Goal: Information Seeking & Learning: Learn about a topic

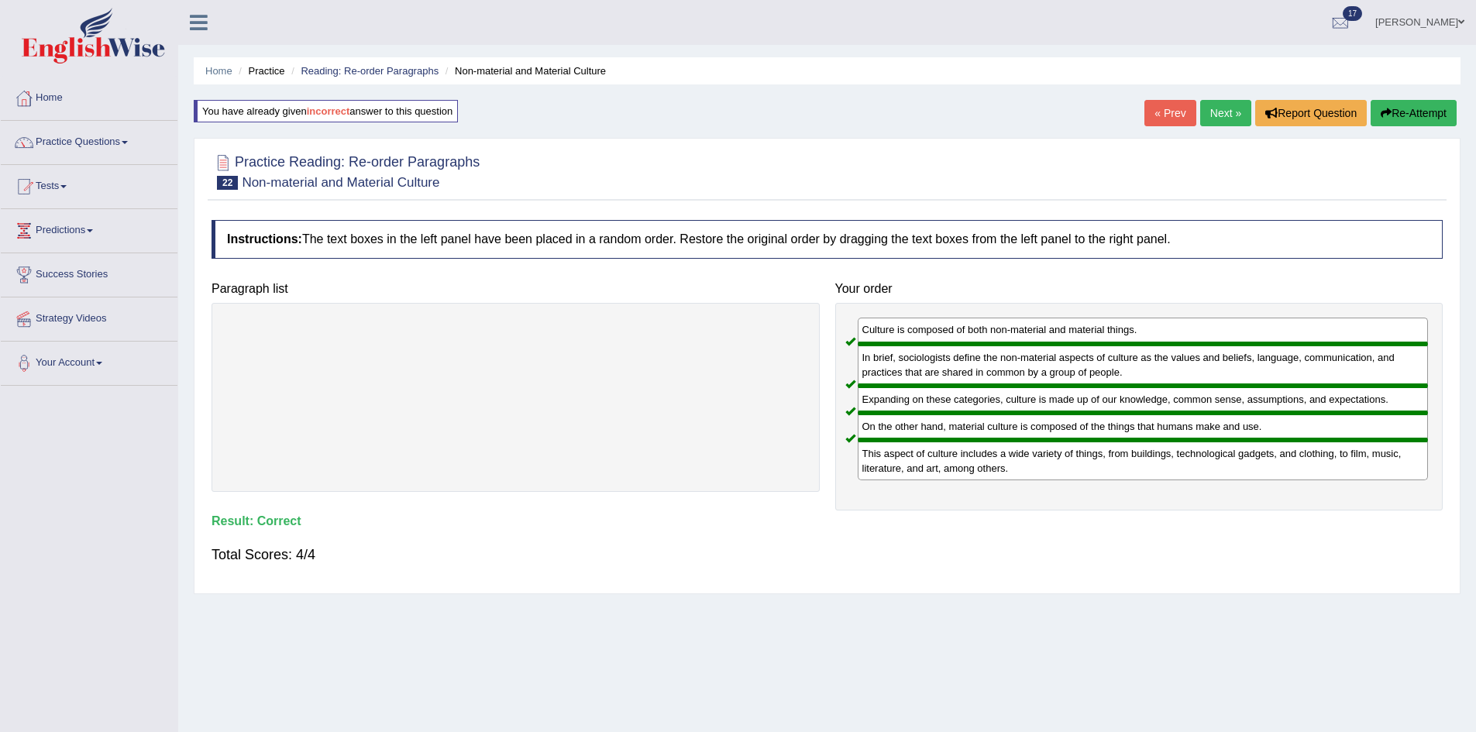
click at [1215, 115] on link "Next »" at bounding box center [1225, 113] width 51 height 26
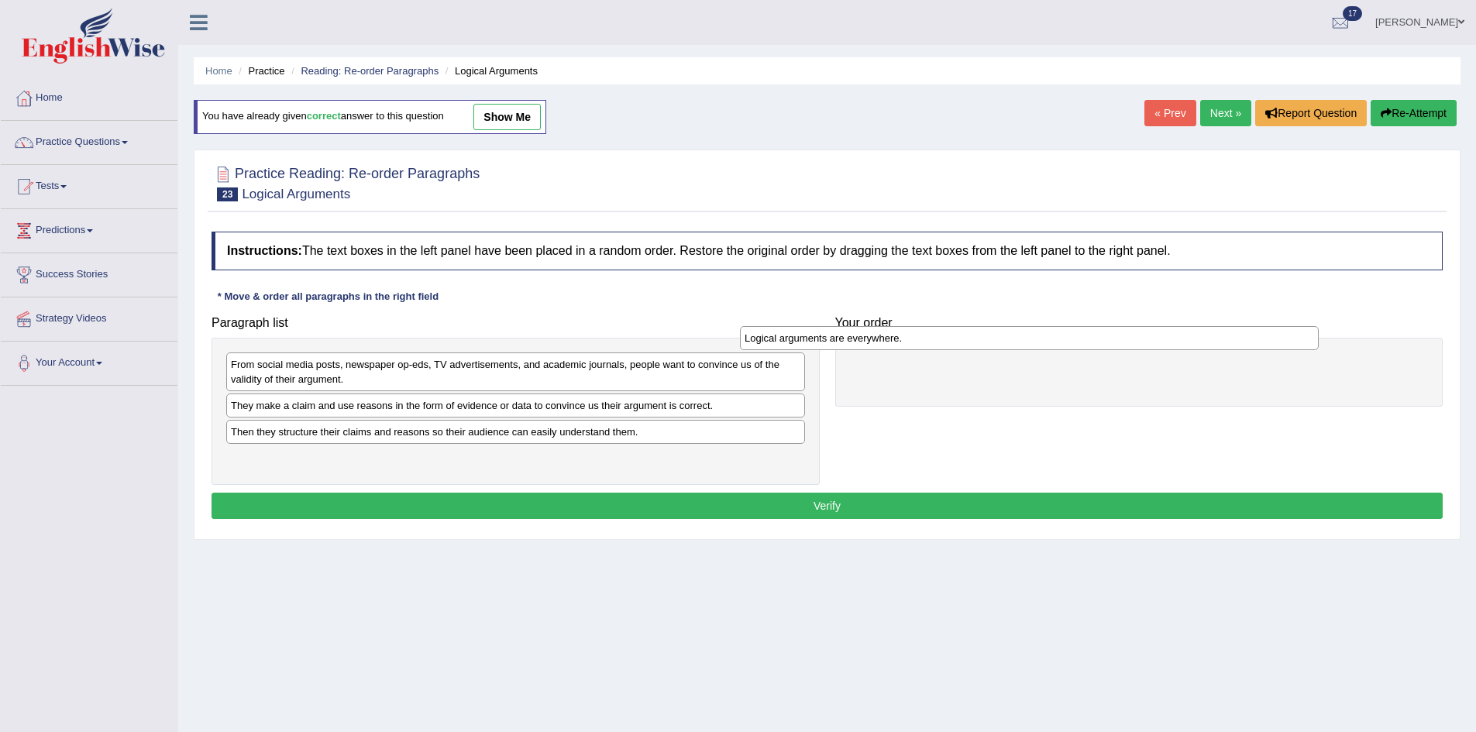
drag, startPoint x: 389, startPoint y: 439, endPoint x: 906, endPoint y: 346, distance: 525.0
click at [906, 346] on div "Logical arguments are everywhere." at bounding box center [1029, 338] width 579 height 24
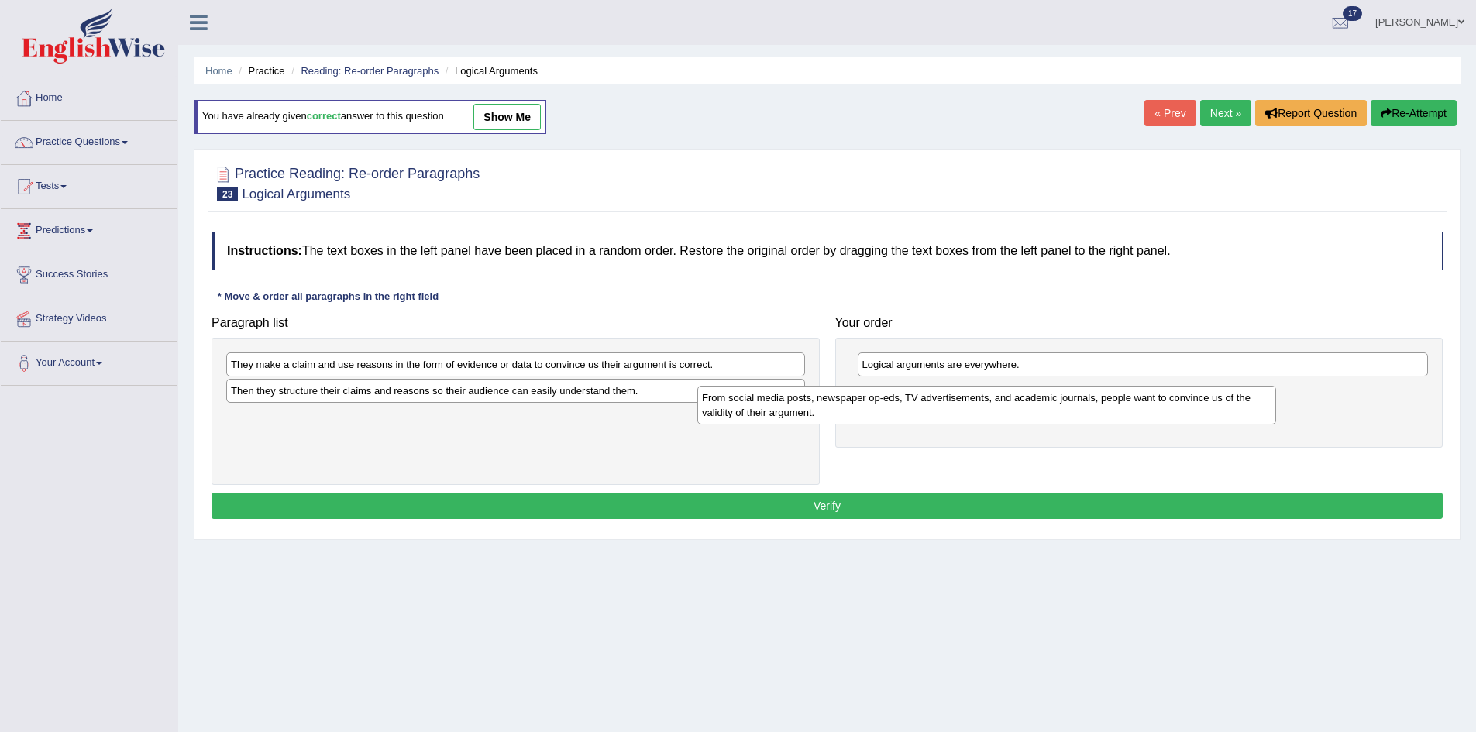
drag, startPoint x: 510, startPoint y: 365, endPoint x: 1063, endPoint y: 389, distance: 553.8
click at [1063, 389] on div "From social media posts, newspaper op-eds, TV advertisements, and academic jour…" at bounding box center [986, 405] width 579 height 39
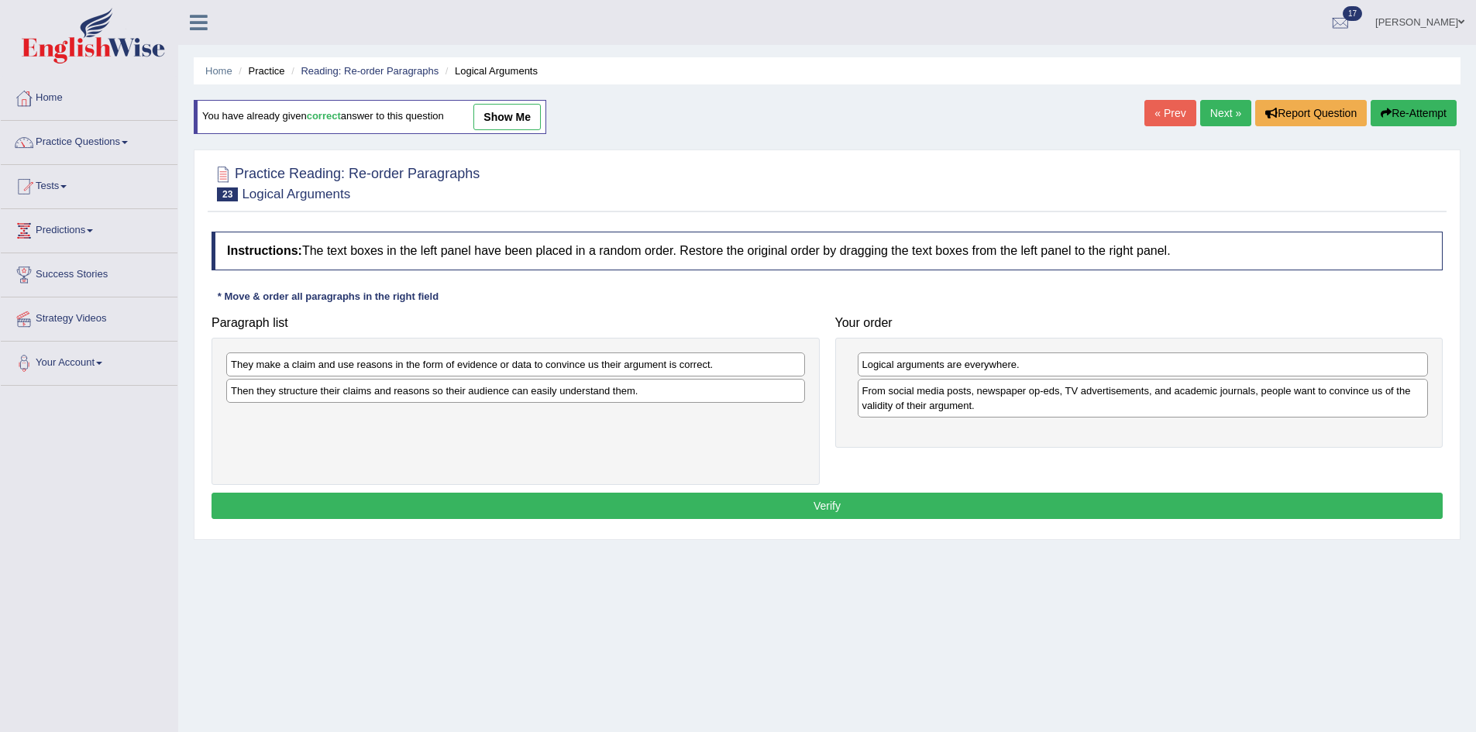
drag, startPoint x: 403, startPoint y: 379, endPoint x: 889, endPoint y: 511, distance: 503.4
click at [889, 511] on div "Instructions: The text boxes in the left panel have been placed in a random ord…" at bounding box center [827, 378] width 1239 height 308
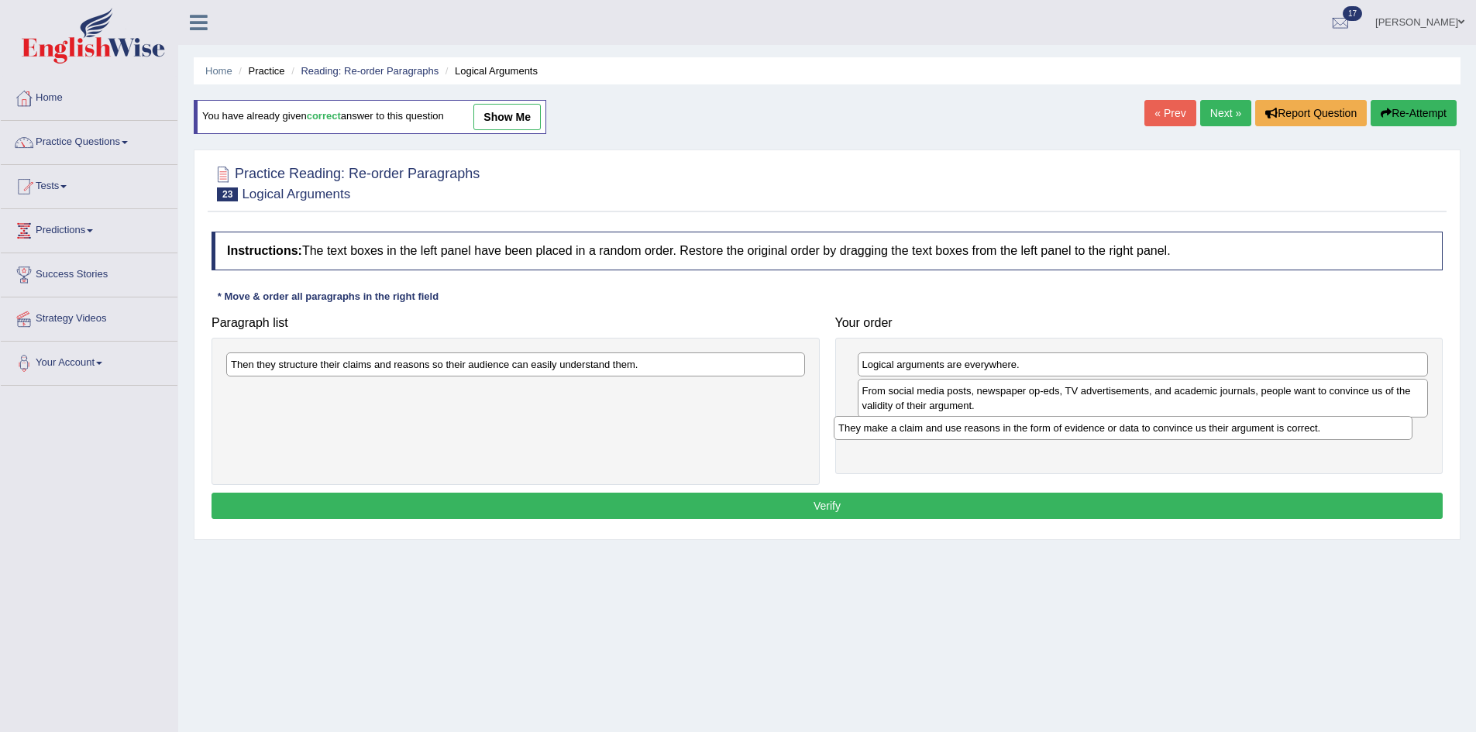
drag, startPoint x: 669, startPoint y: 363, endPoint x: 1282, endPoint y: 422, distance: 615.8
click at [1280, 424] on div "They make a claim and use reasons in the form of evidence or data to convince u…" at bounding box center [1123, 428] width 579 height 24
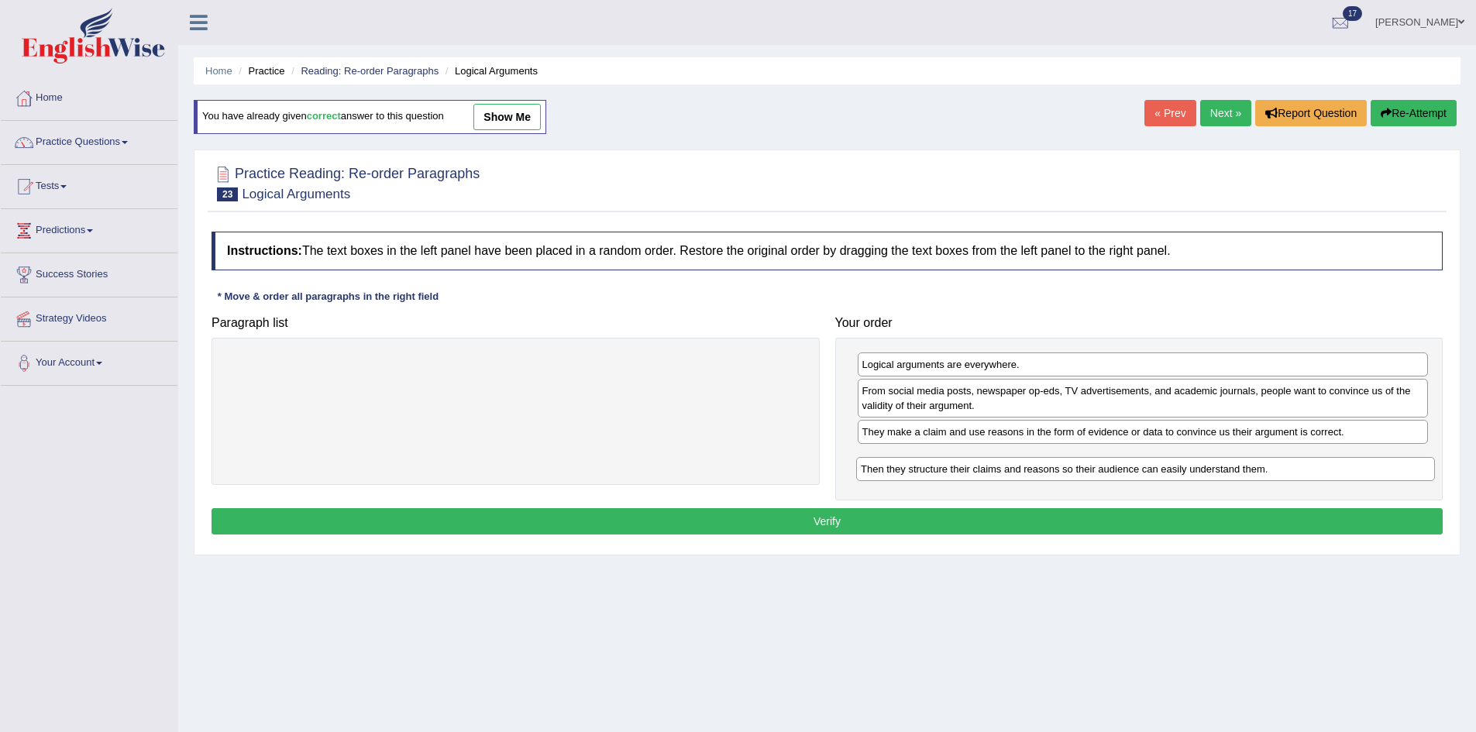
drag, startPoint x: 691, startPoint y: 370, endPoint x: 1322, endPoint y: 475, distance: 639.4
click at [1322, 475] on div "Then they structure their claims and reasons so their audience can easily under…" at bounding box center [1145, 469] width 579 height 24
click at [1022, 524] on button "Verify" at bounding box center [827, 521] width 1231 height 26
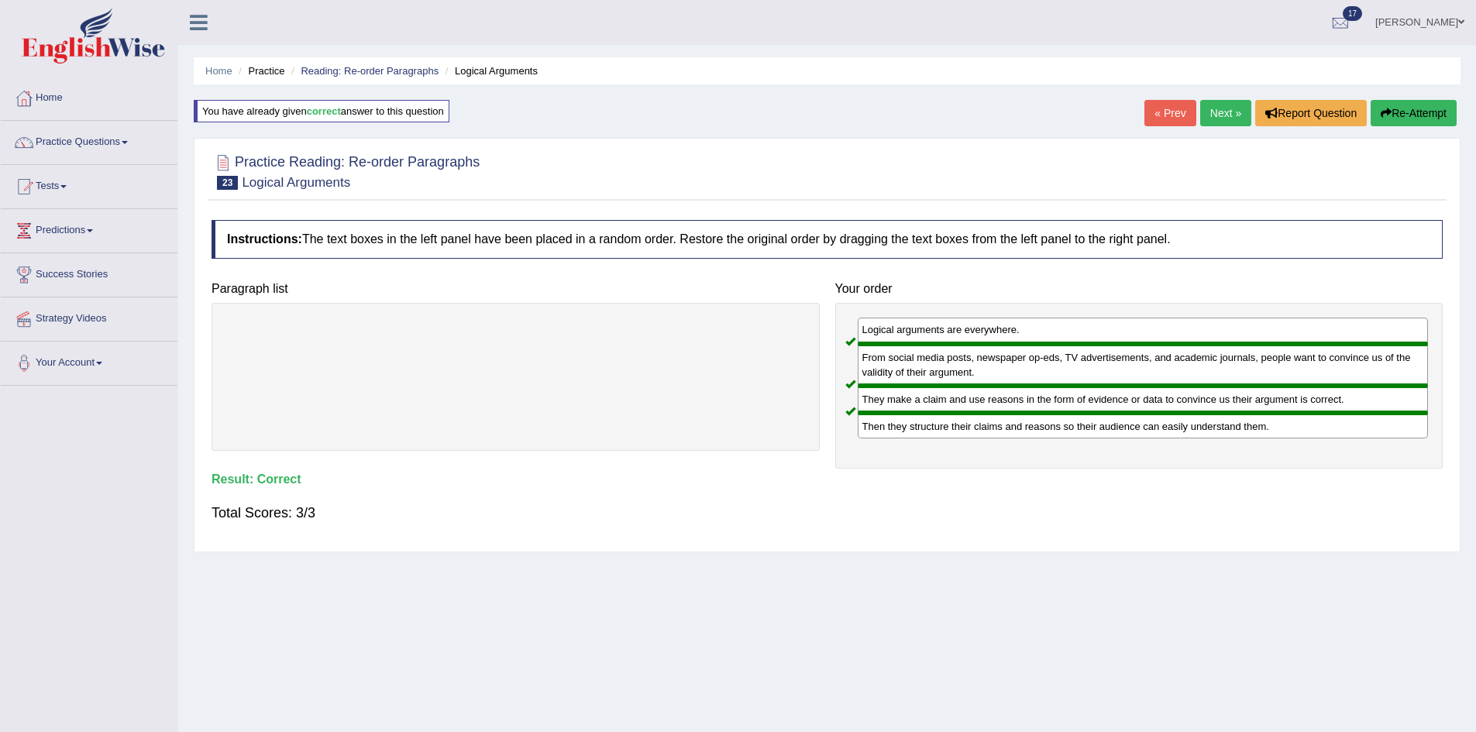
click at [1206, 115] on link "Next »" at bounding box center [1225, 113] width 51 height 26
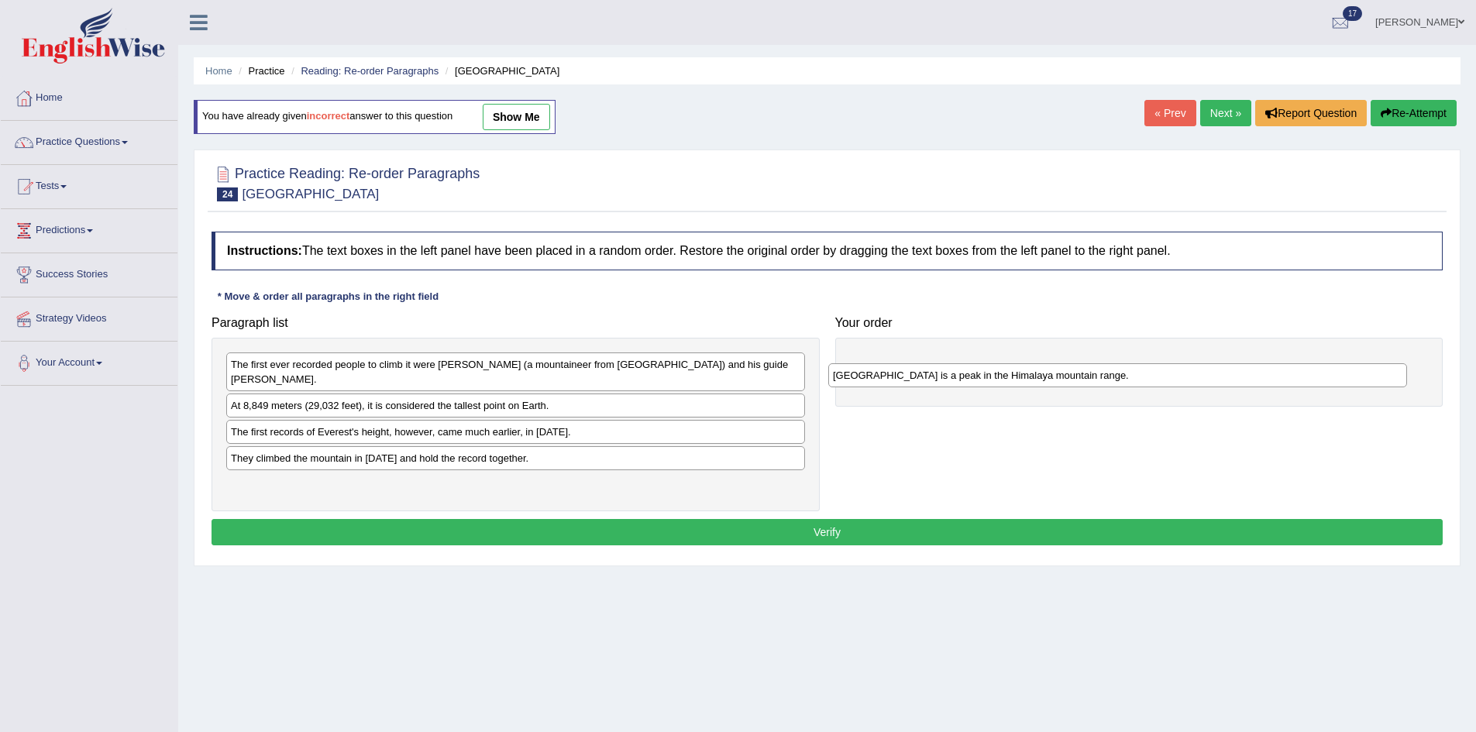
drag, startPoint x: 402, startPoint y: 462, endPoint x: 1008, endPoint y: 370, distance: 612.9
click at [1008, 370] on div "Mount Everest is a peak in the Himalaya mountain range." at bounding box center [1117, 375] width 579 height 24
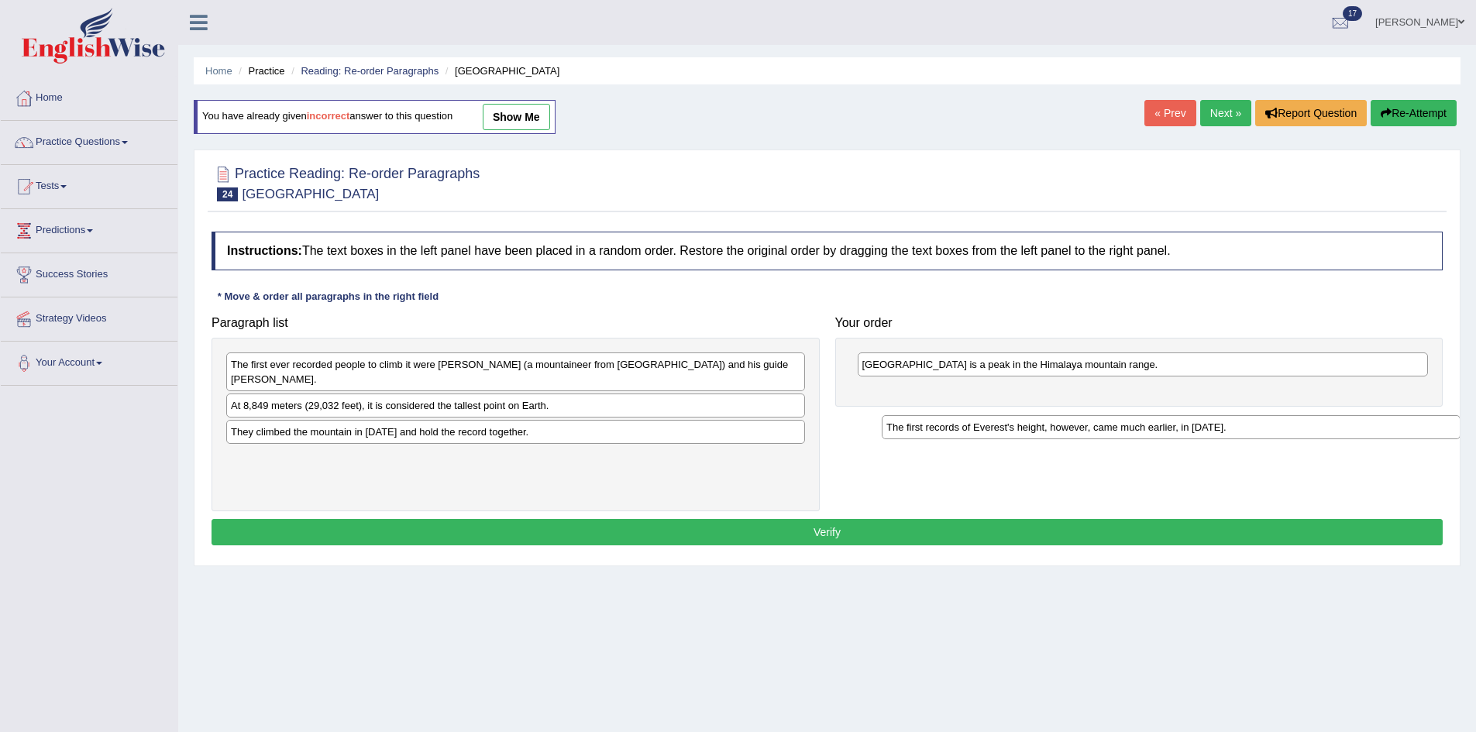
drag, startPoint x: 376, startPoint y: 438, endPoint x: 1018, endPoint y: 424, distance: 642.5
click at [1029, 431] on div "The first records of Everest's height, however, came much earlier, in 1856." at bounding box center [1171, 427] width 579 height 24
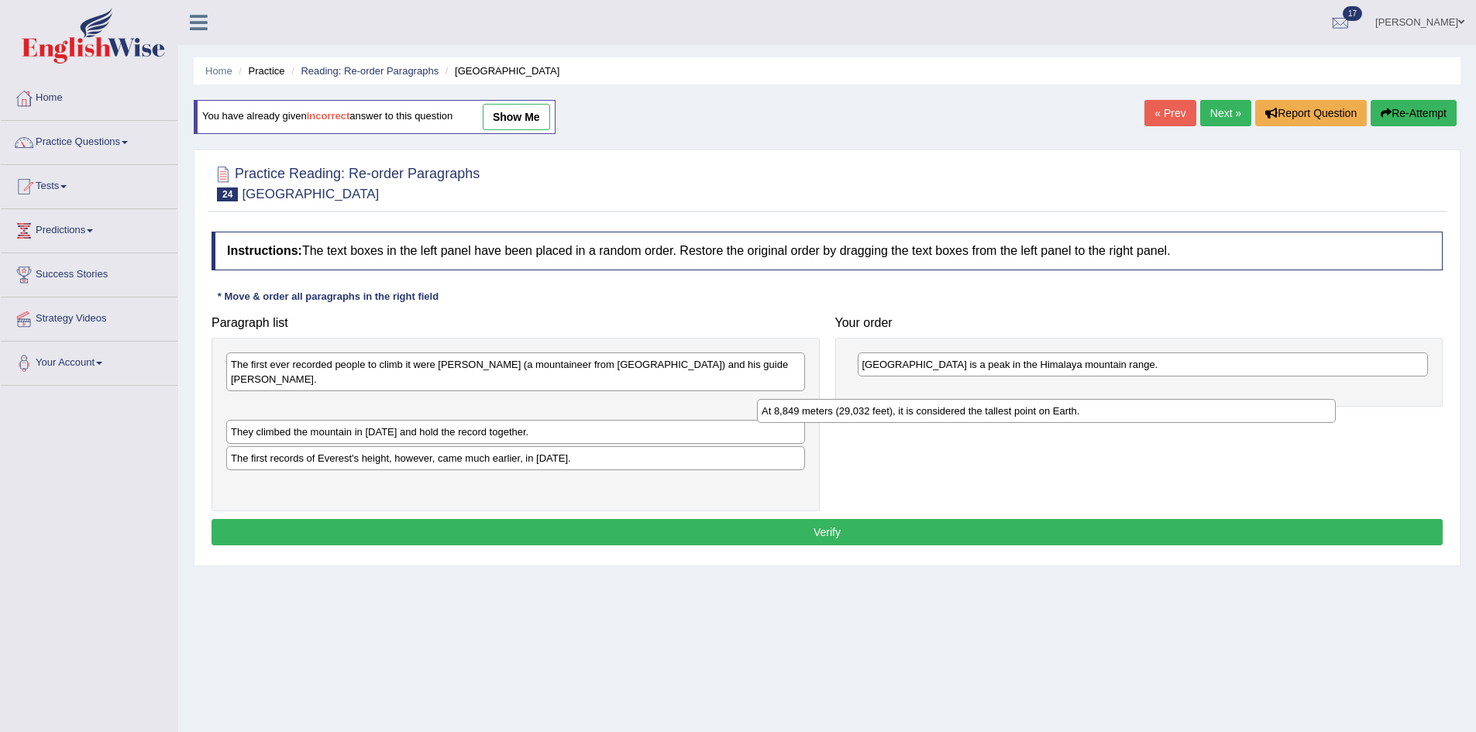
drag, startPoint x: 375, startPoint y: 409, endPoint x: 979, endPoint y: 387, distance: 604.0
click at [979, 399] on div "At 8,849 meters (29,032 feet), it is considered the tallest point on Earth." at bounding box center [1046, 411] width 579 height 24
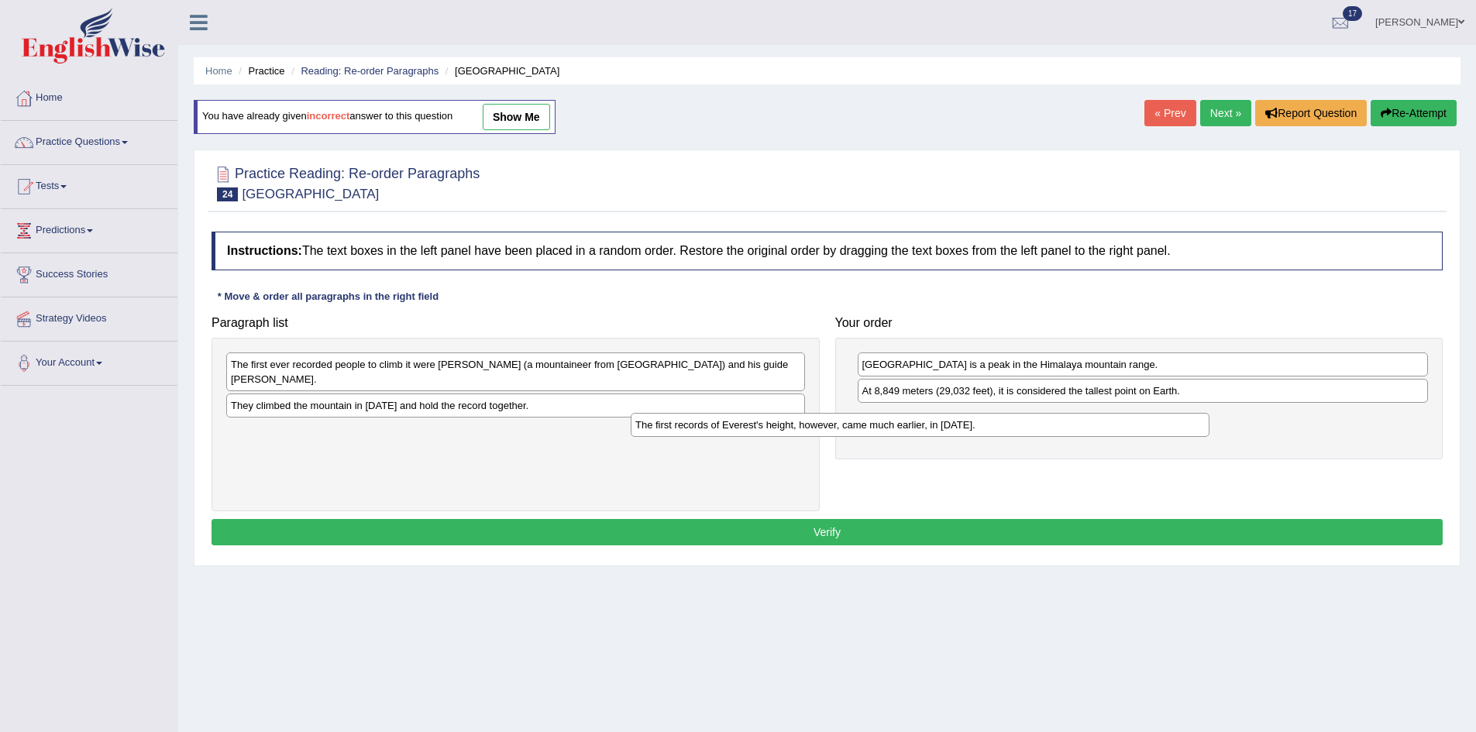
drag, startPoint x: 532, startPoint y: 440, endPoint x: 1052, endPoint y: 417, distance: 520.5
click at [1052, 417] on div "The first records of Everest's height, however, came much earlier, in [DATE]." at bounding box center [920, 425] width 579 height 24
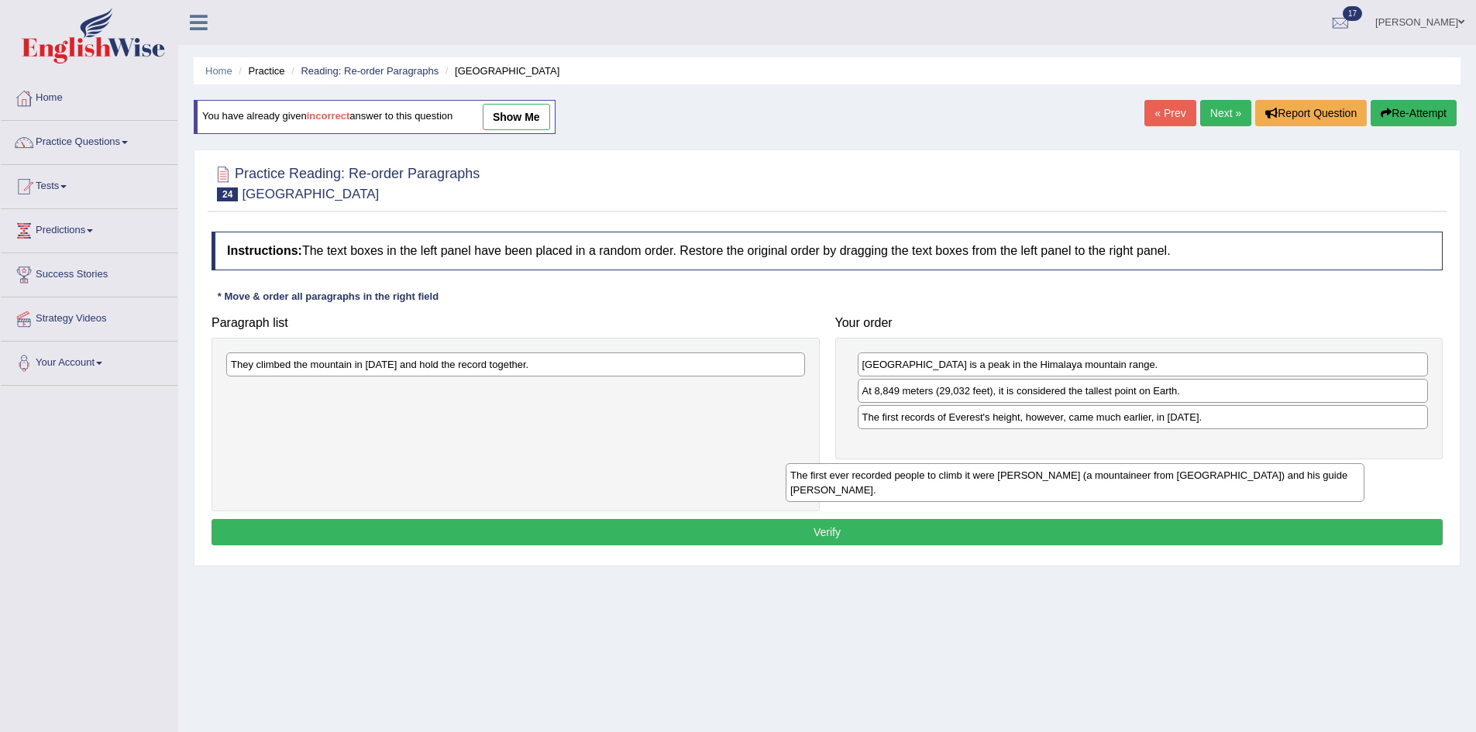
drag, startPoint x: 474, startPoint y: 381, endPoint x: 1092, endPoint y: 458, distance: 622.3
click at [1092, 463] on div "The first ever recorded people to climb it were [PERSON_NAME] (a mountaineer fr…" at bounding box center [1075, 482] width 579 height 39
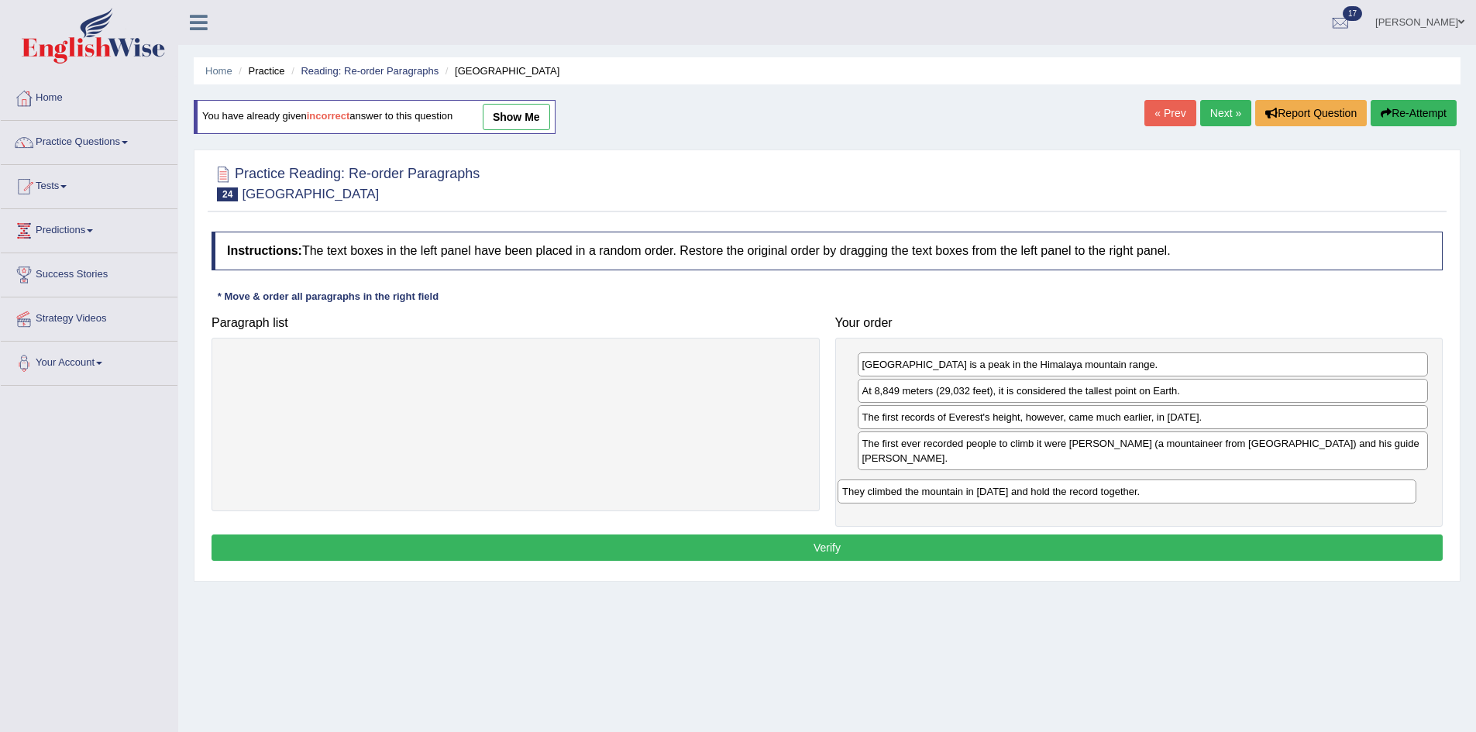
drag, startPoint x: 557, startPoint y: 368, endPoint x: 1190, endPoint y: 494, distance: 645.4
click at [1190, 494] on div "They climbed the mountain in [DATE] and hold the record together." at bounding box center [1127, 492] width 579 height 24
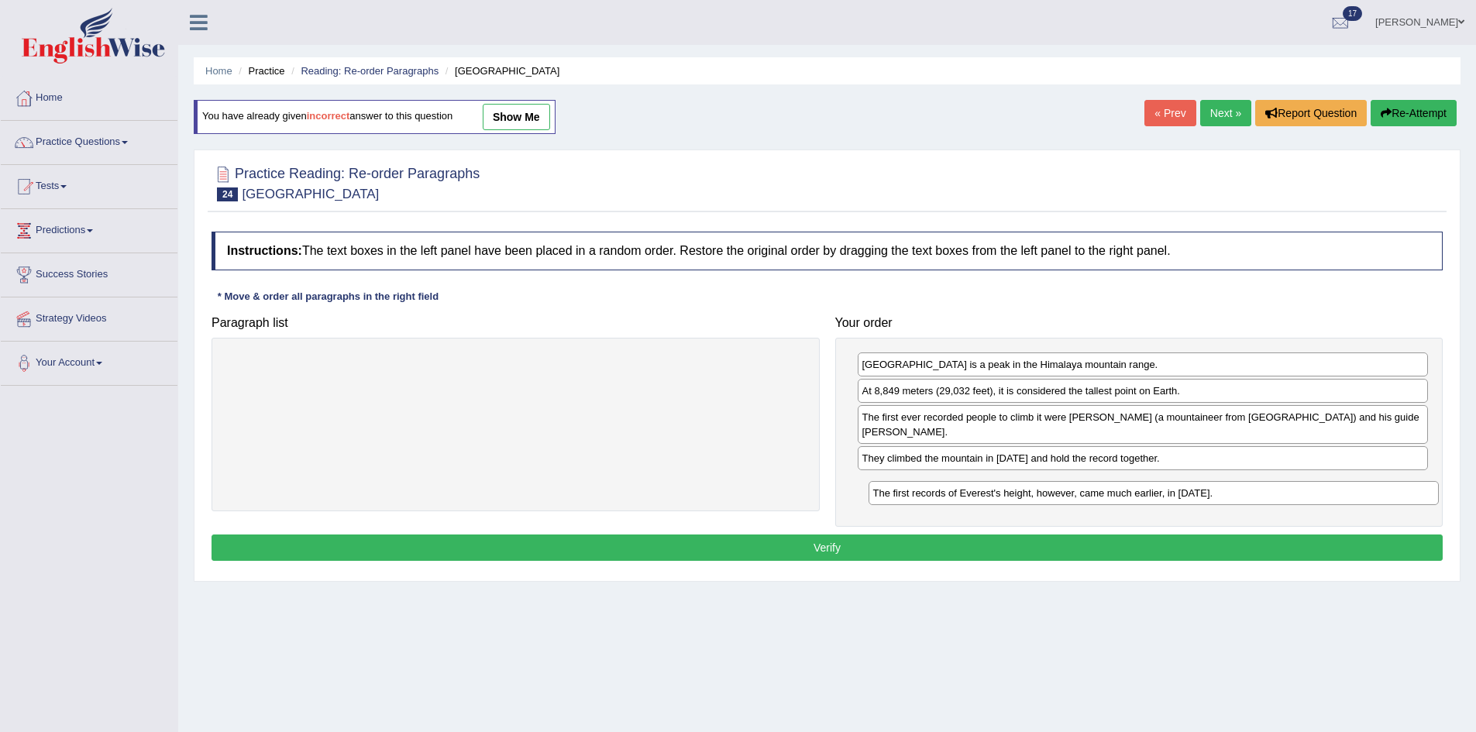
drag, startPoint x: 997, startPoint y: 422, endPoint x: 1003, endPoint y: 494, distance: 73.0
click at [1004, 496] on div "The first records of Everest's height, however, came much earlier, in [DATE]." at bounding box center [1154, 493] width 571 height 24
click at [981, 534] on div "Instructions: The text boxes in the left panel have been placed in a random ord…" at bounding box center [827, 398] width 1239 height 349
click at [979, 546] on button "Verify" at bounding box center [827, 548] width 1231 height 26
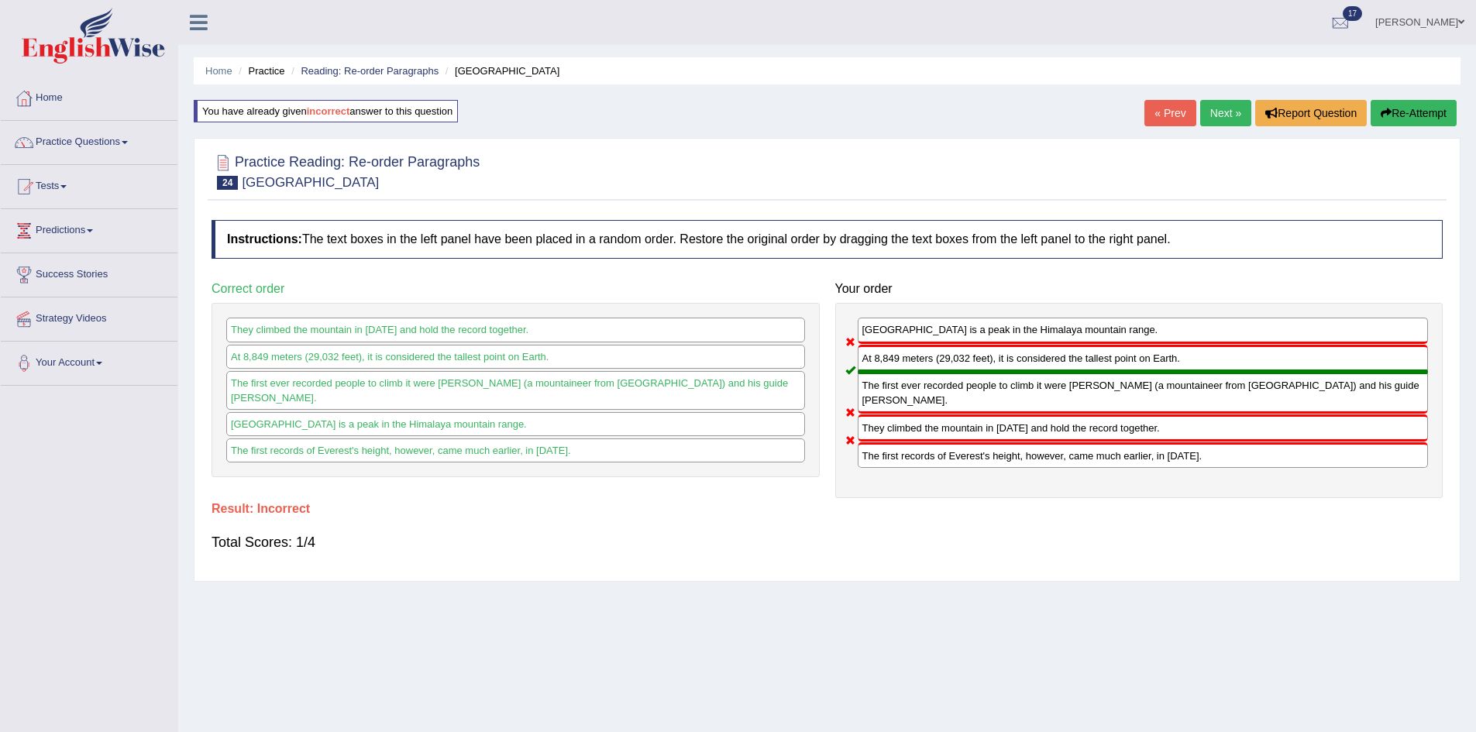
click at [1381, 108] on icon "button" at bounding box center [1386, 113] width 11 height 11
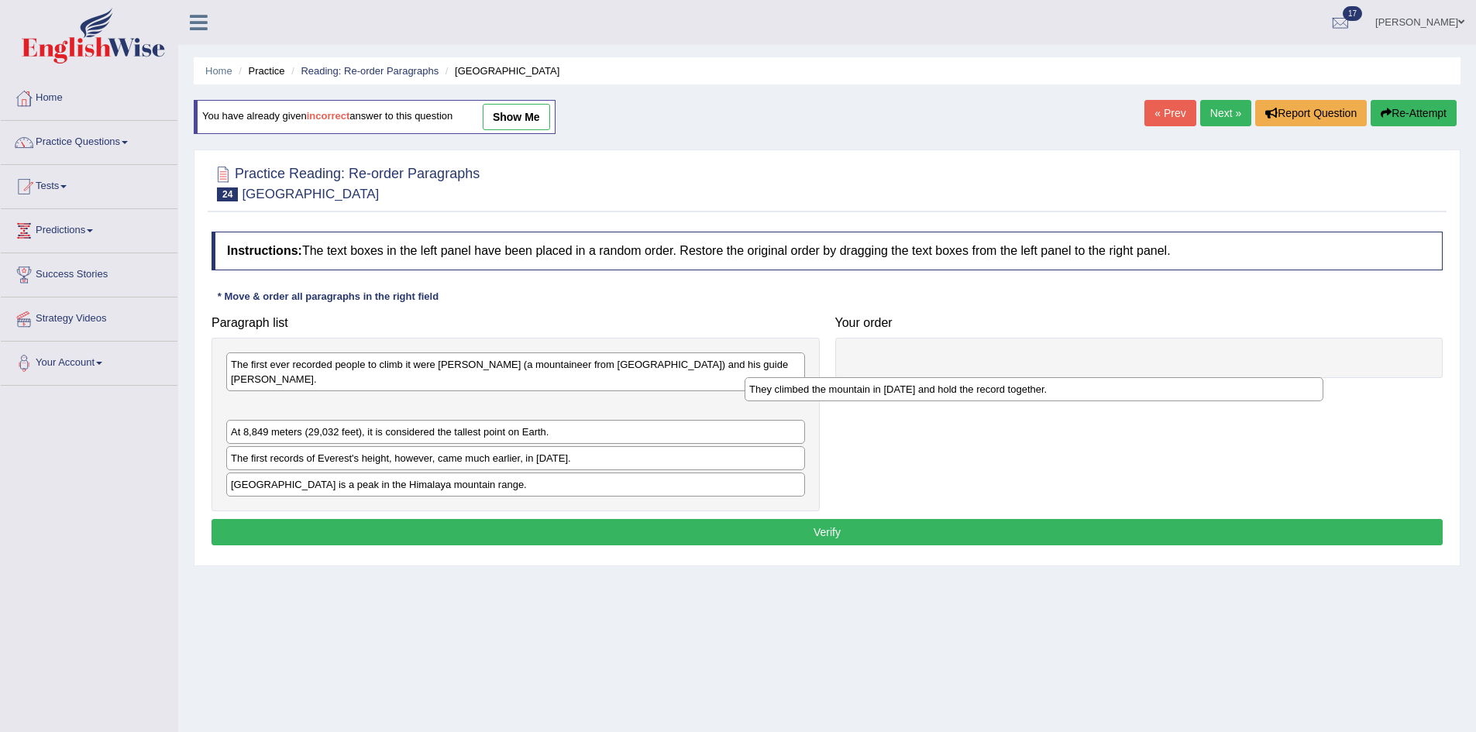
drag, startPoint x: 328, startPoint y: 492, endPoint x: 847, endPoint y: 393, distance: 528.6
click at [845, 394] on div "They climbed the mountain in 1953 and hold the record together." at bounding box center [1034, 389] width 579 height 24
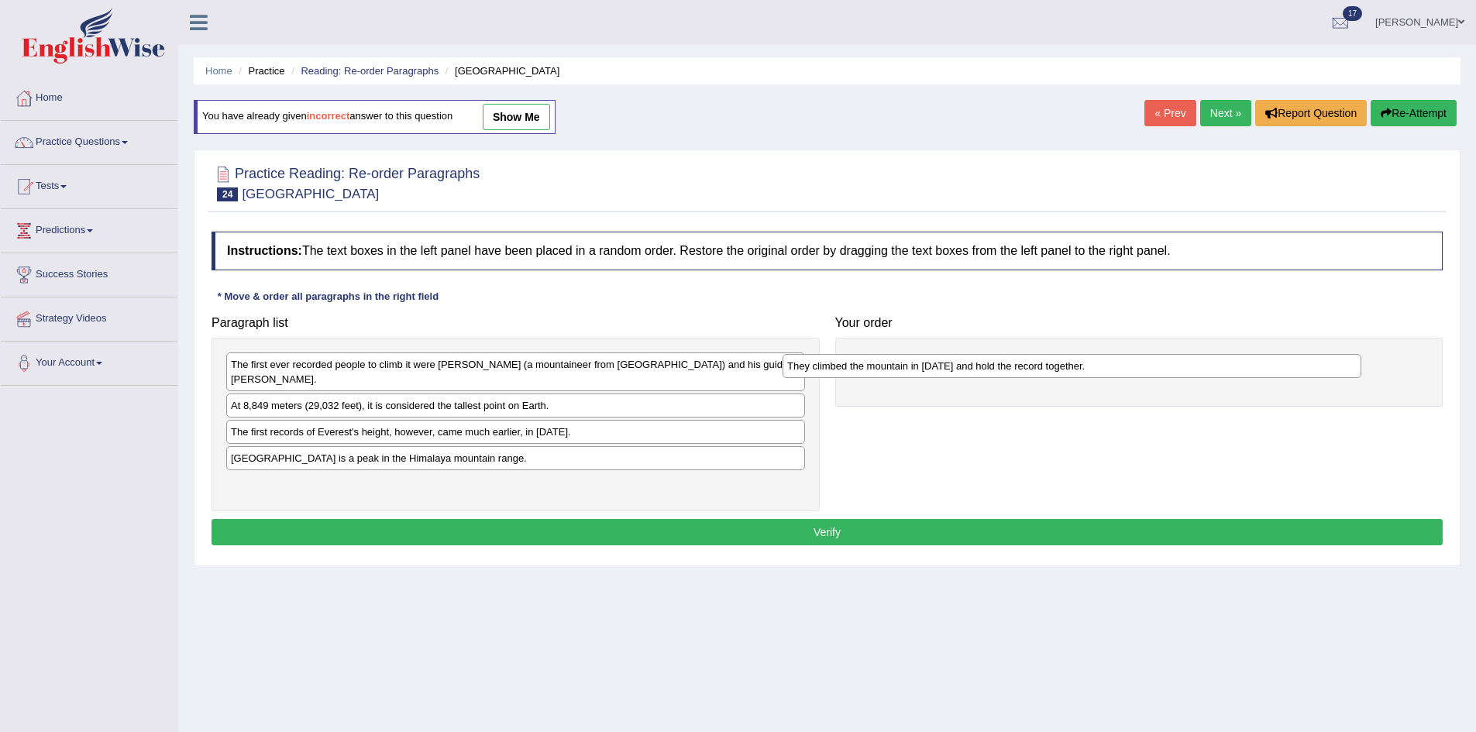
drag, startPoint x: 370, startPoint y: 414, endPoint x: 955, endPoint y: 358, distance: 586.9
click at [955, 358] on div "They climbed the mountain in [DATE] and hold the record together." at bounding box center [1072, 366] width 579 height 24
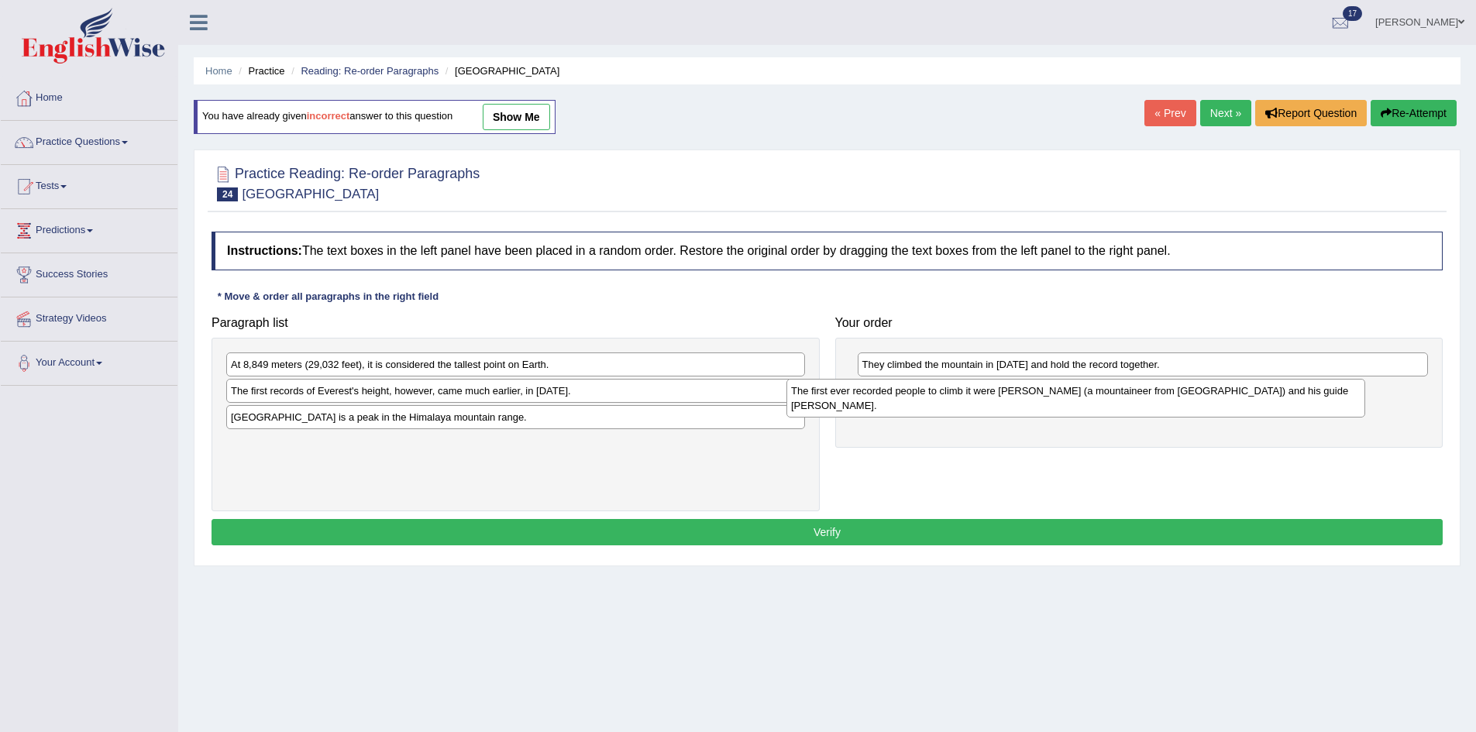
drag, startPoint x: 456, startPoint y: 373, endPoint x: 1017, endPoint y: 400, distance: 560.9
click at [1017, 400] on div "The first ever recorded people to climb it were [PERSON_NAME] (a mountaineer fr…" at bounding box center [1076, 398] width 579 height 39
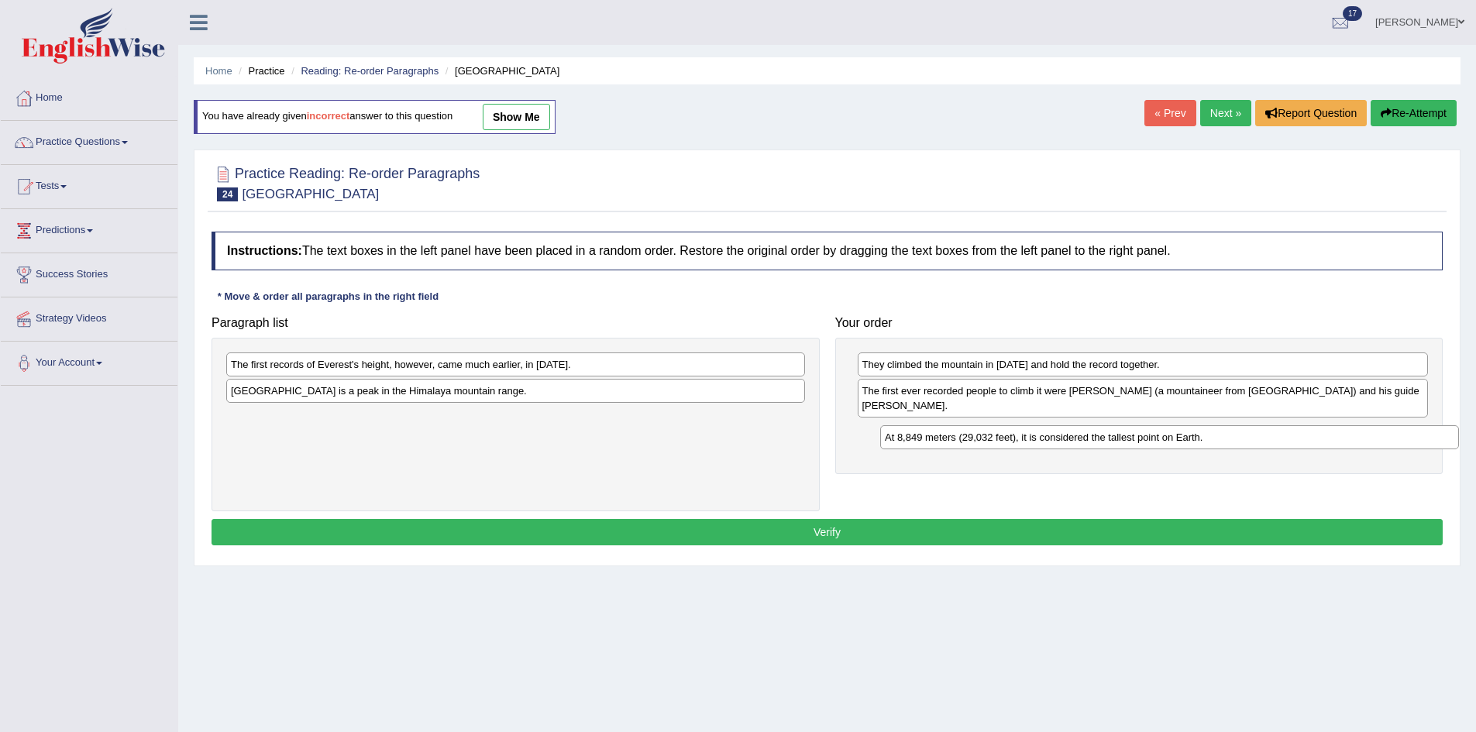
drag, startPoint x: 401, startPoint y: 362, endPoint x: 1079, endPoint y: 435, distance: 681.9
click at [1079, 435] on div "At 8,849 meters (29,032 feet), it is considered the tallest point on Earth." at bounding box center [1169, 437] width 579 height 24
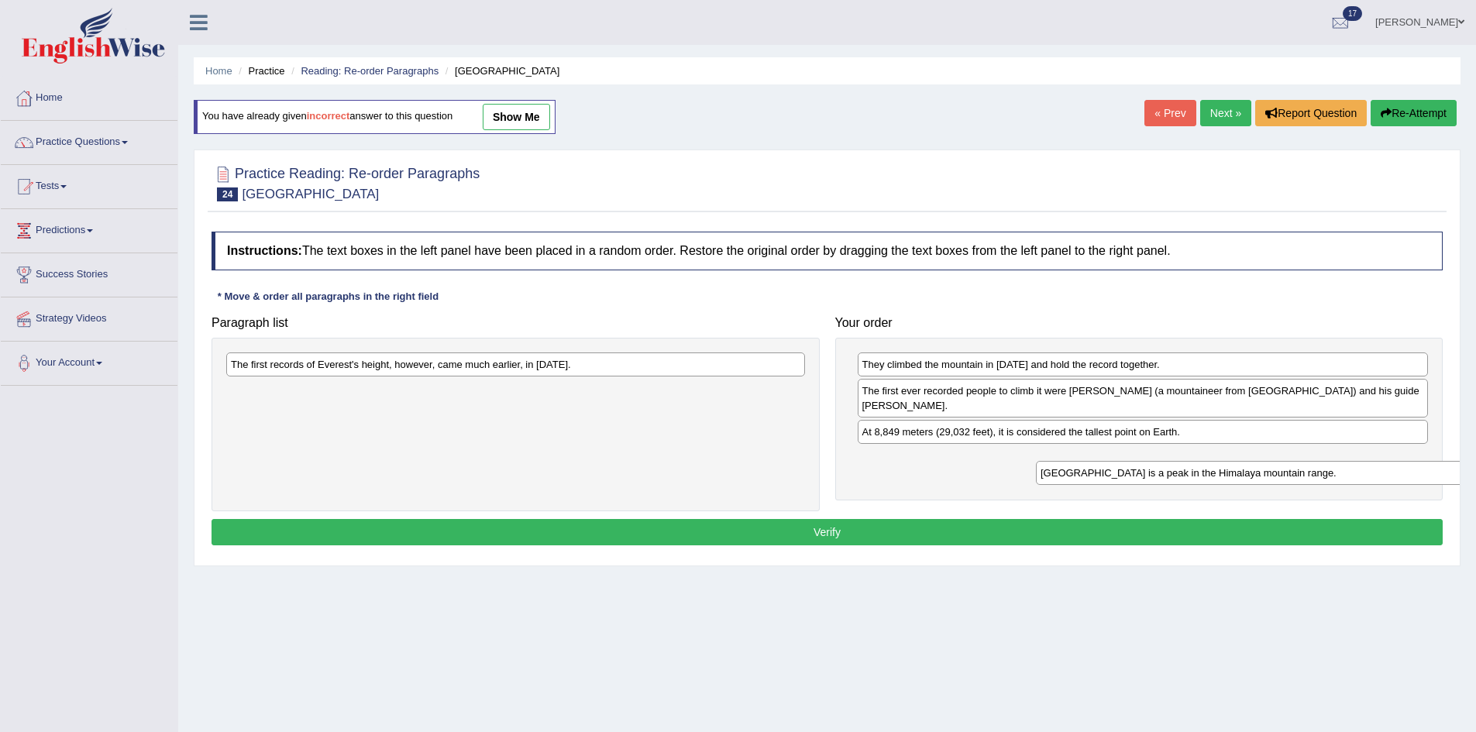
drag, startPoint x: 489, startPoint y: 395, endPoint x: 1214, endPoint y: 475, distance: 729.7
click at [1214, 475] on div "[GEOGRAPHIC_DATA] is a peak in the Himalaya mountain range." at bounding box center [1325, 473] width 579 height 24
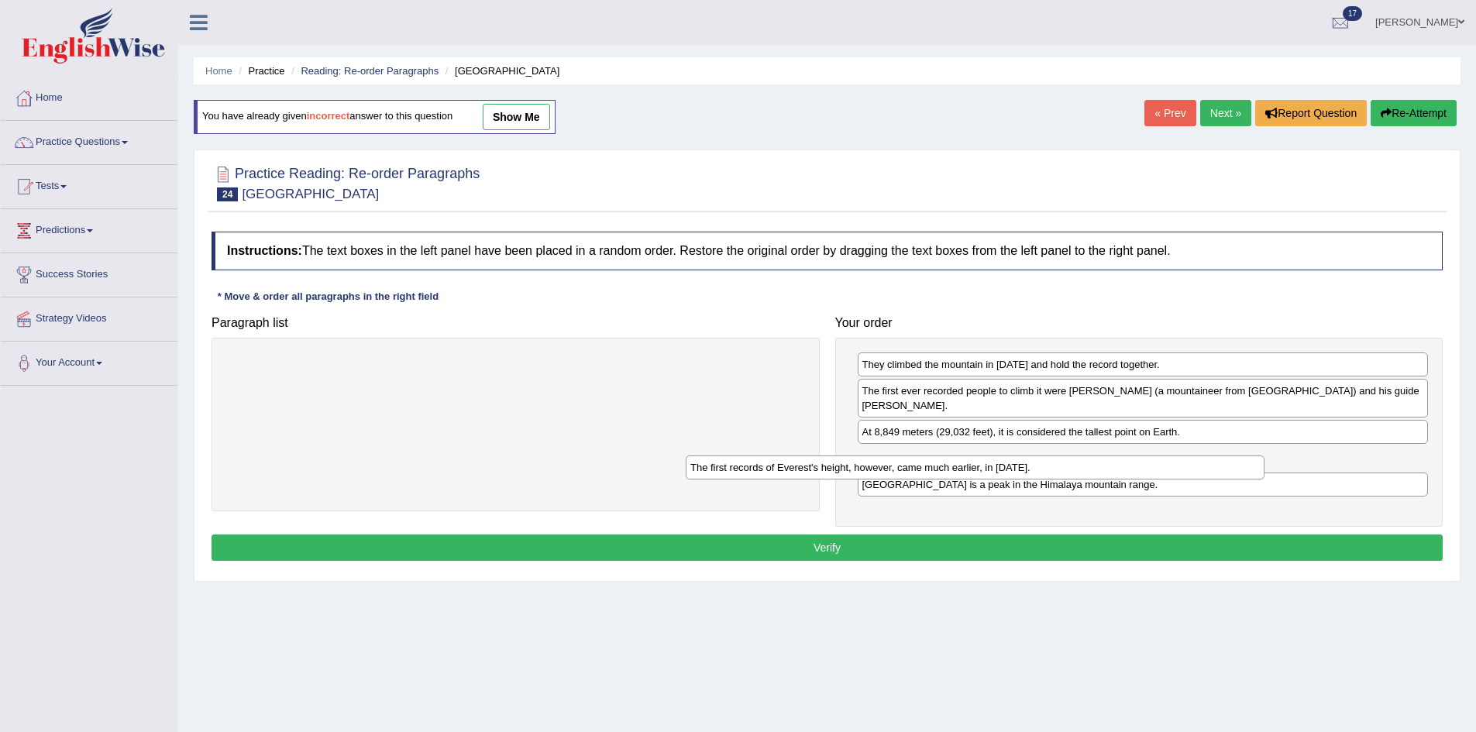
drag, startPoint x: 597, startPoint y: 359, endPoint x: 1166, endPoint y: 475, distance: 580.5
click at [1145, 473] on div "The first records of Everest's height, however, came much earlier, in [DATE]." at bounding box center [975, 468] width 579 height 24
drag, startPoint x: 1117, startPoint y: 456, endPoint x: 1122, endPoint y: 486, distance: 30.6
click at [1122, 486] on div "The first records of Everest's height, however, came much earlier, in [DATE]." at bounding box center [1147, 485] width 571 height 24
click at [1079, 549] on button "Verify" at bounding box center [827, 548] width 1231 height 26
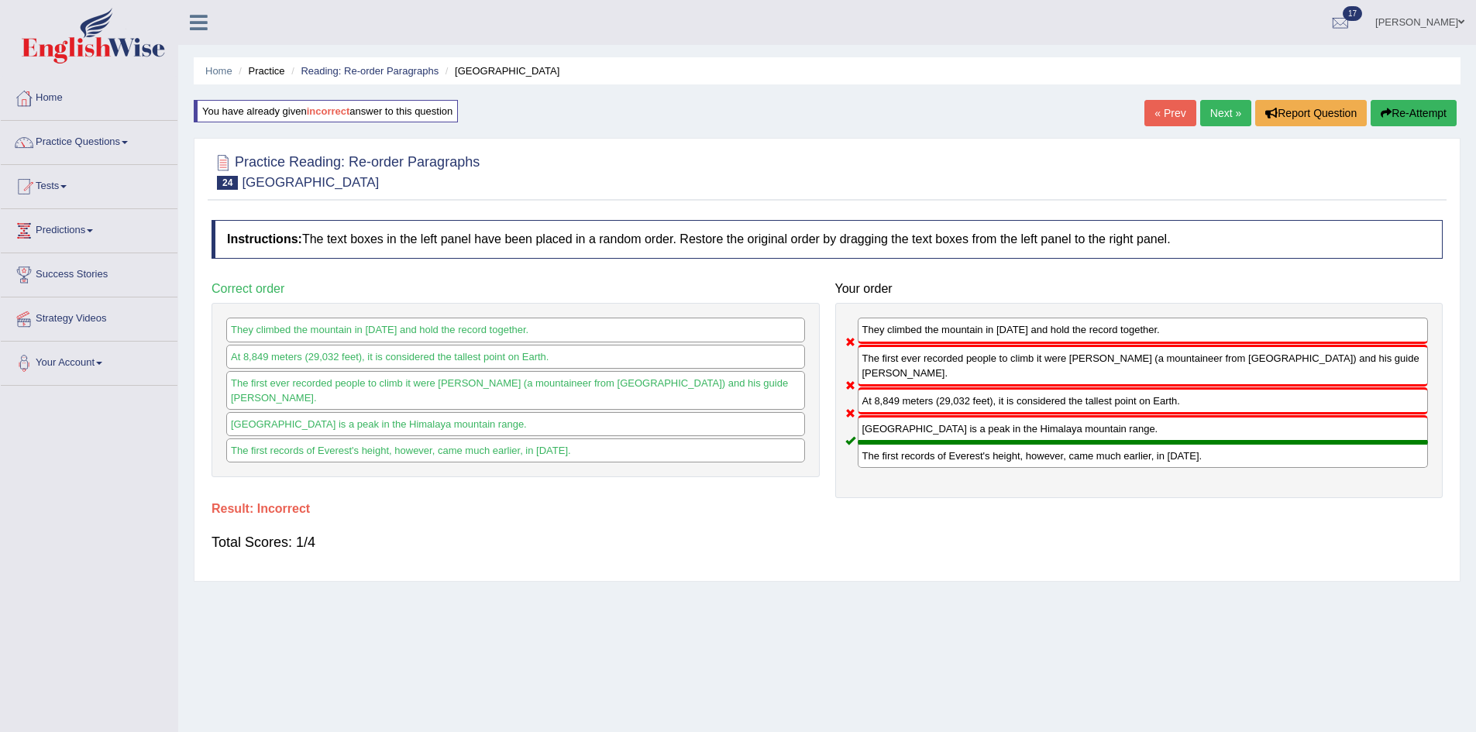
click at [1389, 121] on button "Re-Attempt" at bounding box center [1414, 113] width 86 height 26
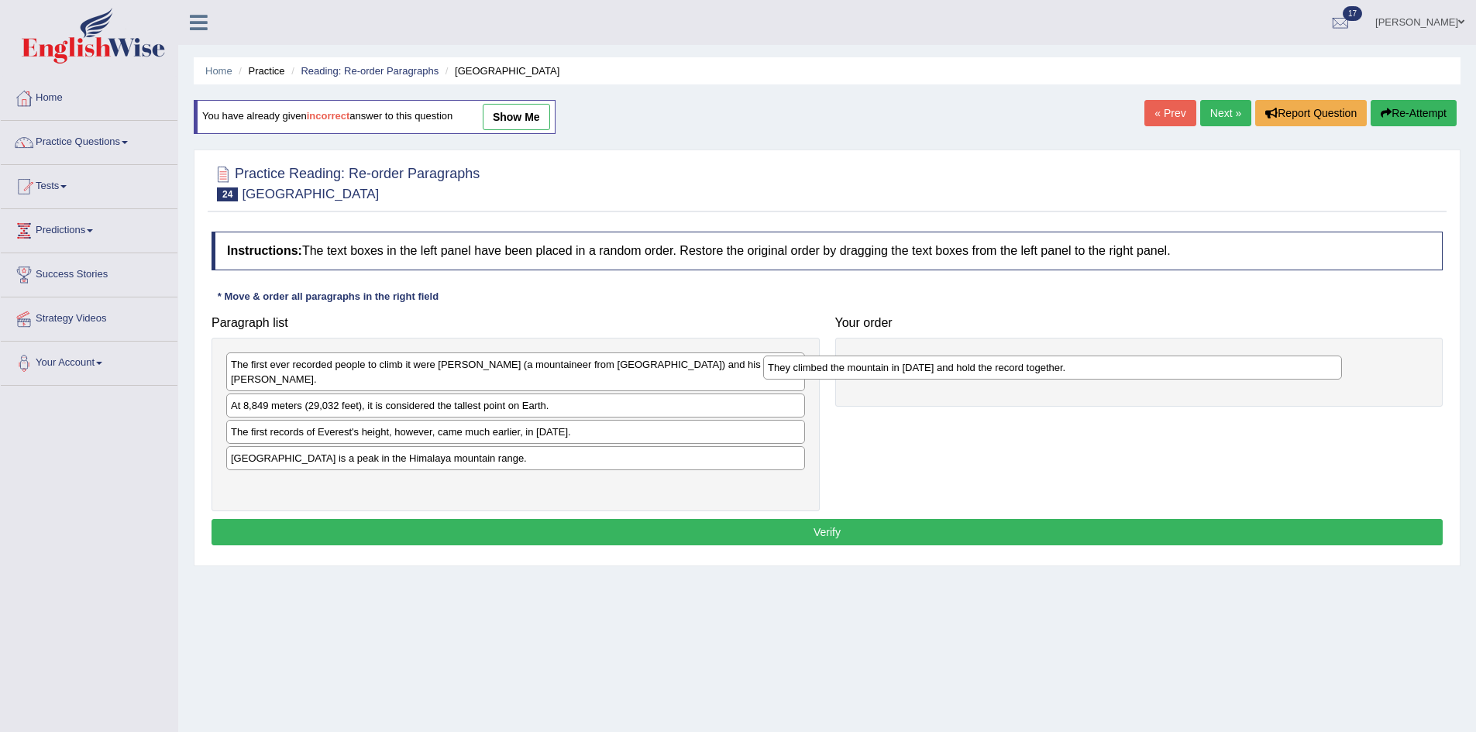
drag, startPoint x: 501, startPoint y: 489, endPoint x: 1130, endPoint y: 352, distance: 643.2
click at [1130, 356] on div "They climbed the mountain in [DATE] and hold the record together." at bounding box center [1052, 368] width 579 height 24
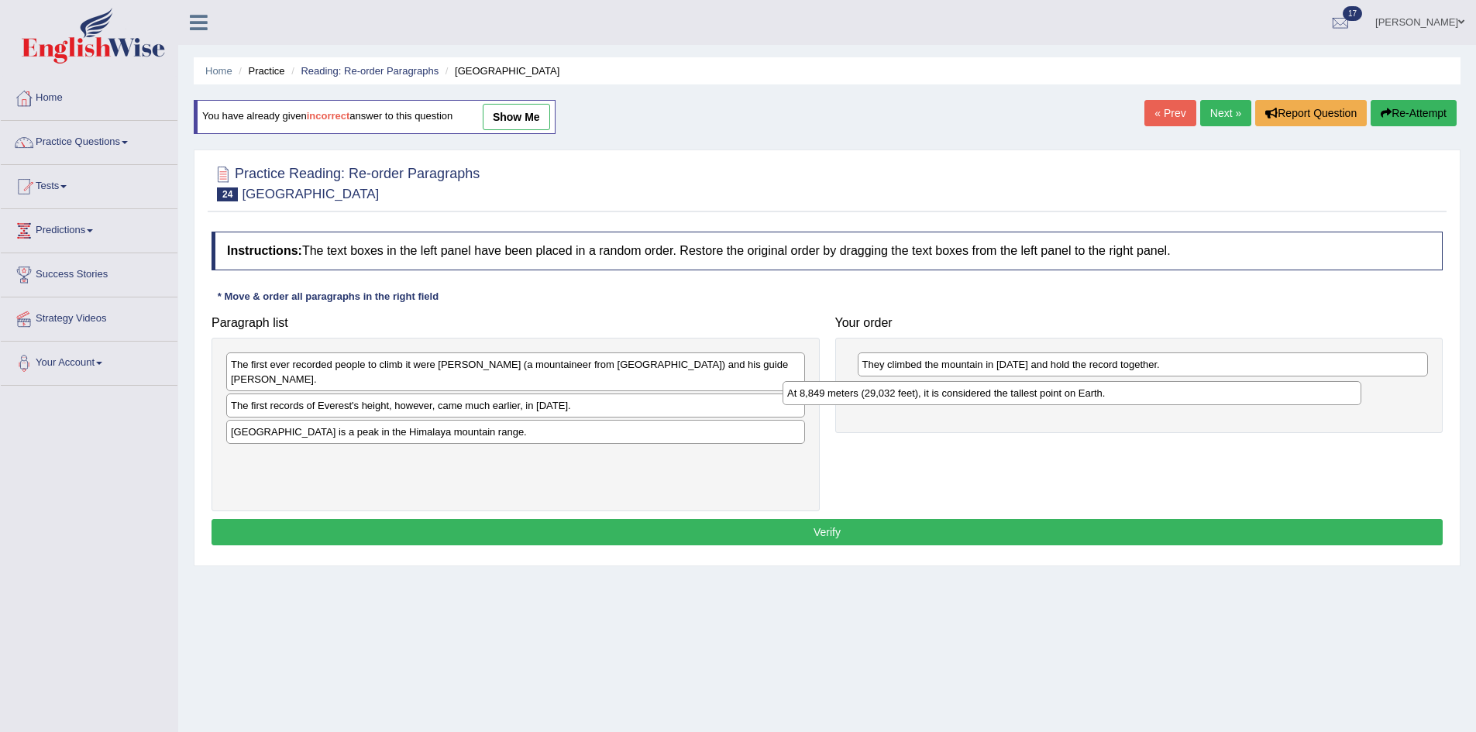
drag, startPoint x: 320, startPoint y: 405, endPoint x: 876, endPoint y: 393, distance: 556.5
click at [876, 393] on div "At 8,849 meters (29,032 feet), it is considered the tallest point on Earth." at bounding box center [1072, 393] width 579 height 24
drag, startPoint x: 473, startPoint y: 389, endPoint x: 484, endPoint y: 393, distance: 12.3
click at [484, 393] on div "The first ever recorded people to climb it were [PERSON_NAME] (a mountaineer fr…" at bounding box center [527, 375] width 579 height 39
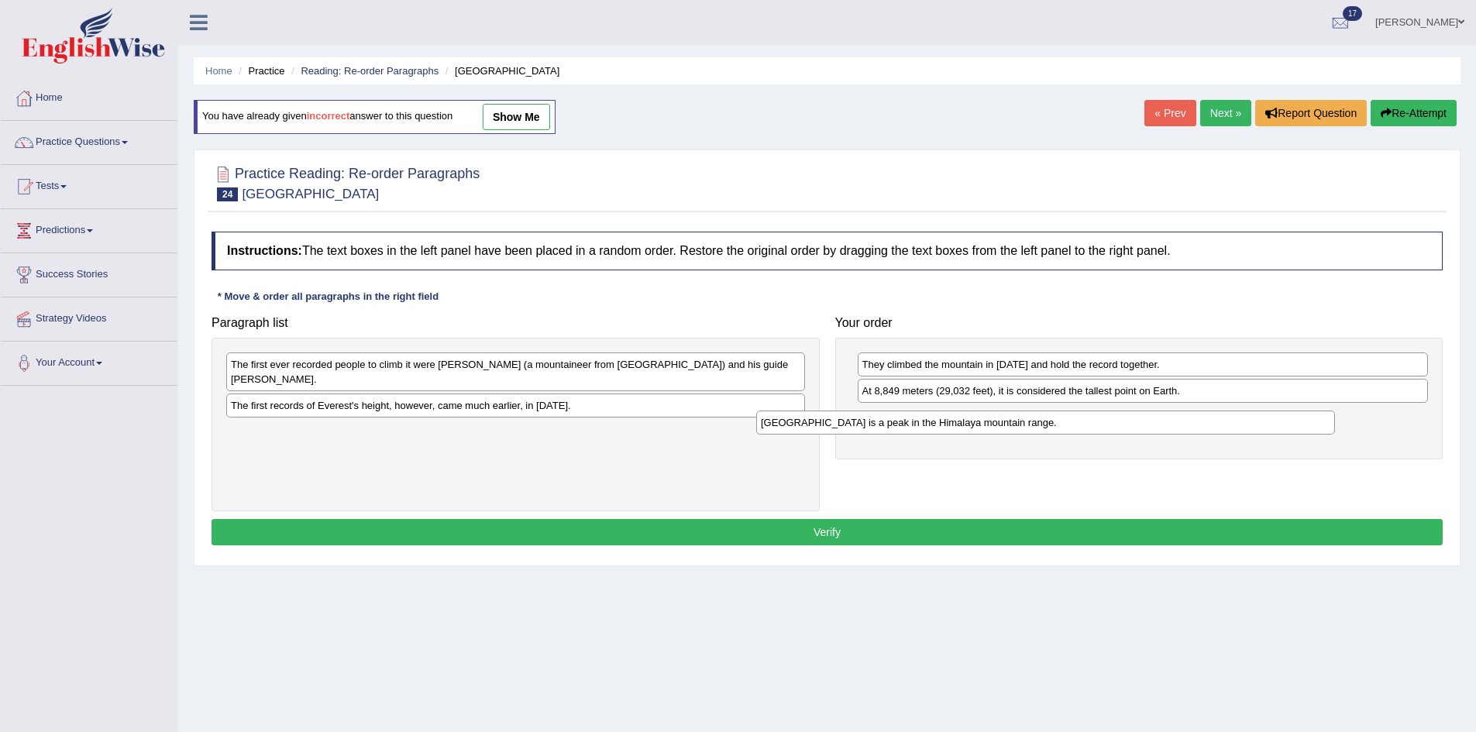
drag, startPoint x: 463, startPoint y: 440, endPoint x: 1000, endPoint y: 425, distance: 537.2
click at [1000, 425] on div "[GEOGRAPHIC_DATA] is a peak in the Himalaya mountain range." at bounding box center [1045, 423] width 579 height 24
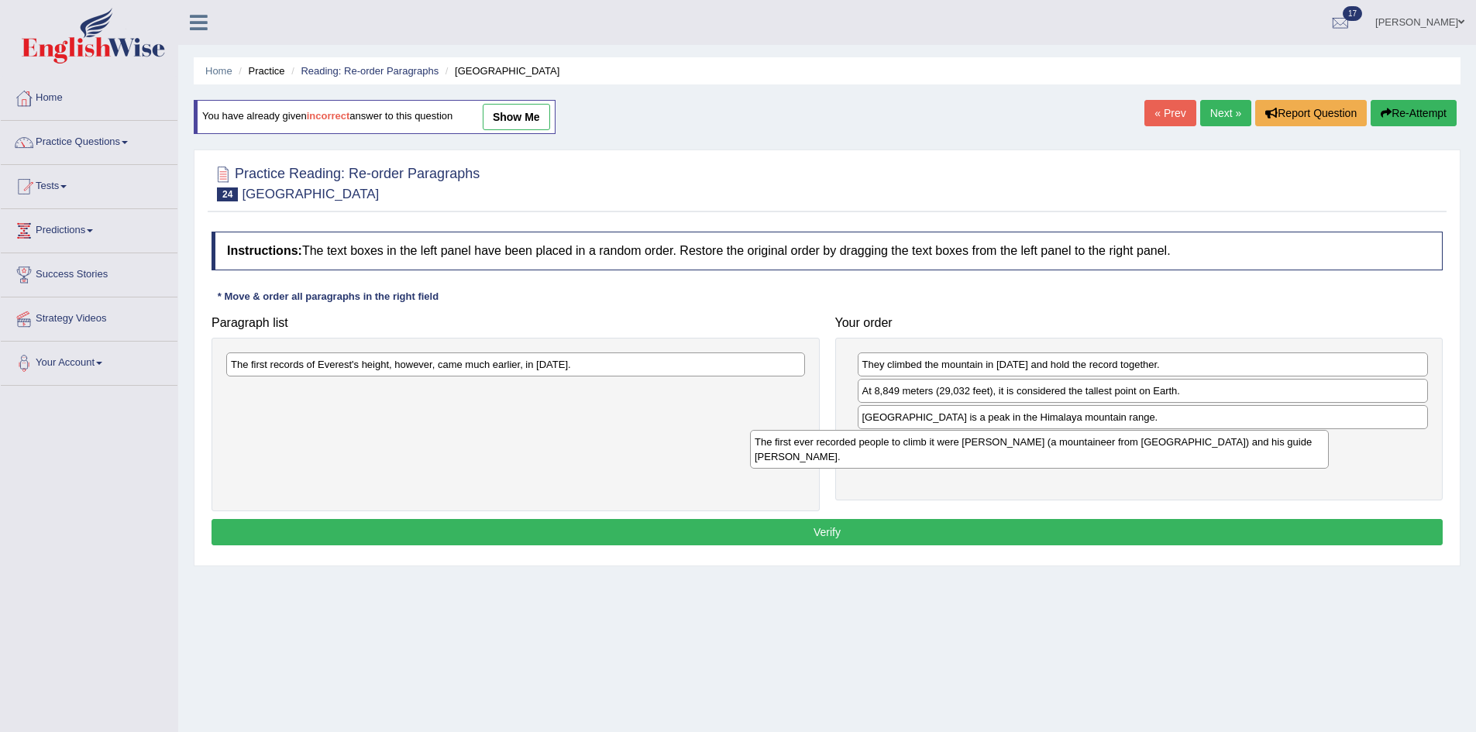
drag, startPoint x: 537, startPoint y: 373, endPoint x: 1077, endPoint y: 451, distance: 545.6
click at [1077, 451] on div "The first ever recorded people to climb it were [PERSON_NAME] (a mountaineer fr…" at bounding box center [1039, 449] width 579 height 39
drag, startPoint x: 616, startPoint y: 393, endPoint x: 806, endPoint y: 473, distance: 205.9
click at [806, 474] on div "The first records of Everest's height, however, came much earlier, in [DATE]." at bounding box center [516, 425] width 608 height 174
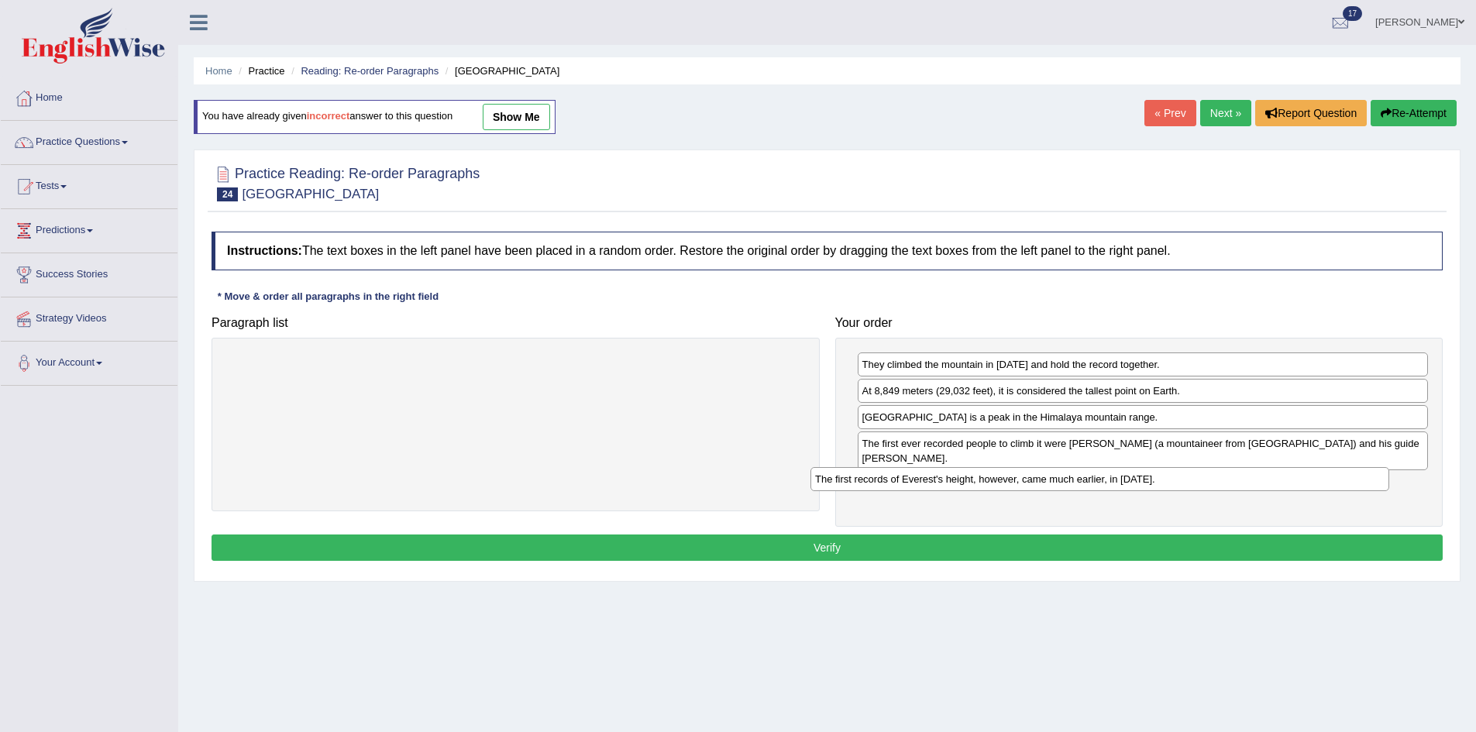
drag, startPoint x: 701, startPoint y: 375, endPoint x: 1286, endPoint y: 490, distance: 595.4
click at [1286, 490] on div "The first records of Everest's height, however, came much earlier, in [DATE]." at bounding box center [1100, 479] width 579 height 24
click at [987, 540] on button "Verify" at bounding box center [827, 548] width 1231 height 26
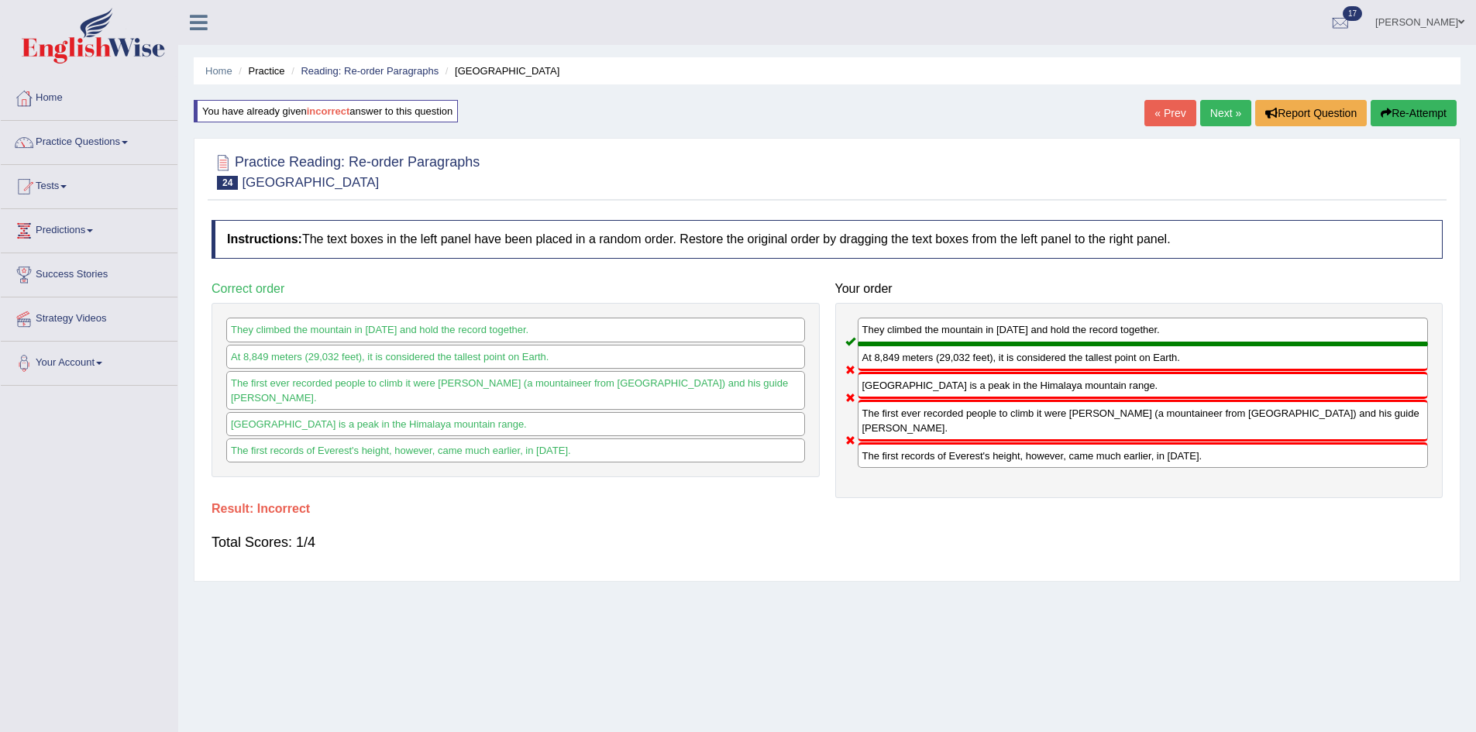
click at [1406, 124] on button "Re-Attempt" at bounding box center [1414, 113] width 86 height 26
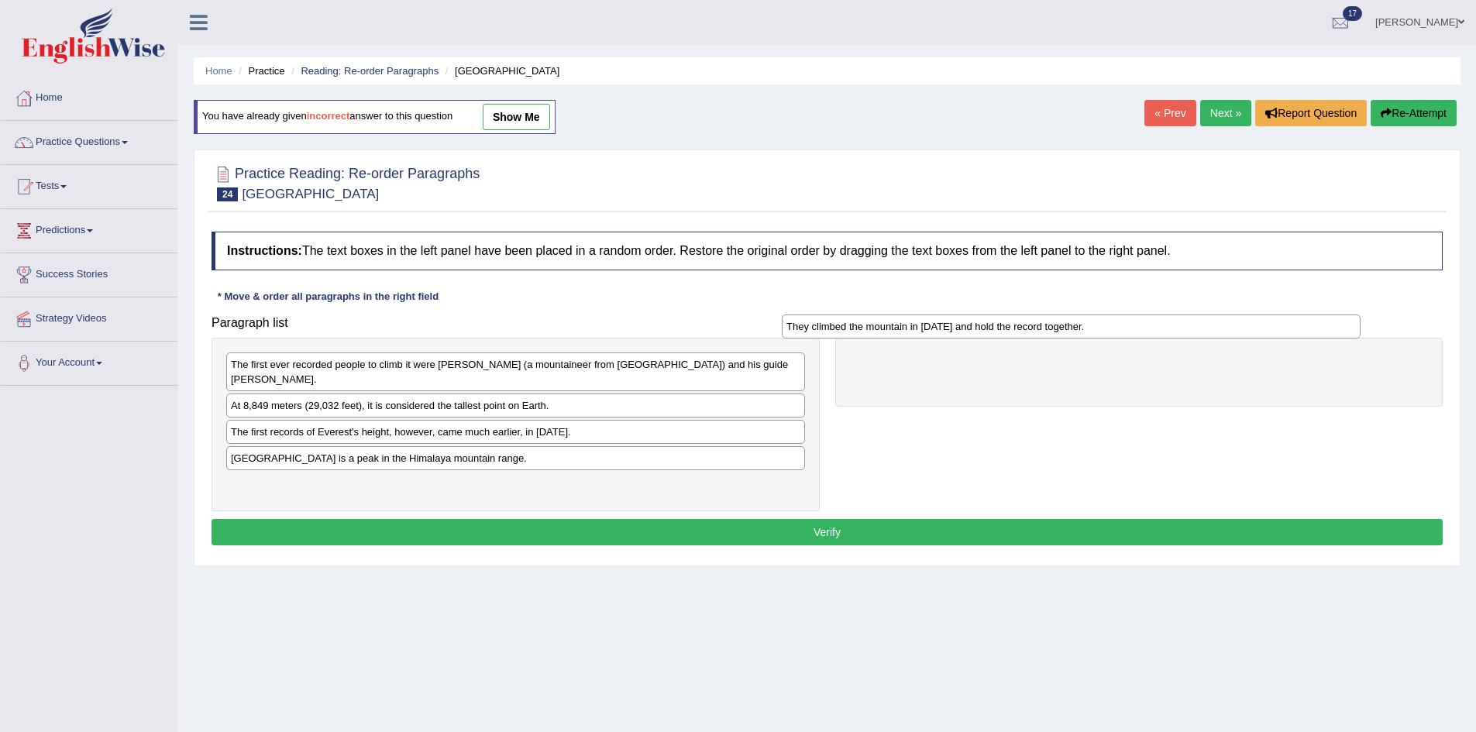
drag, startPoint x: 378, startPoint y: 492, endPoint x: 937, endPoint y: 332, distance: 581.1
click at [937, 332] on div "They climbed the mountain in [DATE] and hold the record together." at bounding box center [1071, 327] width 579 height 24
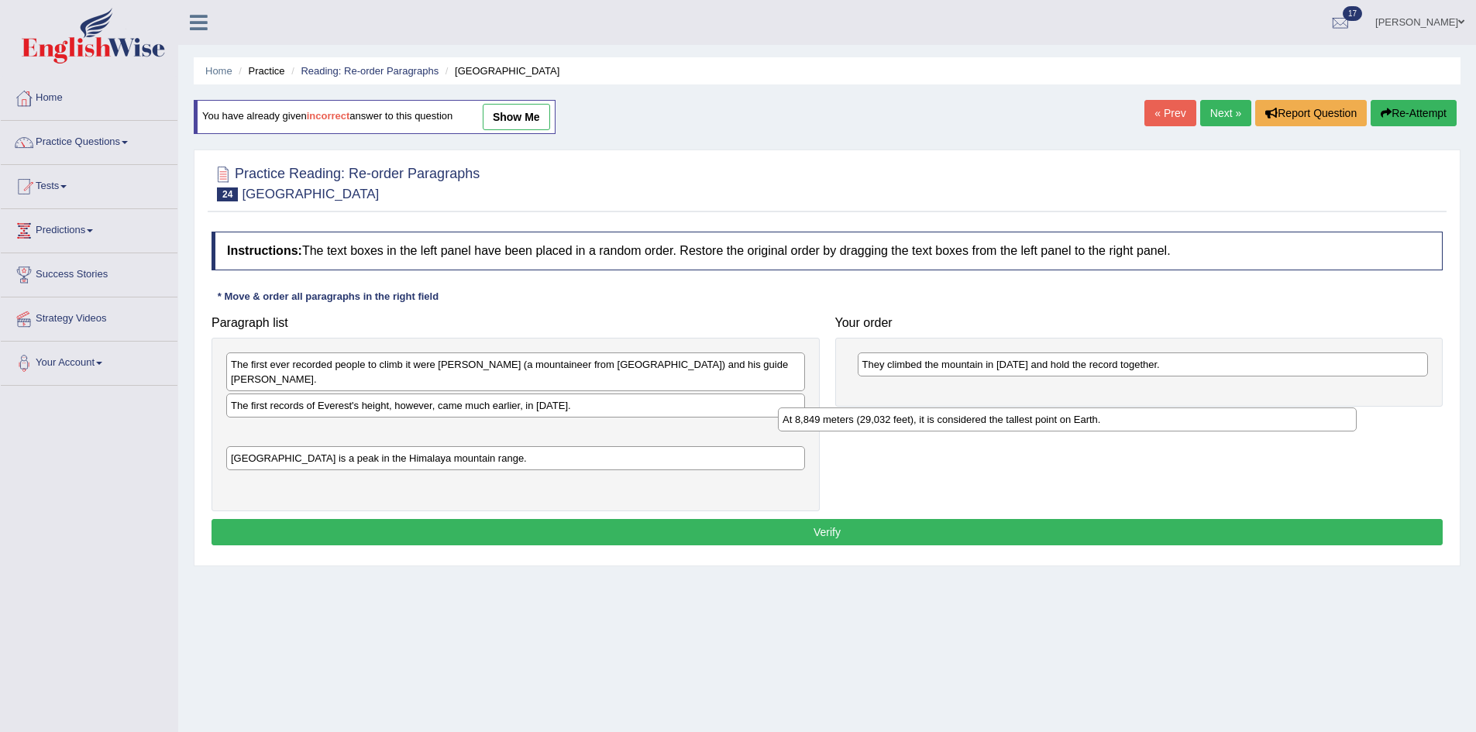
drag, startPoint x: 436, startPoint y: 405, endPoint x: 1002, endPoint y: 389, distance: 565.9
click at [1003, 408] on div "At 8,849 meters (29,032 feet), it is considered the tallest point on Earth." at bounding box center [1067, 420] width 579 height 24
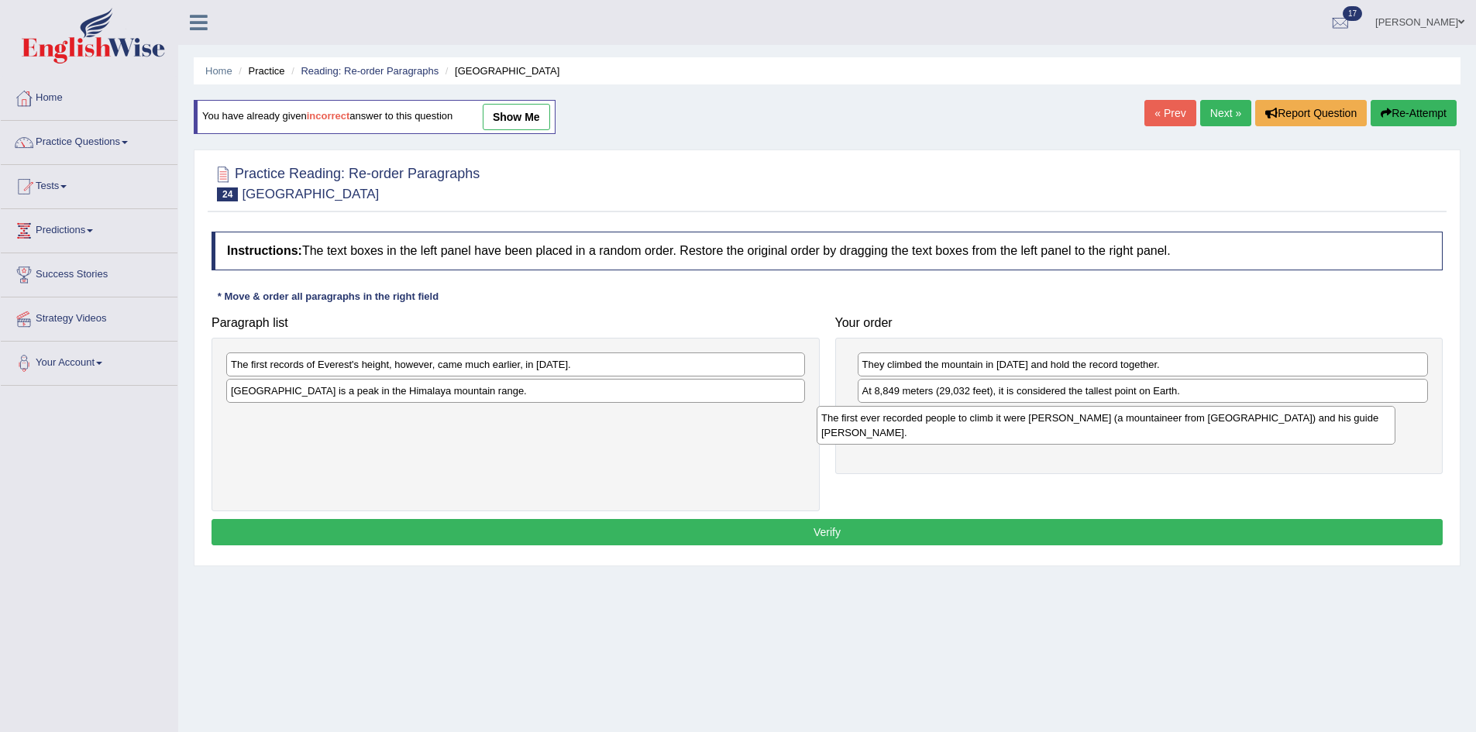
drag, startPoint x: 578, startPoint y: 389, endPoint x: 1175, endPoint y: 432, distance: 598.2
click at [1175, 432] on div "The first ever recorded people to climb it were Edmund Hillary (a mountaineer f…" at bounding box center [1106, 425] width 579 height 39
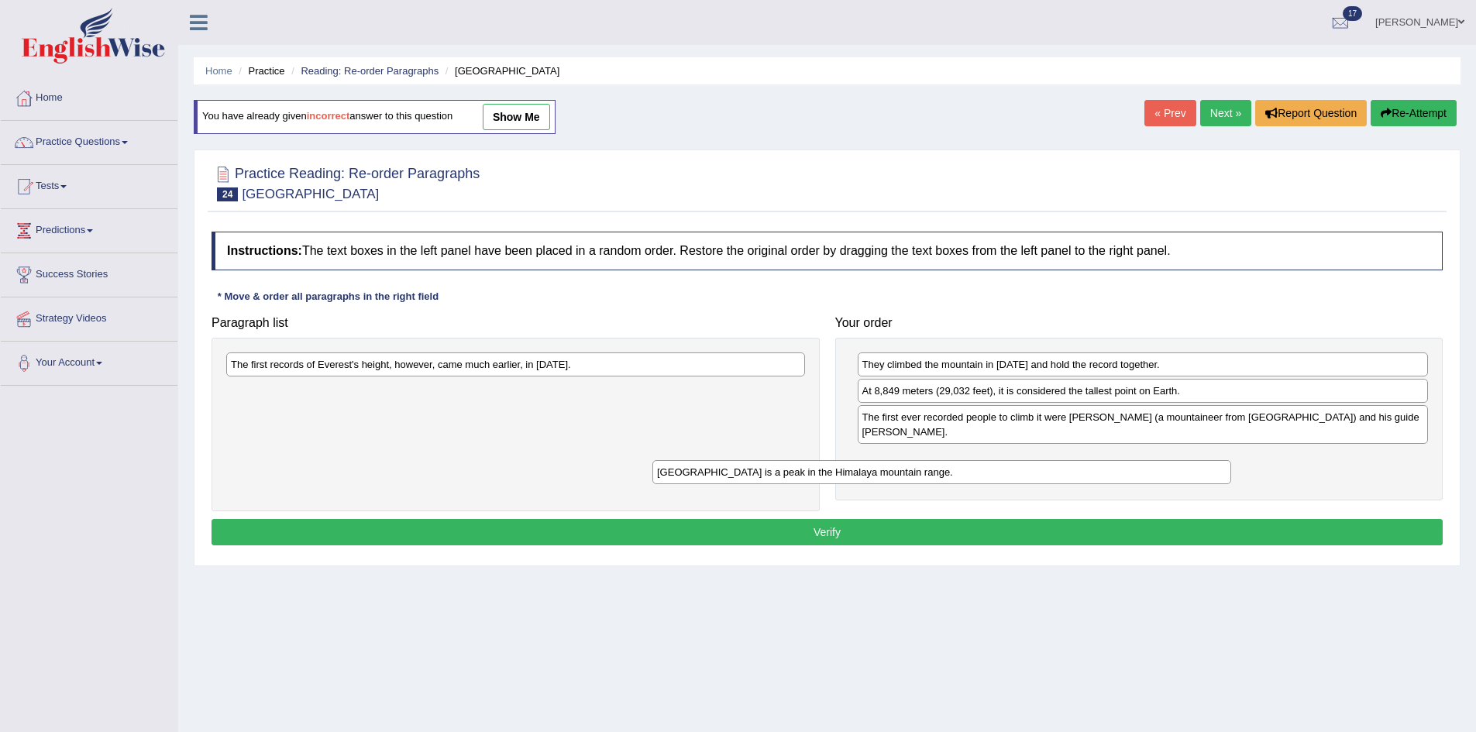
drag, startPoint x: 633, startPoint y: 394, endPoint x: 1061, endPoint y: 473, distance: 435.1
click at [1061, 473] on div "Mount Everest is a peak in the Himalaya mountain range." at bounding box center [941, 472] width 579 height 24
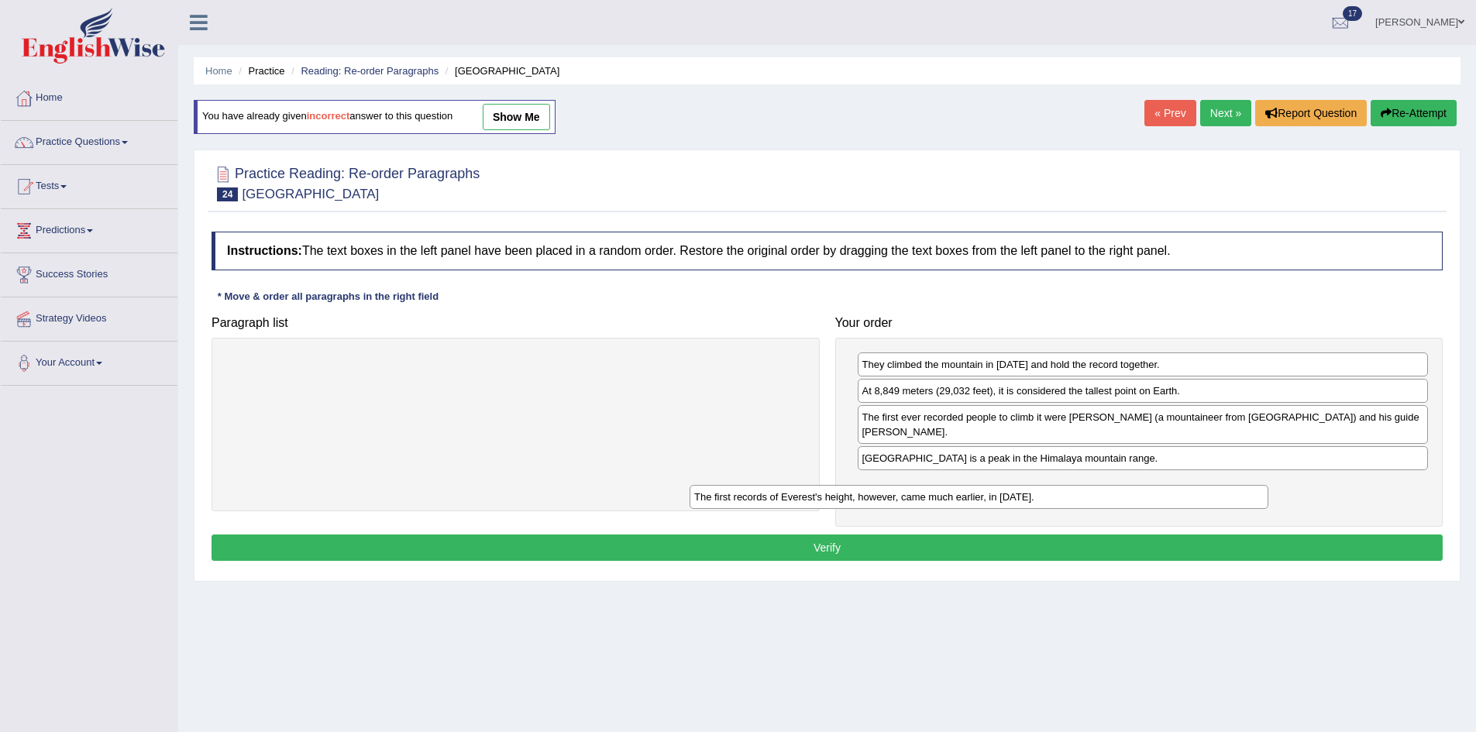
drag, startPoint x: 435, startPoint y: 367, endPoint x: 968, endPoint y: 504, distance: 550.3
click at [968, 504] on div "The first records of Everest's height, however, came much earlier, in 1856." at bounding box center [979, 497] width 579 height 24
click at [820, 549] on button "Verify" at bounding box center [827, 548] width 1231 height 26
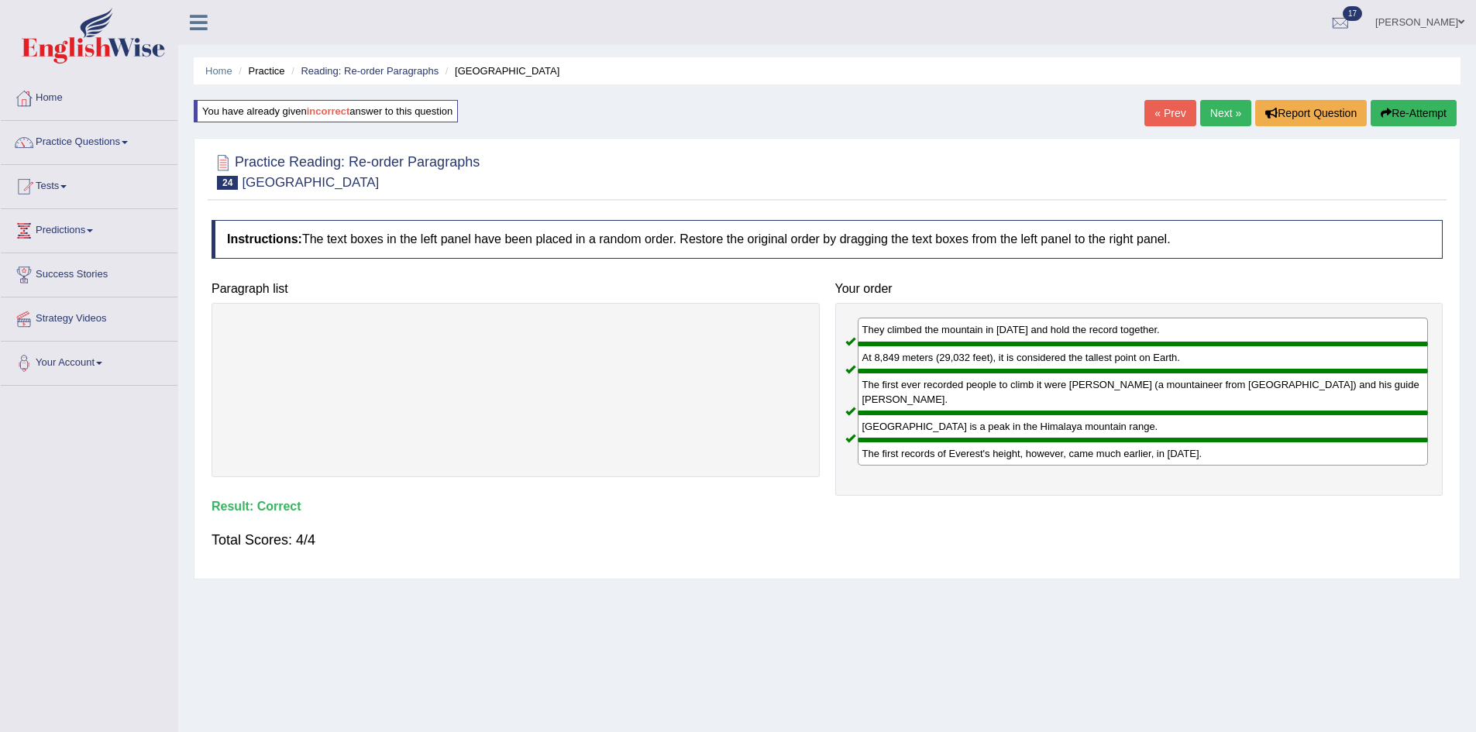
click at [1213, 102] on link "Next »" at bounding box center [1225, 113] width 51 height 26
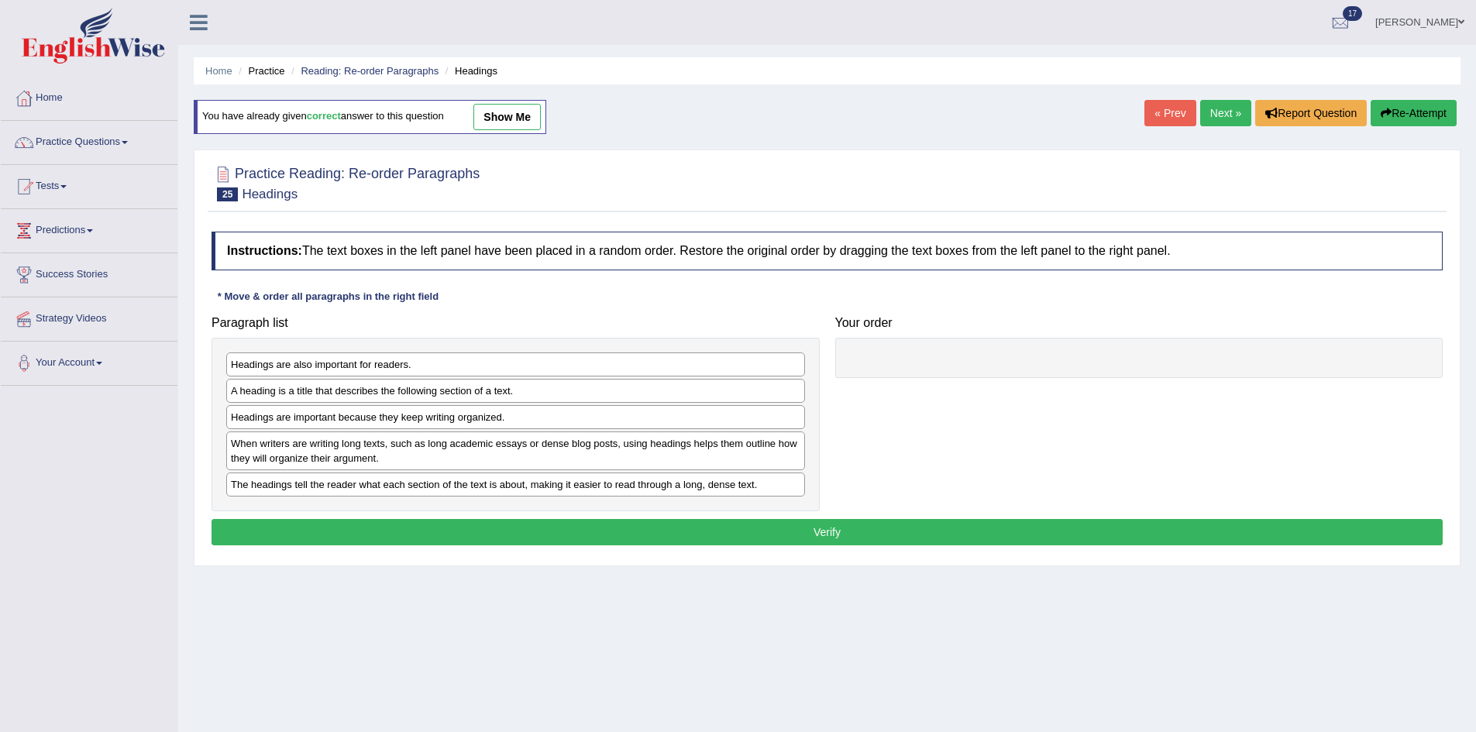
drag, startPoint x: 399, startPoint y: 404, endPoint x: 432, endPoint y: 403, distance: 33.4
click at [432, 403] on div "Headings are also important for readers. A heading is a title that describes th…" at bounding box center [516, 425] width 608 height 174
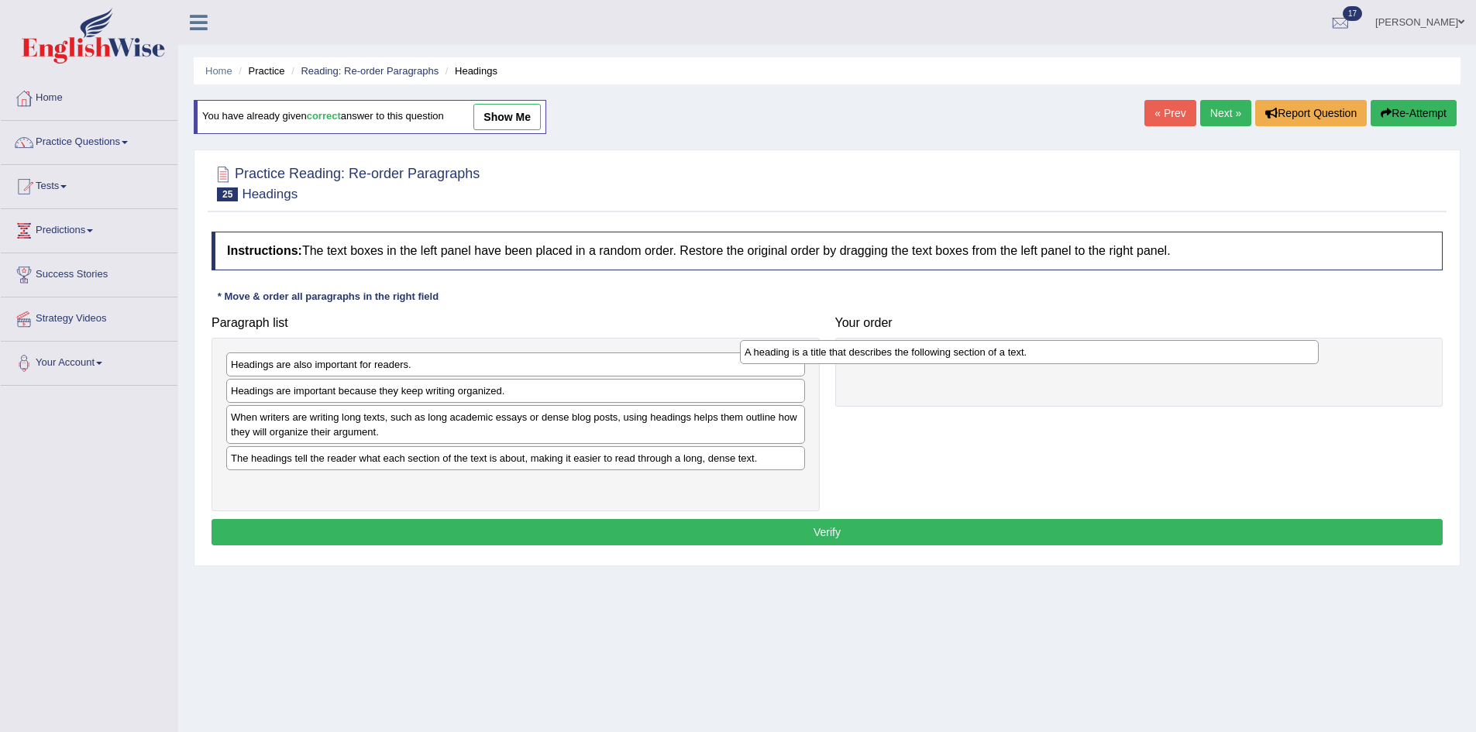
drag, startPoint x: 433, startPoint y: 391, endPoint x: 954, endPoint y: 349, distance: 522.5
click at [953, 349] on div "A heading is a title that describes the following section of a text." at bounding box center [1029, 352] width 579 height 24
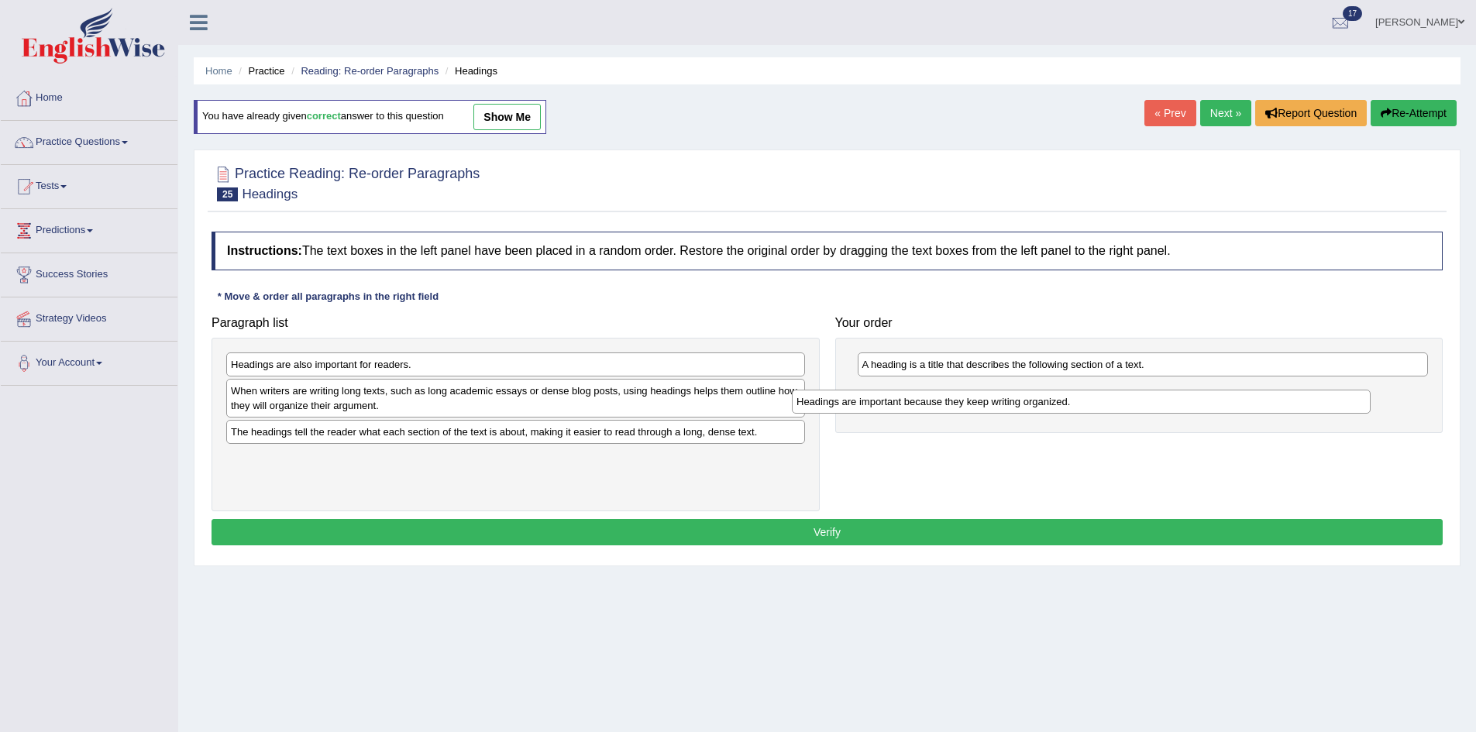
drag, startPoint x: 461, startPoint y: 397, endPoint x: 1056, endPoint y: 397, distance: 595.1
click at [1056, 397] on div "Headings are important because they keep writing organized." at bounding box center [1081, 402] width 579 height 24
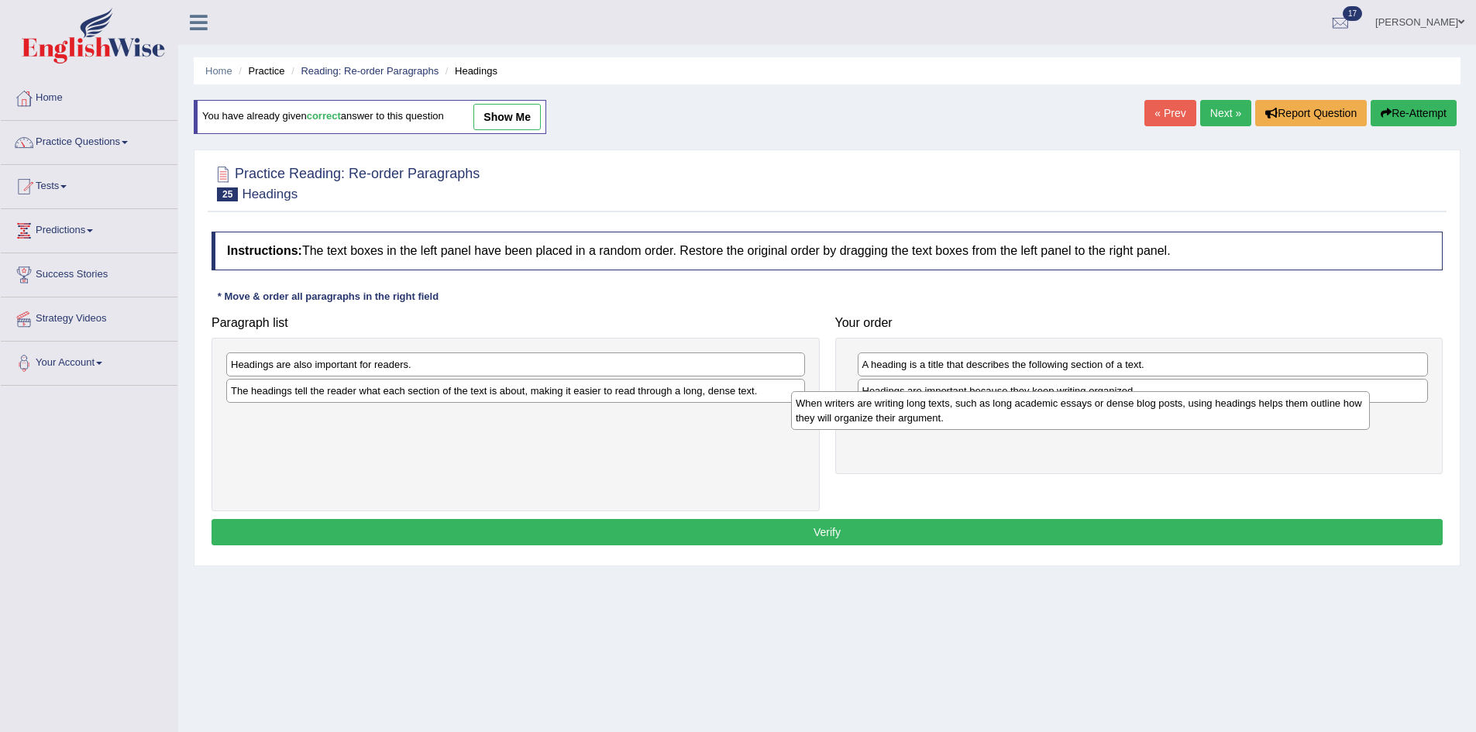
drag, startPoint x: 566, startPoint y: 415, endPoint x: 1157, endPoint y: 433, distance: 591.5
click at [1157, 430] on div "When writers are writing long texts, such as long academic essays or dense blog…" at bounding box center [1080, 410] width 579 height 39
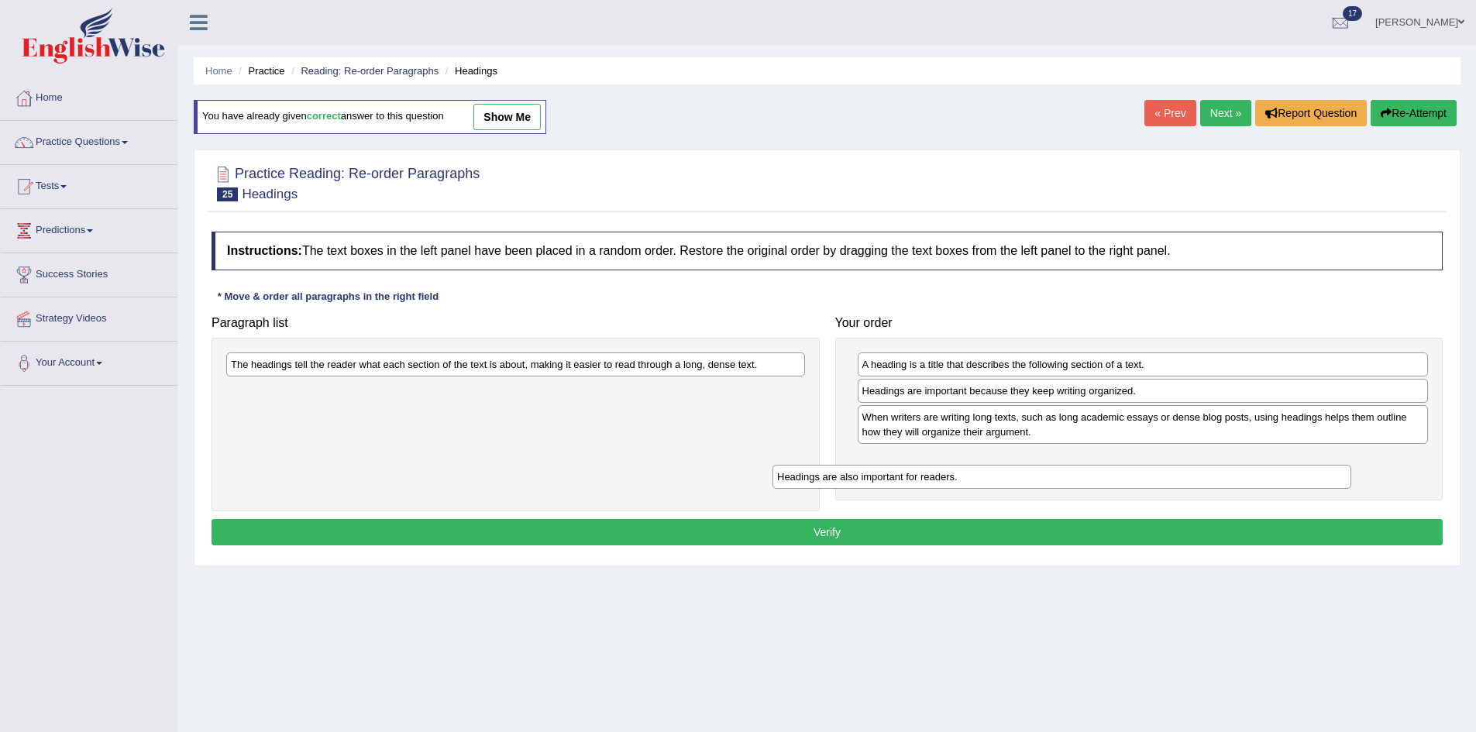
drag, startPoint x: 604, startPoint y: 373, endPoint x: 1186, endPoint y: 466, distance: 589.3
click at [1184, 468] on div "Headings are also important for readers." at bounding box center [1062, 477] width 579 height 24
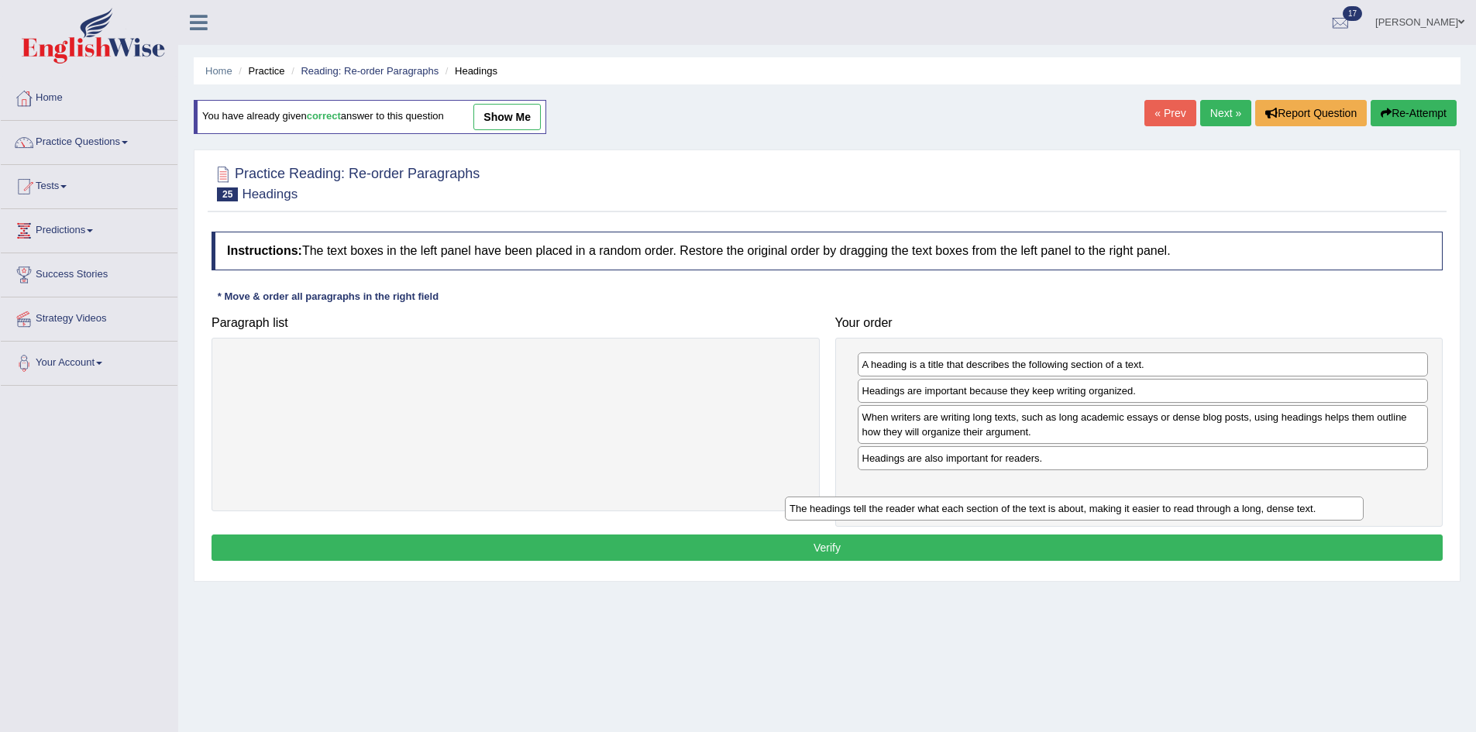
drag, startPoint x: 642, startPoint y: 365, endPoint x: 1227, endPoint y: 491, distance: 599.1
click at [1227, 497] on div "The headings tell the reader what each section of the text is about, making it …" at bounding box center [1074, 509] width 579 height 24
click at [1152, 544] on button "Verify" at bounding box center [827, 548] width 1231 height 26
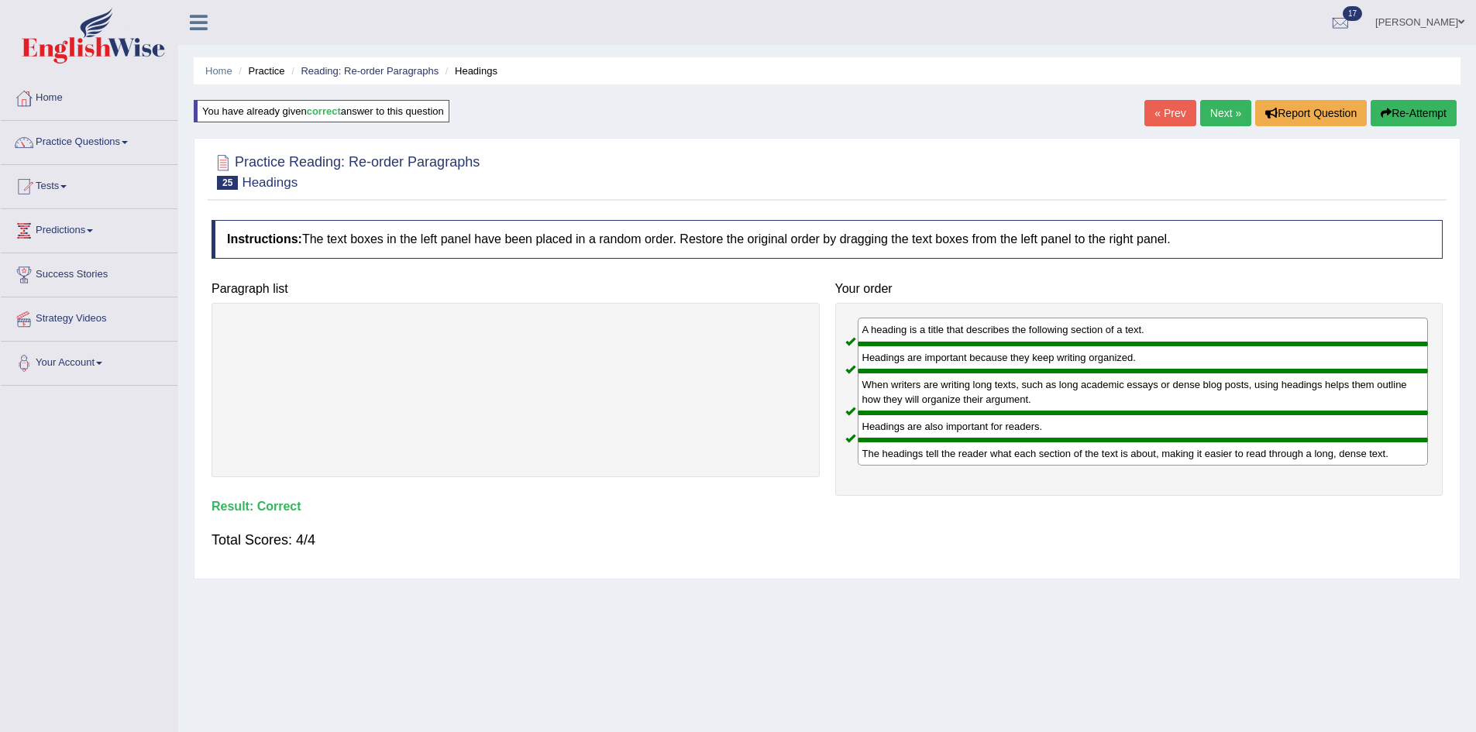
click at [1222, 115] on link "Next »" at bounding box center [1225, 113] width 51 height 26
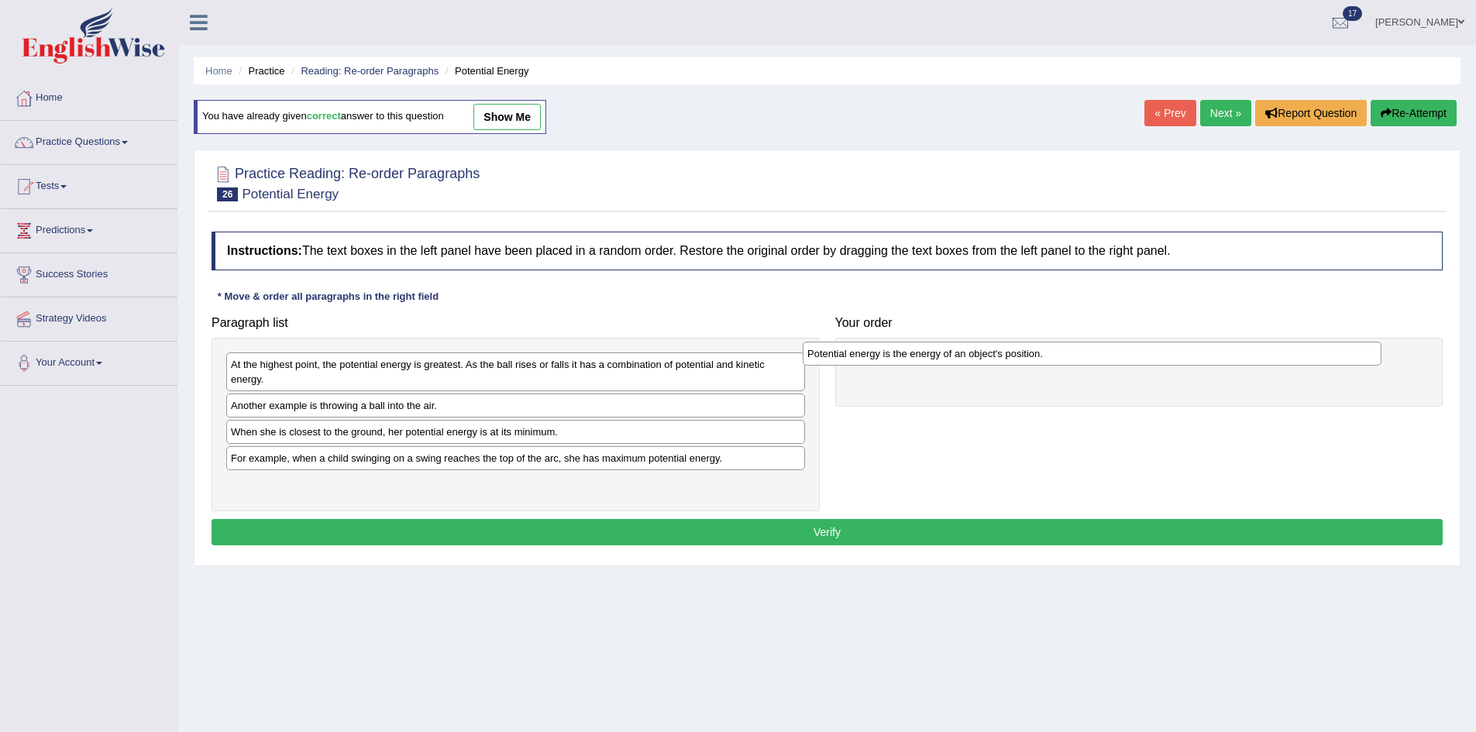
drag, startPoint x: 400, startPoint y: 367, endPoint x: 977, endPoint y: 355, distance: 577.4
click at [977, 355] on div "Potential energy is the energy of an object's position." at bounding box center [1092, 354] width 579 height 24
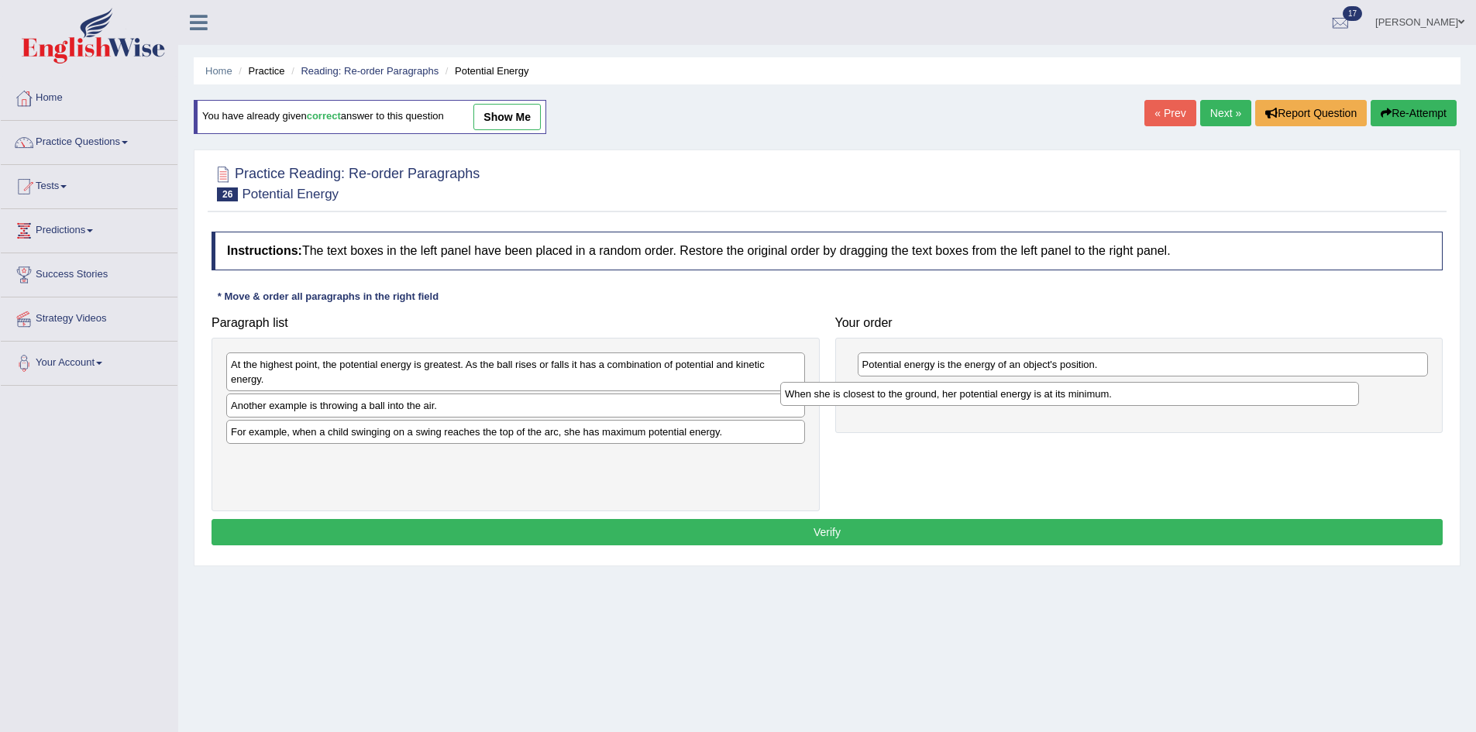
drag, startPoint x: 587, startPoint y: 442, endPoint x: 1143, endPoint y: 404, distance: 556.9
click at [1143, 404] on div "When she is closest to the ground, her potential energy is at its minimum." at bounding box center [1069, 394] width 579 height 24
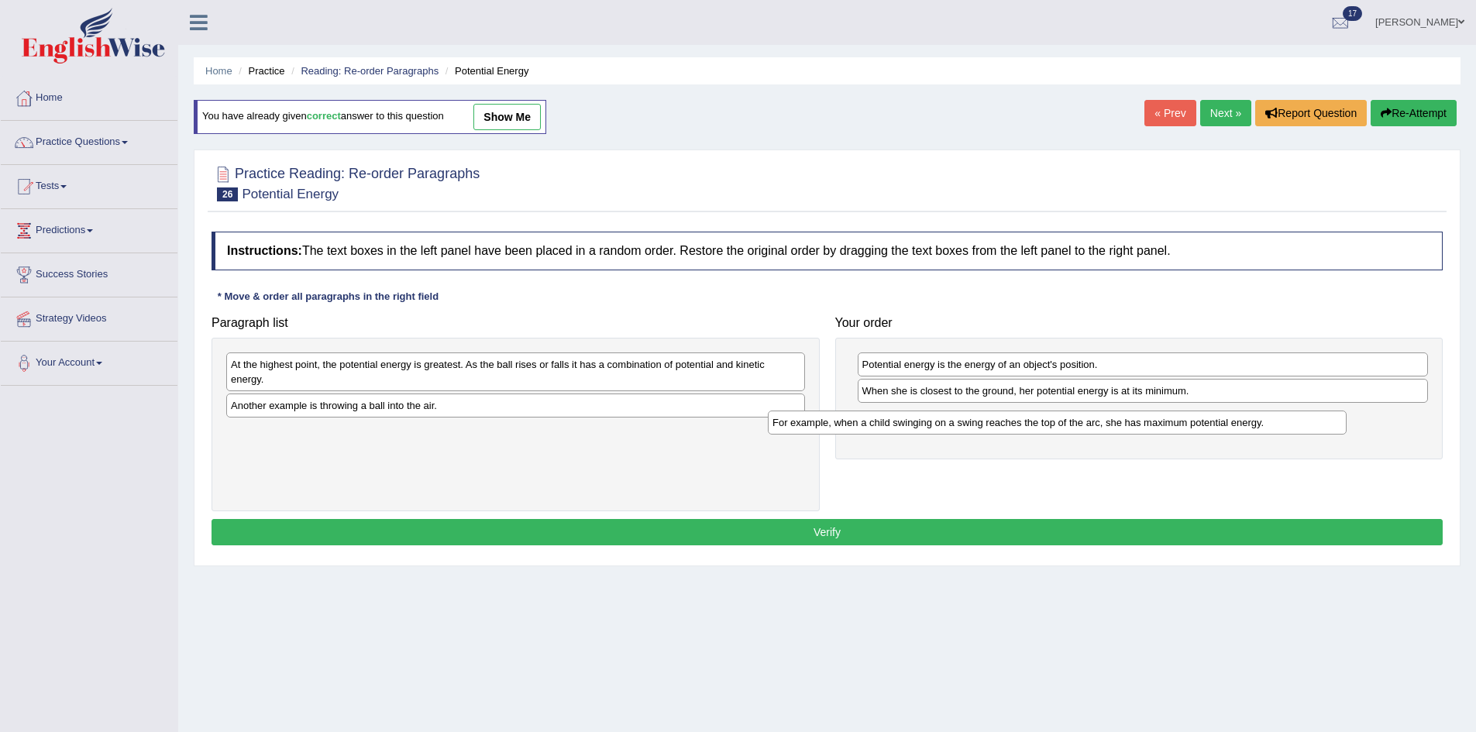
drag, startPoint x: 508, startPoint y: 439, endPoint x: 1051, endPoint y: 429, distance: 542.5
click at [1051, 429] on div "For example, when a child swinging on a swing reaches the top of the arc, she h…" at bounding box center [1057, 423] width 579 height 24
drag, startPoint x: 607, startPoint y: 408, endPoint x: 1186, endPoint y: 436, distance: 579.6
click at [1186, 436] on div "Another example is throwing a ball into the air." at bounding box center [1093, 434] width 579 height 24
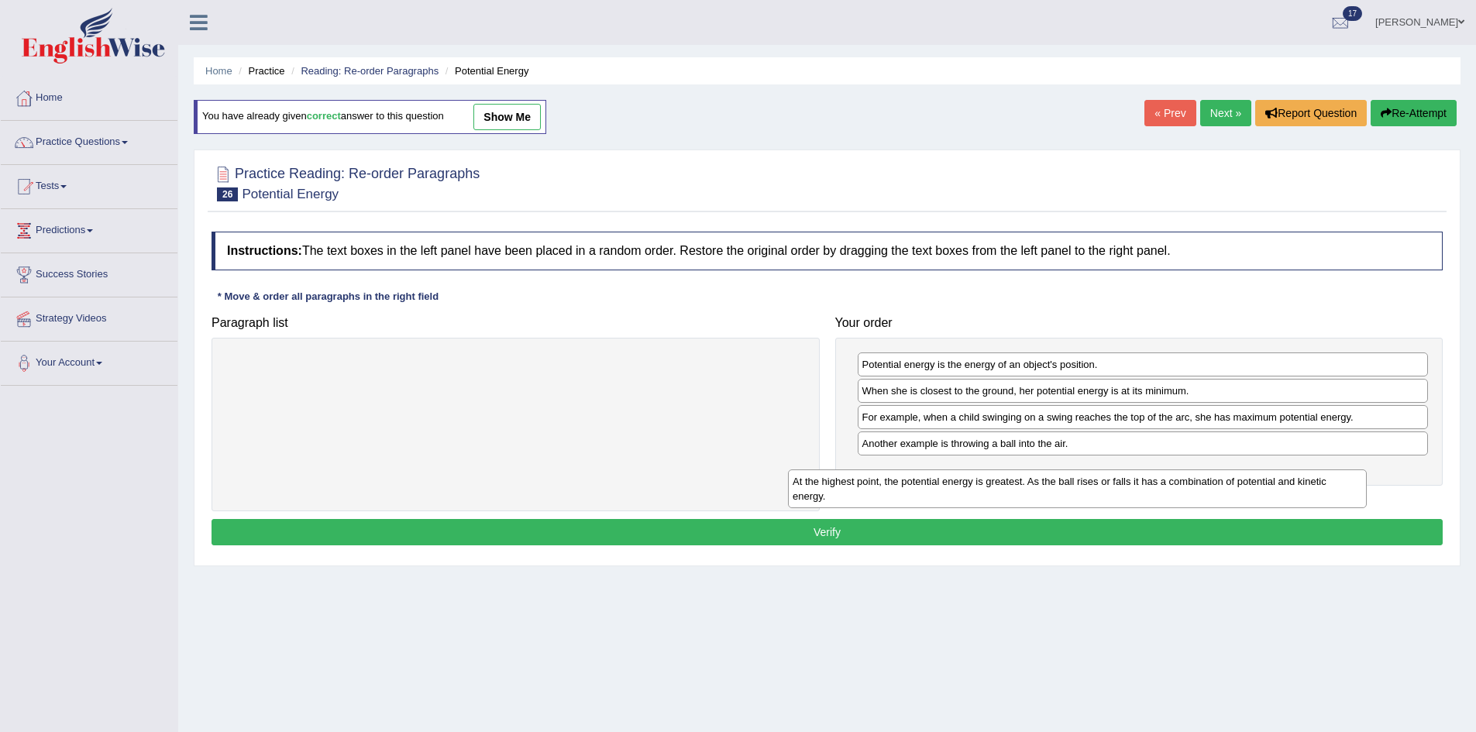
drag, startPoint x: 700, startPoint y: 384, endPoint x: 1276, endPoint y: 497, distance: 587.5
click at [1276, 497] on div "At the highest point, the potential energy is greatest. As the ball rises or fa…" at bounding box center [1077, 489] width 579 height 39
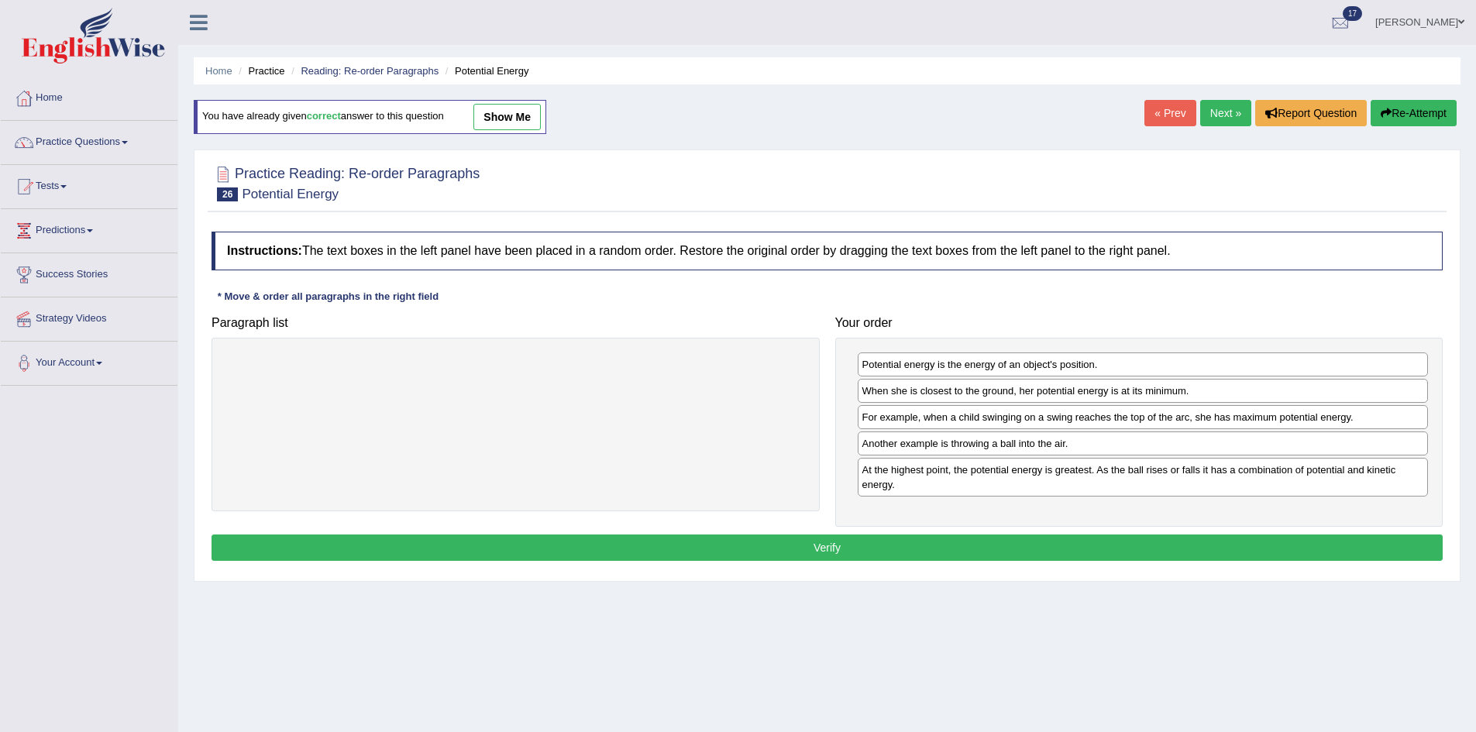
click at [1182, 549] on button "Verify" at bounding box center [827, 548] width 1231 height 26
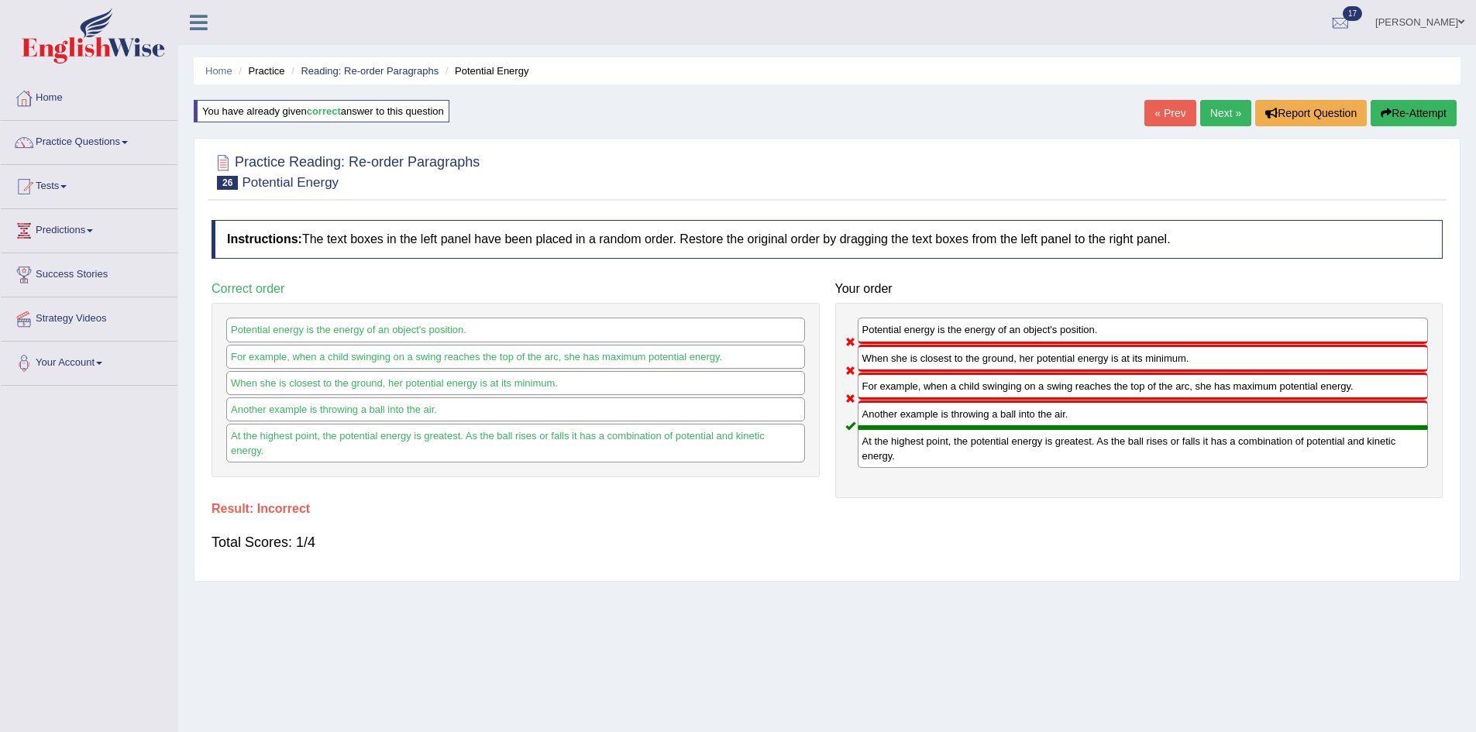
click at [1401, 116] on button "Re-Attempt" at bounding box center [1414, 113] width 86 height 26
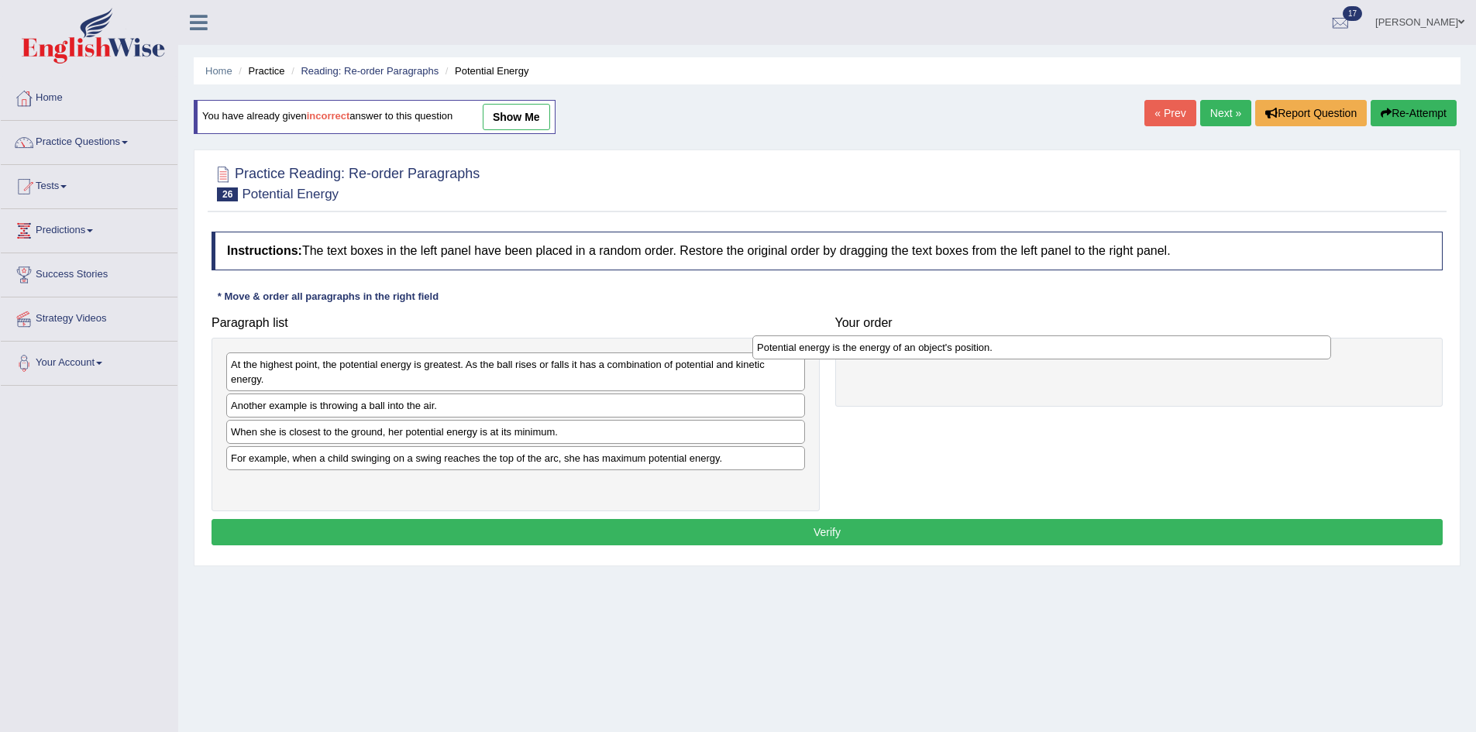
drag, startPoint x: 453, startPoint y: 367, endPoint x: 972, endPoint y: 349, distance: 519.5
click at [972, 349] on div "Potential energy is the energy of an object's position." at bounding box center [1041, 348] width 579 height 24
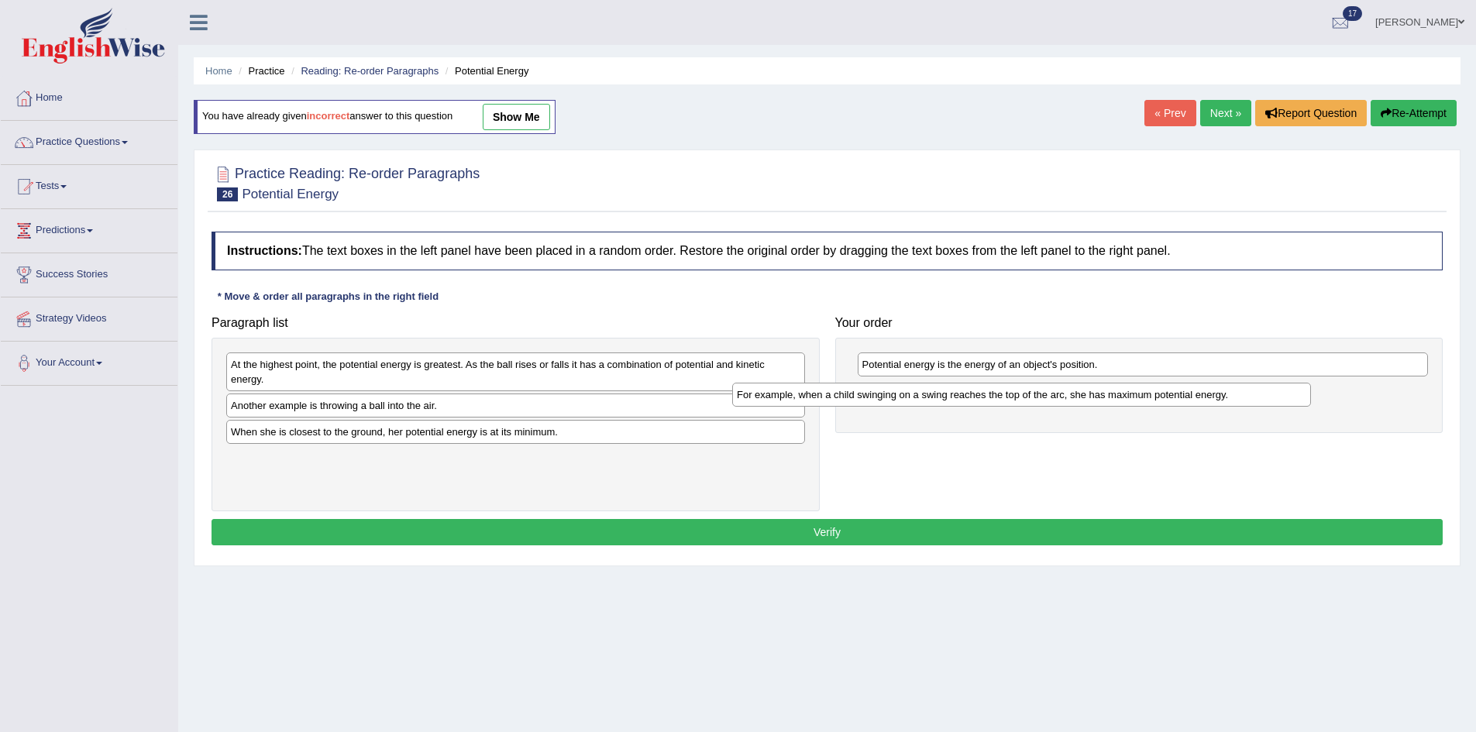
drag, startPoint x: 461, startPoint y: 463, endPoint x: 968, endPoint y: 398, distance: 510.8
click at [968, 398] on div "For example, when a child swinging on a swing reaches the top of the arc, she h…" at bounding box center [1021, 395] width 579 height 24
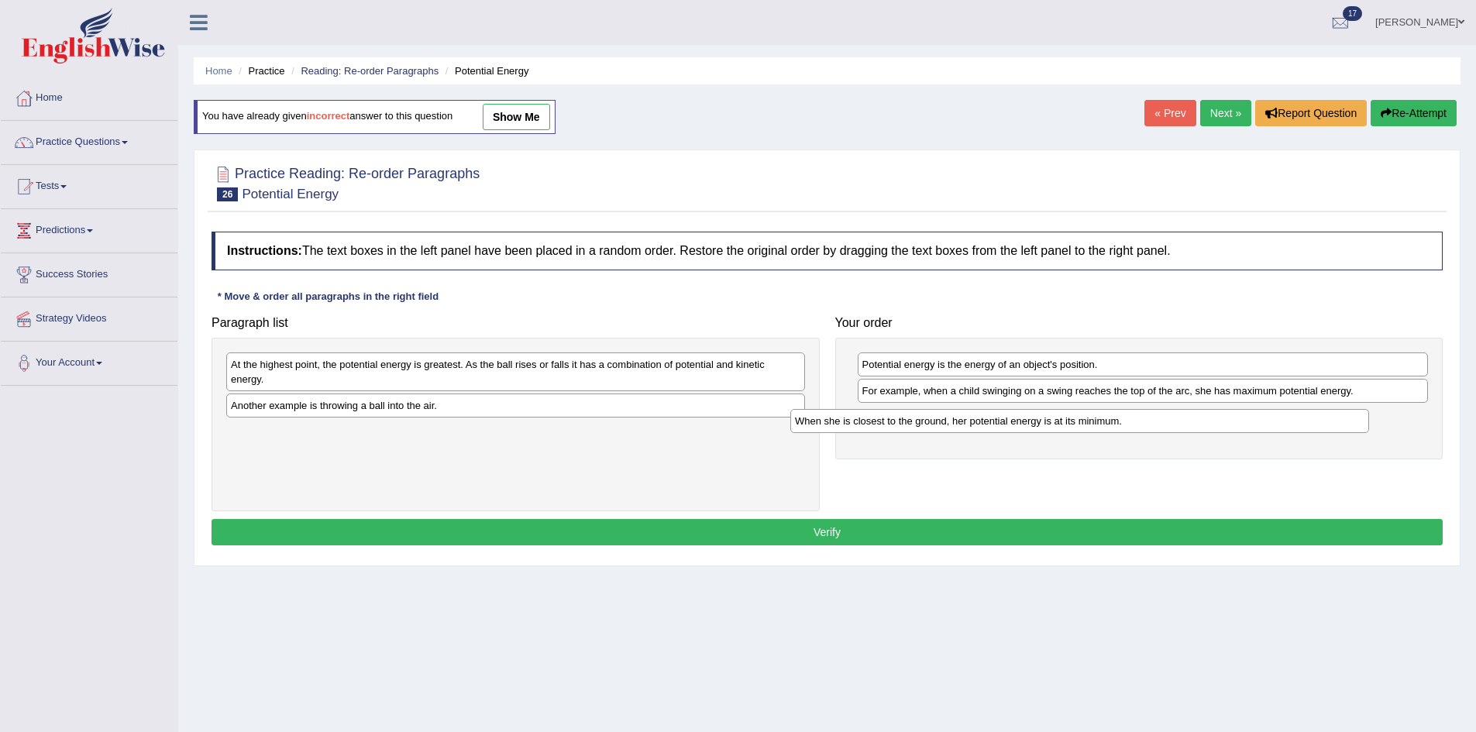
drag, startPoint x: 601, startPoint y: 442, endPoint x: 1167, endPoint y: 431, distance: 565.8
click at [1167, 431] on div "When she is closest to the ground, her potential energy is at its minimum." at bounding box center [1079, 421] width 579 height 24
drag, startPoint x: 570, startPoint y: 409, endPoint x: 1079, endPoint y: 470, distance: 512.0
click at [1094, 471] on div "Another example is throwing a ball into the air." at bounding box center [978, 468] width 579 height 24
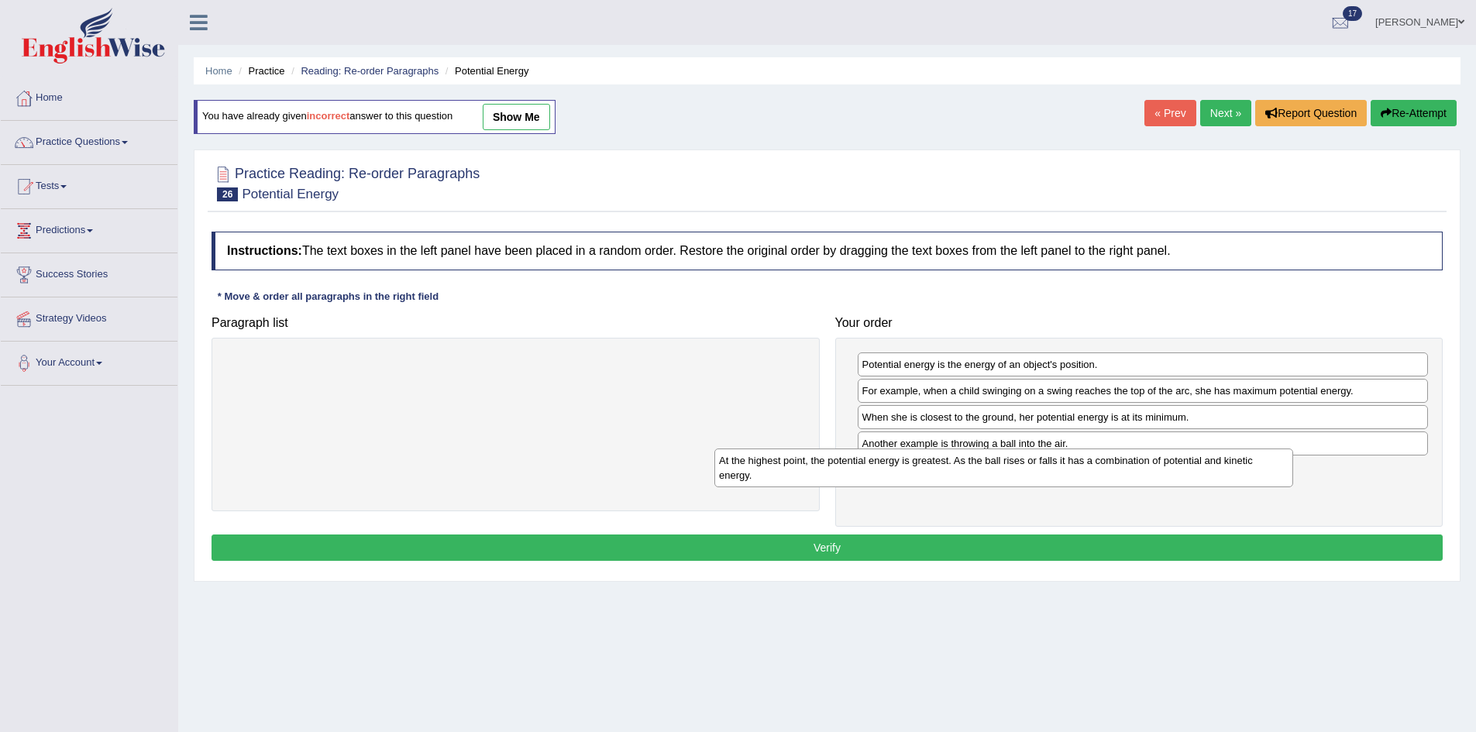
drag, startPoint x: 716, startPoint y: 369, endPoint x: 1213, endPoint y: 463, distance: 505.6
click at [1210, 464] on div "At the highest point, the potential energy is greatest. As the ball rises or fa…" at bounding box center [1003, 468] width 579 height 39
click at [1117, 542] on button "Verify" at bounding box center [827, 548] width 1231 height 26
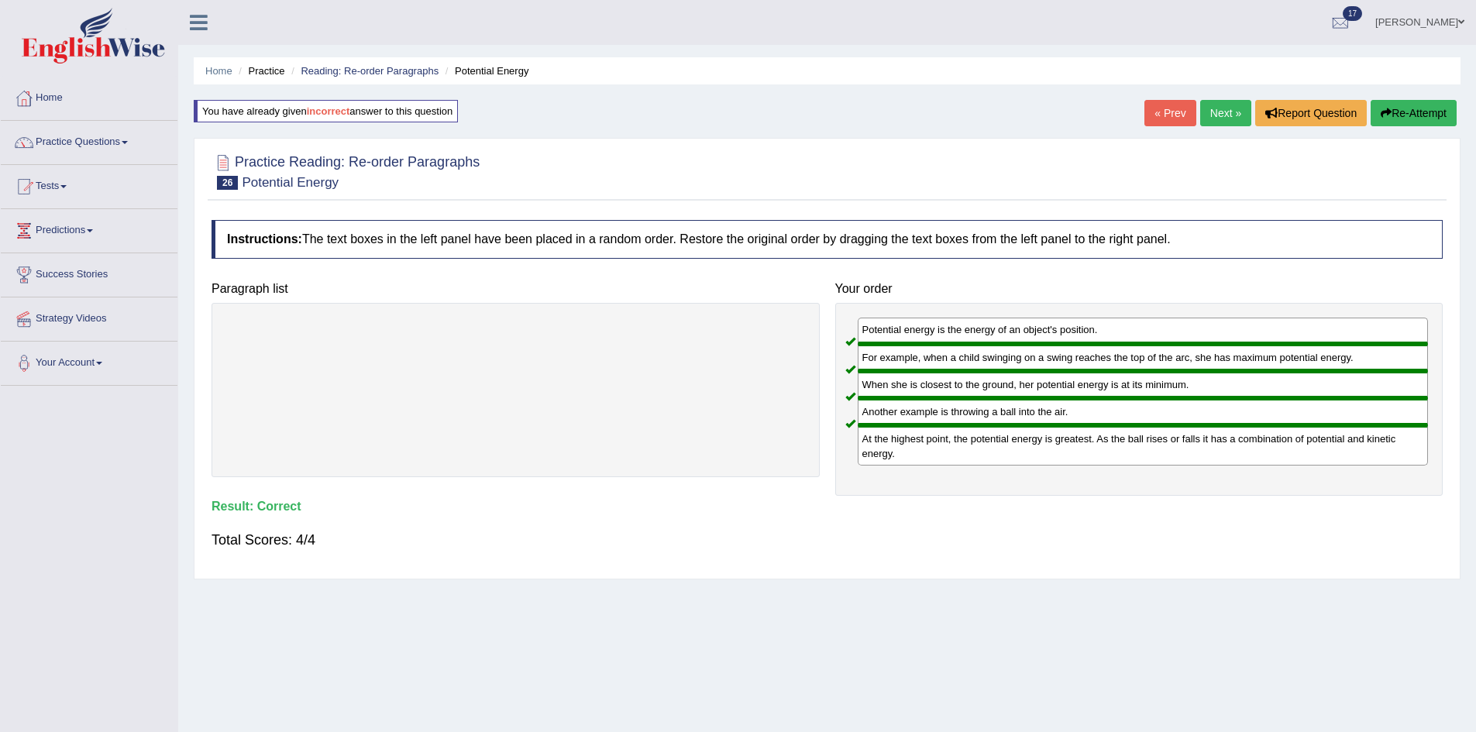
click at [1225, 112] on link "Next »" at bounding box center [1225, 113] width 51 height 26
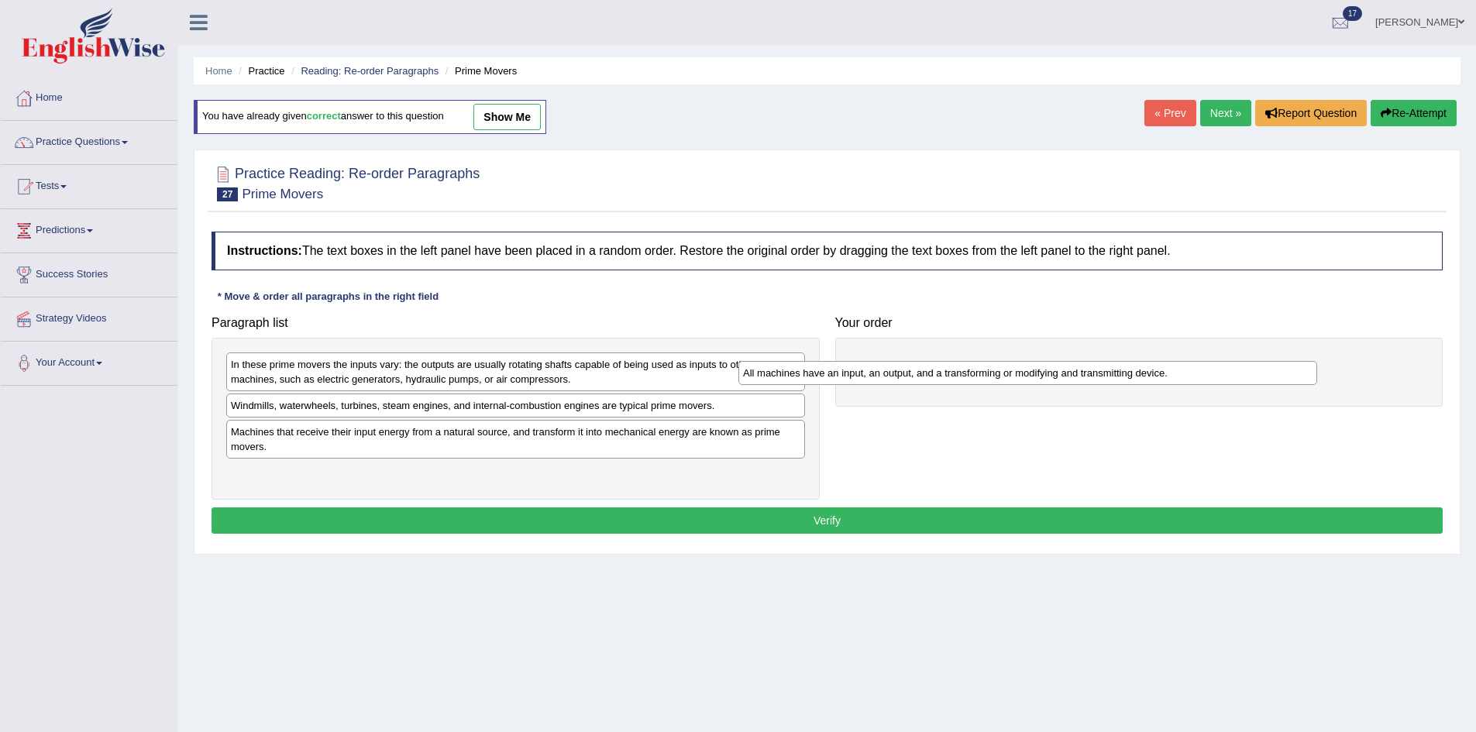
drag, startPoint x: 520, startPoint y: 410, endPoint x: 972, endPoint y: 364, distance: 454.8
click at [972, 364] on div "All machines have an input, an output, and a transforming or modifying and tran…" at bounding box center [1027, 373] width 579 height 24
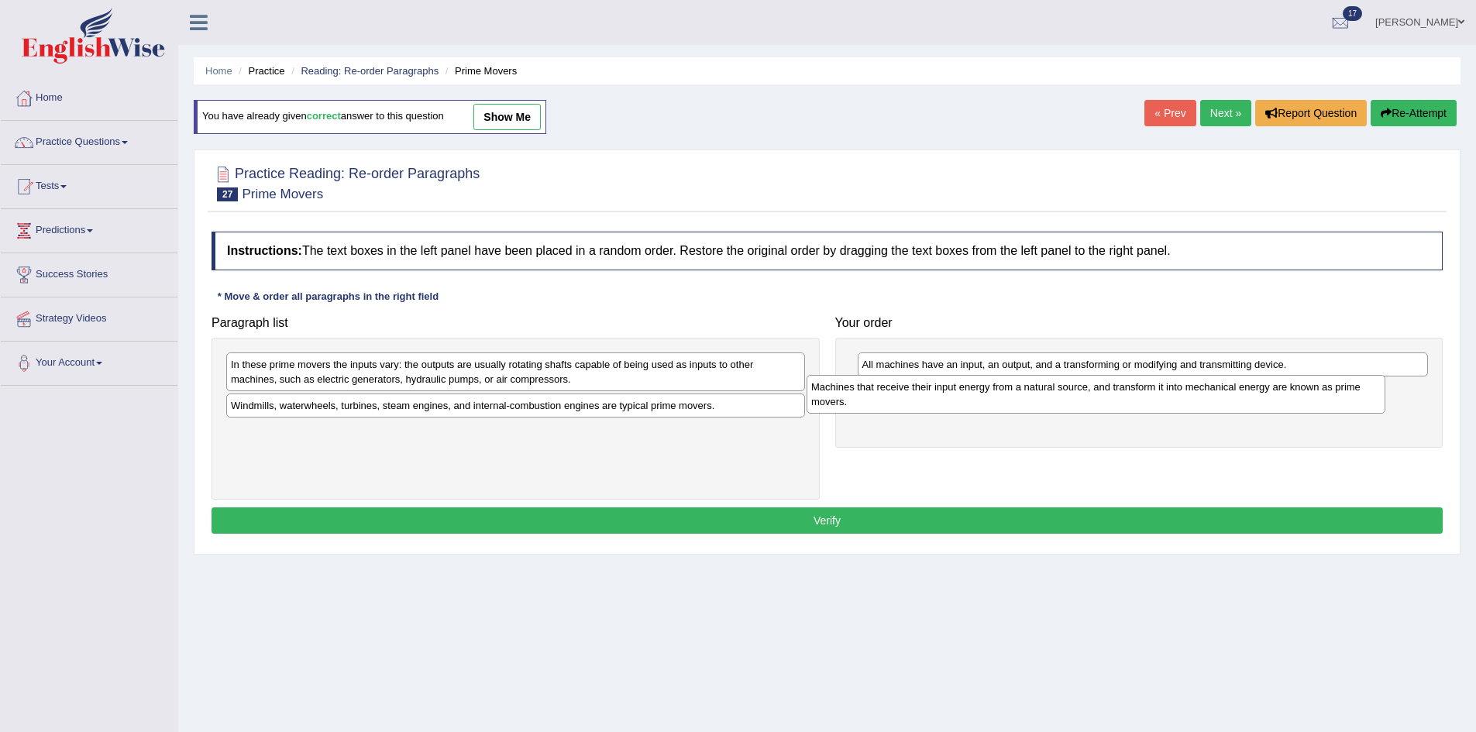
drag, startPoint x: 491, startPoint y: 451, endPoint x: 1104, endPoint y: 414, distance: 614.1
click at [1103, 414] on div "Machines that receive their input energy from a natural source, and transform i…" at bounding box center [1096, 394] width 579 height 39
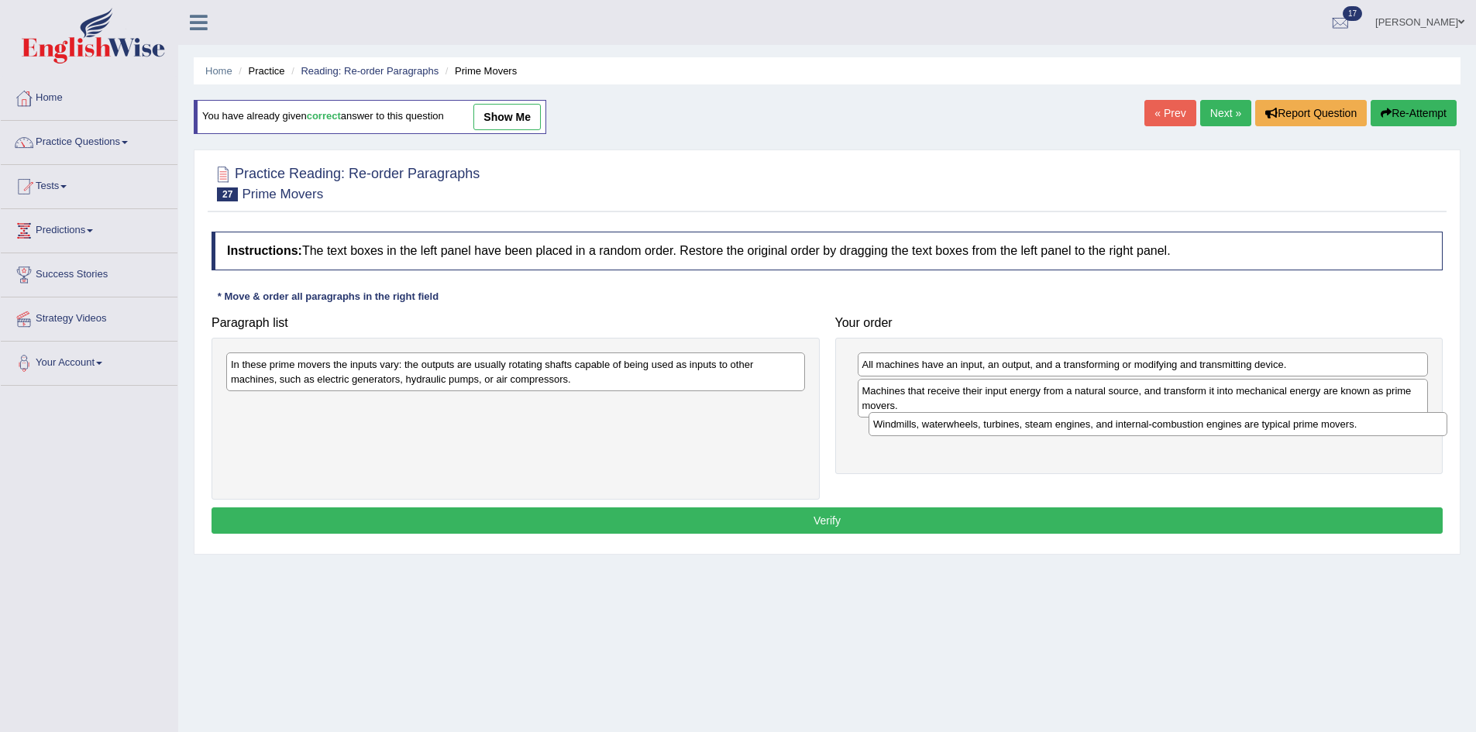
drag, startPoint x: 631, startPoint y: 415, endPoint x: 1273, endPoint y: 434, distance: 642.7
click at [1273, 434] on div "Windmills, waterwheels, turbines, steam engines, and internal-combustion engine…" at bounding box center [1158, 424] width 579 height 24
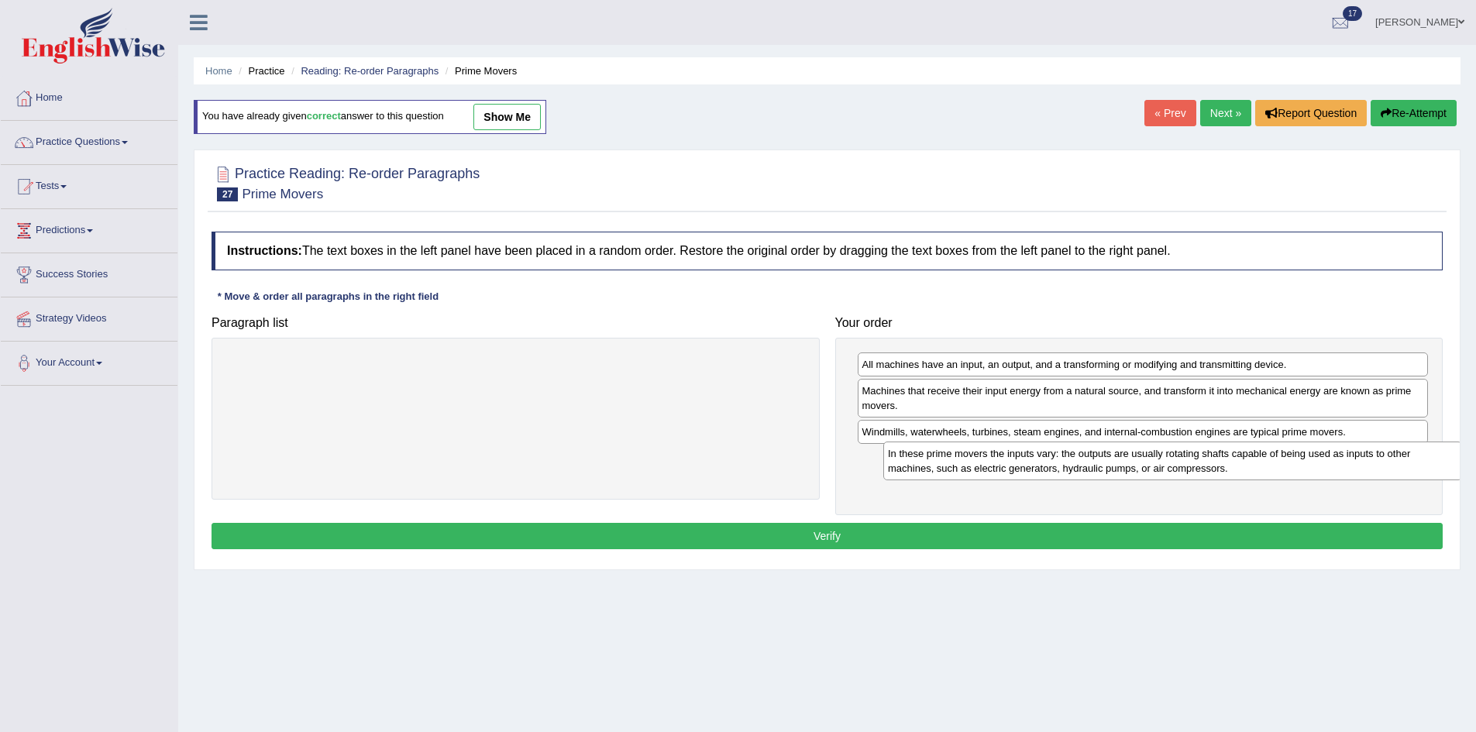
drag, startPoint x: 547, startPoint y: 363, endPoint x: 1204, endPoint y: 452, distance: 663.1
click at [1204, 452] on div "In these prime movers the inputs vary: the outputs are usually rotating shafts …" at bounding box center [1172, 461] width 579 height 39
click at [1213, 539] on button "Verify" at bounding box center [827, 536] width 1231 height 26
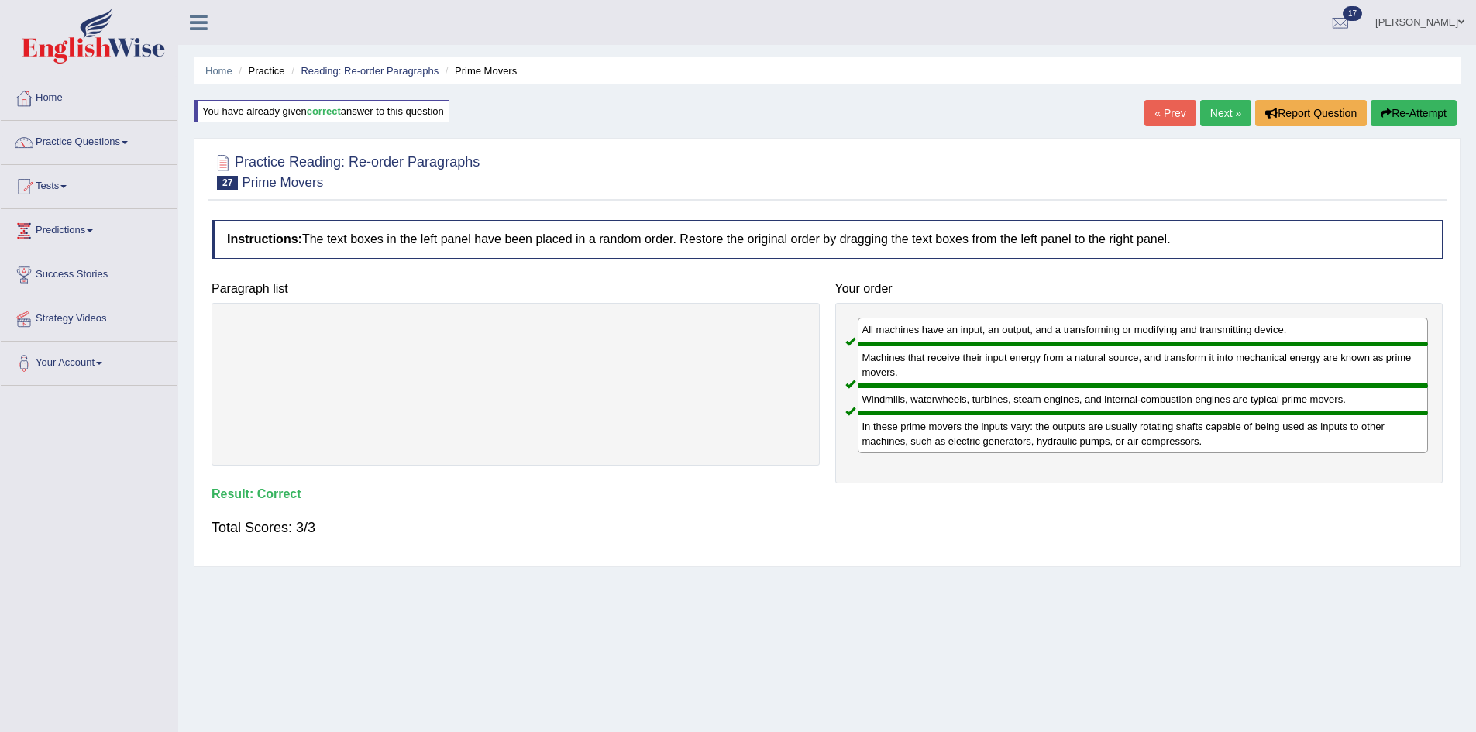
click at [1210, 113] on link "Next »" at bounding box center [1225, 113] width 51 height 26
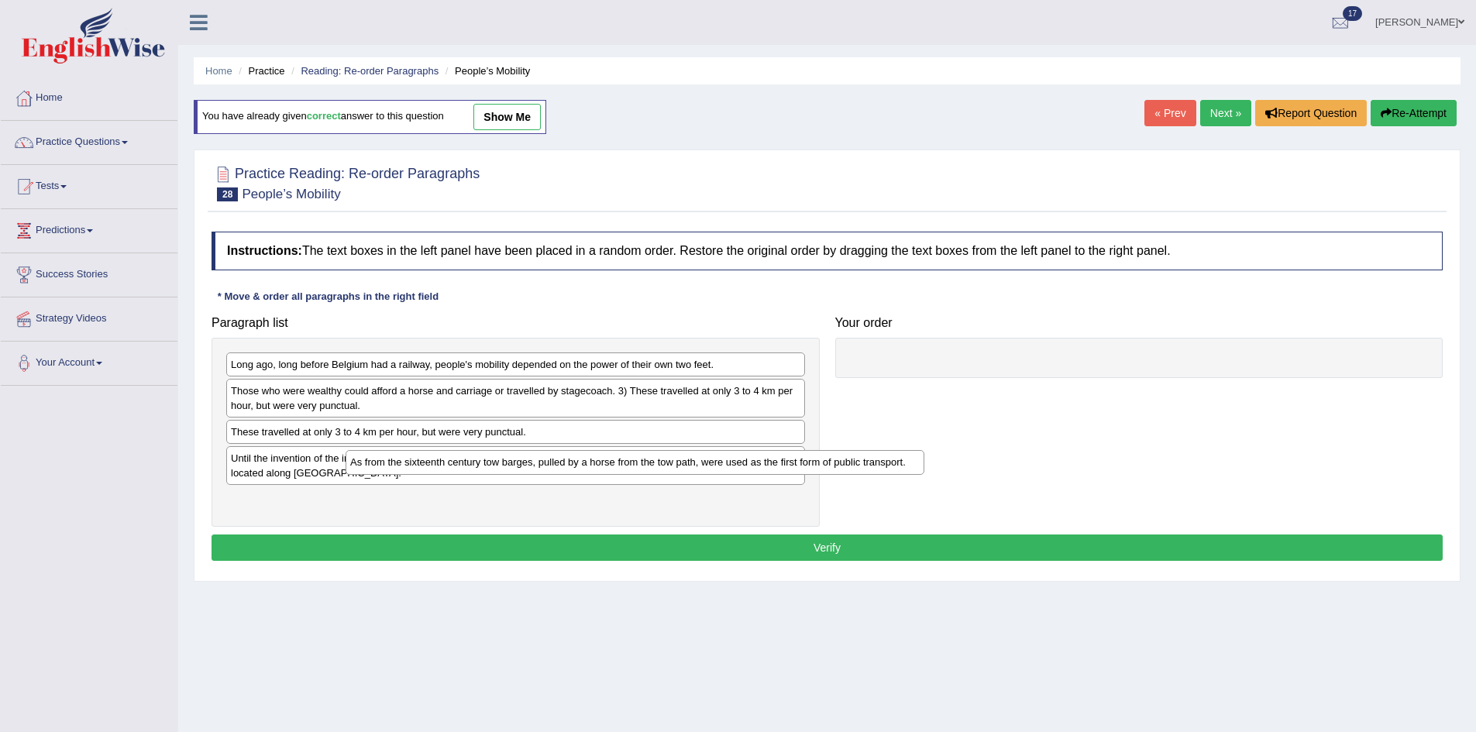
drag, startPoint x: 571, startPoint y: 508, endPoint x: 831, endPoint y: 432, distance: 271.2
click at [769, 450] on div "As from the sixteenth century tow barges, pulled by a horse from the tow path, …" at bounding box center [635, 462] width 579 height 24
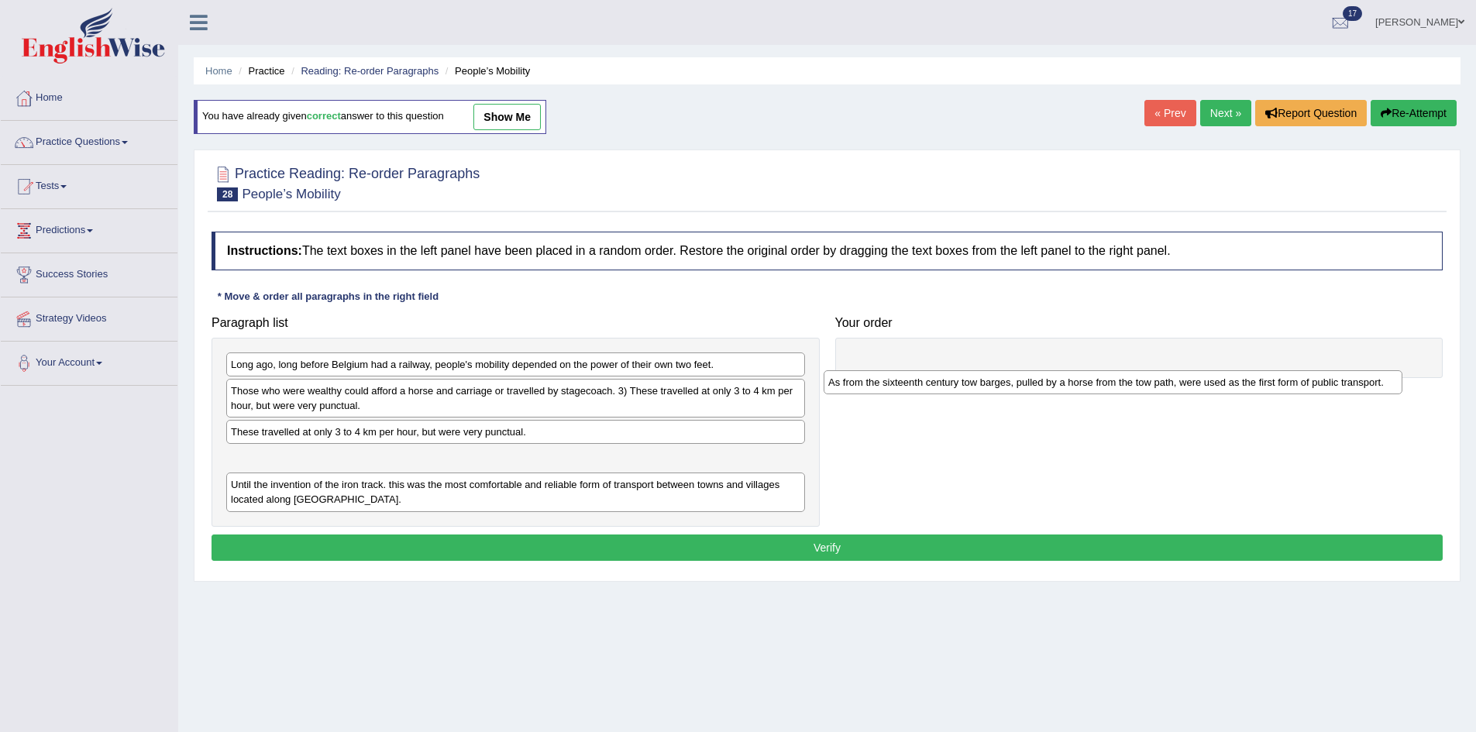
drag, startPoint x: 604, startPoint y: 469, endPoint x: 1201, endPoint y: 393, distance: 602.2
click at [1201, 393] on div "As from the sixteenth century tow barges, pulled by a horse from the tow path, …" at bounding box center [1113, 382] width 579 height 24
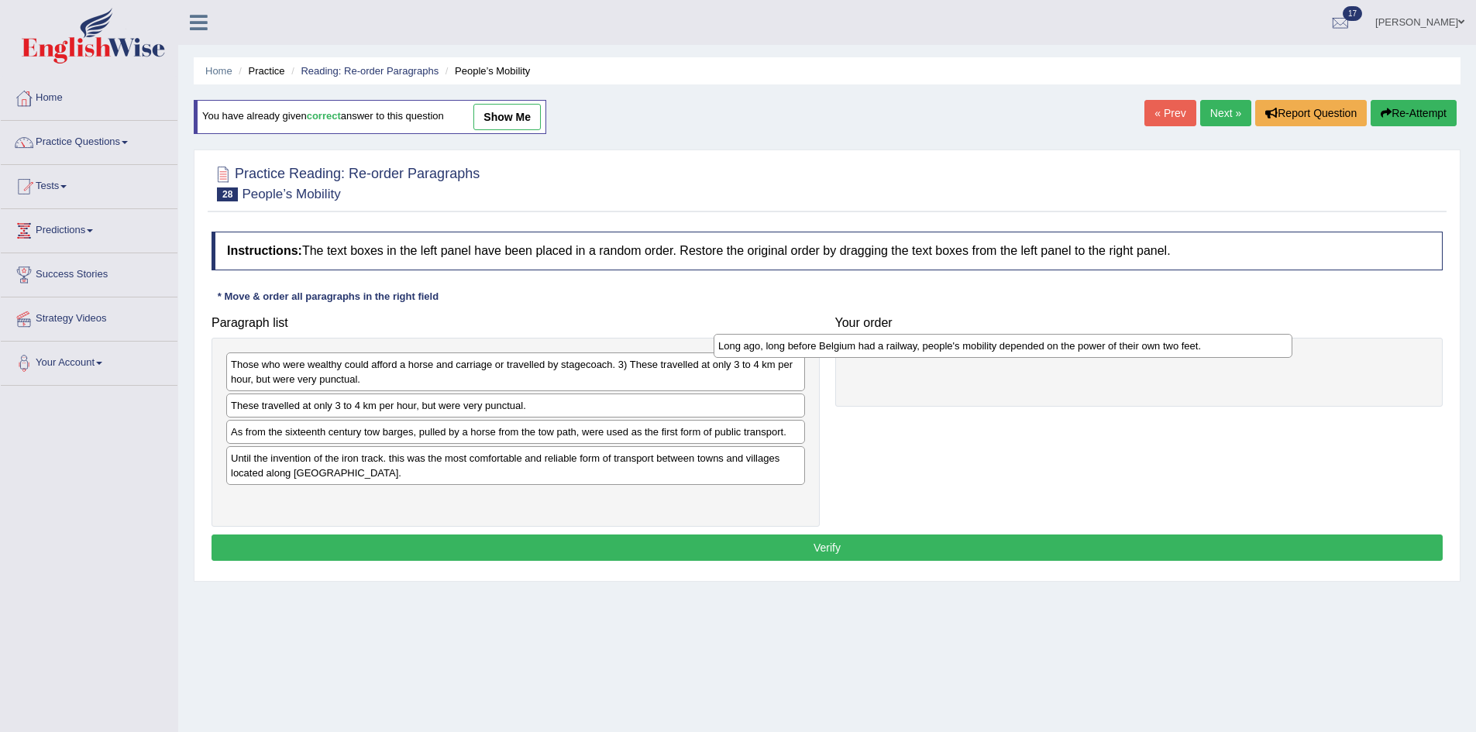
drag, startPoint x: 537, startPoint y: 367, endPoint x: 1098, endPoint y: 346, distance: 561.4
click at [1098, 346] on div "Long ago, long before Belgium had a railway, people's mobility depended on the …" at bounding box center [1003, 346] width 579 height 24
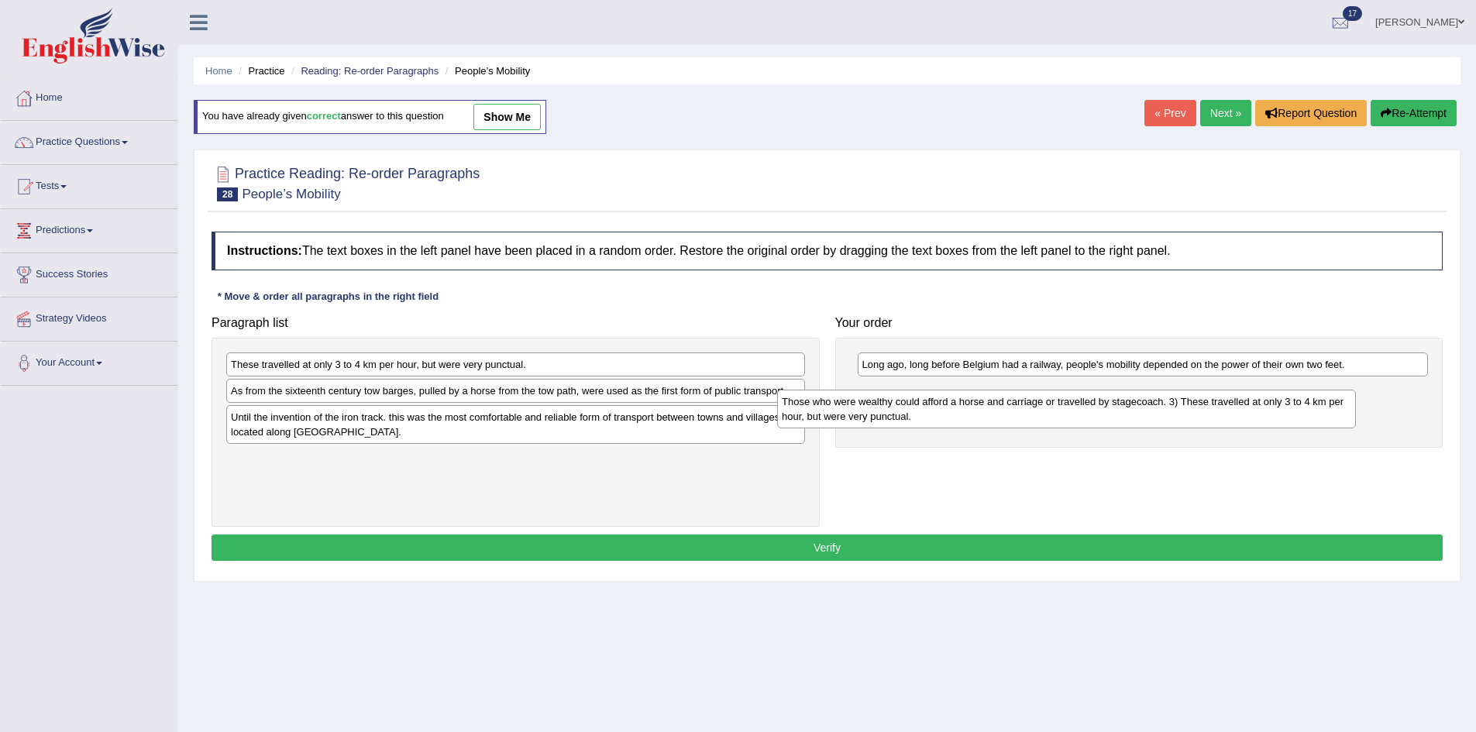
drag, startPoint x: 498, startPoint y: 380, endPoint x: 1080, endPoint y: 407, distance: 582.5
click at [1080, 407] on div "Those who were wealthy could afford a horse and carriage or travelled by stagec…" at bounding box center [1066, 409] width 579 height 39
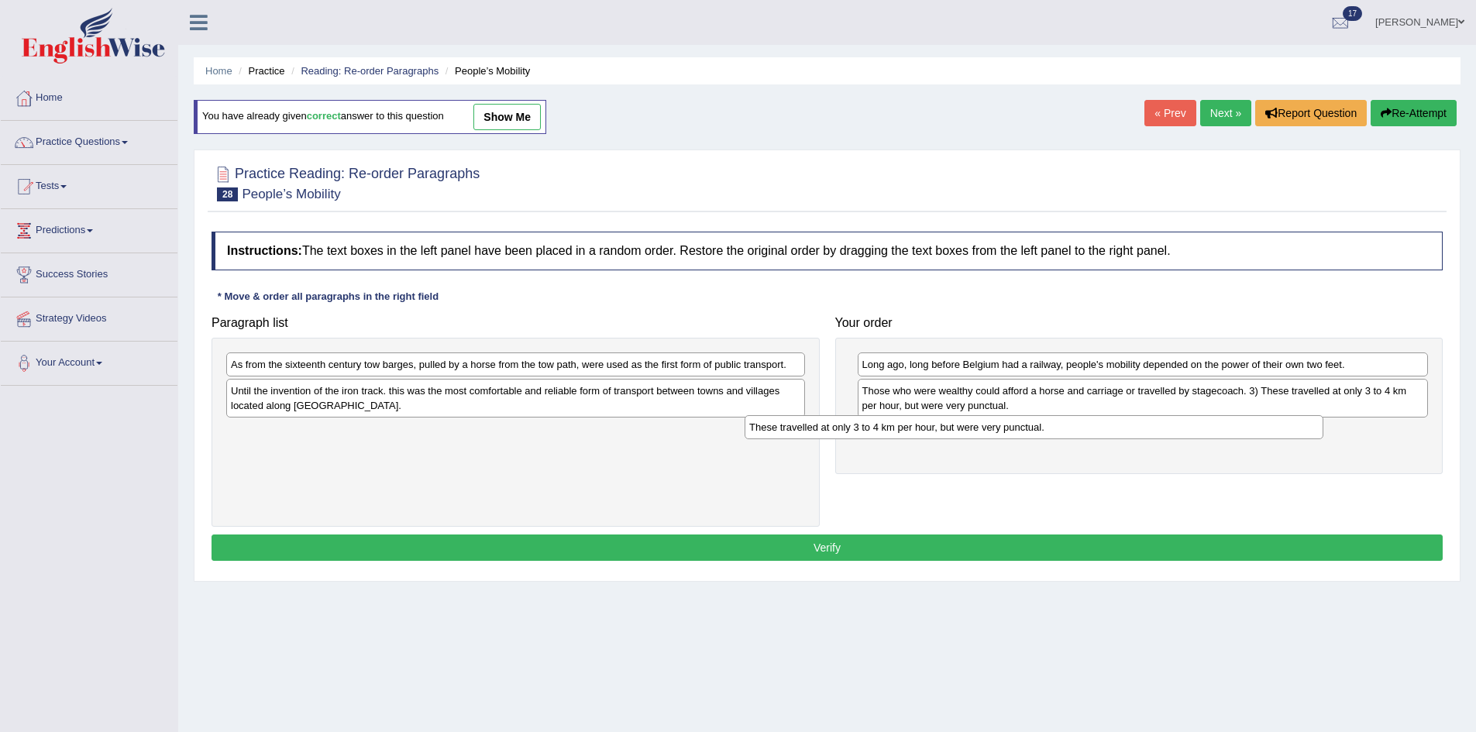
drag, startPoint x: 656, startPoint y: 370, endPoint x: 1289, endPoint y: 436, distance: 636.6
click at [1289, 436] on div "These travelled at only 3 to 4 km per hour, but were very punctual." at bounding box center [1034, 427] width 579 height 24
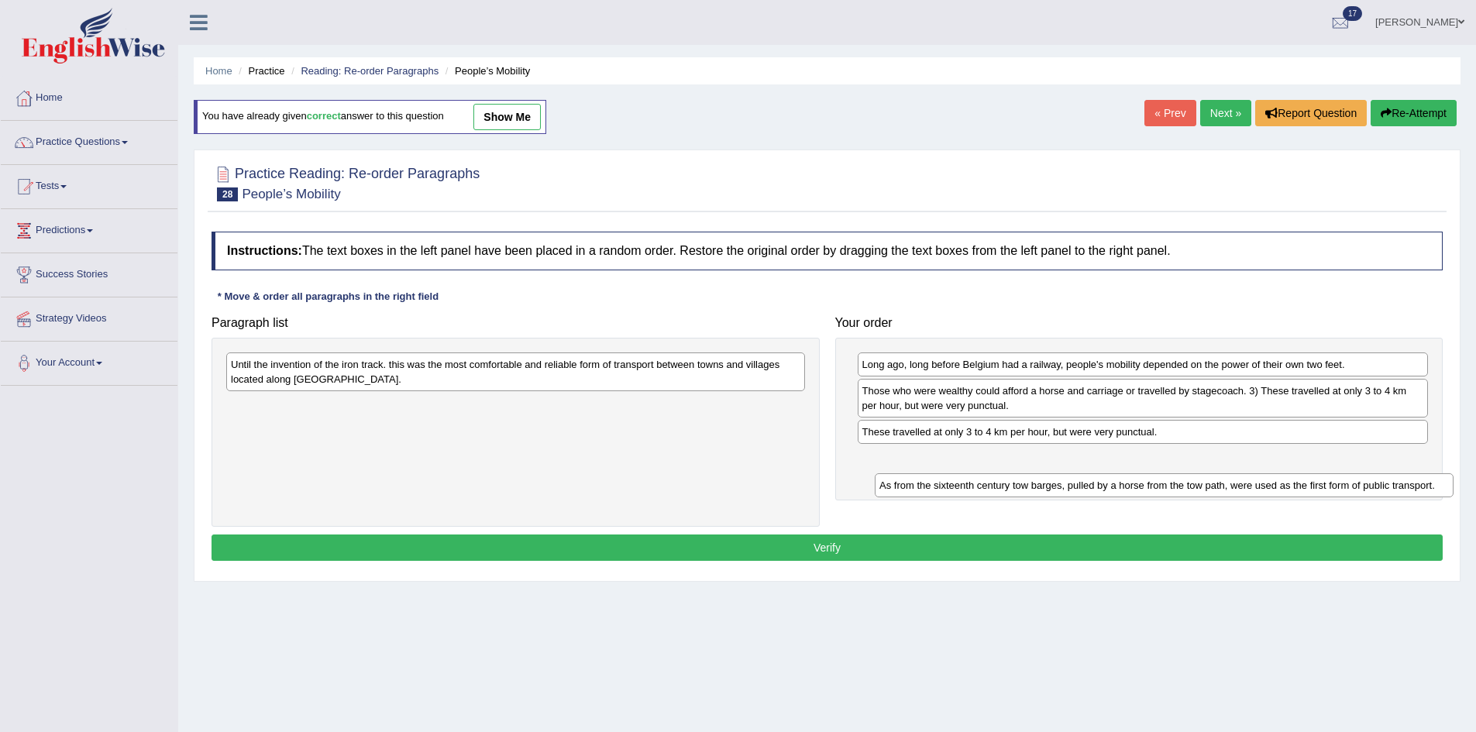
drag, startPoint x: 517, startPoint y: 368, endPoint x: 1171, endPoint y: 484, distance: 664.3
click at [1171, 484] on div "As from the sixteenth century tow barges, pulled by a horse from the tow path, …" at bounding box center [1164, 485] width 579 height 24
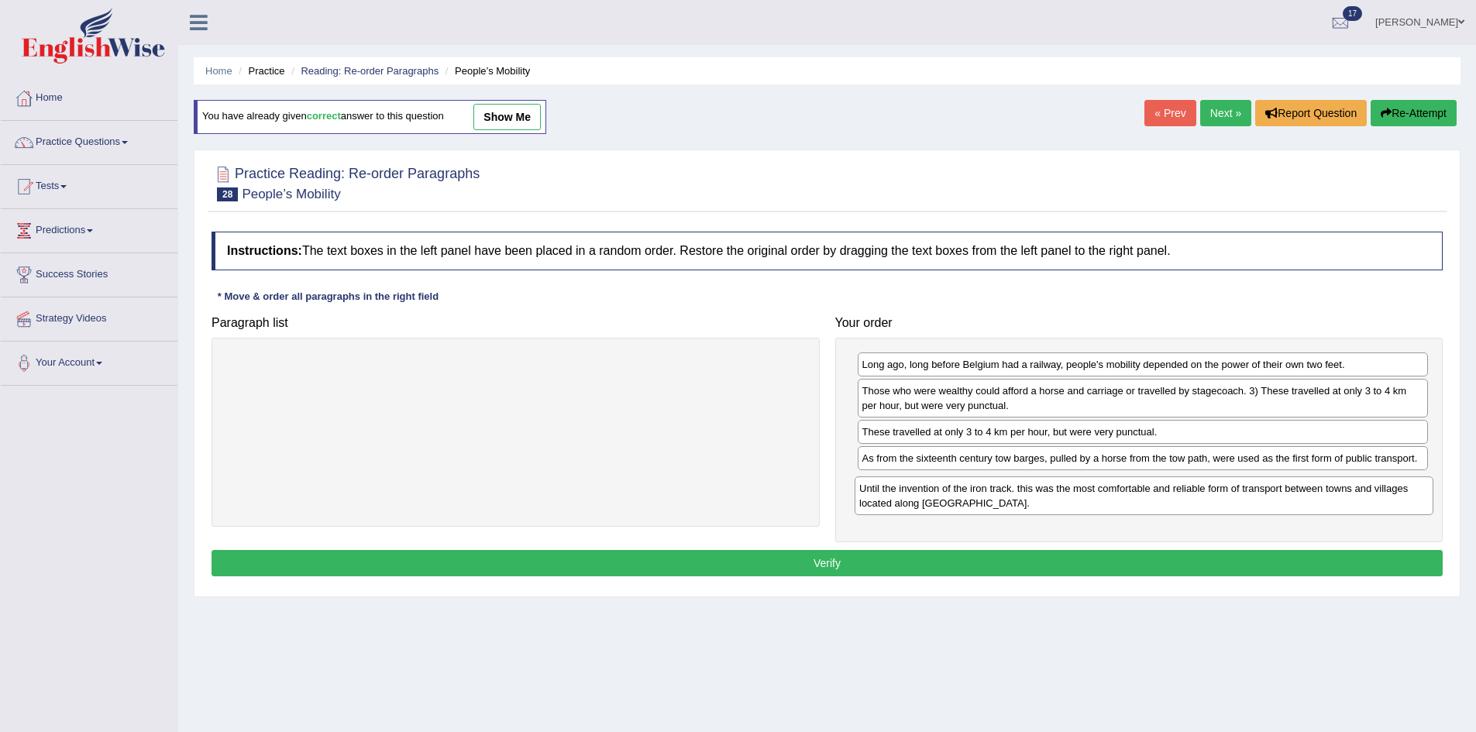
drag, startPoint x: 641, startPoint y: 387, endPoint x: 1272, endPoint y: 510, distance: 643.4
click at [1272, 510] on div "Until the invention of the iron track. this was the most comfortable and reliab…" at bounding box center [1144, 496] width 579 height 39
click at [849, 559] on button "Verify" at bounding box center [827, 563] width 1231 height 26
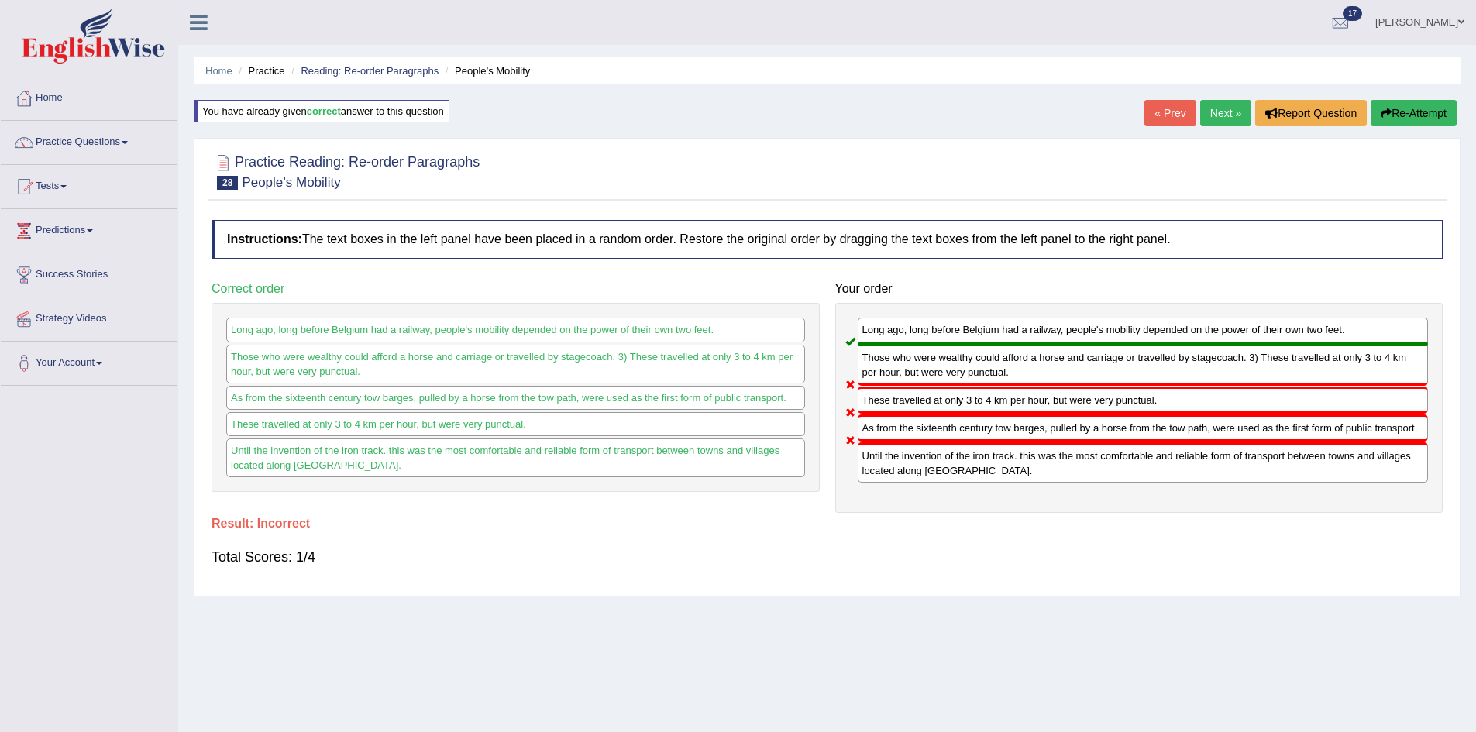
click at [1391, 119] on button "Re-Attempt" at bounding box center [1414, 113] width 86 height 26
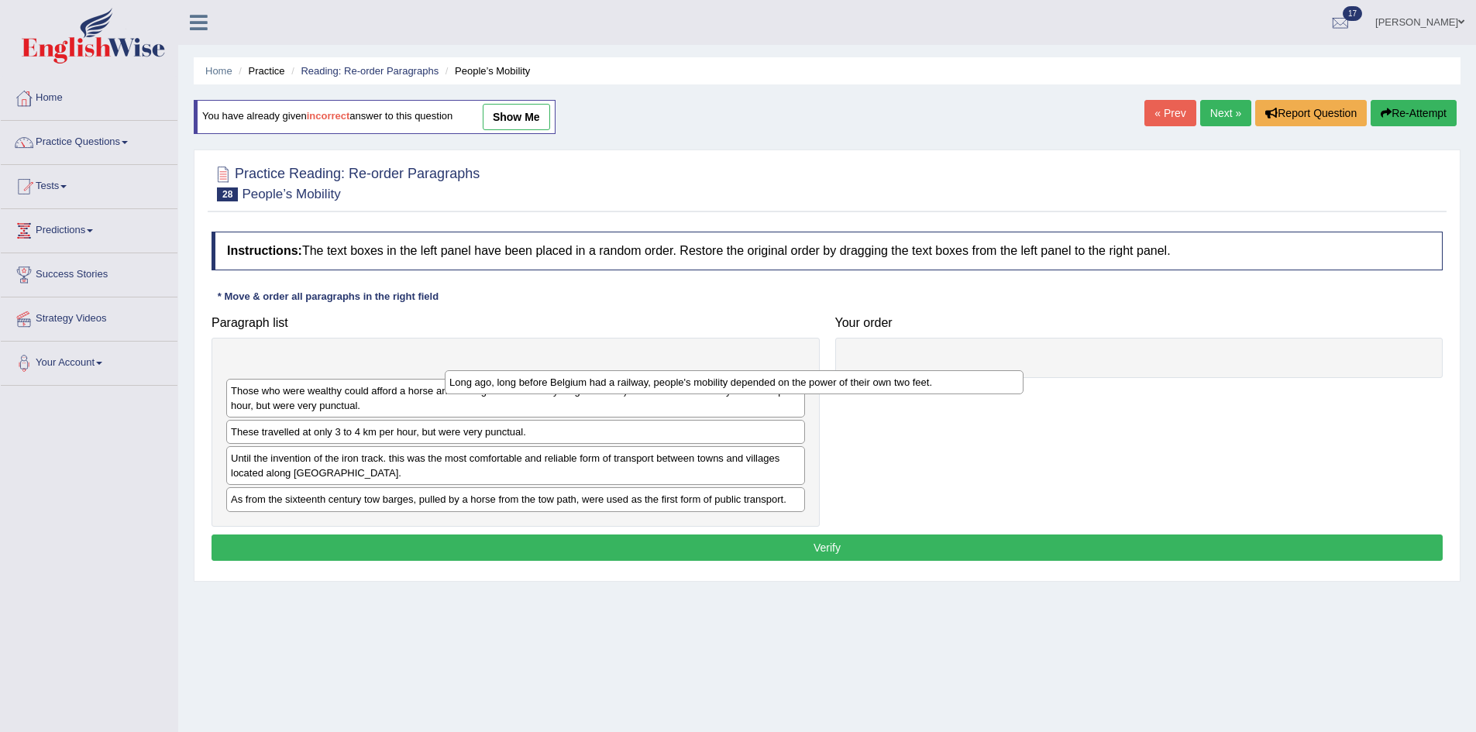
drag, startPoint x: 393, startPoint y: 373, endPoint x: 730, endPoint y: 387, distance: 337.3
click at [676, 387] on div "Long ago, long before Belgium had a railway, people's mobility depended on the …" at bounding box center [734, 382] width 579 height 24
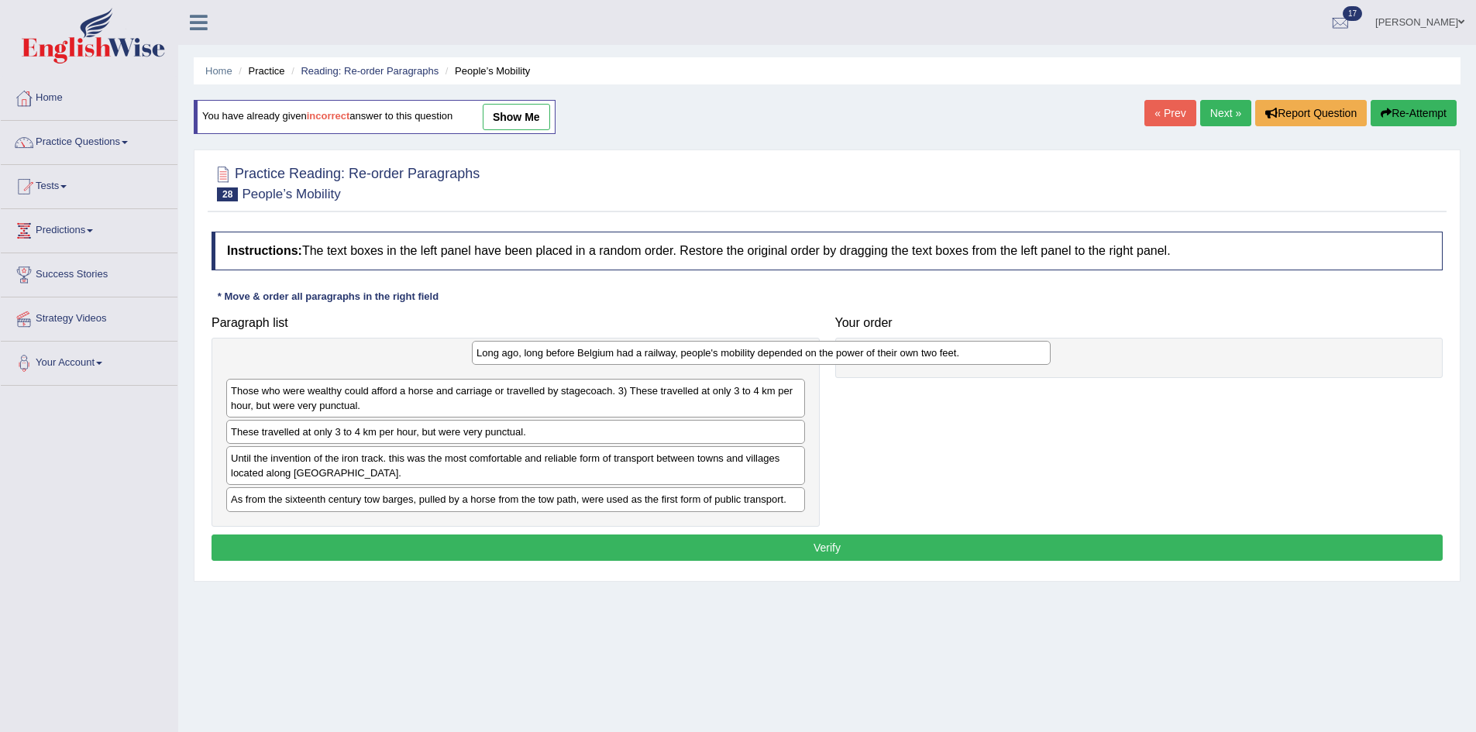
drag, startPoint x: 743, startPoint y: 374, endPoint x: 1165, endPoint y: 336, distance: 423.3
click at [1051, 341] on div "Long ago, long before Belgium had a railway, people's mobility depended on the …" at bounding box center [761, 353] width 579 height 24
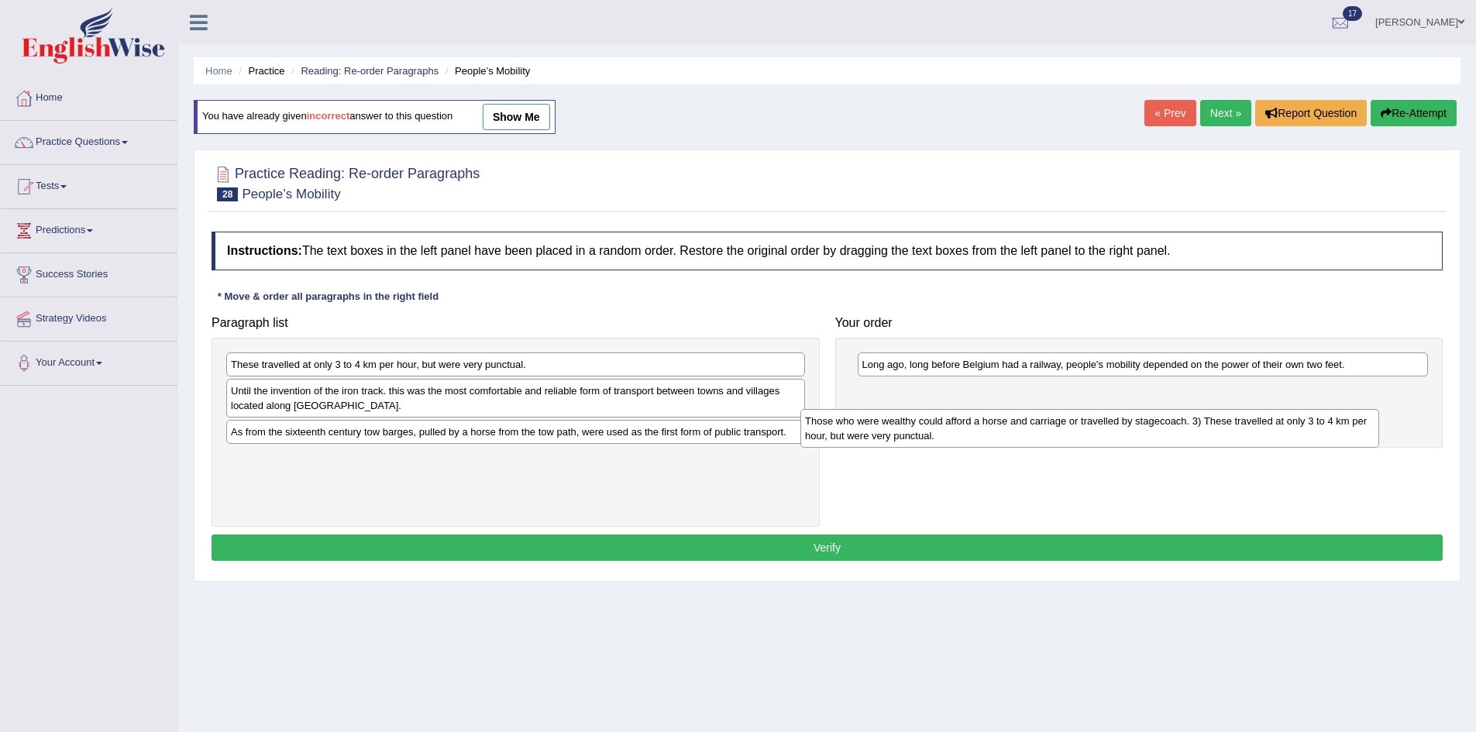
drag, startPoint x: 546, startPoint y: 376, endPoint x: 1148, endPoint y: 425, distance: 603.3
click at [1147, 426] on div "Those who were wealthy could afford a horse and carriage or travelled by stagec…" at bounding box center [1089, 428] width 579 height 39
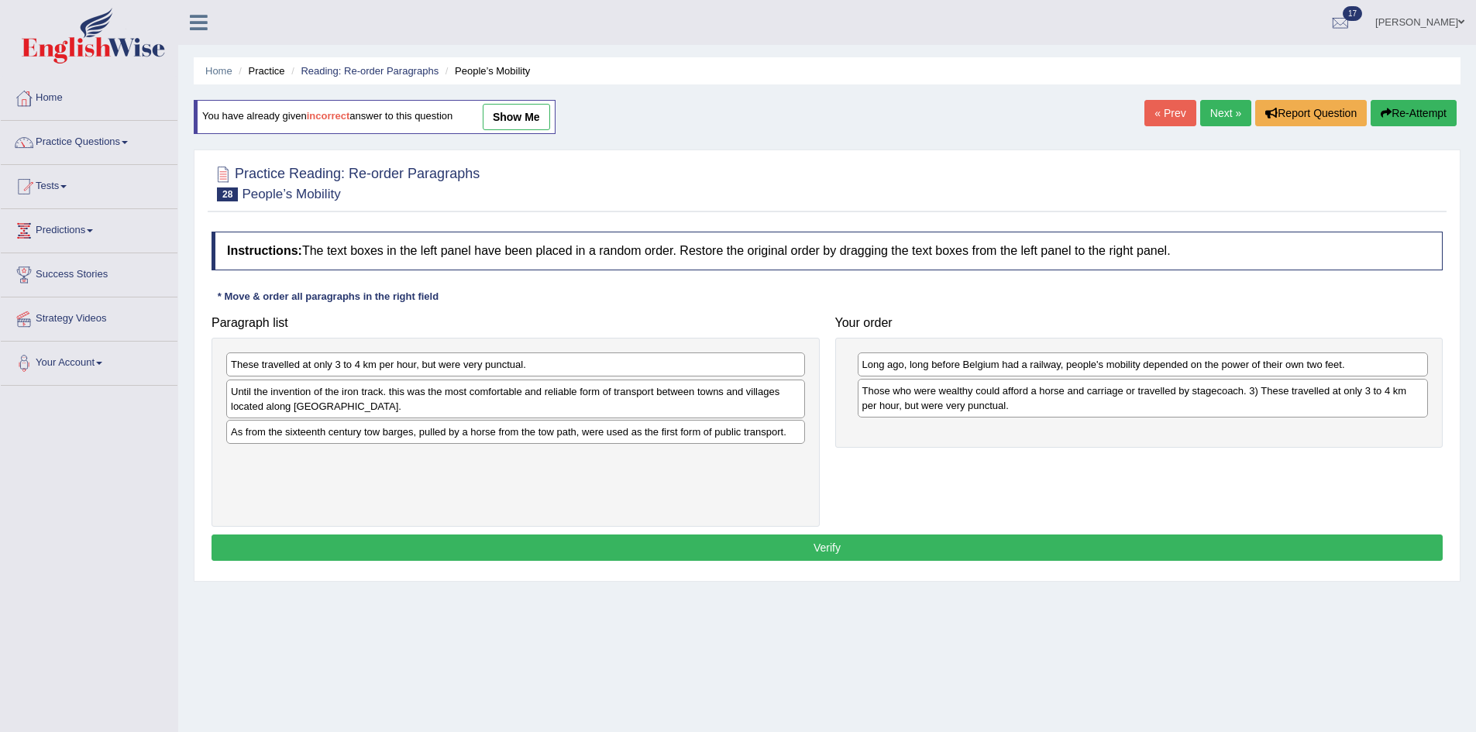
click at [369, 408] on div "Until the invention of the iron track. this was the most comfortable and reliab…" at bounding box center [515, 399] width 579 height 39
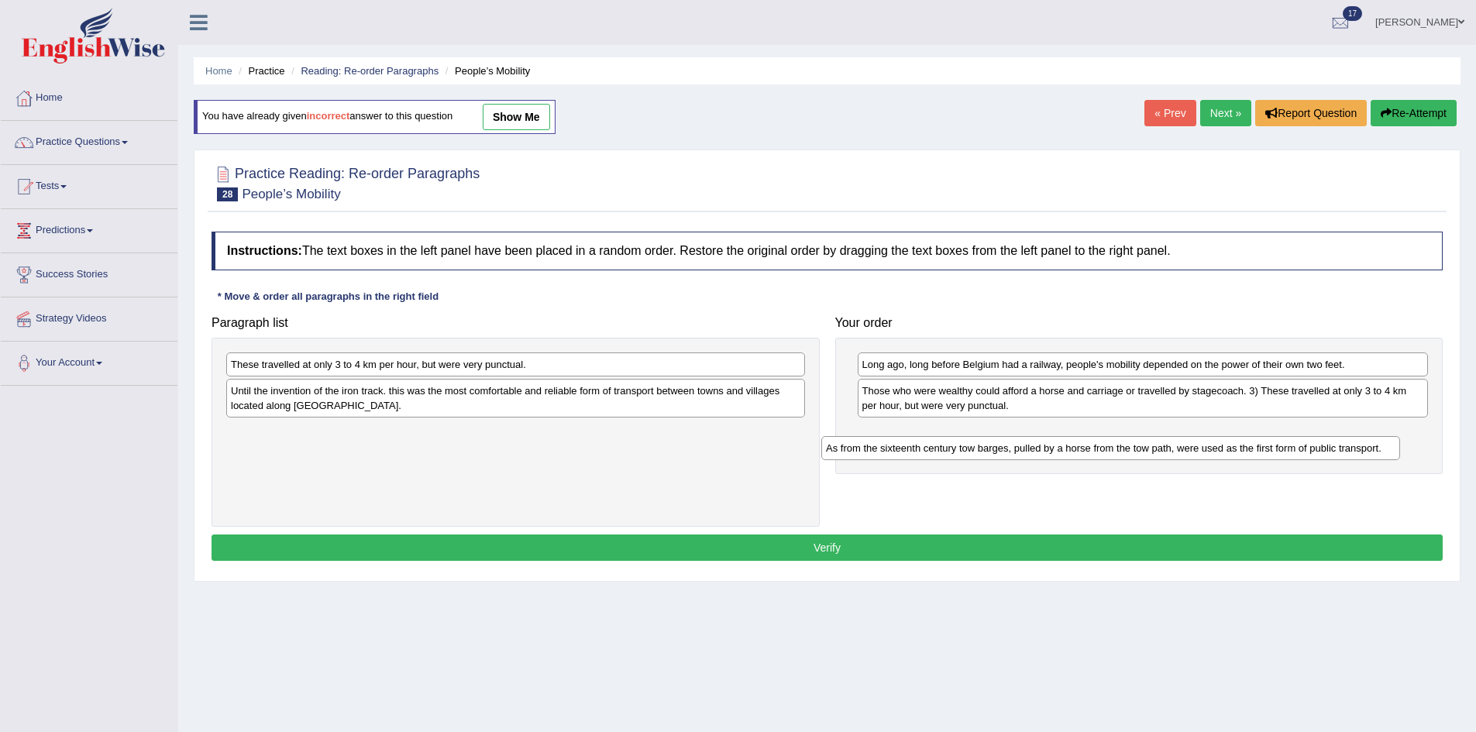
drag, startPoint x: 383, startPoint y: 437, endPoint x: 986, endPoint y: 449, distance: 603.0
click at [985, 449] on div "As from the sixteenth century tow barges, pulled by a horse from the tow path, …" at bounding box center [1110, 448] width 579 height 24
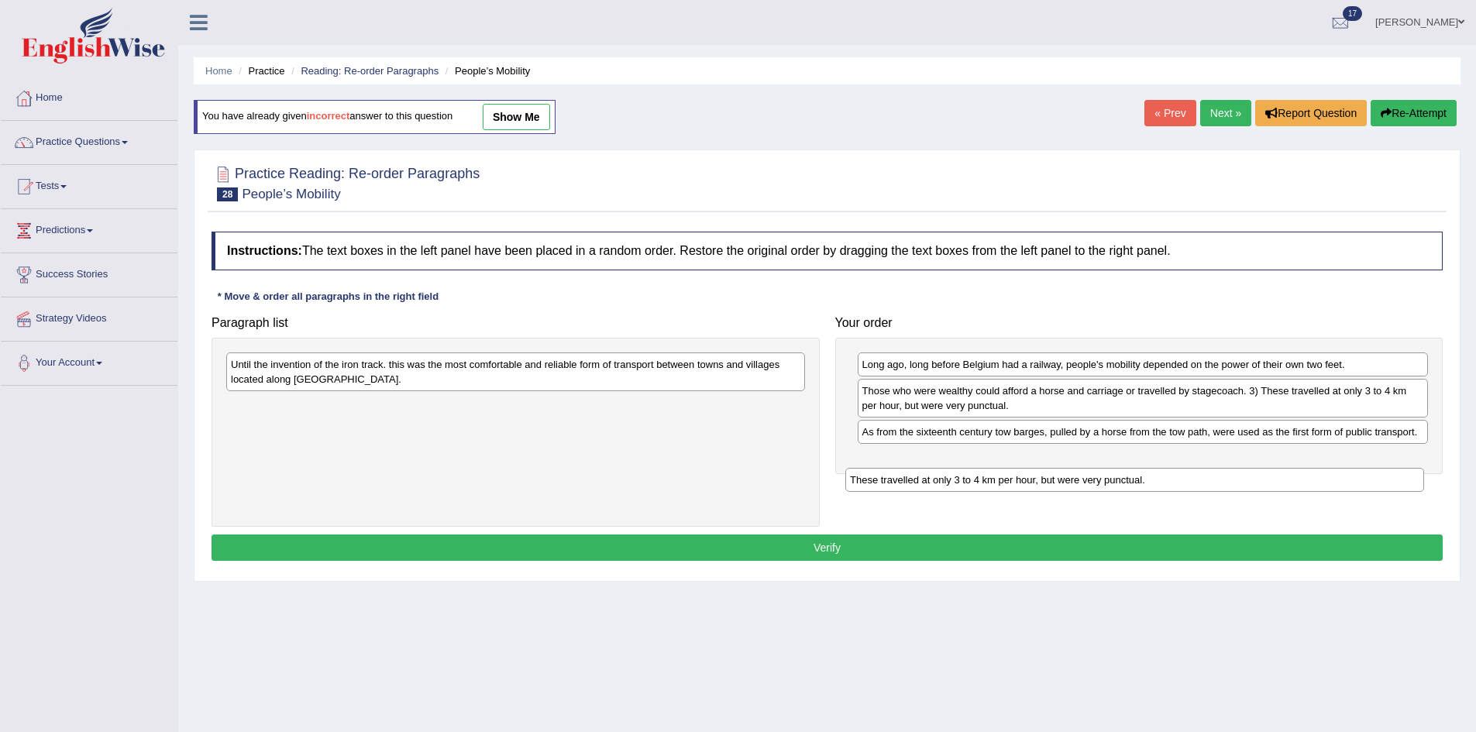
drag, startPoint x: 468, startPoint y: 367, endPoint x: 1089, endPoint y: 481, distance: 632.0
click at [1089, 481] on div "These travelled at only 3 to 4 km per hour, but were very punctual." at bounding box center [1134, 480] width 579 height 24
drag, startPoint x: 635, startPoint y: 407, endPoint x: 1296, endPoint y: 440, distance: 661.0
click at [1296, 440] on div "These travelled at only 3 to 4 km per hour, but were very punctual." at bounding box center [1176, 443] width 579 height 24
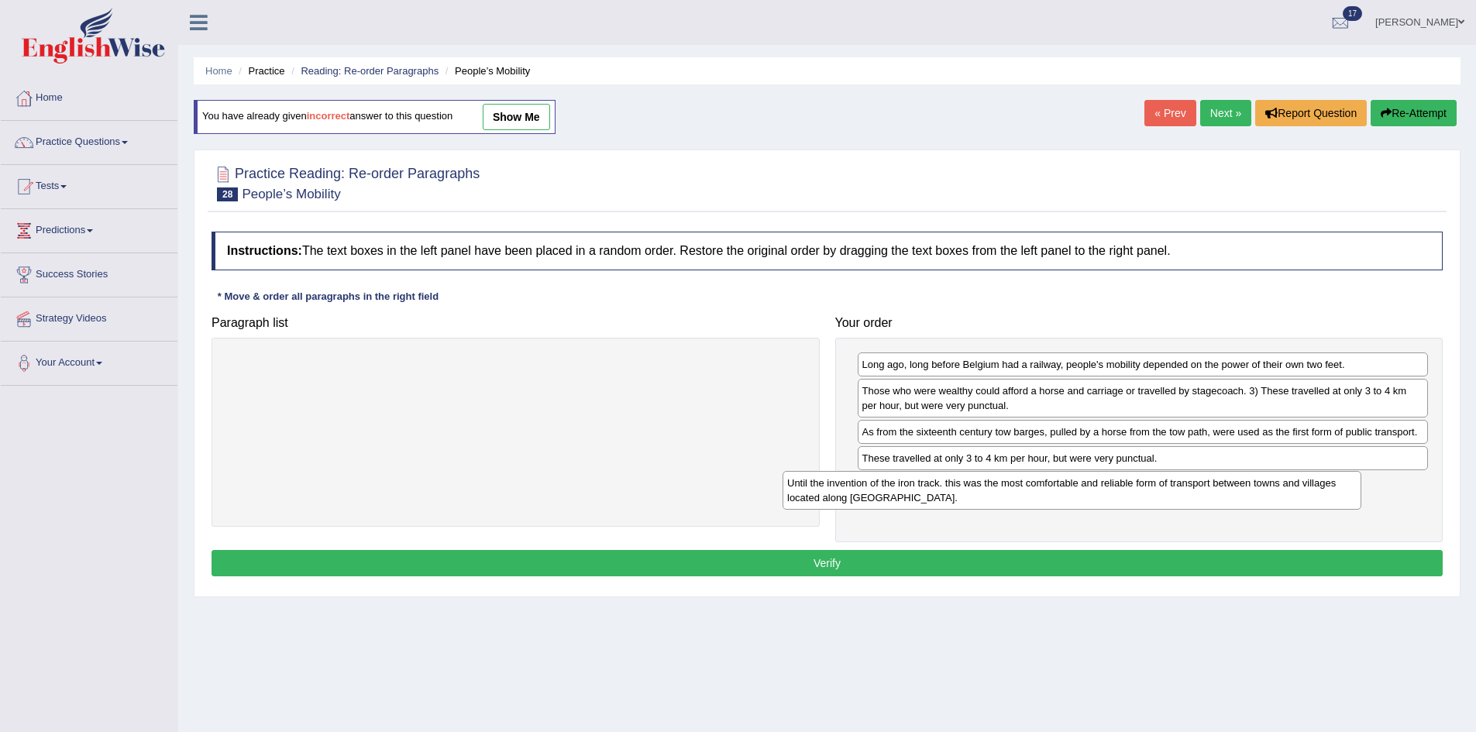
drag, startPoint x: 755, startPoint y: 377, endPoint x: 1339, endPoint y: 501, distance: 597.4
click at [1338, 501] on div "Until the invention of the iron track. this was the most comfortable and reliab…" at bounding box center [1072, 490] width 579 height 39
click at [928, 553] on button "Verify" at bounding box center [827, 563] width 1231 height 26
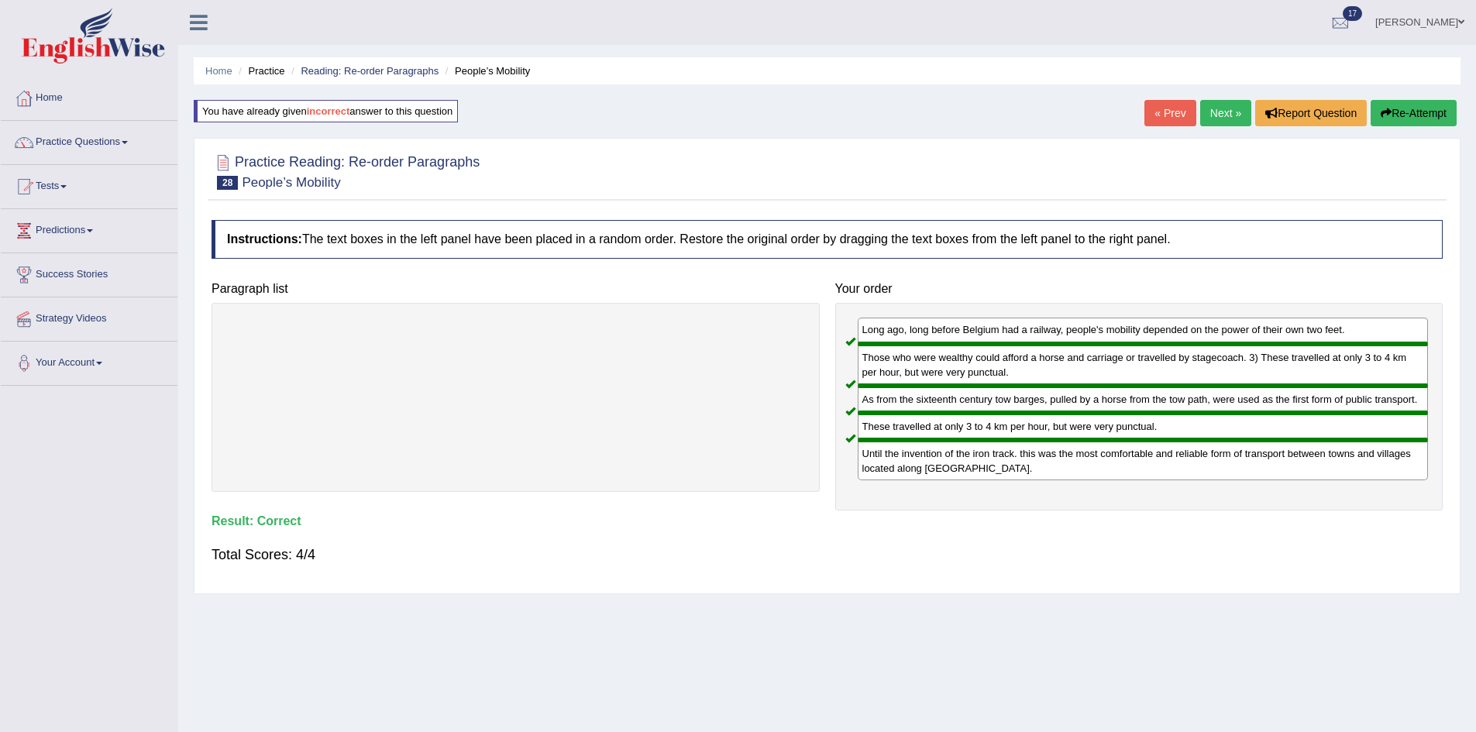
click at [1229, 121] on link "Next »" at bounding box center [1225, 113] width 51 height 26
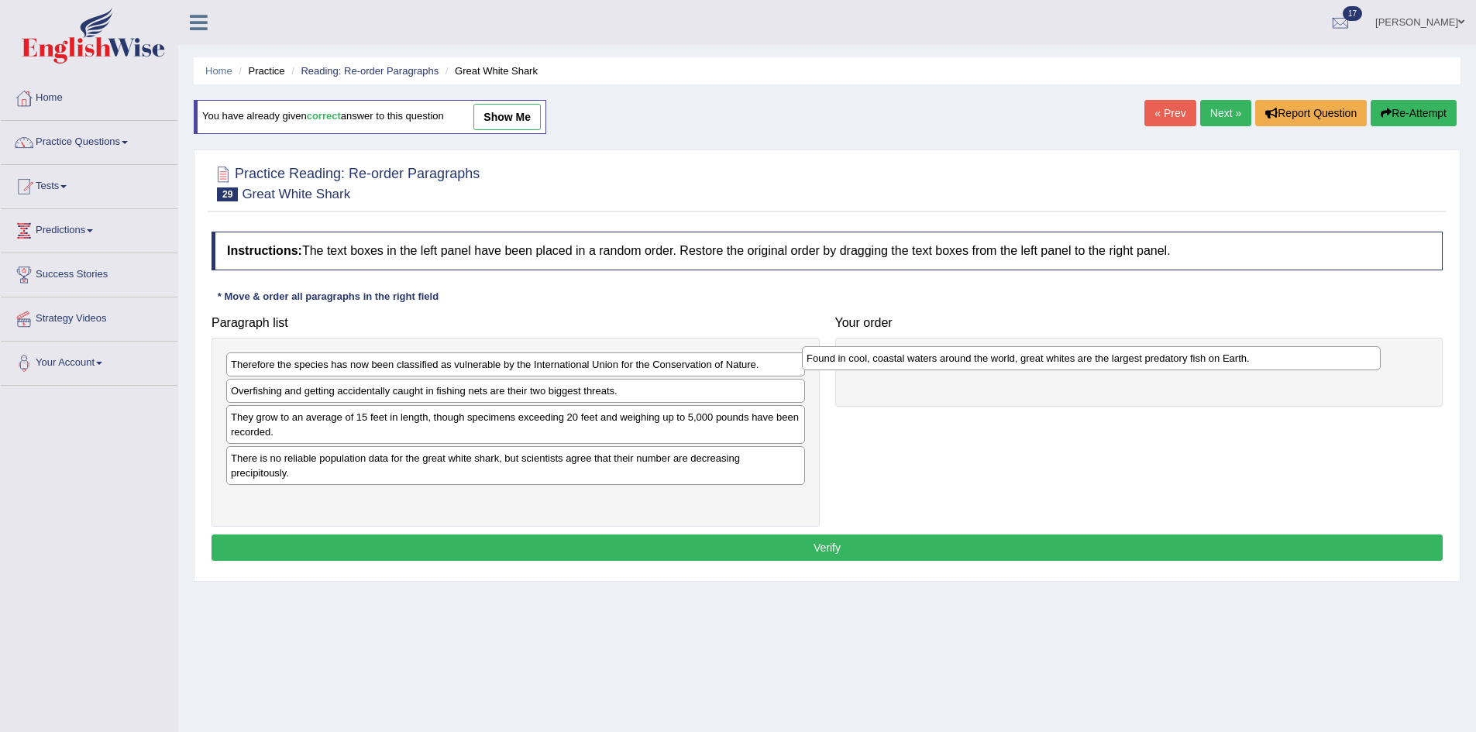
drag, startPoint x: 490, startPoint y: 463, endPoint x: 1065, endPoint y: 364, distance: 583.5
click at [1065, 364] on div "Found in cool, coastal waters around the world, great whites are the largest pr…" at bounding box center [1091, 358] width 579 height 24
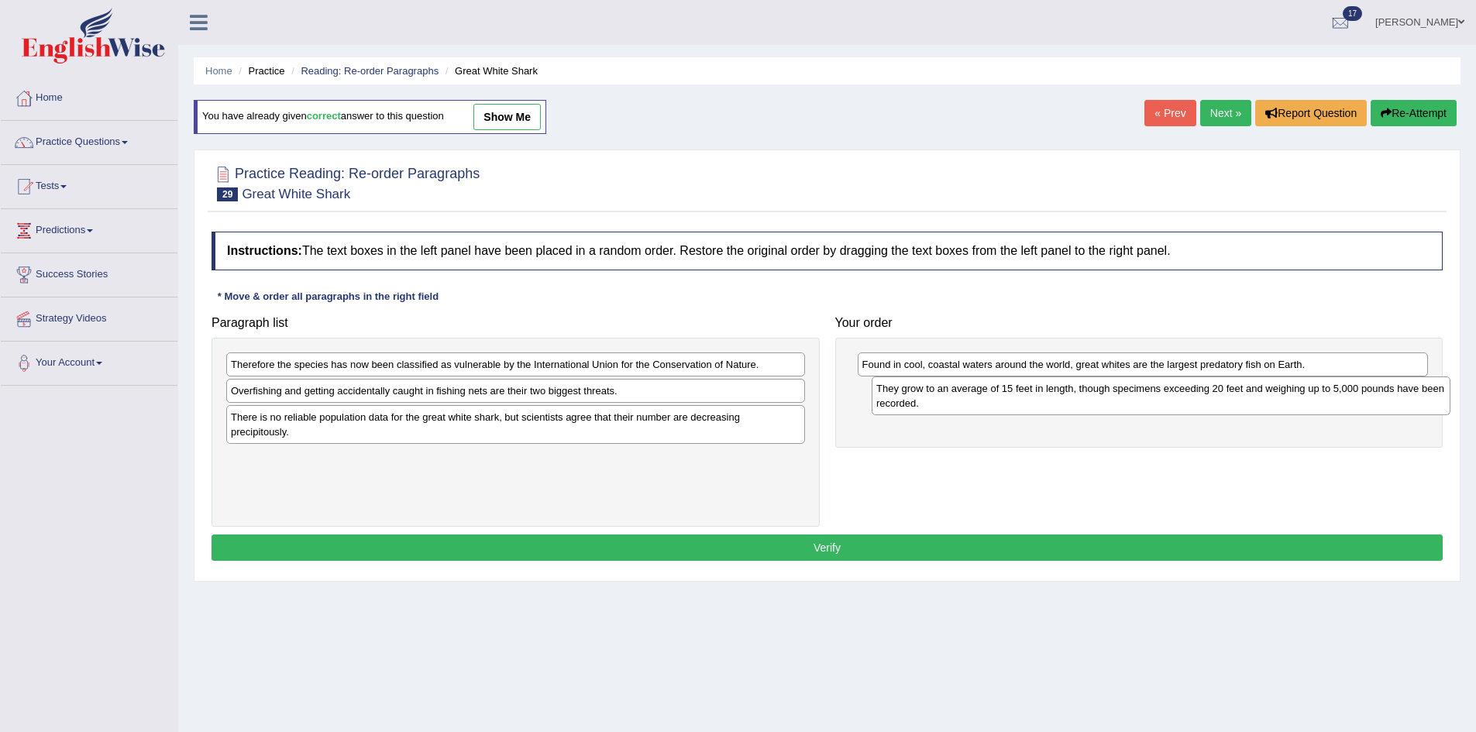
drag, startPoint x: 356, startPoint y: 432, endPoint x: 998, endPoint y: 406, distance: 642.9
click at [998, 406] on div "They grow to an average of 15 feet in length, though specimens exceeding 20 fee…" at bounding box center [1161, 396] width 579 height 39
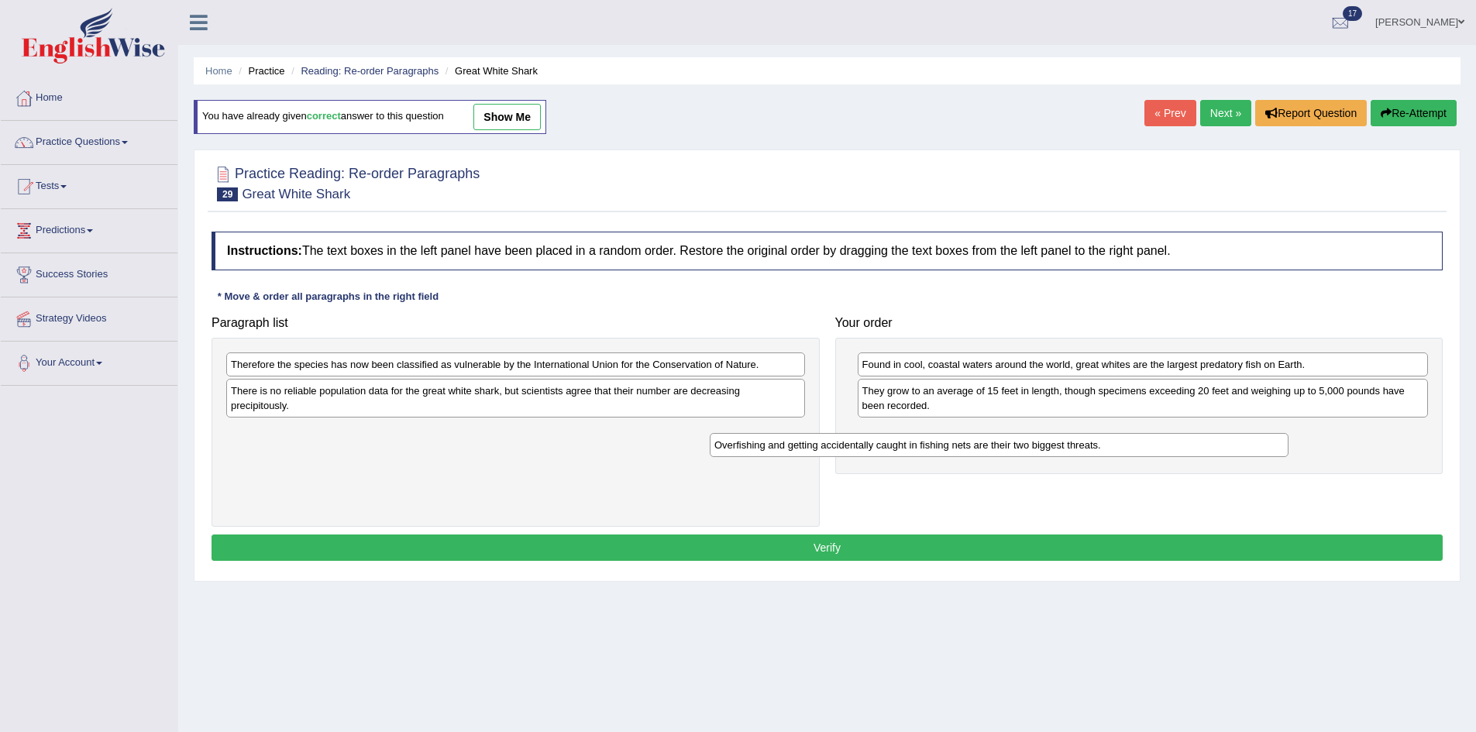
drag, startPoint x: 569, startPoint y: 391, endPoint x: 1124, endPoint y: 435, distance: 556.6
click at [1124, 435] on div "Overfishing and getting accidentally caught in fishing nets are their two bigge…" at bounding box center [999, 445] width 579 height 24
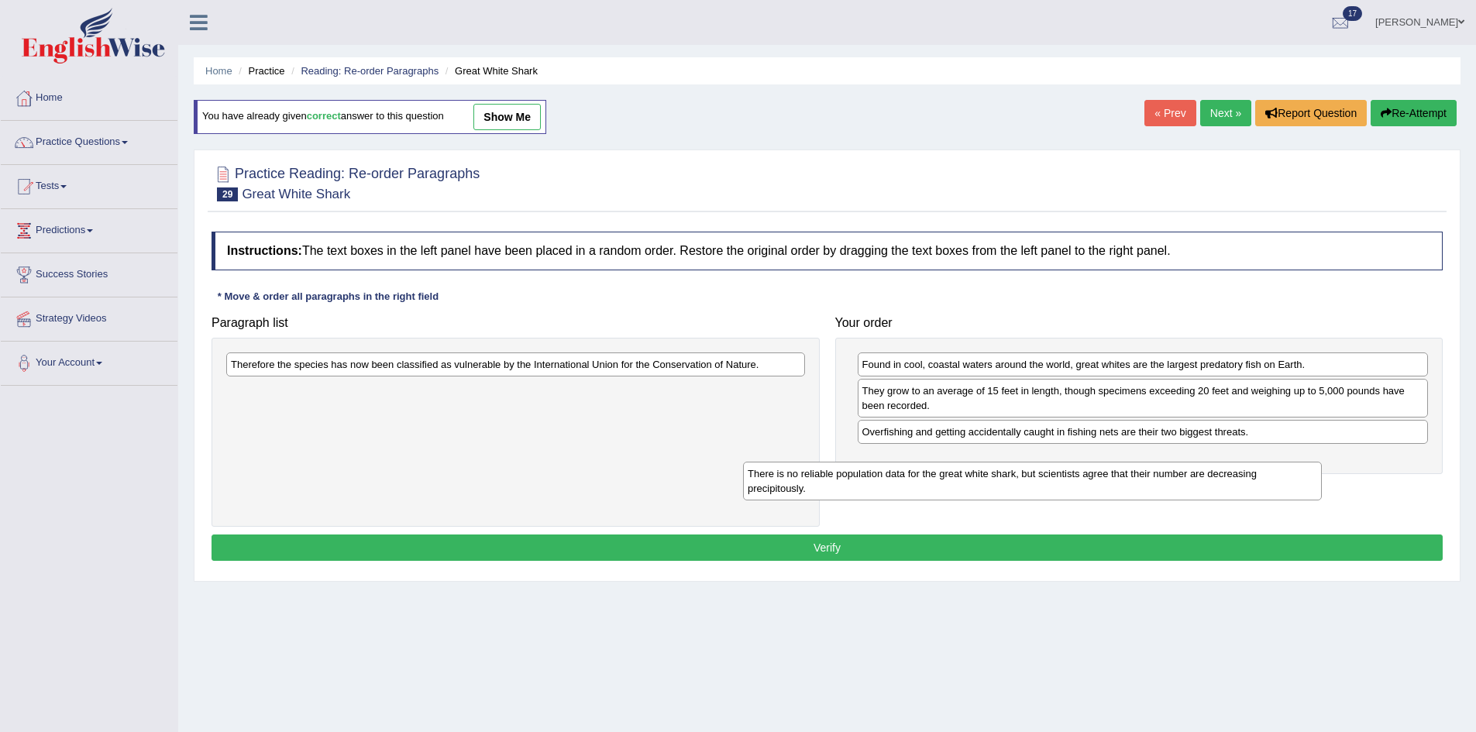
drag, startPoint x: 618, startPoint y: 400, endPoint x: 1156, endPoint y: 477, distance: 543.3
click at [1155, 477] on div "There is no reliable population data for the great white shark, but scientists …" at bounding box center [1032, 481] width 579 height 39
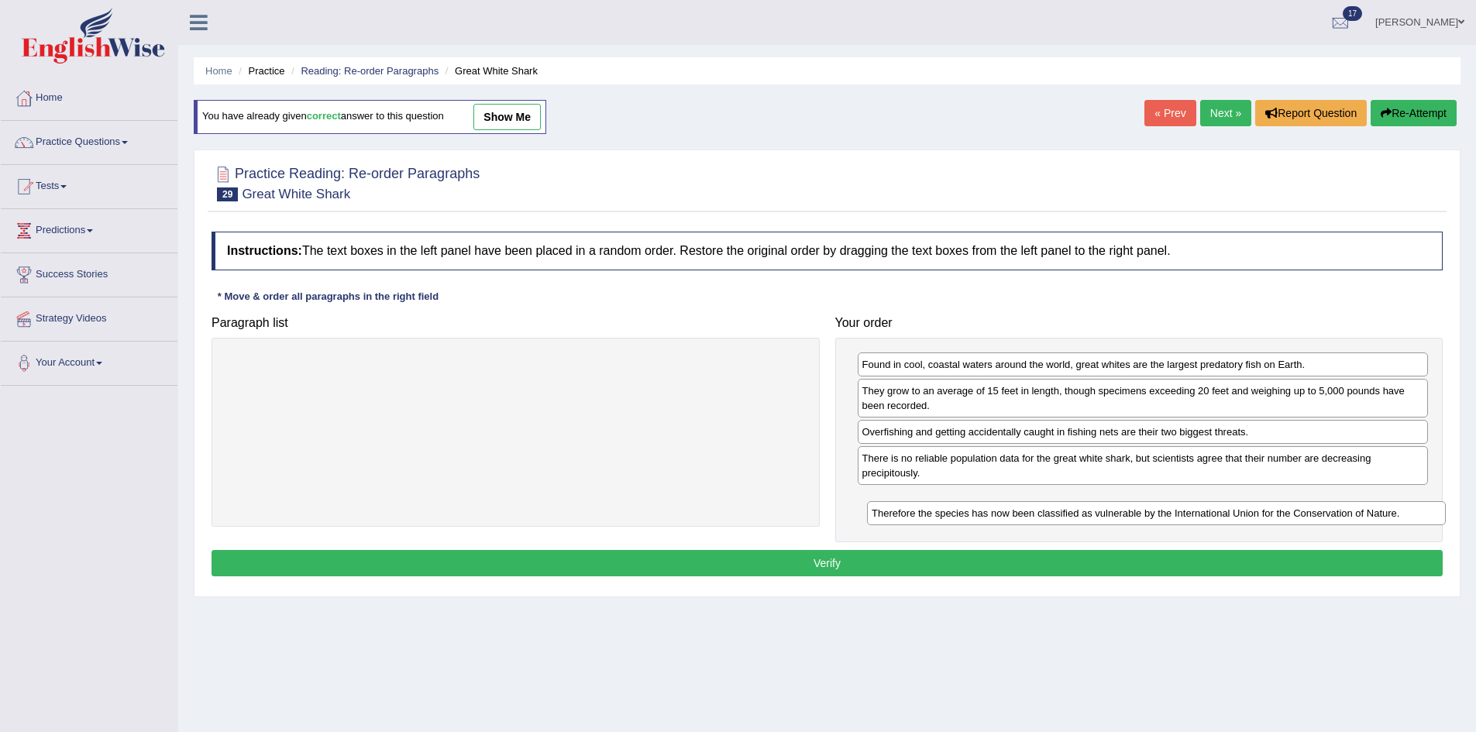
drag, startPoint x: 665, startPoint y: 359, endPoint x: 1309, endPoint y: 505, distance: 660.4
click at [1309, 505] on div "Therefore the species has now been classified as vulnerable by the Internationa…" at bounding box center [1156, 513] width 579 height 24
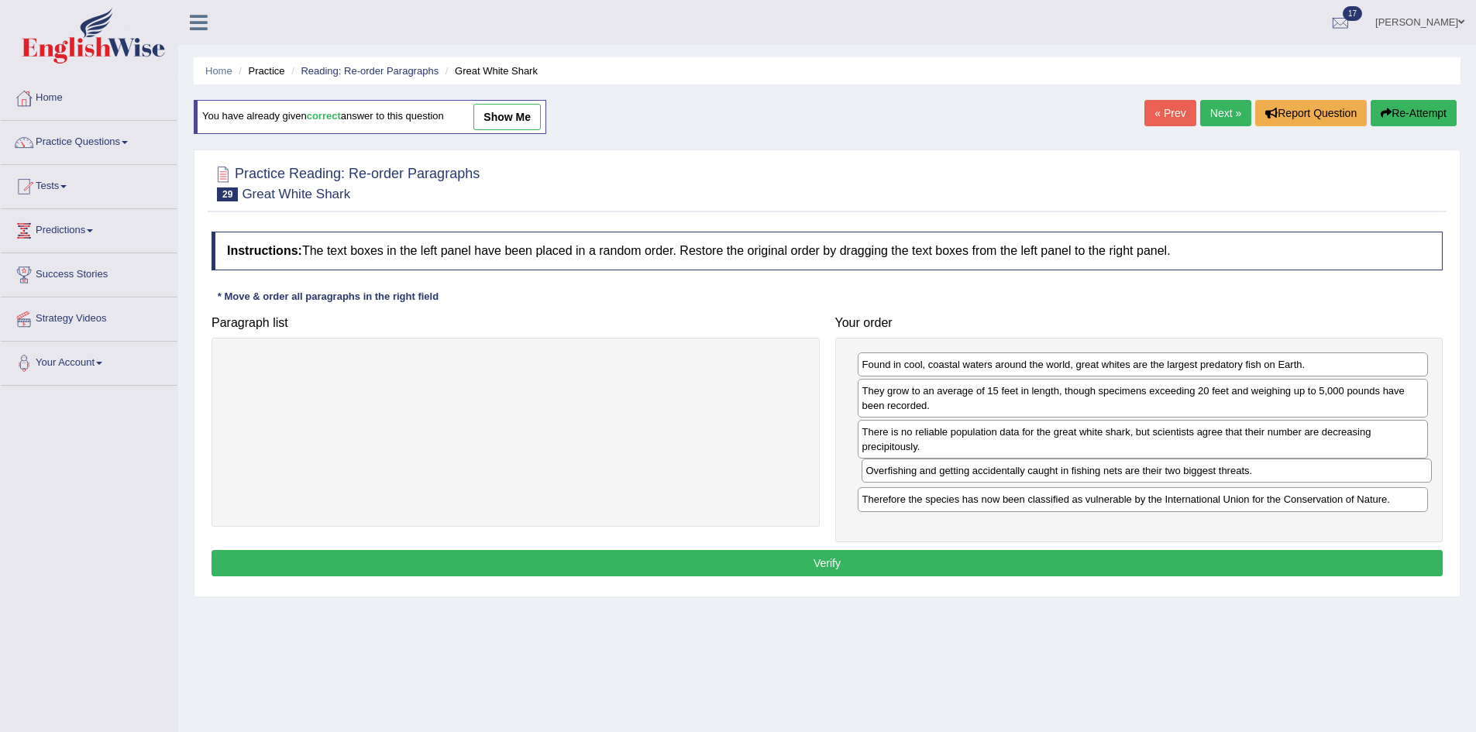
drag, startPoint x: 1000, startPoint y: 434, endPoint x: 1003, endPoint y: 473, distance: 38.9
click at [1003, 473] on div "Overfishing and getting accidentally caught in fishing nets are their two bigge…" at bounding box center [1147, 471] width 571 height 24
click at [1324, 573] on button "Verify" at bounding box center [827, 563] width 1231 height 26
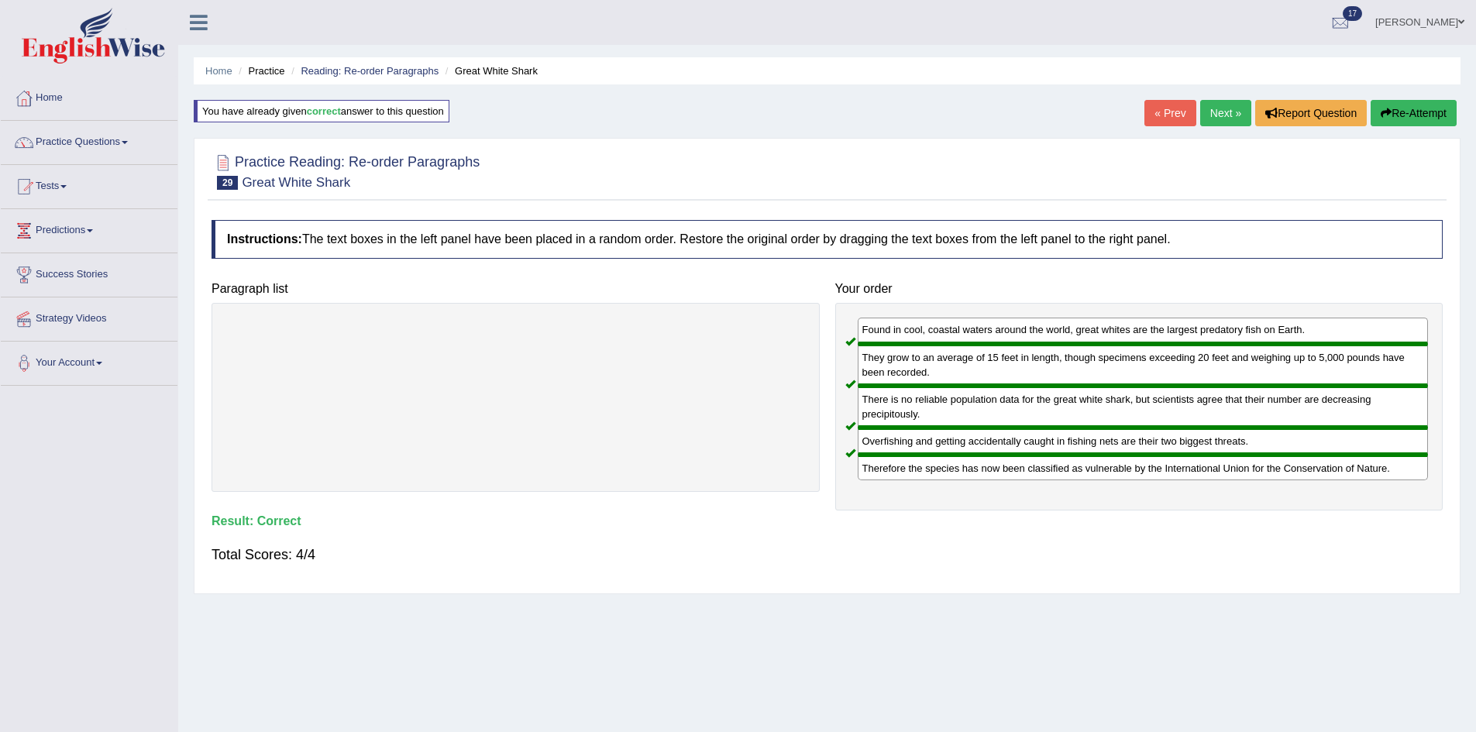
click at [1222, 115] on link "Next »" at bounding box center [1225, 113] width 51 height 26
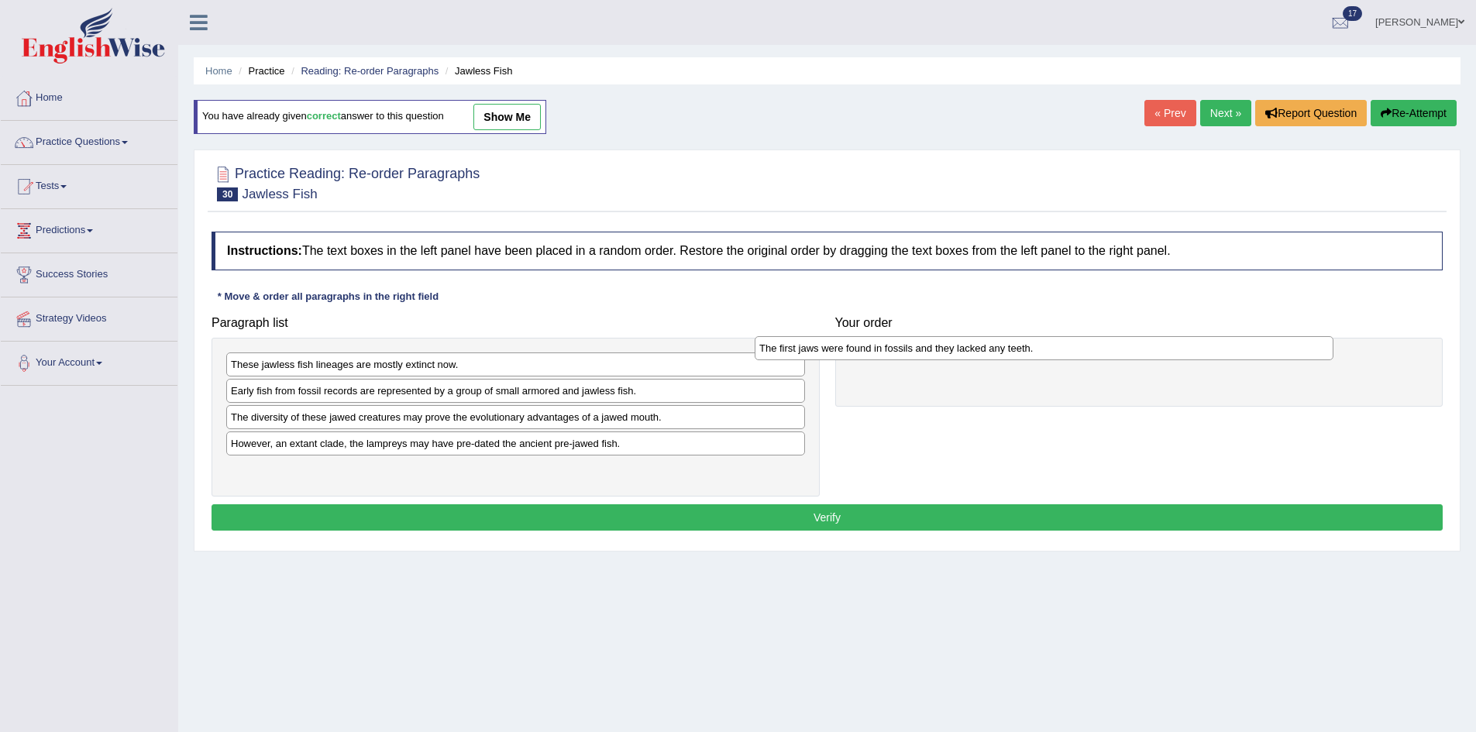
drag, startPoint x: 466, startPoint y: 476, endPoint x: 997, endPoint y: 354, distance: 545.3
click at [997, 354] on div "The first jaws were found in fossils and they lacked any teeth." at bounding box center [1044, 348] width 579 height 24
click at [518, 375] on div "These jawless fish lineages are mostly extinct now." at bounding box center [520, 367] width 579 height 24
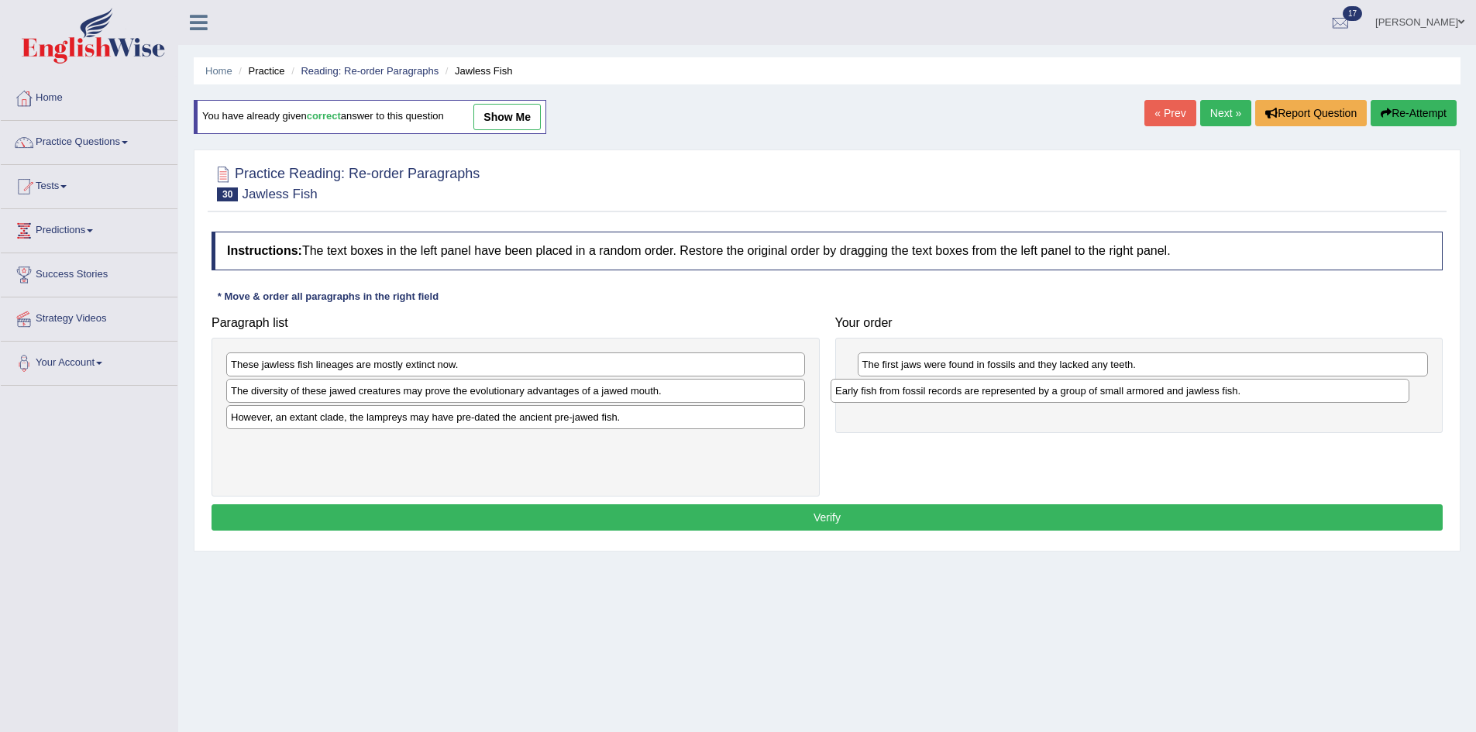
drag, startPoint x: 515, startPoint y: 391, endPoint x: 1120, endPoint y: 390, distance: 604.4
click at [1120, 390] on div "Early fish from fossil records are represented by a group of small armored and …" at bounding box center [1120, 391] width 579 height 24
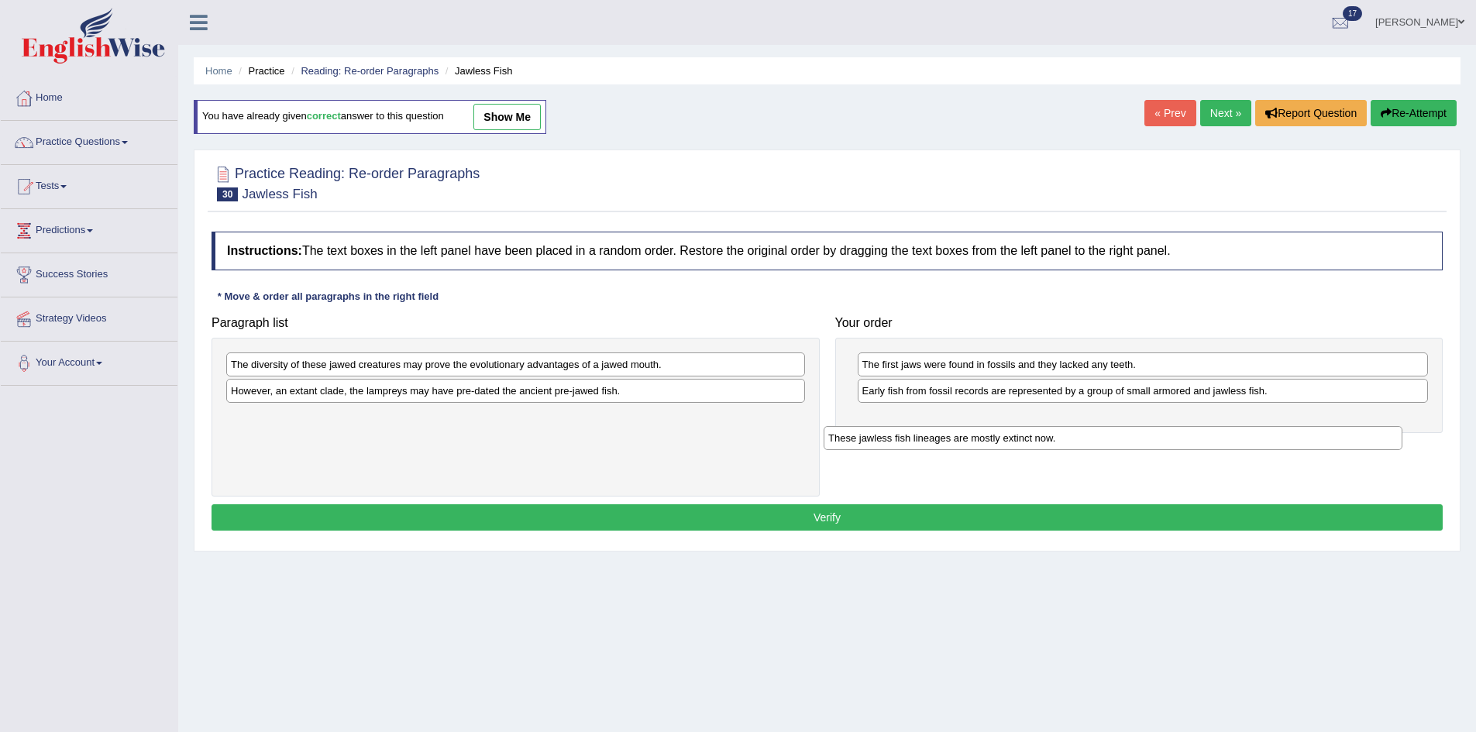
drag, startPoint x: 573, startPoint y: 368, endPoint x: 1216, endPoint y: 425, distance: 645.7
click at [1216, 426] on div "These jawless fish lineages are mostly extinct now." at bounding box center [1113, 438] width 579 height 24
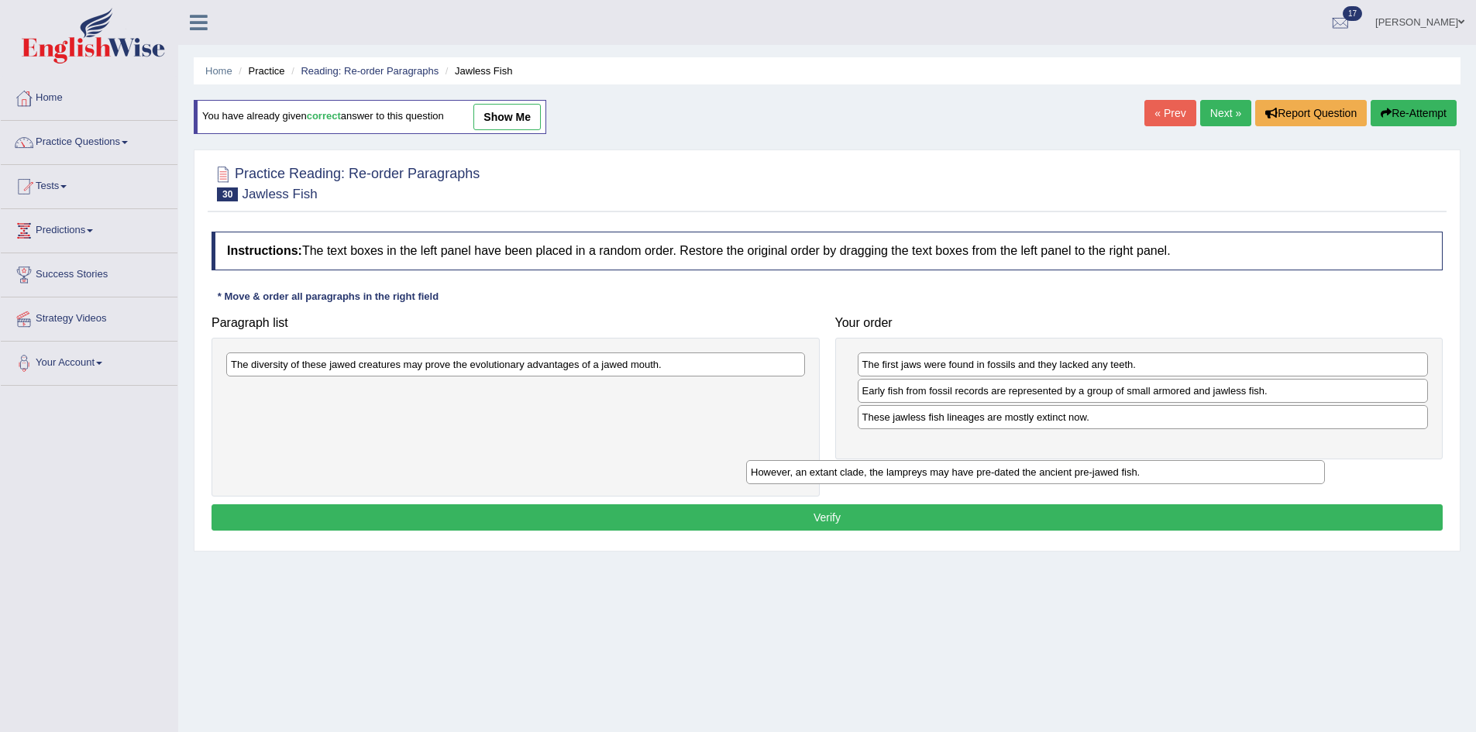
drag, startPoint x: 525, startPoint y: 393, endPoint x: 1089, endPoint y: 452, distance: 568.0
click at [1089, 460] on div "However, an extant clade, the lampreys may have pre-dated the ancient pre-jawed…" at bounding box center [1035, 472] width 579 height 24
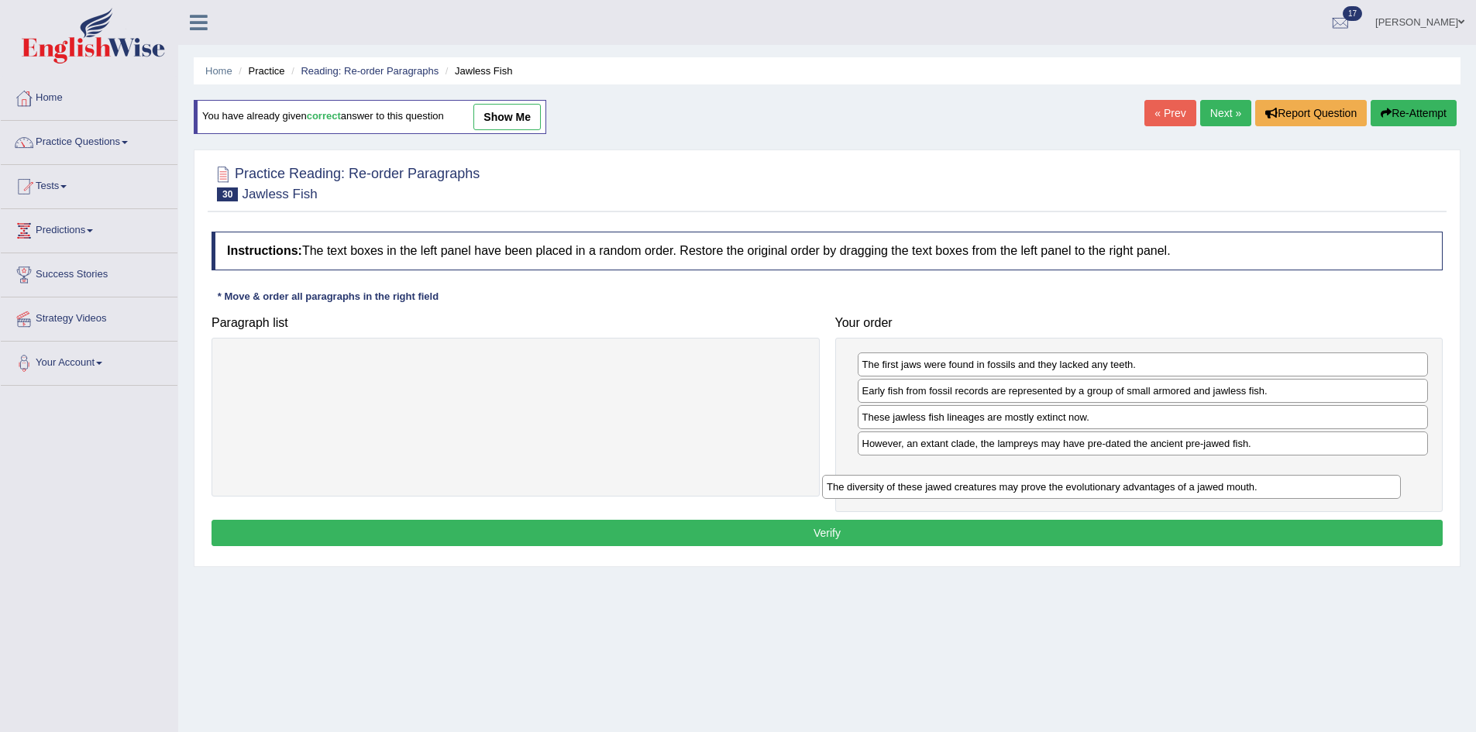
drag, startPoint x: 634, startPoint y: 373, endPoint x: 1230, endPoint y: 495, distance: 608.3
click at [1230, 495] on div "The diversity of these jawed creatures may prove the evolutionary advantages of…" at bounding box center [1111, 487] width 579 height 24
click at [1136, 522] on button "Verify" at bounding box center [827, 533] width 1231 height 26
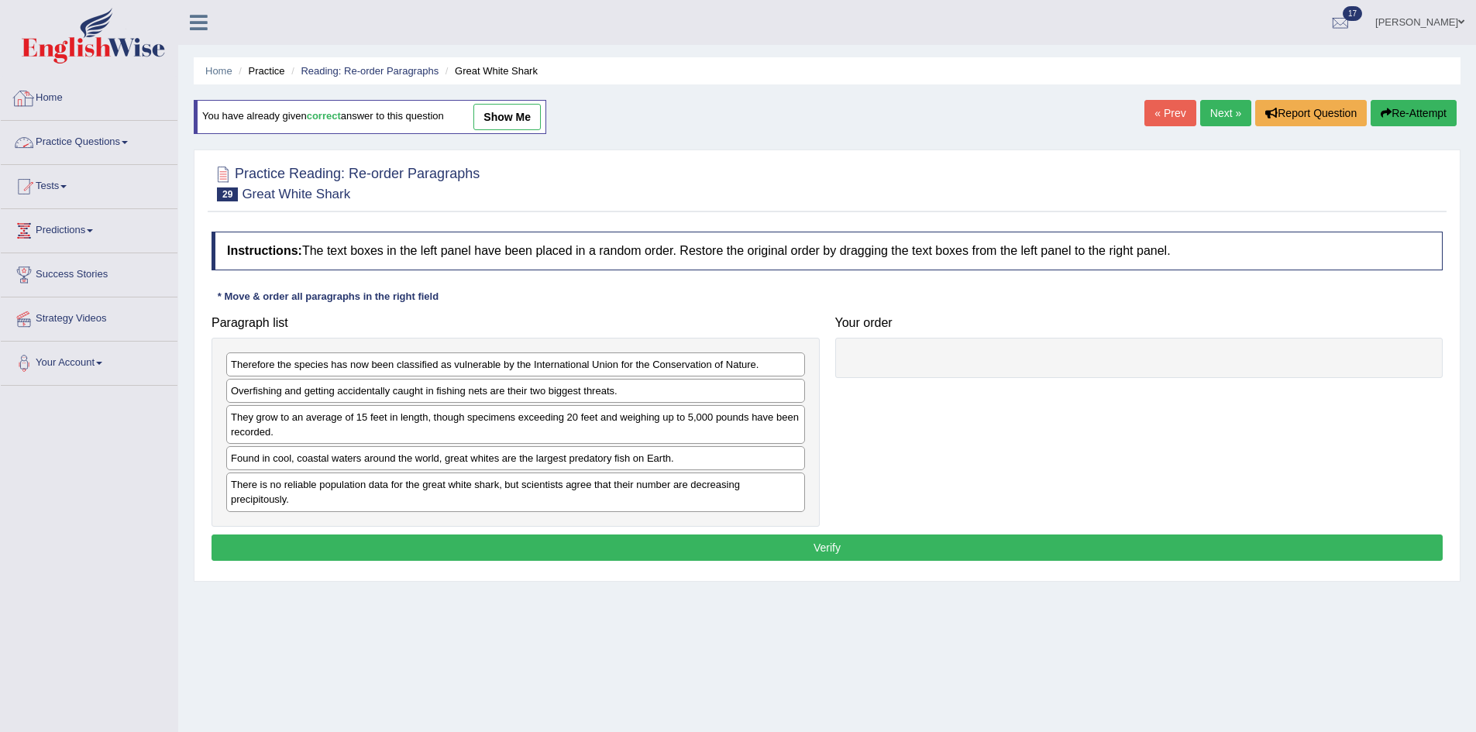
click at [64, 158] on link "Practice Questions" at bounding box center [89, 140] width 177 height 39
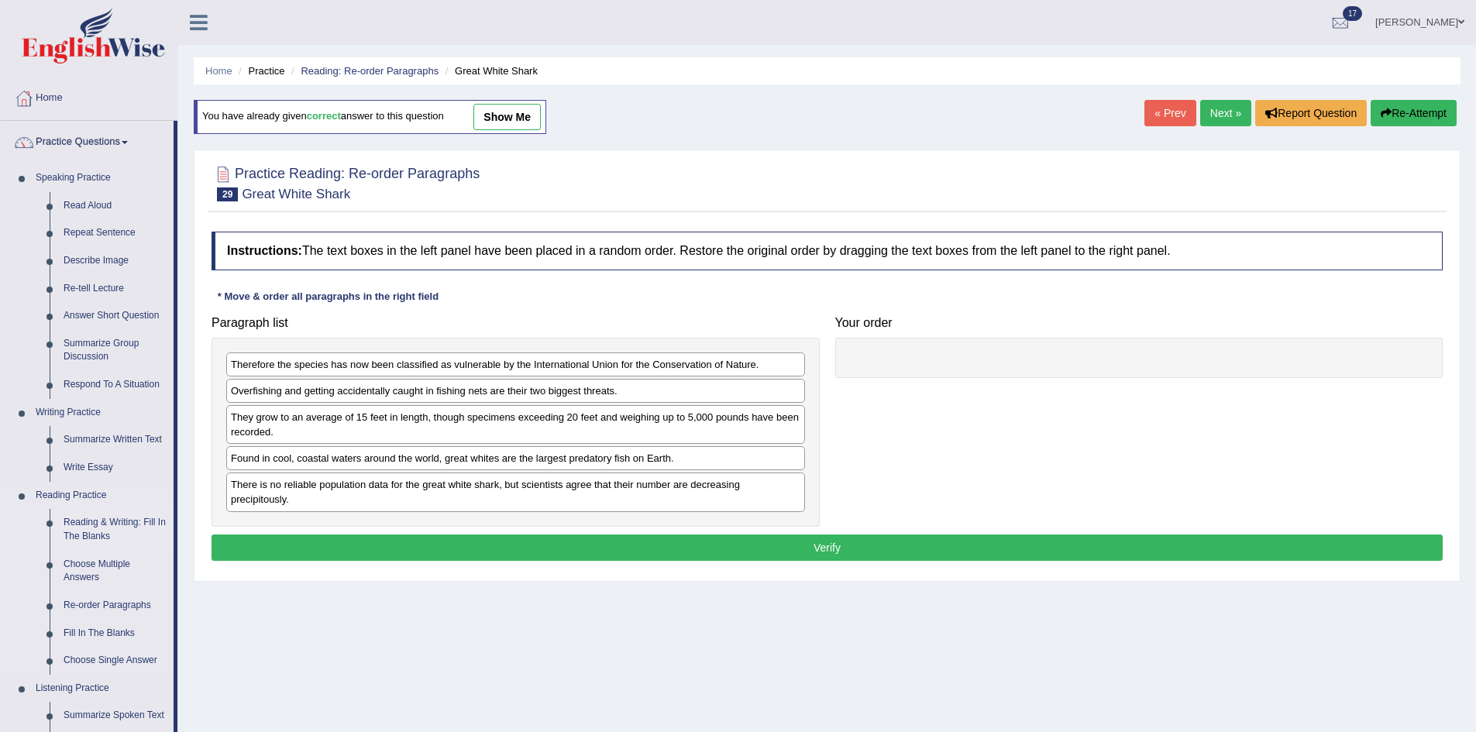
click at [102, 531] on link "Reading & Writing: Fill In The Blanks" at bounding box center [115, 529] width 117 height 41
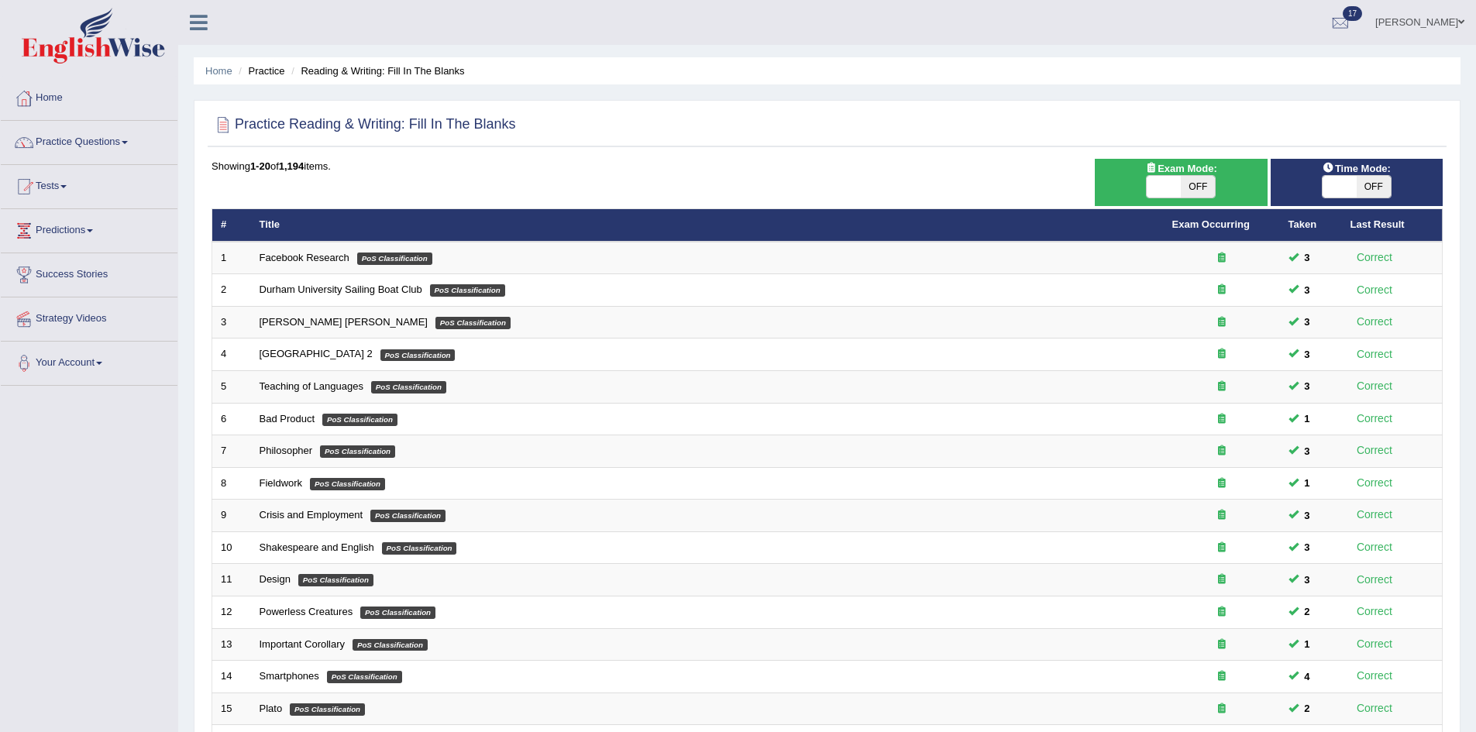
click at [1199, 184] on span "OFF" at bounding box center [1198, 187] width 34 height 22
checkbox input "true"
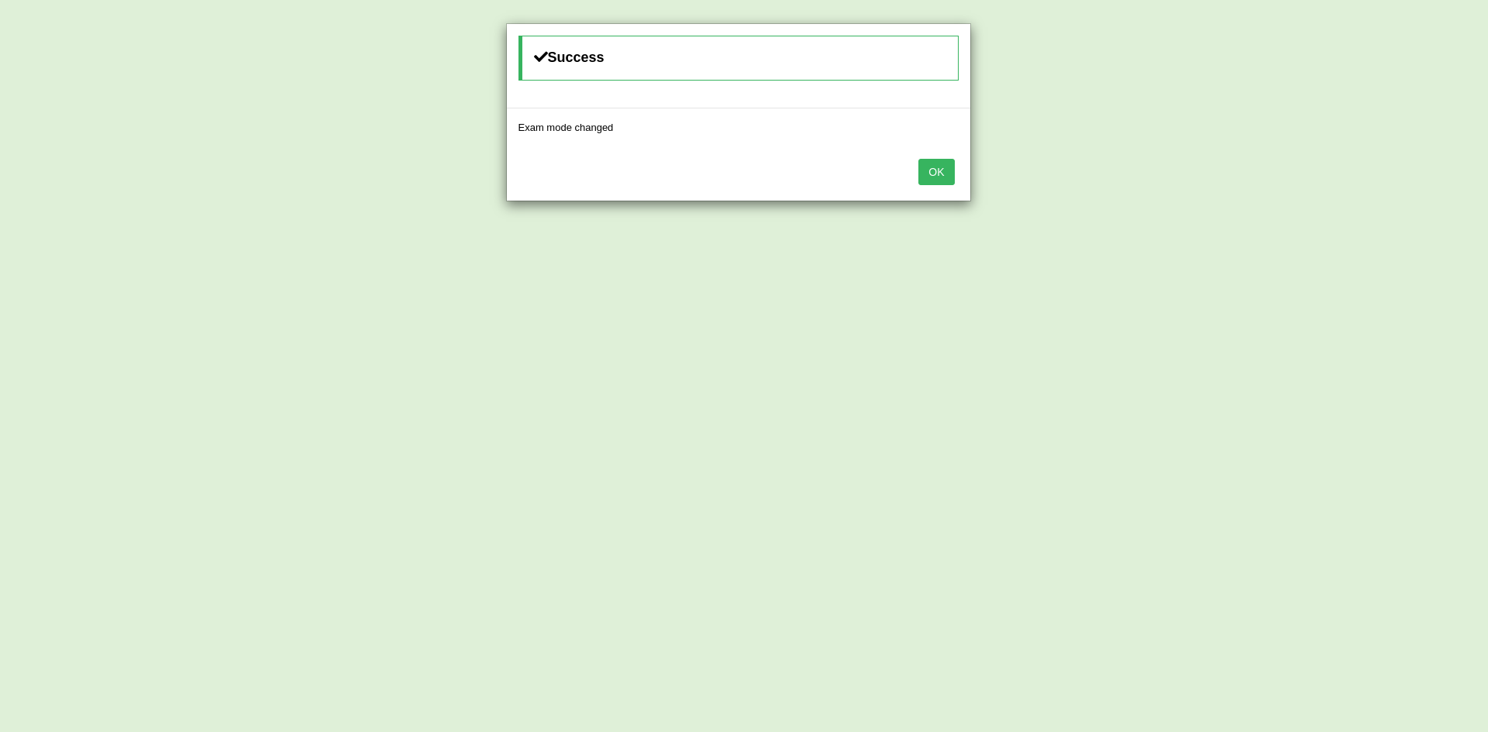
click at [931, 182] on button "OK" at bounding box center [936, 172] width 36 height 26
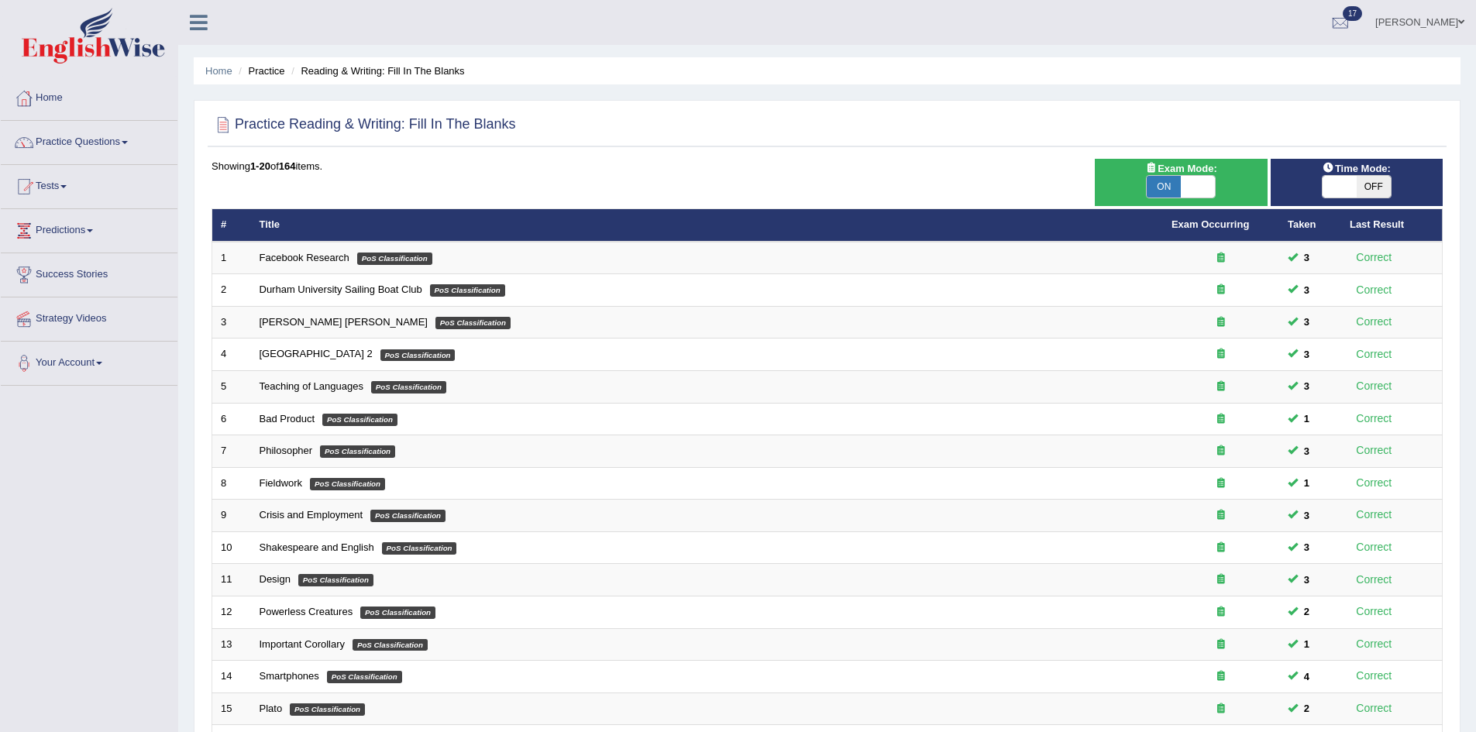
click at [1374, 172] on span "Time Mode:" at bounding box center [1357, 168] width 81 height 16
click at [1372, 181] on span "OFF" at bounding box center [1374, 187] width 34 height 22
checkbox input "true"
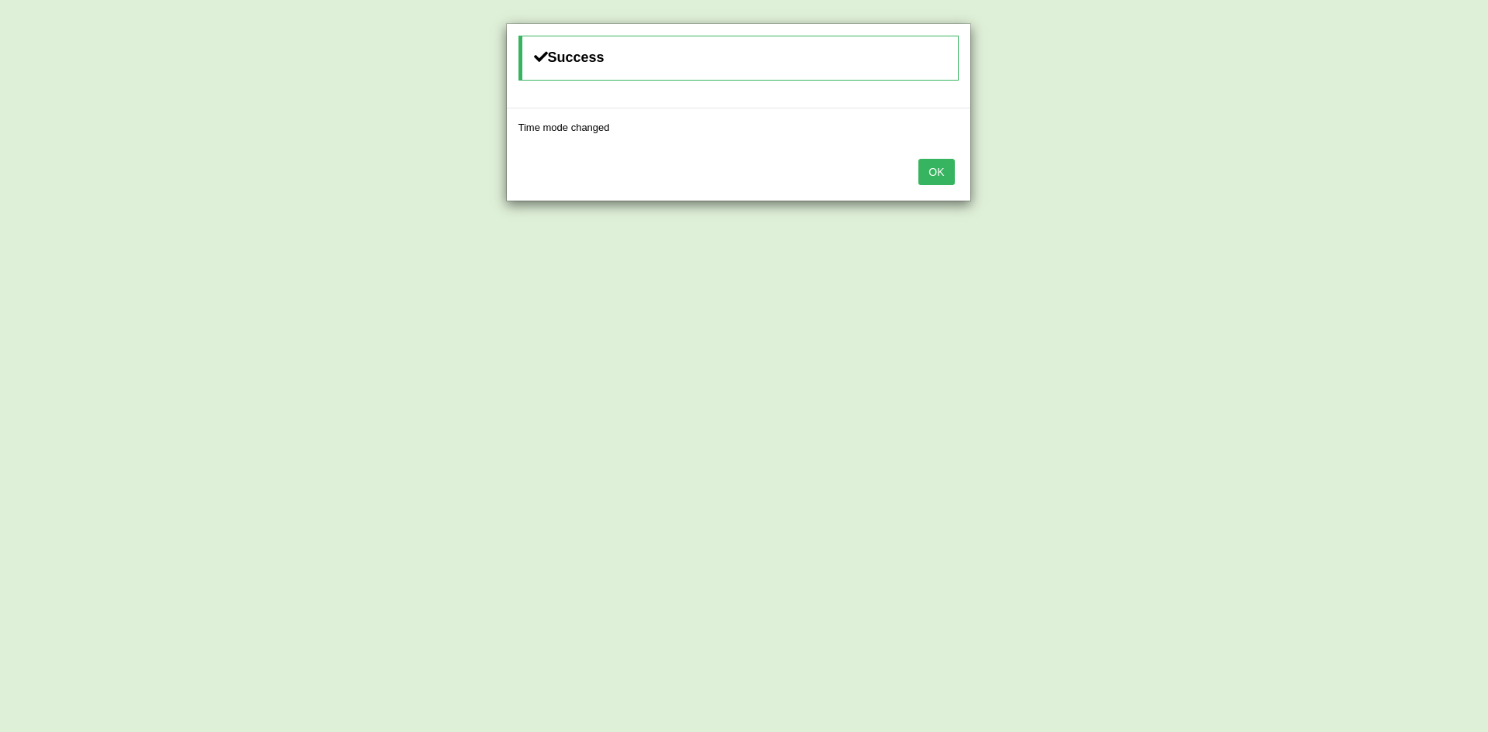
click at [952, 174] on button "OK" at bounding box center [936, 172] width 36 height 26
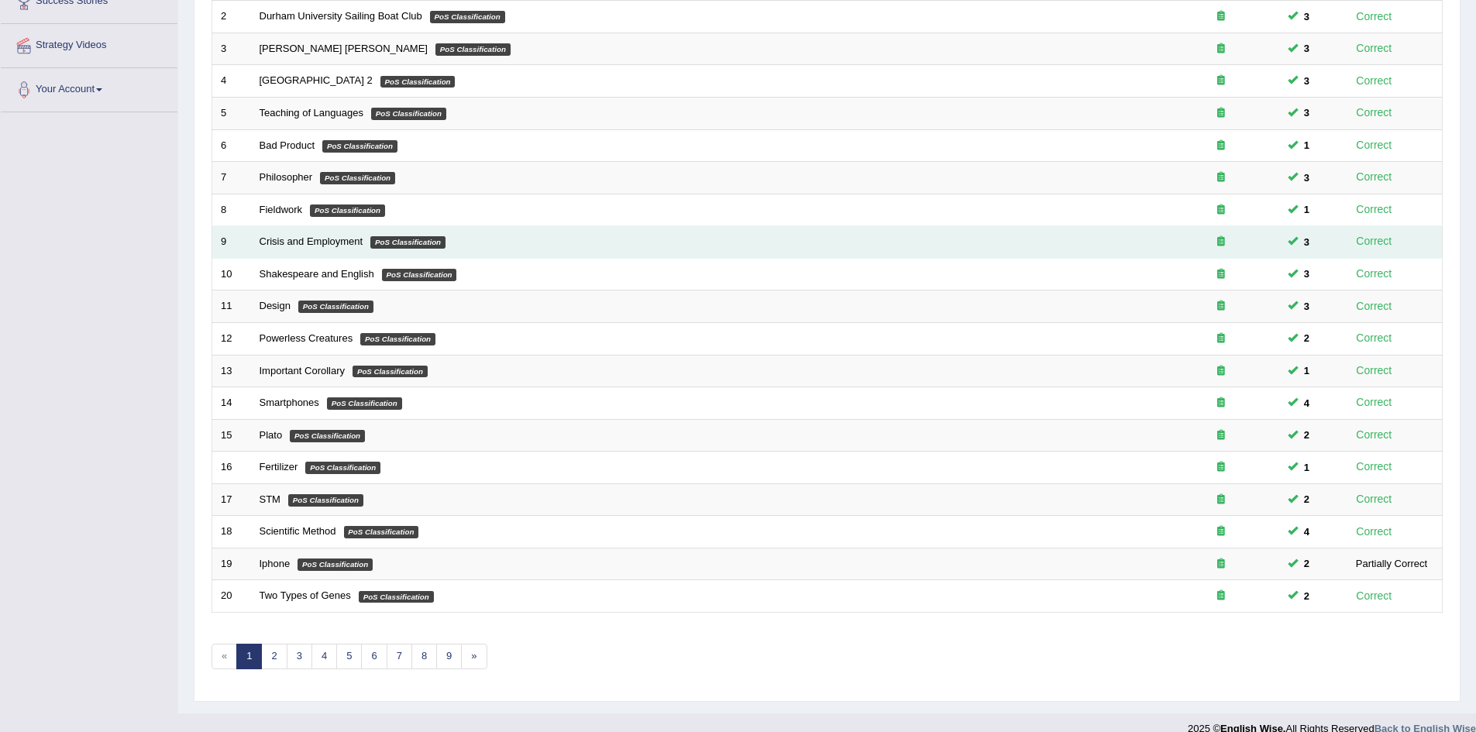
scroll to position [294, 0]
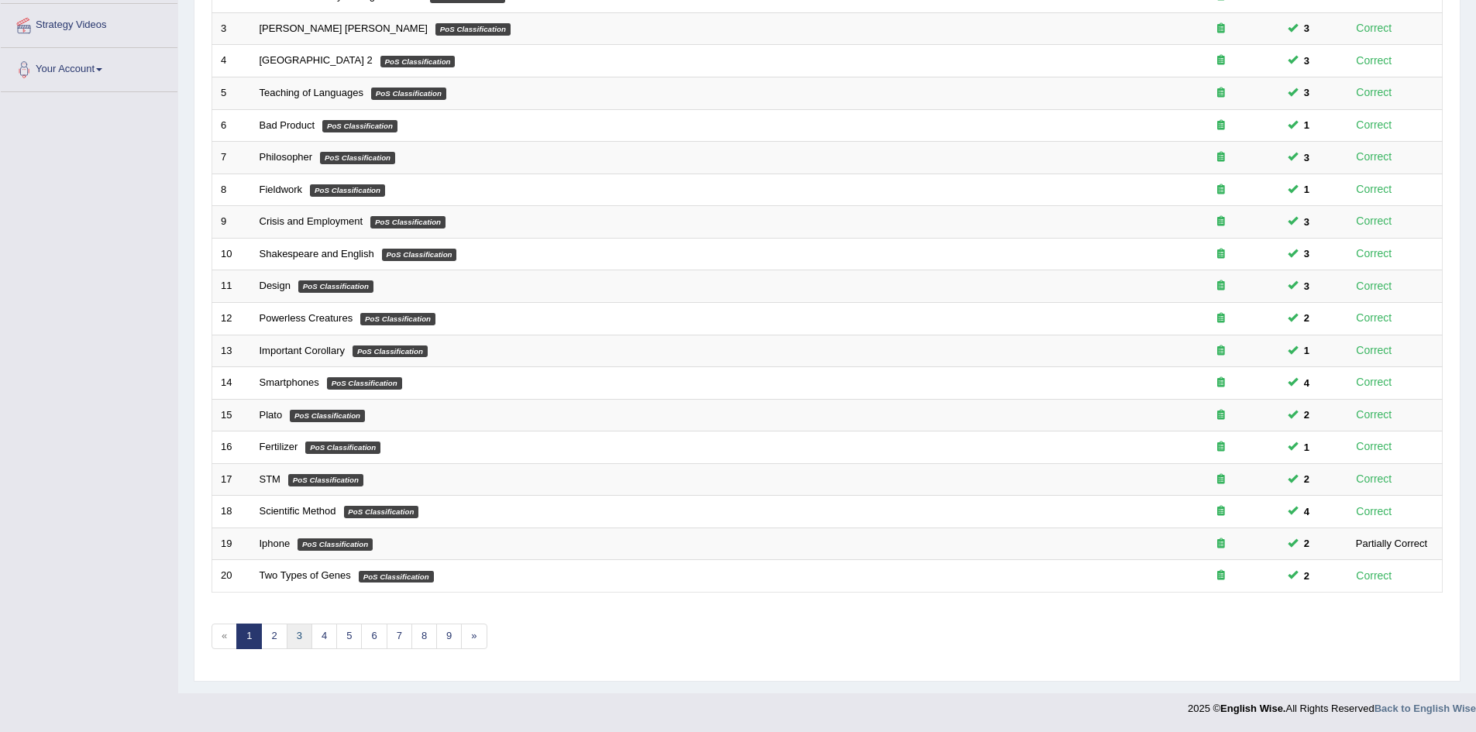
click at [295, 635] on link "3" at bounding box center [300, 637] width 26 height 26
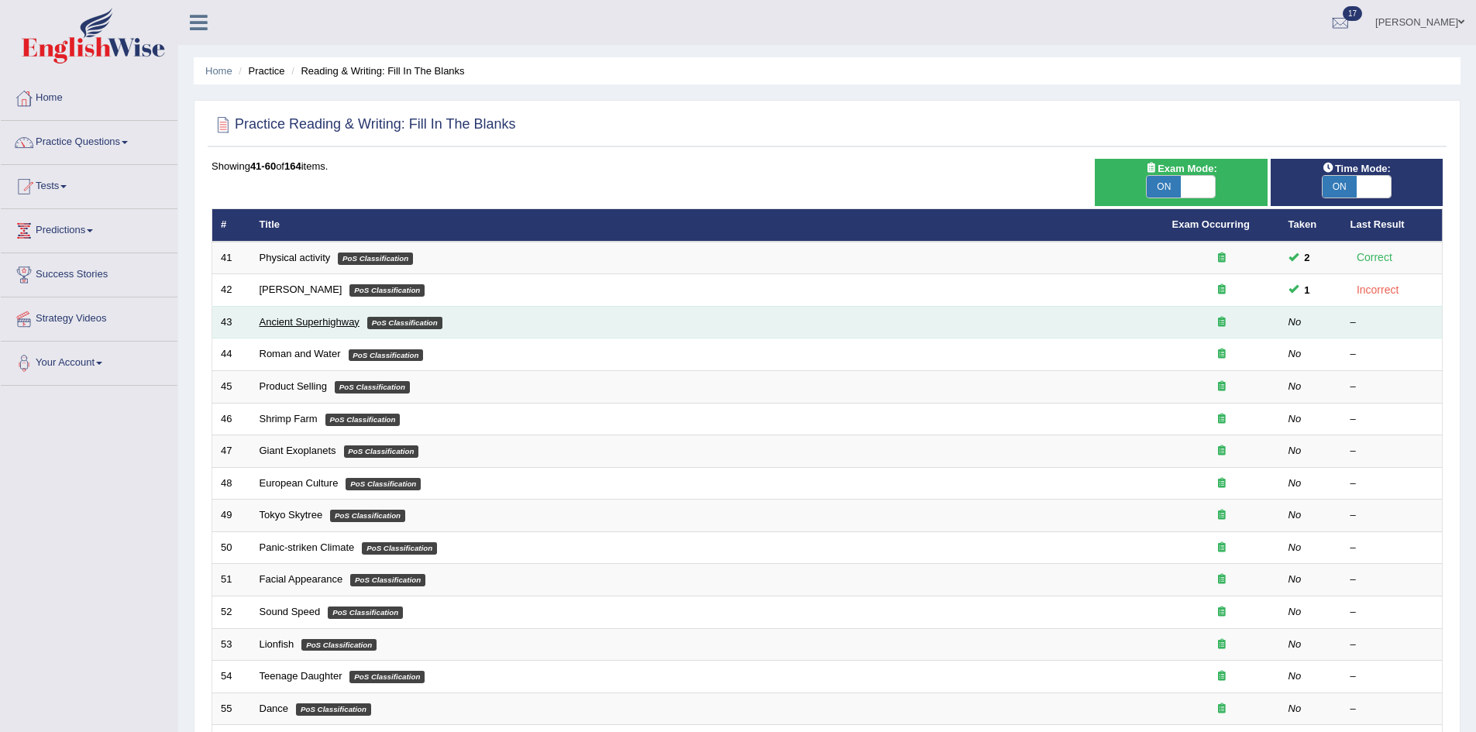
click at [313, 324] on link "Ancient Superhighway" at bounding box center [310, 322] width 100 height 12
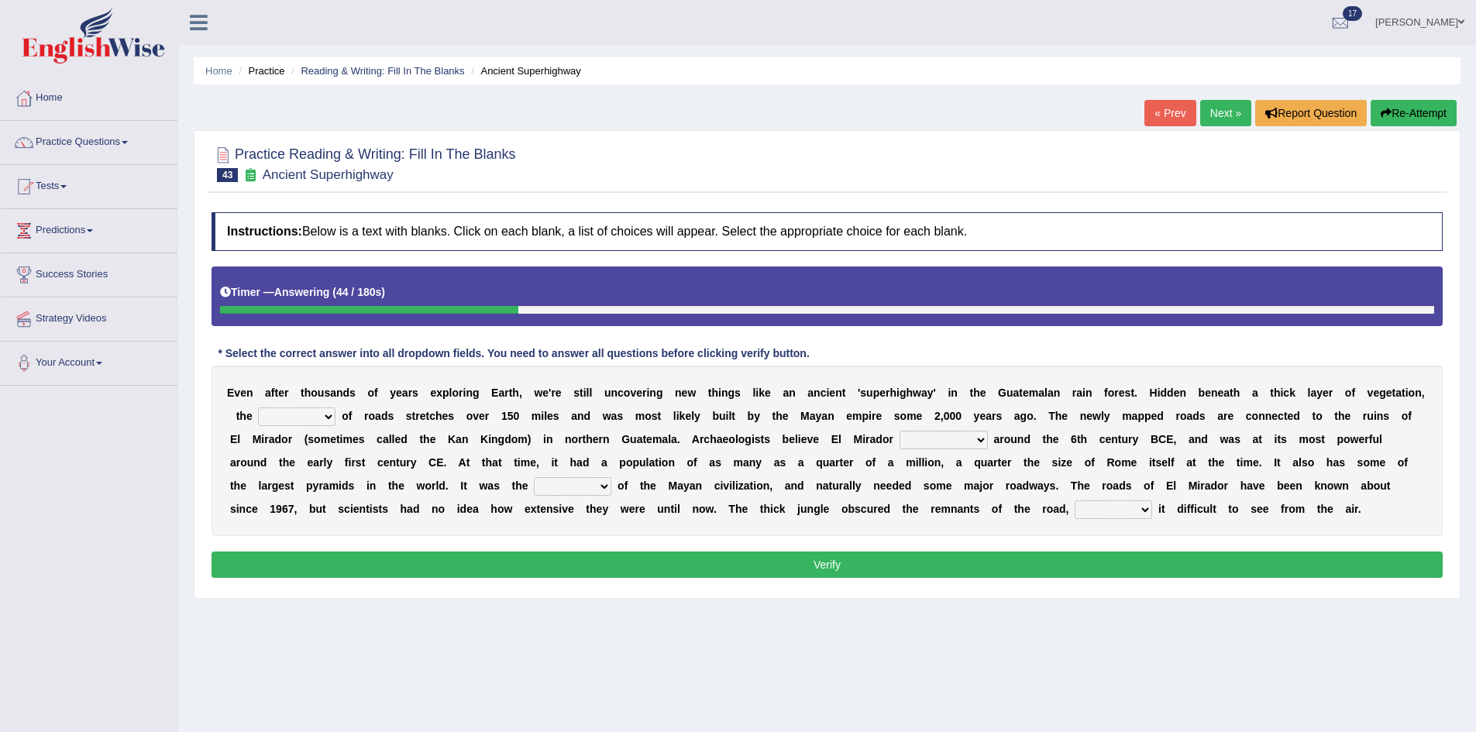
click at [1142, 511] on select "makes making make made" at bounding box center [1113, 510] width 77 height 19
select select "making"
click at [1075, 501] on select "makes making make made" at bounding box center [1113, 510] width 77 height 19
click at [570, 482] on select "volume heart column facet" at bounding box center [572, 486] width 77 height 19
select select "facet"
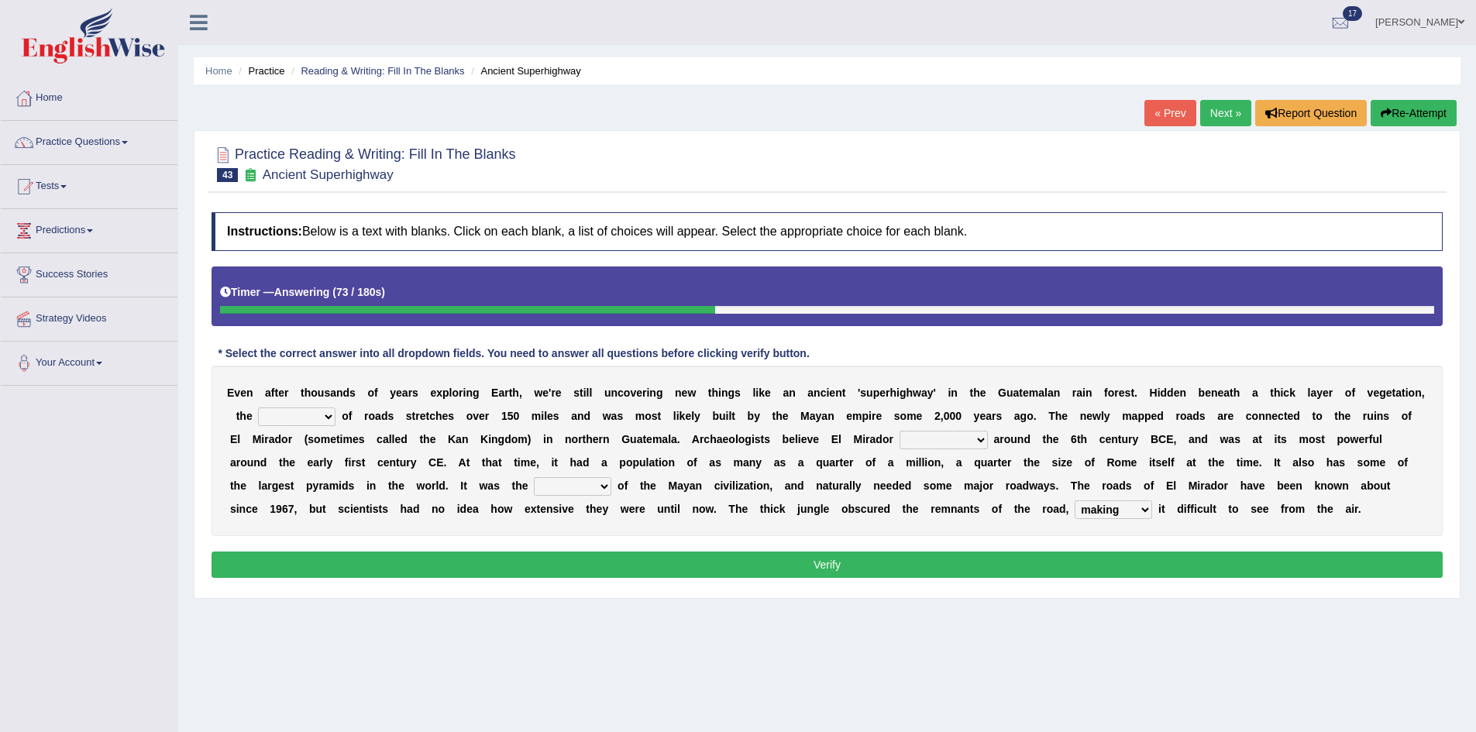
click at [534, 477] on select "volume heart column facet" at bounding box center [572, 486] width 77 height 19
click at [969, 443] on select "has founded founded was founded was found" at bounding box center [944, 440] width 88 height 19
select select "was found"
click at [900, 431] on select "has founded founded was founded was found" at bounding box center [944, 440] width 88 height 19
click at [311, 415] on select "network surface interface width" at bounding box center [296, 417] width 77 height 19
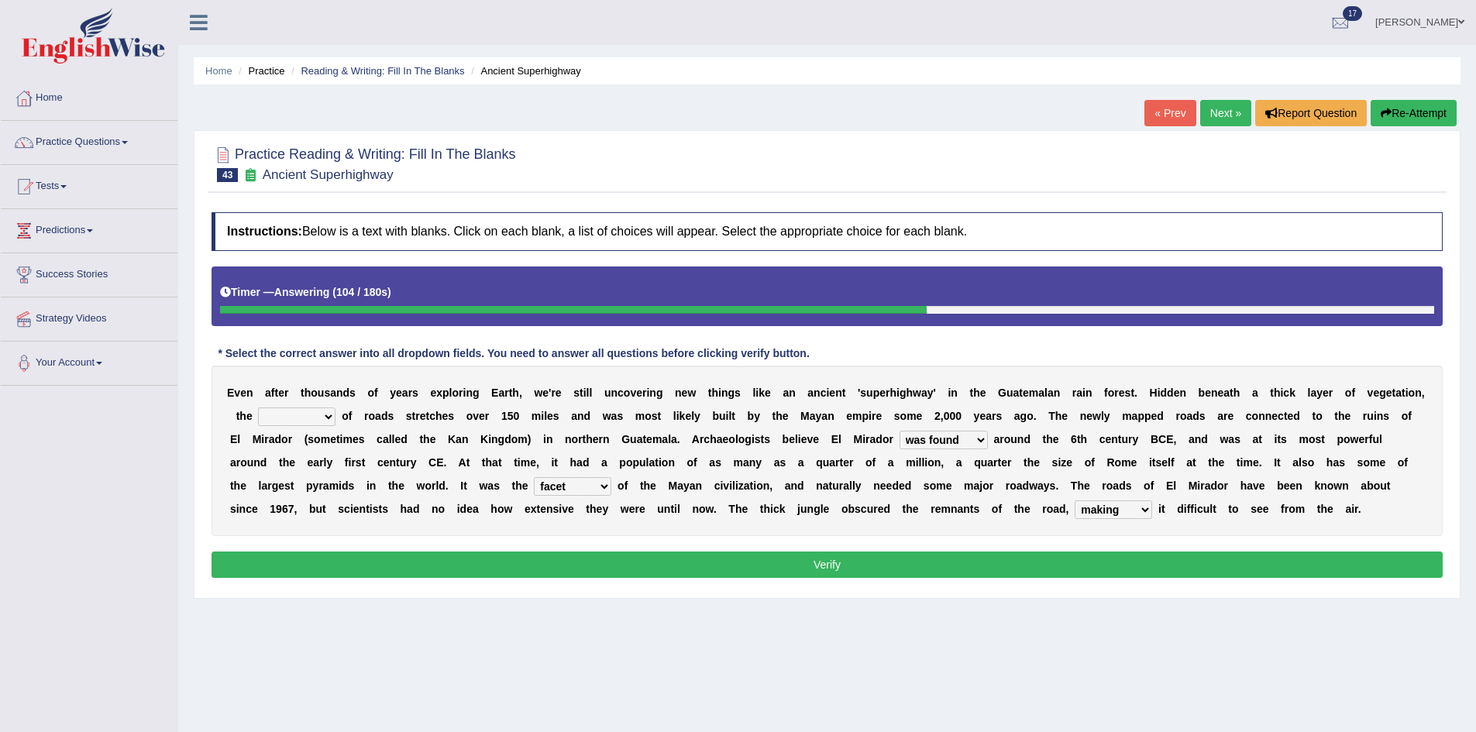
select select "network"
click at [258, 408] on select "network surface interface width" at bounding box center [296, 417] width 77 height 19
click at [471, 558] on button "Verify" at bounding box center [827, 565] width 1231 height 26
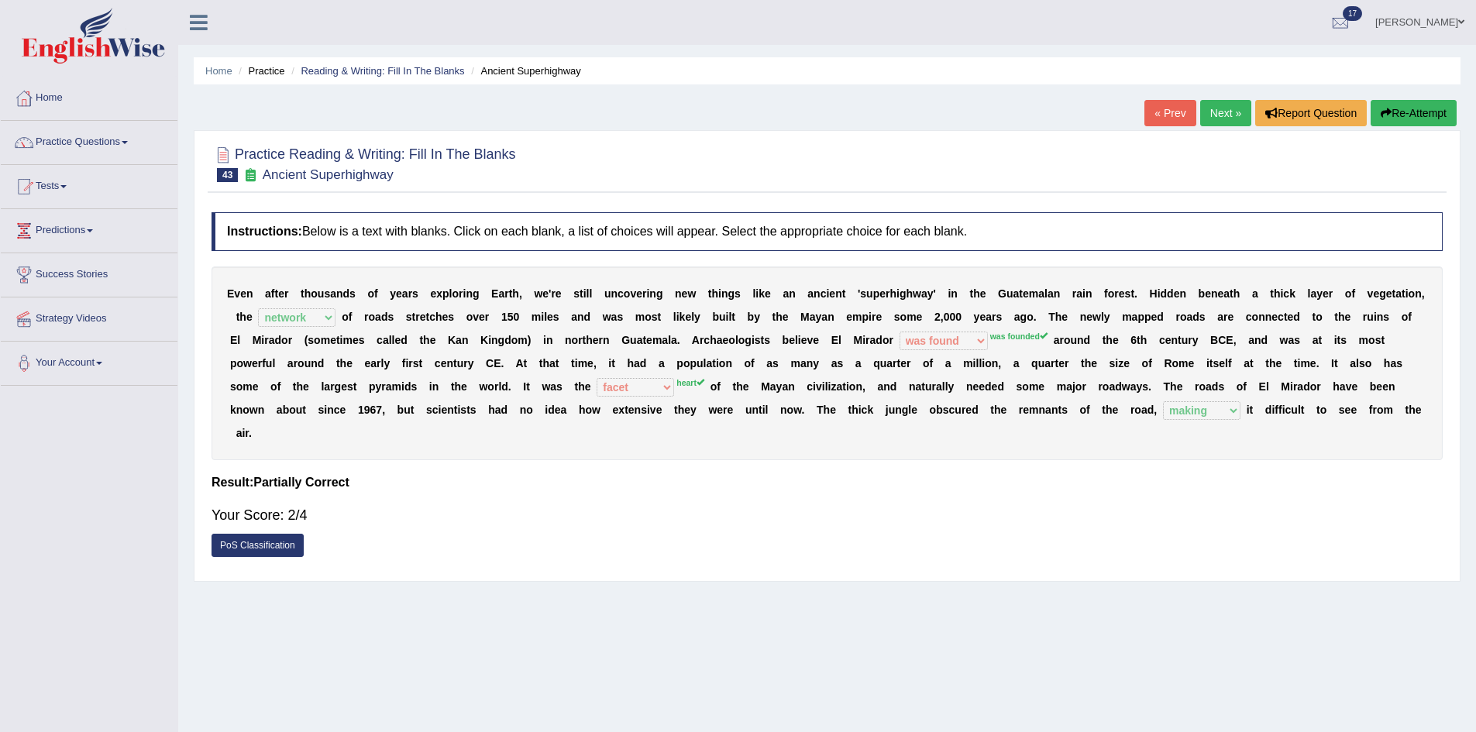
click at [1444, 105] on button "Re-Attempt" at bounding box center [1414, 113] width 86 height 26
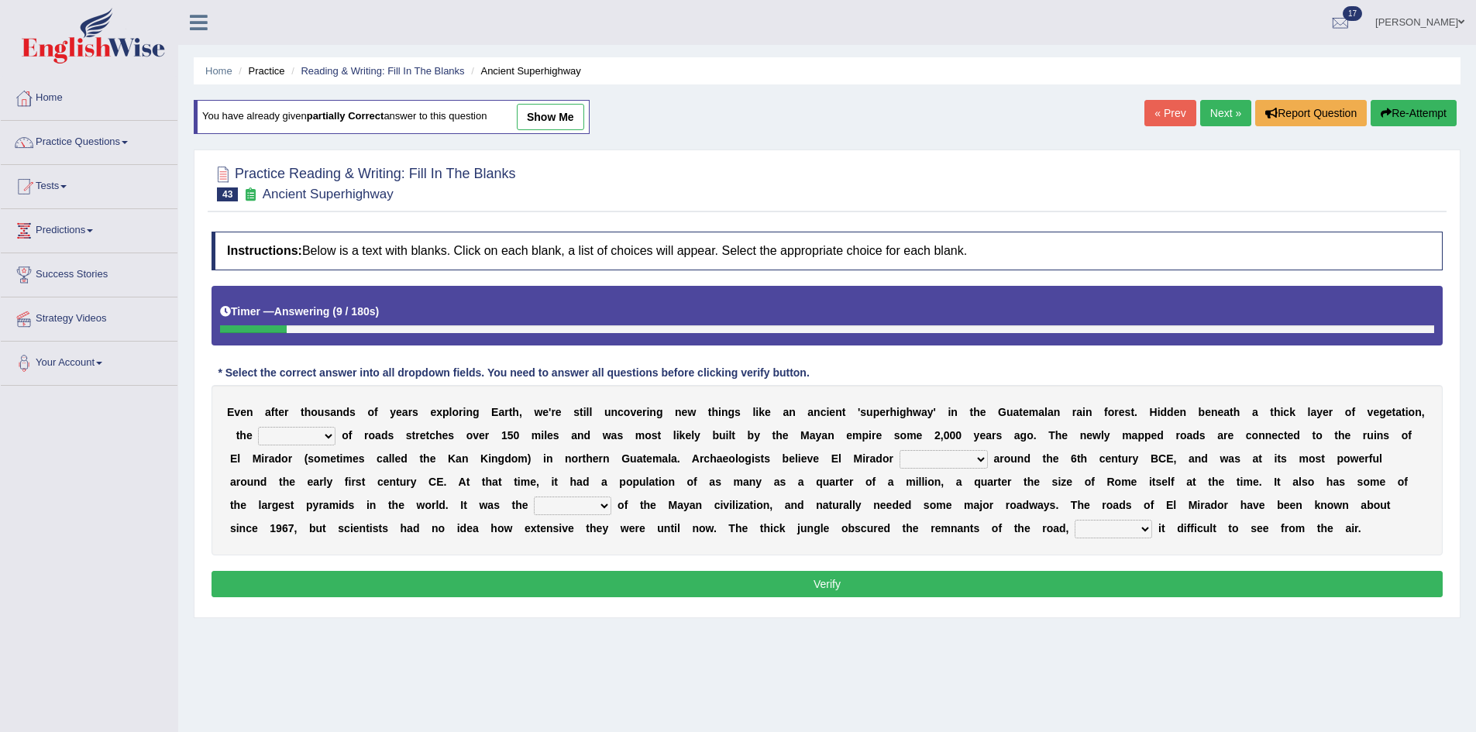
click at [327, 439] on select "network surface interface width" at bounding box center [296, 436] width 77 height 19
select select "network"
click at [258, 427] on select "network surface interface width" at bounding box center [296, 436] width 77 height 19
click at [952, 460] on select "has founded founded was founded was found" at bounding box center [944, 459] width 88 height 19
select select "was founded"
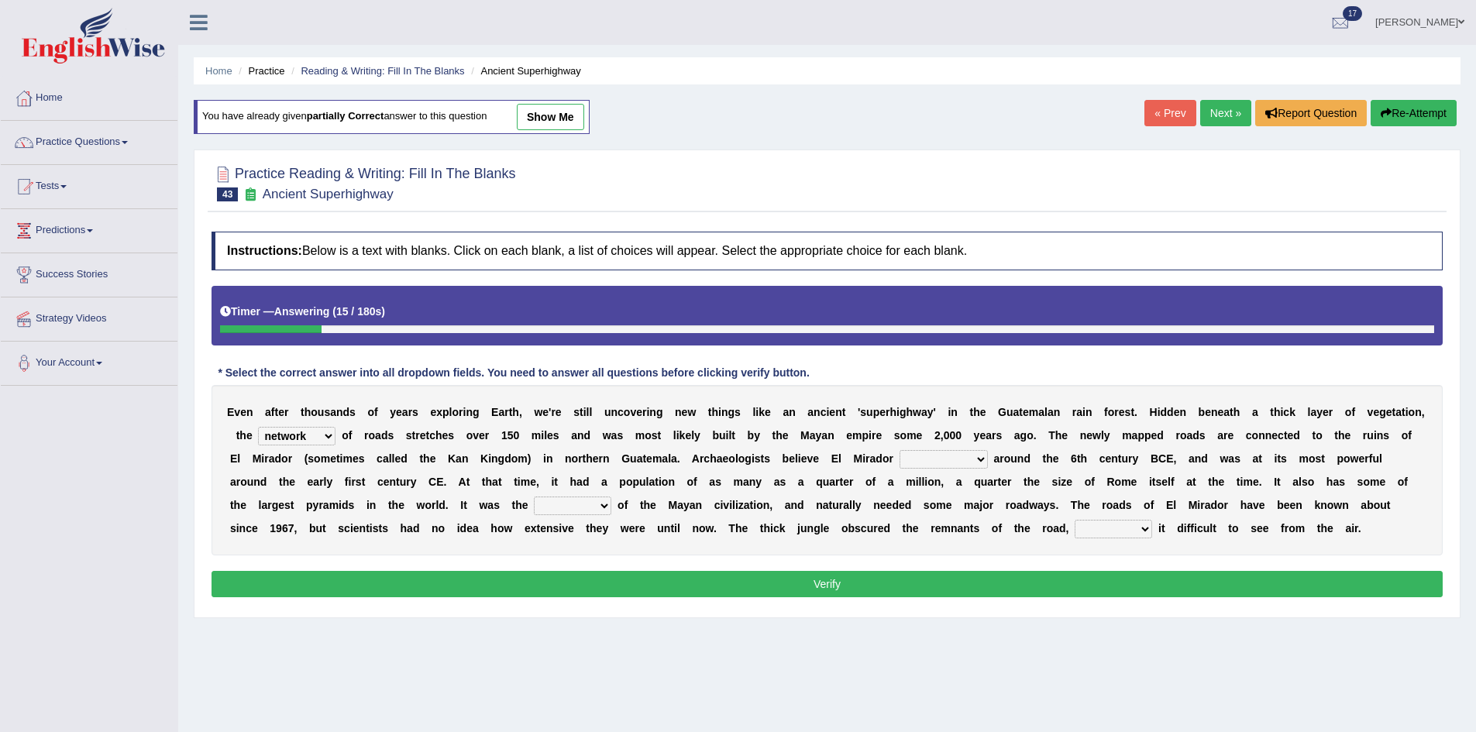
click at [900, 450] on select "has founded founded was founded was found" at bounding box center [944, 459] width 88 height 19
click at [609, 513] on select "volume heart column facet" at bounding box center [572, 506] width 77 height 19
select select "heart"
click at [534, 497] on select "volume heart column facet" at bounding box center [572, 506] width 77 height 19
click at [1089, 526] on select "makes making make made" at bounding box center [1113, 529] width 77 height 19
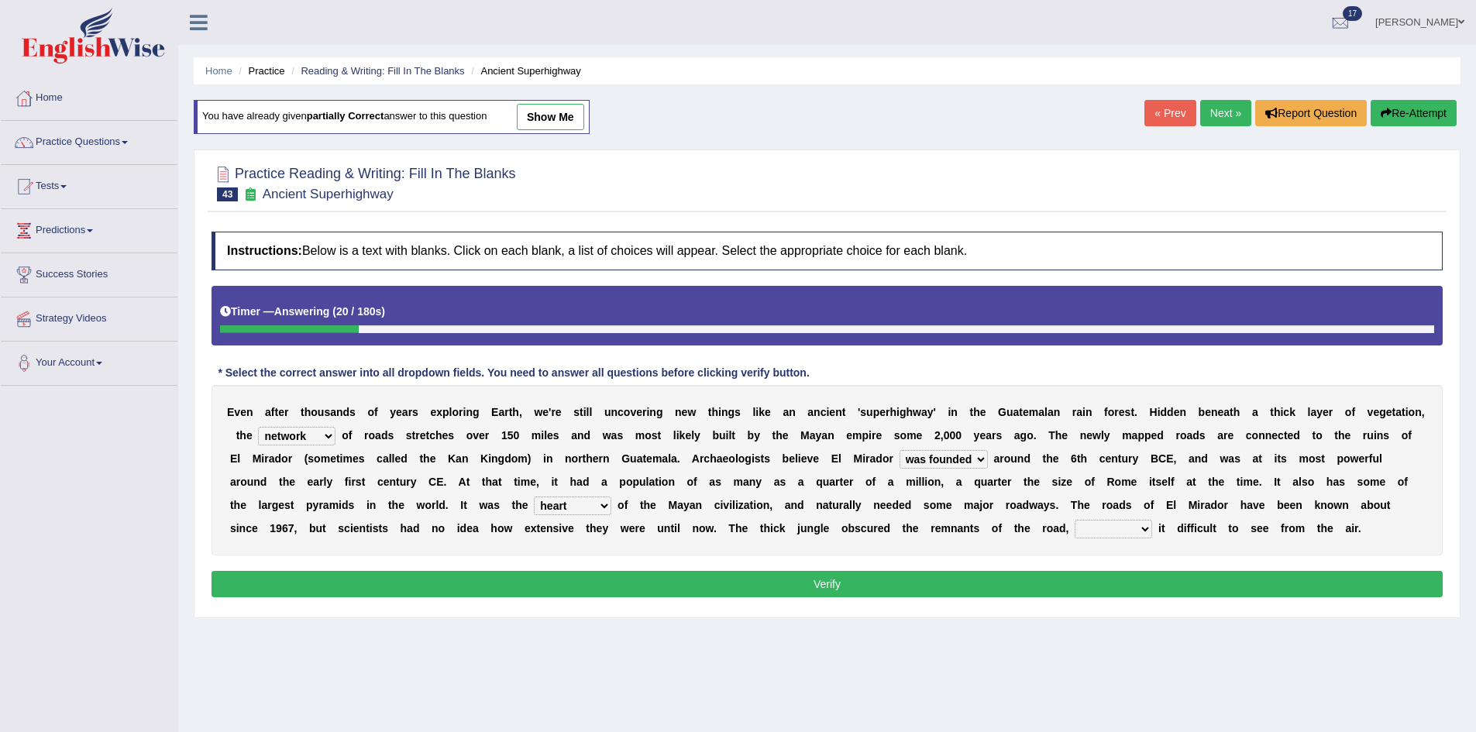
select select "making"
click at [1075, 520] on select "makes making make made" at bounding box center [1113, 529] width 77 height 19
click at [1062, 586] on button "Verify" at bounding box center [827, 584] width 1231 height 26
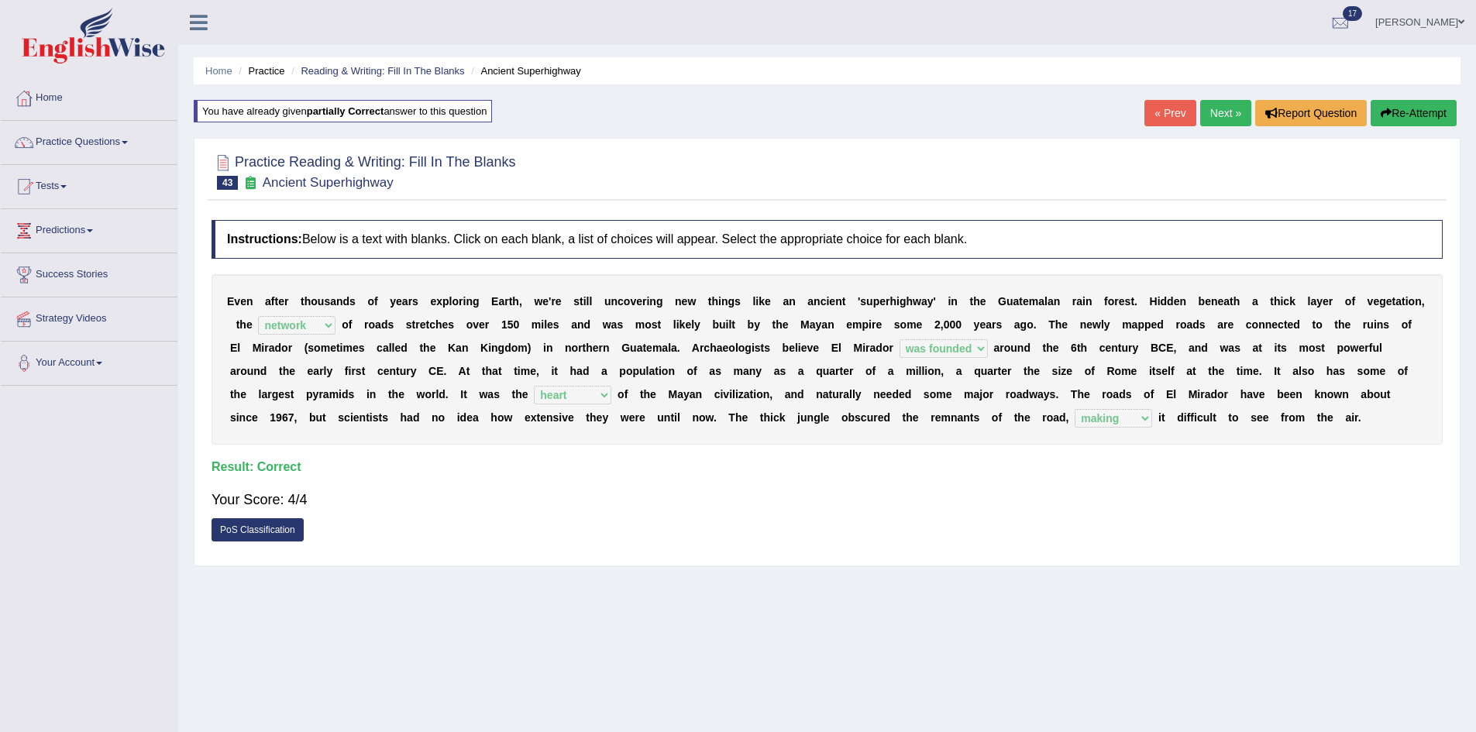
click at [1207, 108] on link "Next »" at bounding box center [1225, 113] width 51 height 26
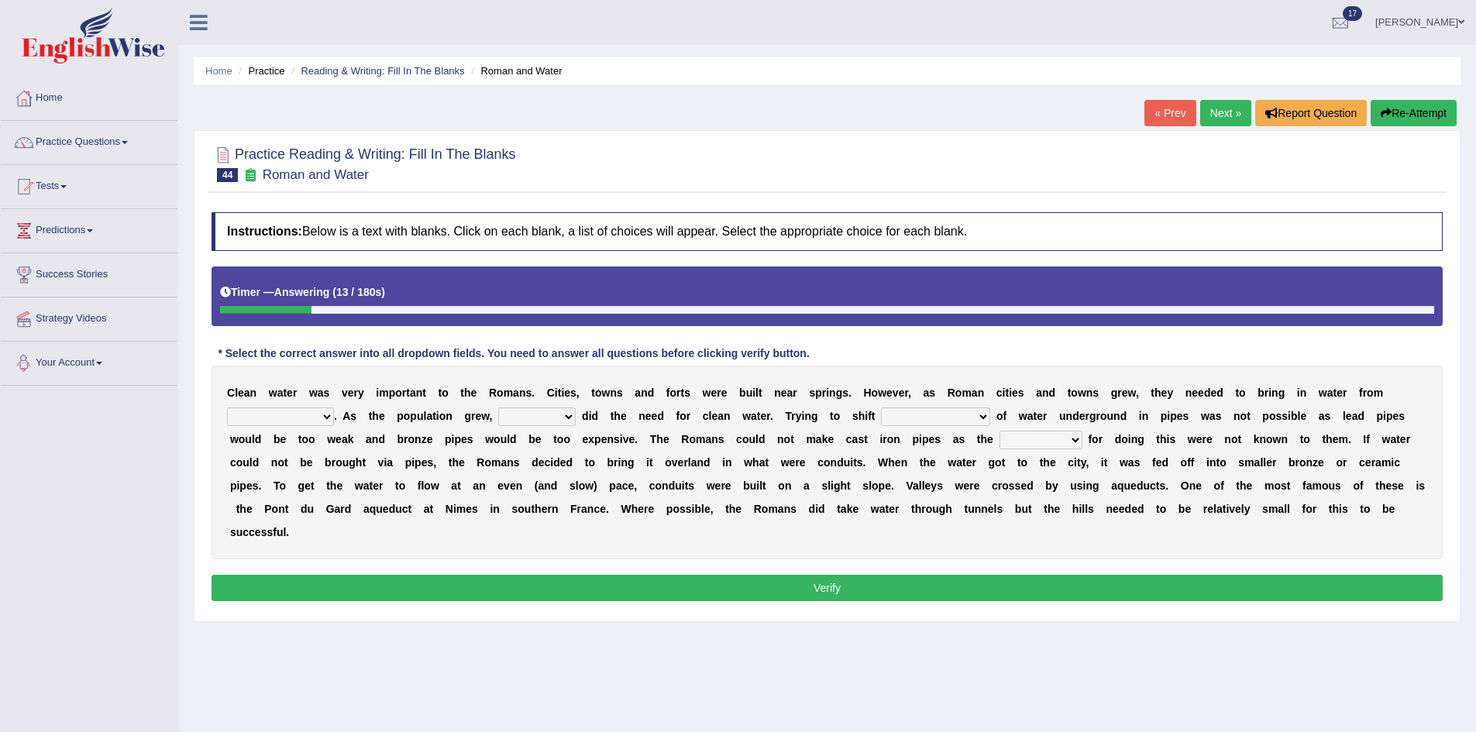
click at [278, 420] on select "further afield these origins different parts specific sources" at bounding box center [280, 417] width 107 height 19
select select "different parts"
click at [227, 408] on select "further afield these origins different parts specific sources" at bounding box center [280, 417] width 107 height 19
click at [567, 418] on select "as well so how thus" at bounding box center [536, 417] width 77 height 19
select select "how"
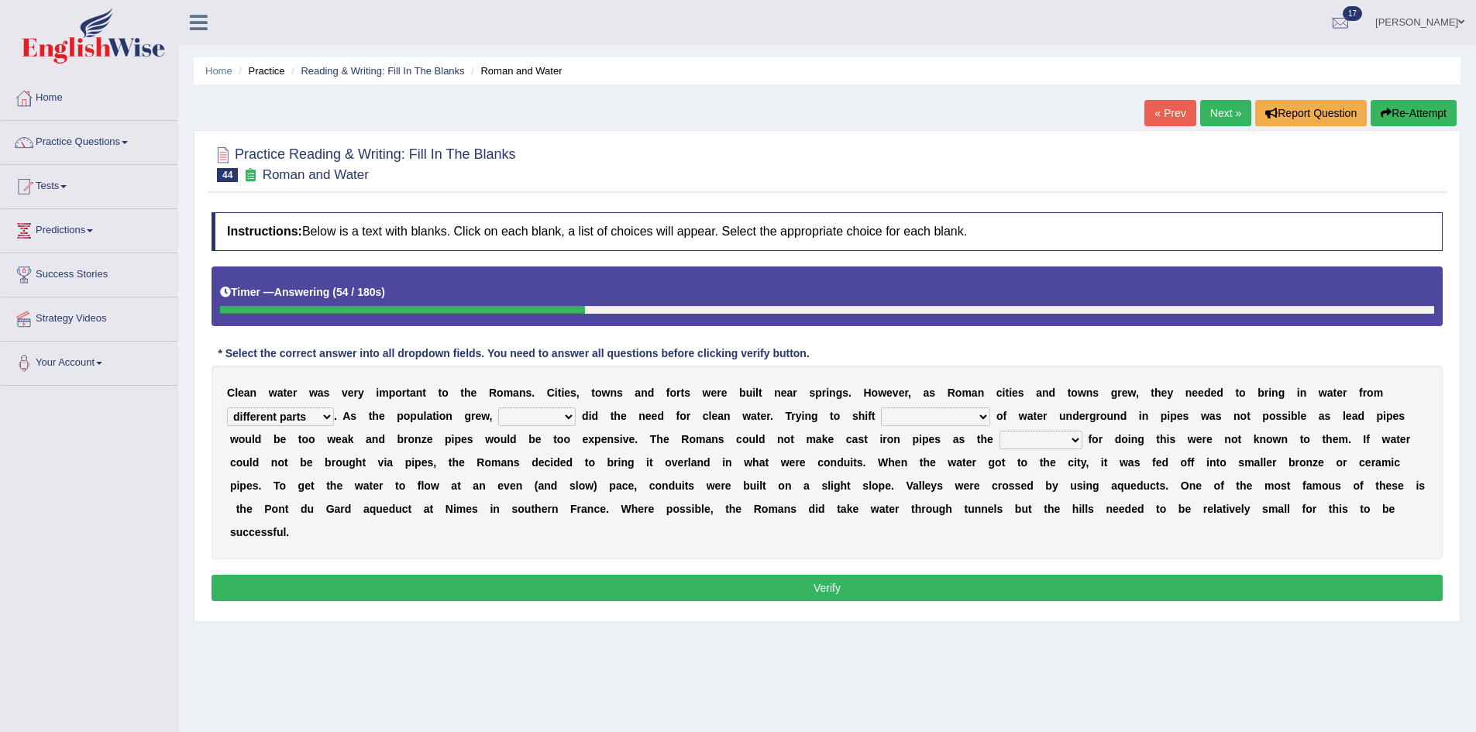
click at [498, 408] on select "as well so how thus" at bounding box center [536, 417] width 77 height 19
click at [977, 417] on select "few loads improper intakes relative levels large volumes" at bounding box center [935, 417] width 109 height 19
select select "large volumes"
click at [881, 408] on select "few loads improper intakes relative levels large volumes" at bounding box center [935, 417] width 109 height 19
click at [1062, 444] on select "spans scales proportions techniques" at bounding box center [1041, 440] width 83 height 19
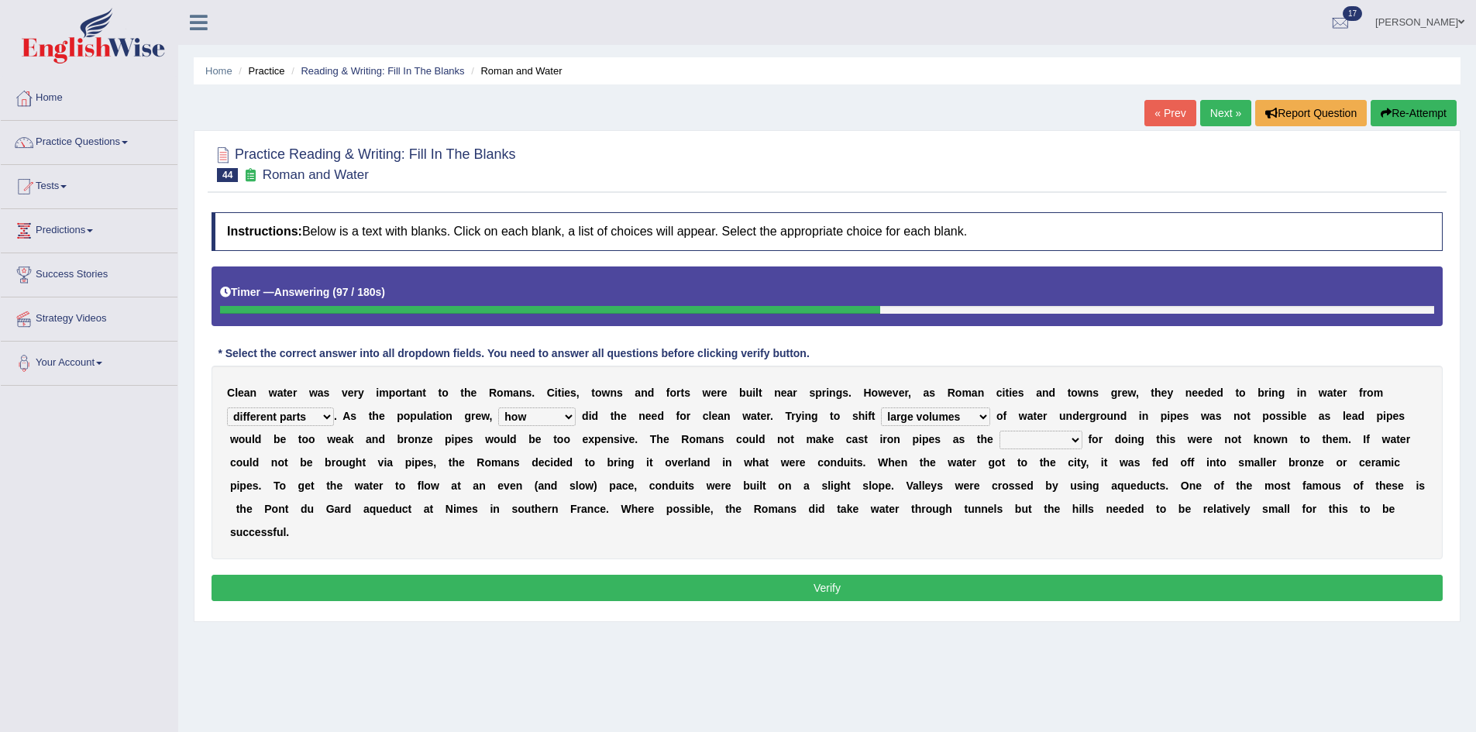
click at [948, 527] on div "C l e a n w a t e r w a s v e r y i m p o r t a n t t o t h e R o m a n s . C i…" at bounding box center [827, 463] width 1231 height 194
click at [1067, 437] on select "spans scales proportions techniques" at bounding box center [1041, 440] width 83 height 19
select select "proportions"
click at [1000, 431] on select "spans scales proportions techniques" at bounding box center [1041, 440] width 83 height 19
click at [1038, 595] on button "Verify" at bounding box center [827, 588] width 1231 height 26
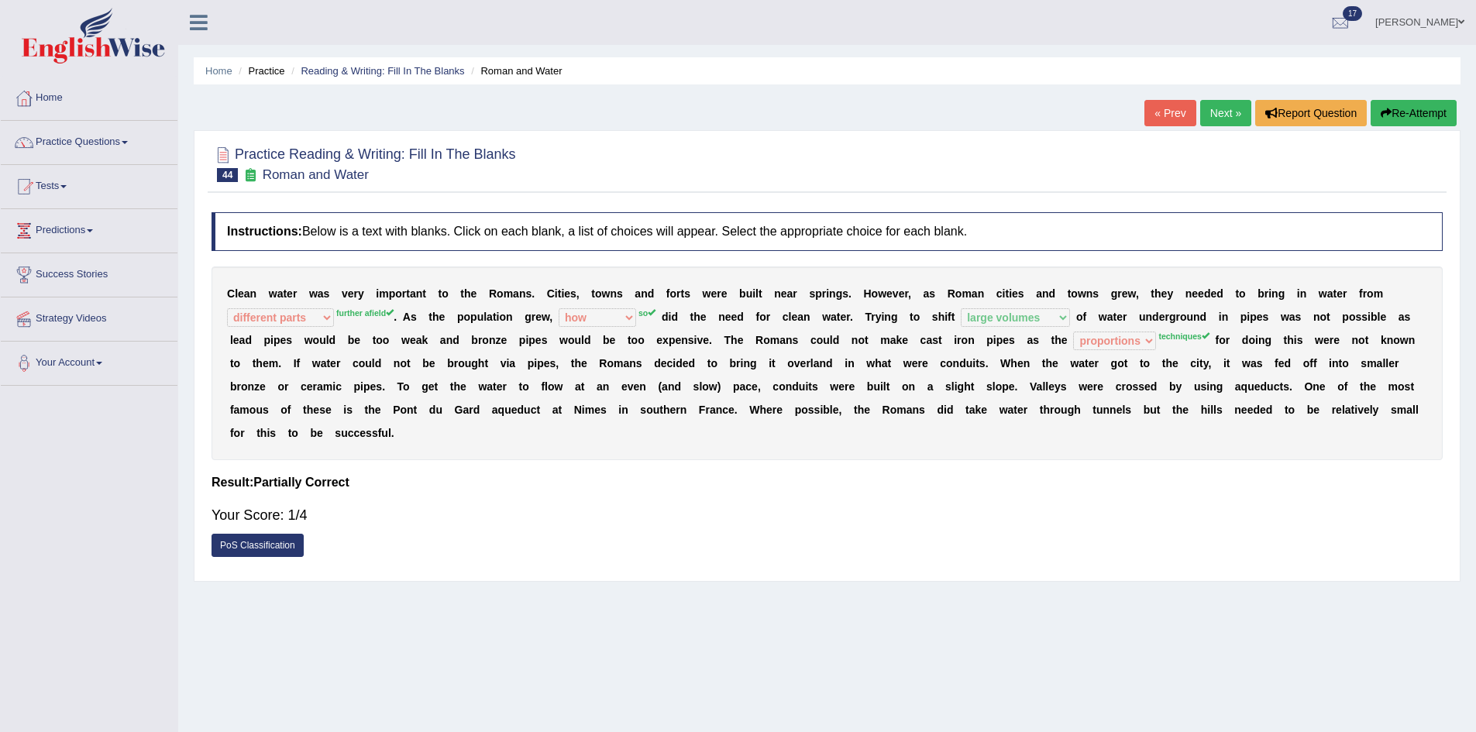
click at [1430, 112] on button "Re-Attempt" at bounding box center [1414, 113] width 86 height 26
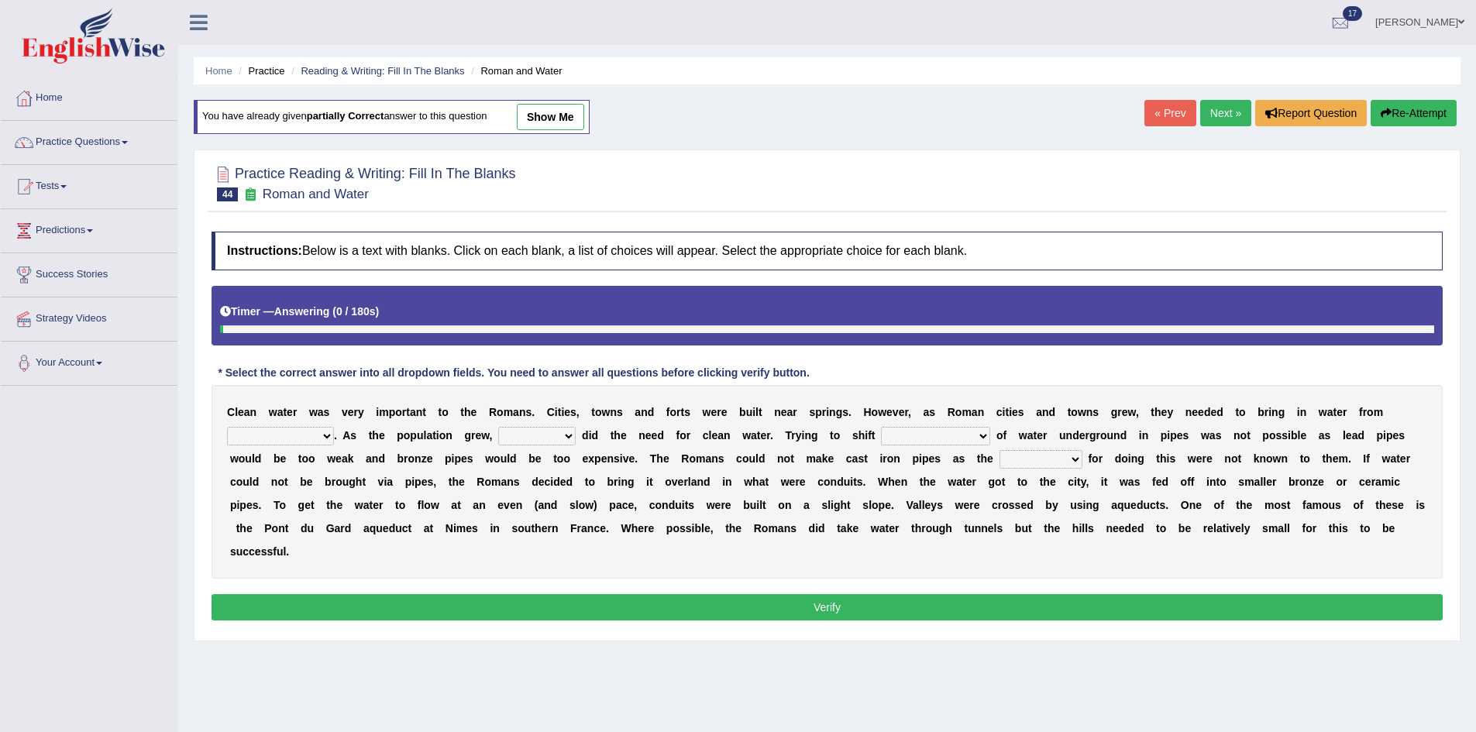
click at [312, 441] on select "further afield these origins different parts specific sources" at bounding box center [280, 436] width 107 height 19
select select "further afield"
click at [227, 427] on select "further afield these origins different parts specific sources" at bounding box center [280, 436] width 107 height 19
click at [540, 435] on select "as well so how thus" at bounding box center [536, 436] width 77 height 19
select select "so"
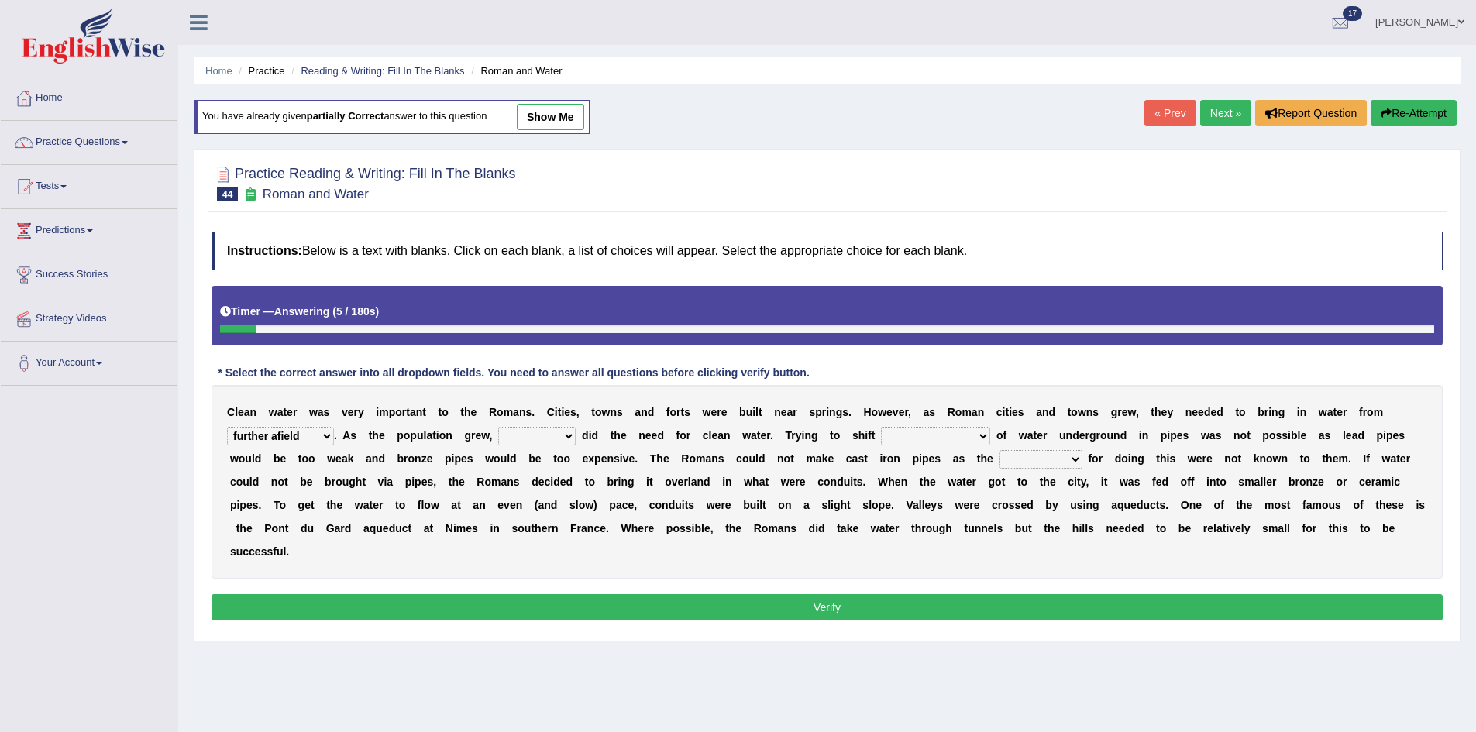
click at [498, 427] on select "as well so how thus" at bounding box center [536, 436] width 77 height 19
click at [955, 430] on select "few loads improper intakes relative levels large volumes" at bounding box center [935, 436] width 109 height 19
select select "large volumes"
click at [881, 427] on select "few loads improper intakes relative levels large volumes" at bounding box center [935, 436] width 109 height 19
click at [1032, 456] on select "spans scales proportions techniques" at bounding box center [1041, 459] width 83 height 19
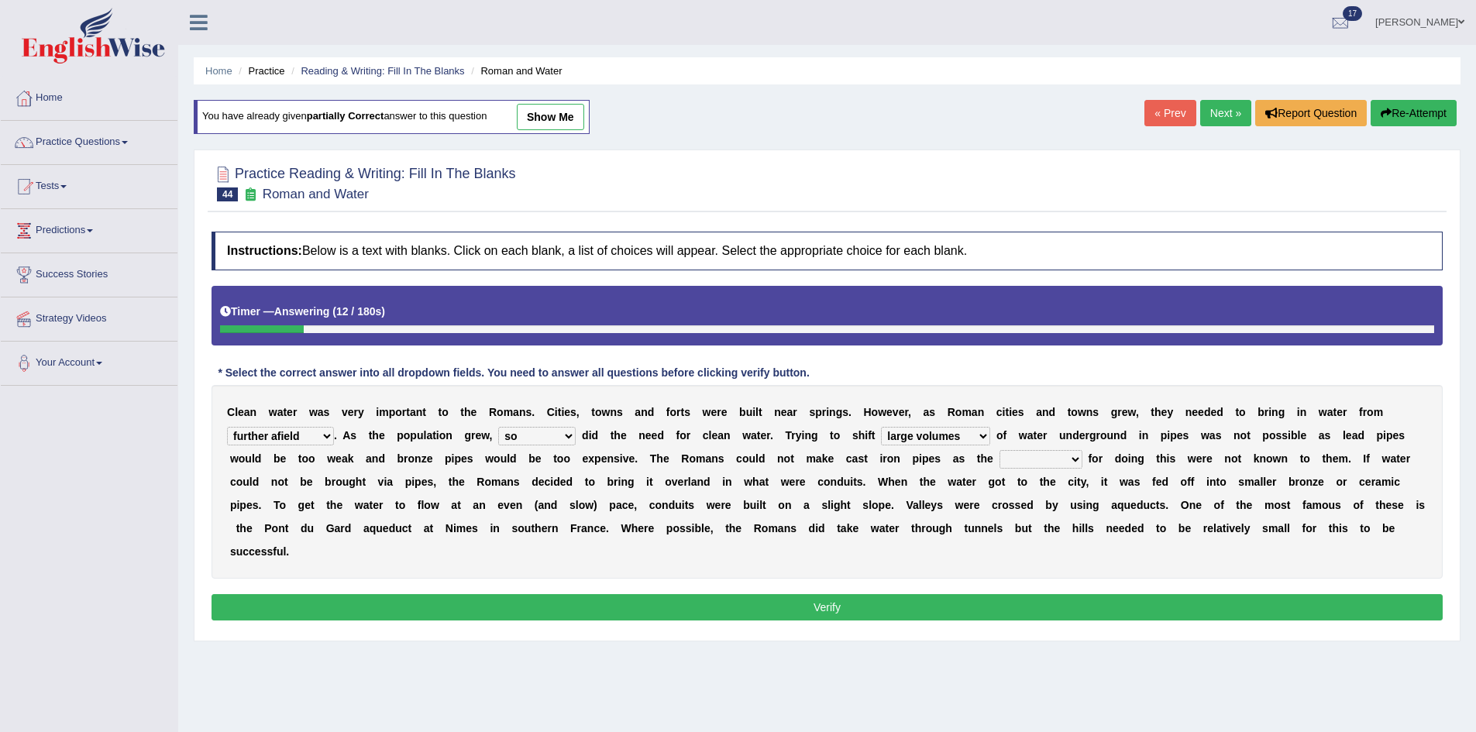
select select "techniques"
click at [1000, 450] on select "spans scales proportions techniques" at bounding box center [1041, 459] width 83 height 19
click at [1017, 607] on button "Verify" at bounding box center [827, 607] width 1231 height 26
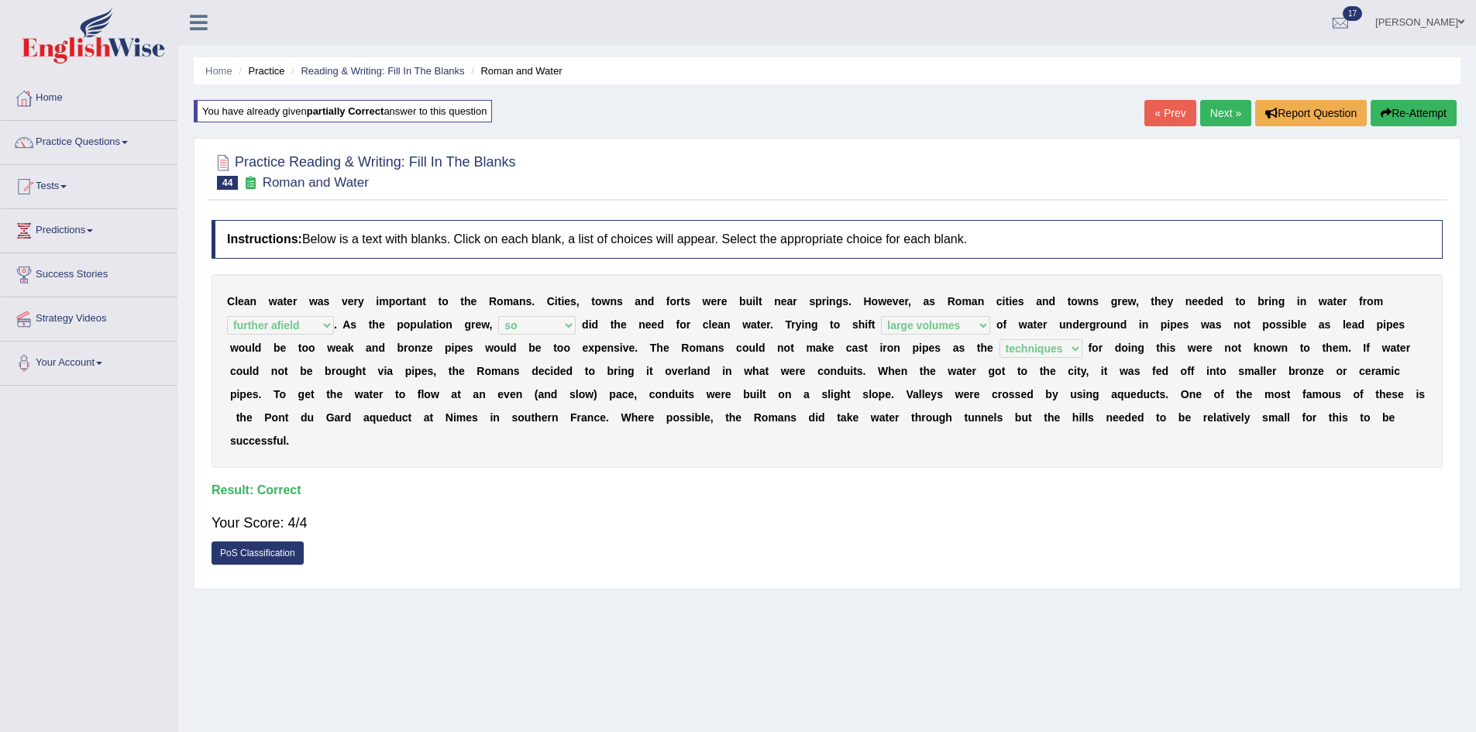
click at [1220, 108] on link "Next »" at bounding box center [1225, 113] width 51 height 26
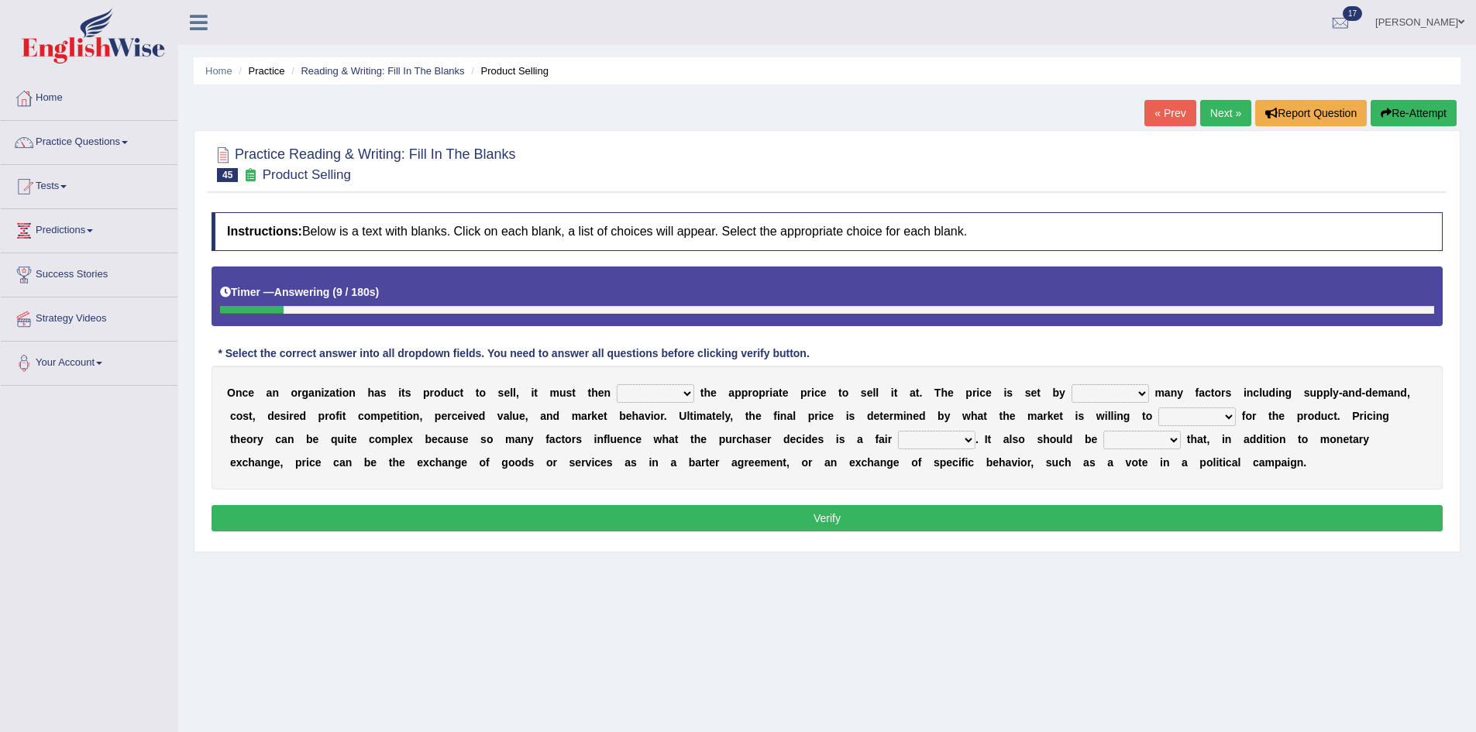
click at [652, 396] on select "tolerate determine fabricate fancy" at bounding box center [655, 393] width 77 height 19
select select "determine"
click at [617, 384] on select "tolerate determine fabricate fancy" at bounding box center [655, 393] width 77 height 19
click at [672, 396] on select "tolerate determine fabricate fancy" at bounding box center [655, 393] width 77 height 19
click at [710, 491] on div "Instructions: Below is a text with blanks. Click on each blank, a list of choic…" at bounding box center [827, 374] width 1239 height 339
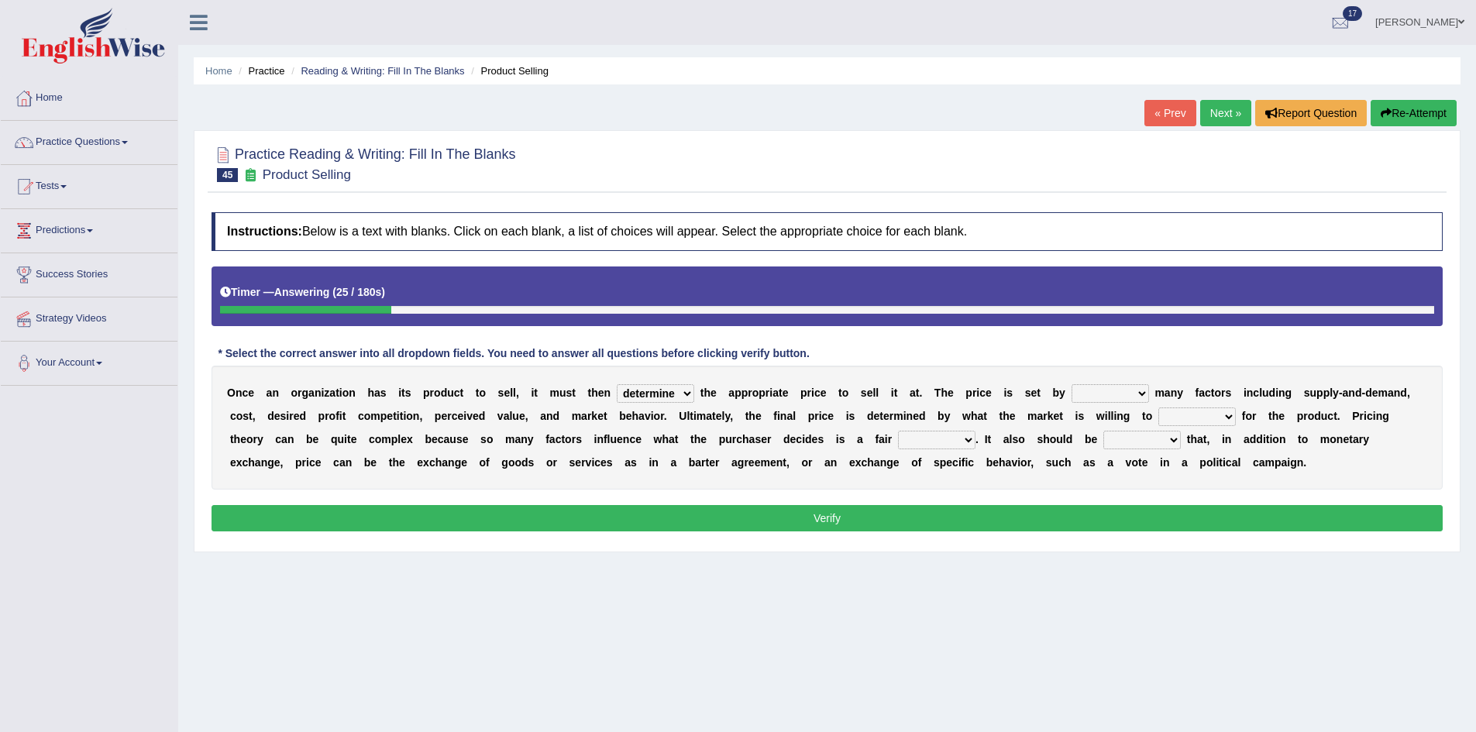
click at [1131, 396] on select "comparing begetting balancing offsetting" at bounding box center [1110, 393] width 77 height 19
select select "comparing"
click at [1072, 384] on select "comparing begetting balancing offsetting" at bounding box center [1110, 393] width 77 height 19
click at [1200, 416] on select "consign design exchange prepare" at bounding box center [1196, 417] width 77 height 19
click at [1049, 494] on div "Instructions: Below is a text with blanks. Click on each blank, a list of choic…" at bounding box center [827, 374] width 1239 height 339
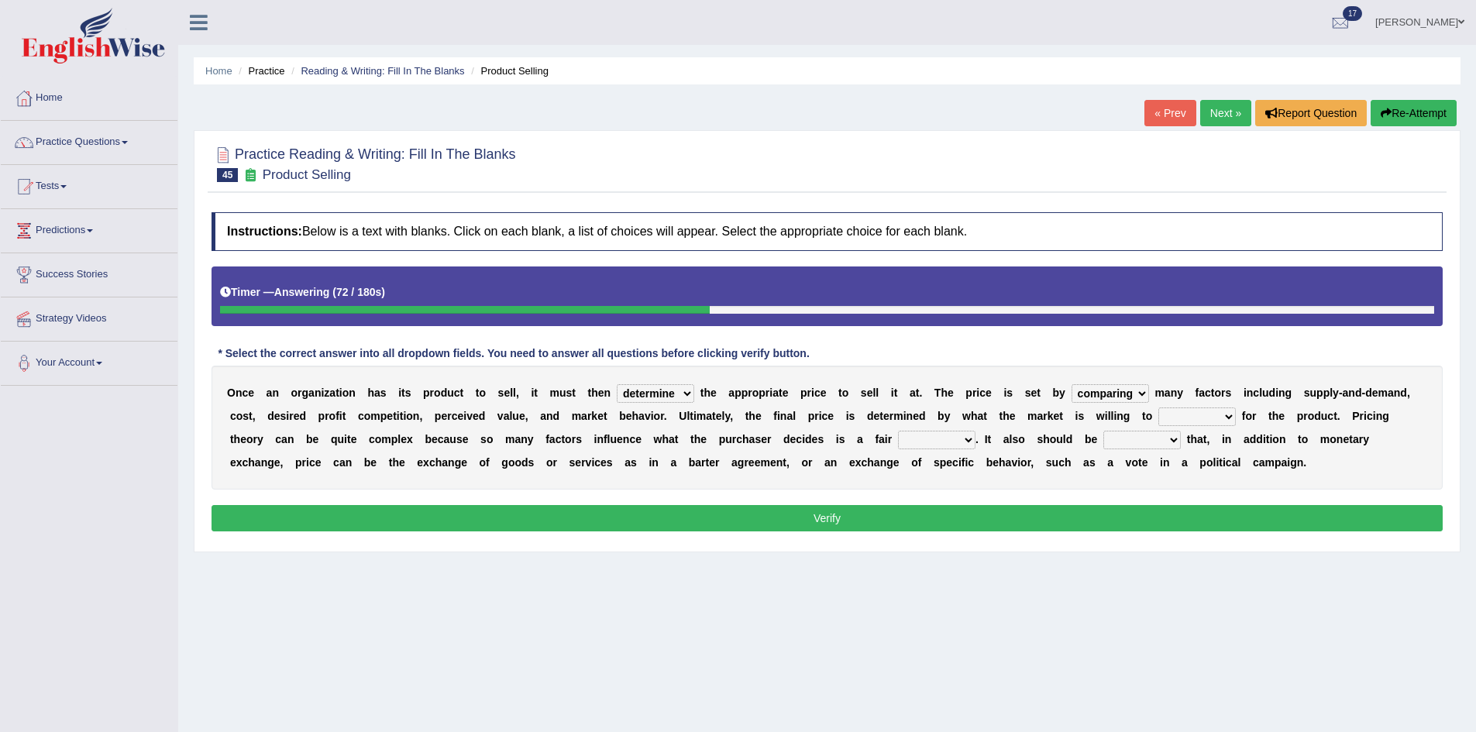
click at [948, 443] on select "addition shape content value" at bounding box center [936, 440] width 77 height 19
select select "value"
click at [898, 431] on select "addition shape content value" at bounding box center [936, 440] width 77 height 19
click at [1172, 447] on select "explained enlarged overrated noted" at bounding box center [1141, 440] width 77 height 19
click at [1179, 415] on select "consign design exchange prepare" at bounding box center [1196, 417] width 77 height 19
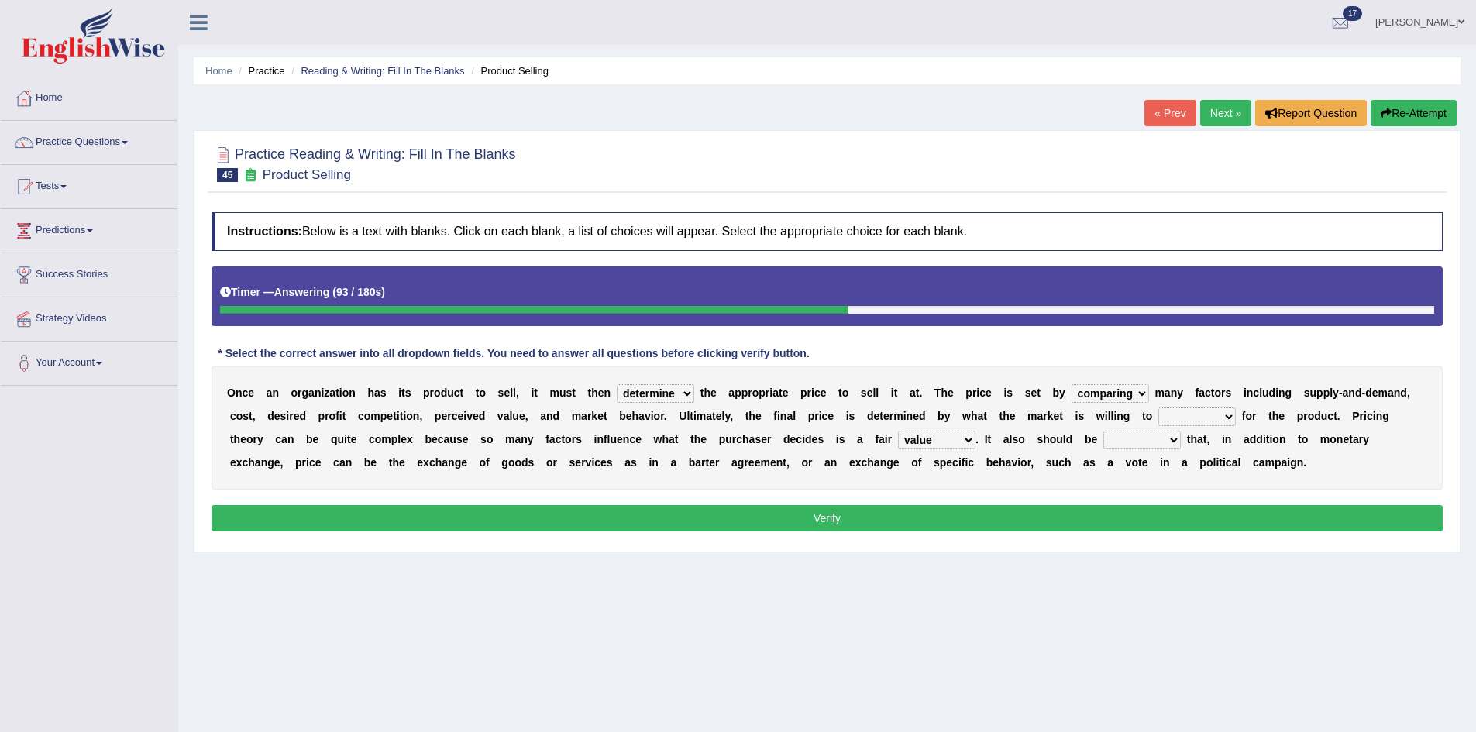
select select "consign"
click at [1158, 408] on select "consign design exchange prepare" at bounding box center [1196, 417] width 77 height 19
click at [1159, 437] on select "explained enlarged overrated noted" at bounding box center [1141, 440] width 77 height 19
click at [812, 484] on div "O n c e a n o r g a n i z a t i o n h a s i t s p r o d u c t t o s e l l , i t…" at bounding box center [827, 428] width 1231 height 124
click at [1174, 440] on select "explained enlarged overrated noted" at bounding box center [1141, 440] width 77 height 19
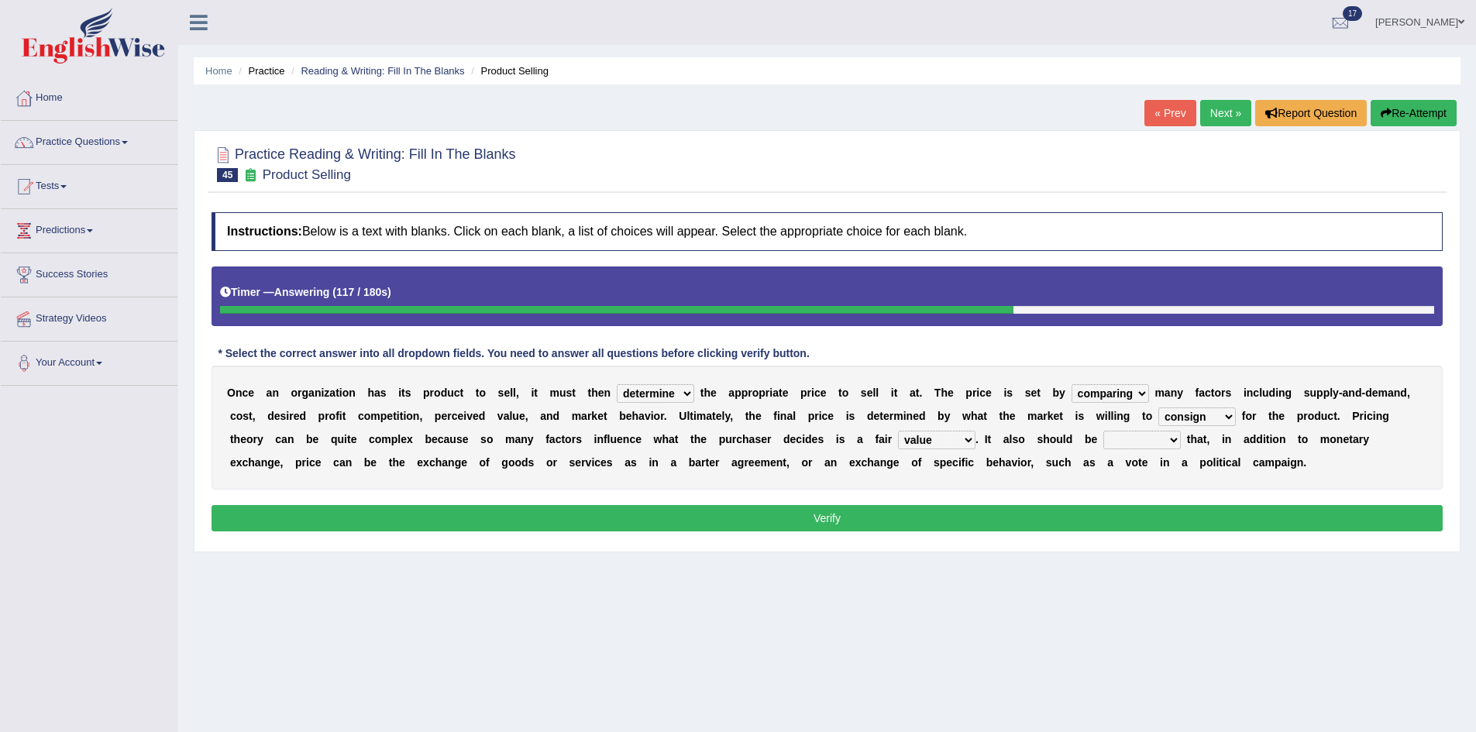
select select "noted"
click at [1103, 431] on select "explained enlarged overrated noted" at bounding box center [1141, 440] width 77 height 19
click at [1045, 510] on button "Verify" at bounding box center [827, 518] width 1231 height 26
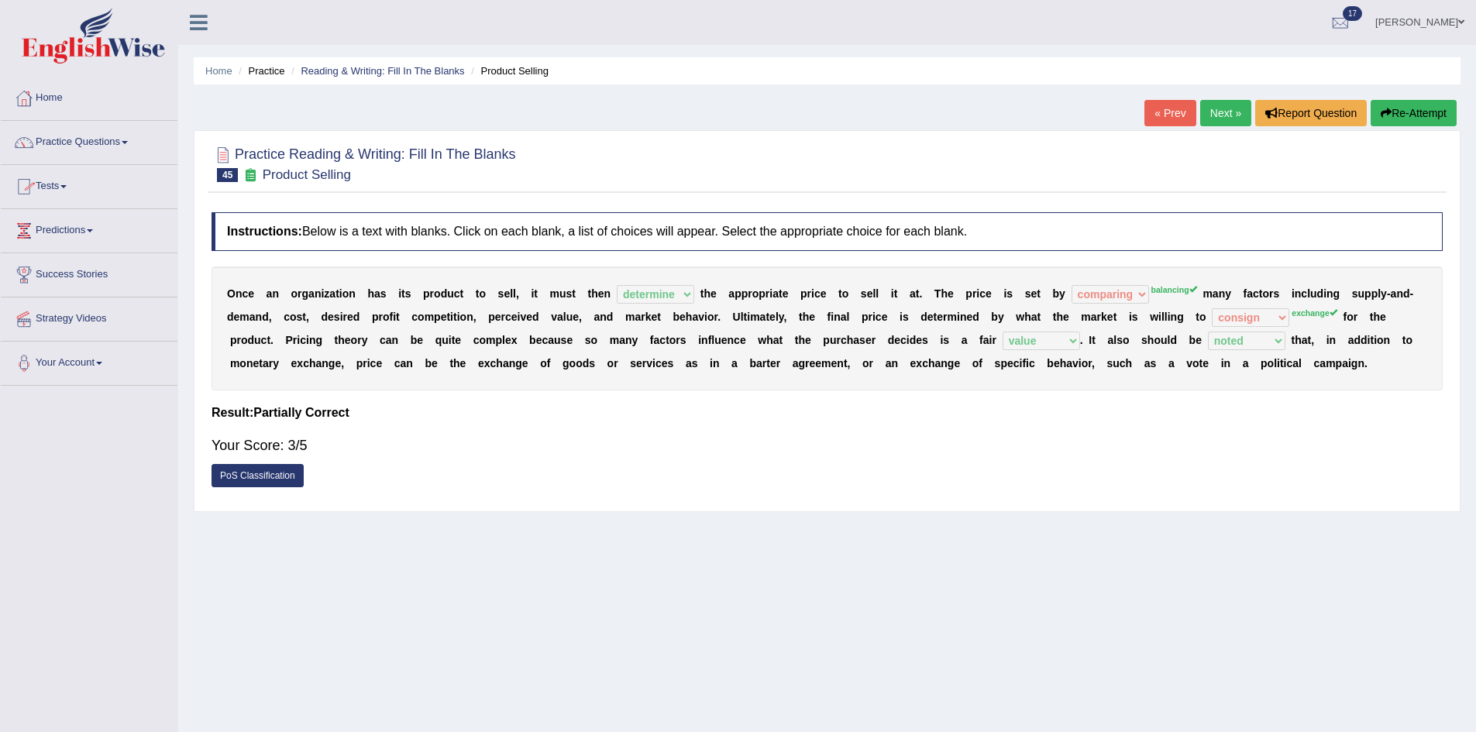
drag, startPoint x: 1383, startPoint y: 114, endPoint x: 1351, endPoint y: 148, distance: 47.1
click at [1384, 115] on icon "button" at bounding box center [1386, 113] width 11 height 11
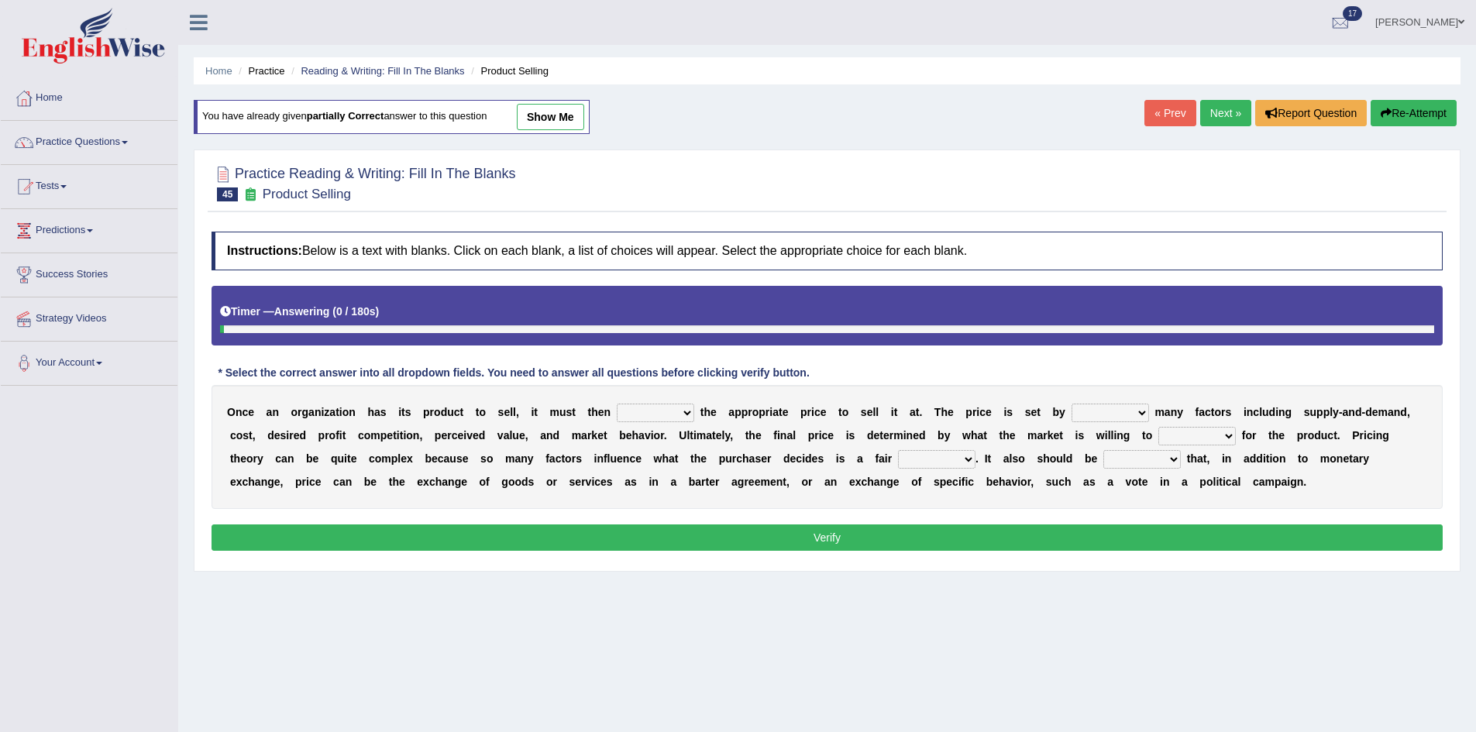
click at [663, 415] on select "tolerate determine fabricate fancy" at bounding box center [655, 413] width 77 height 19
select select "determine"
click at [617, 404] on select "tolerate determine fabricate fancy" at bounding box center [655, 413] width 77 height 19
click at [1128, 410] on select "comparing begetting balancing offsetting" at bounding box center [1110, 413] width 77 height 19
select select "balancing"
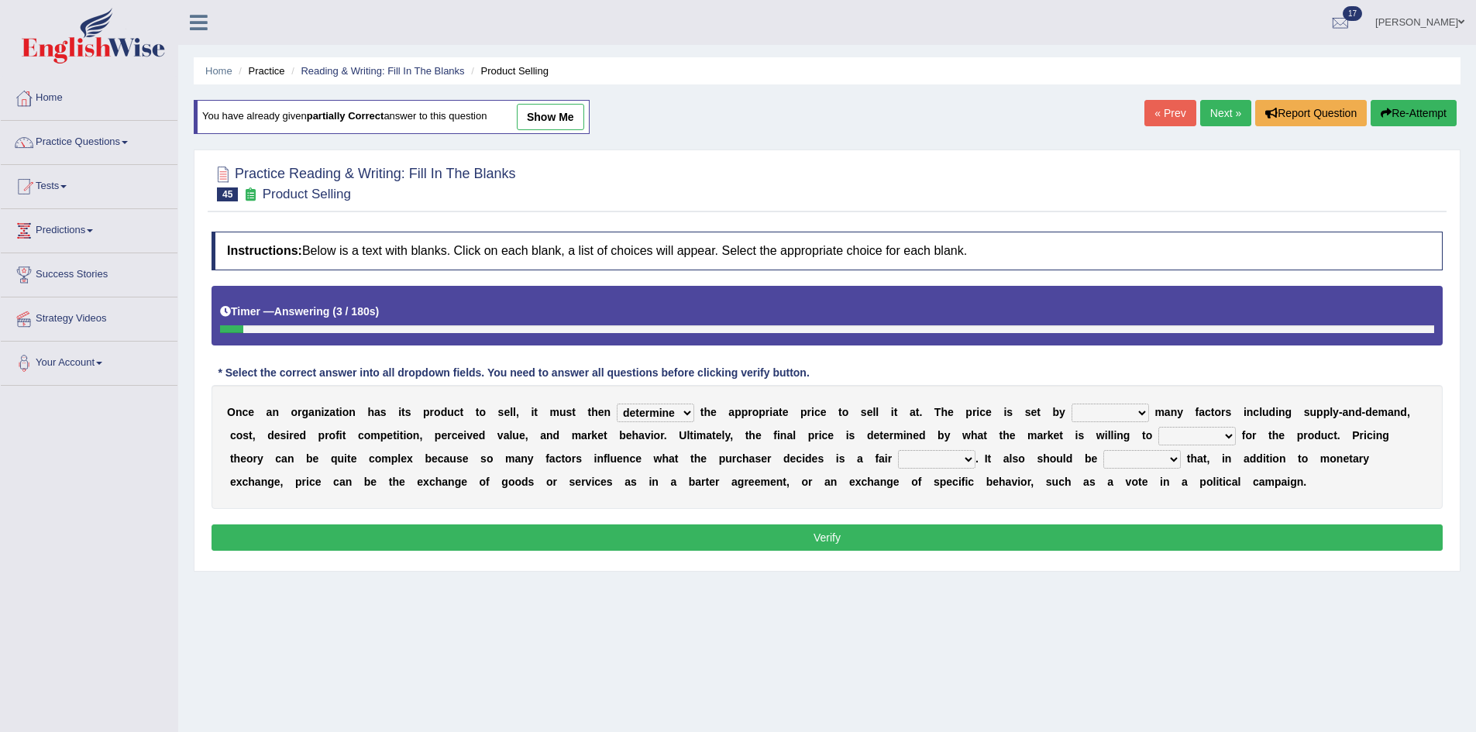
click at [1072, 404] on select "comparing begetting balancing offsetting" at bounding box center [1110, 413] width 77 height 19
click at [1209, 438] on select "consign design exchange prepare" at bounding box center [1196, 436] width 77 height 19
select select "exchange"
click at [1158, 427] on select "consign design exchange prepare" at bounding box center [1196, 436] width 77 height 19
click at [898, 464] on select "addition shape content value" at bounding box center [936, 459] width 77 height 19
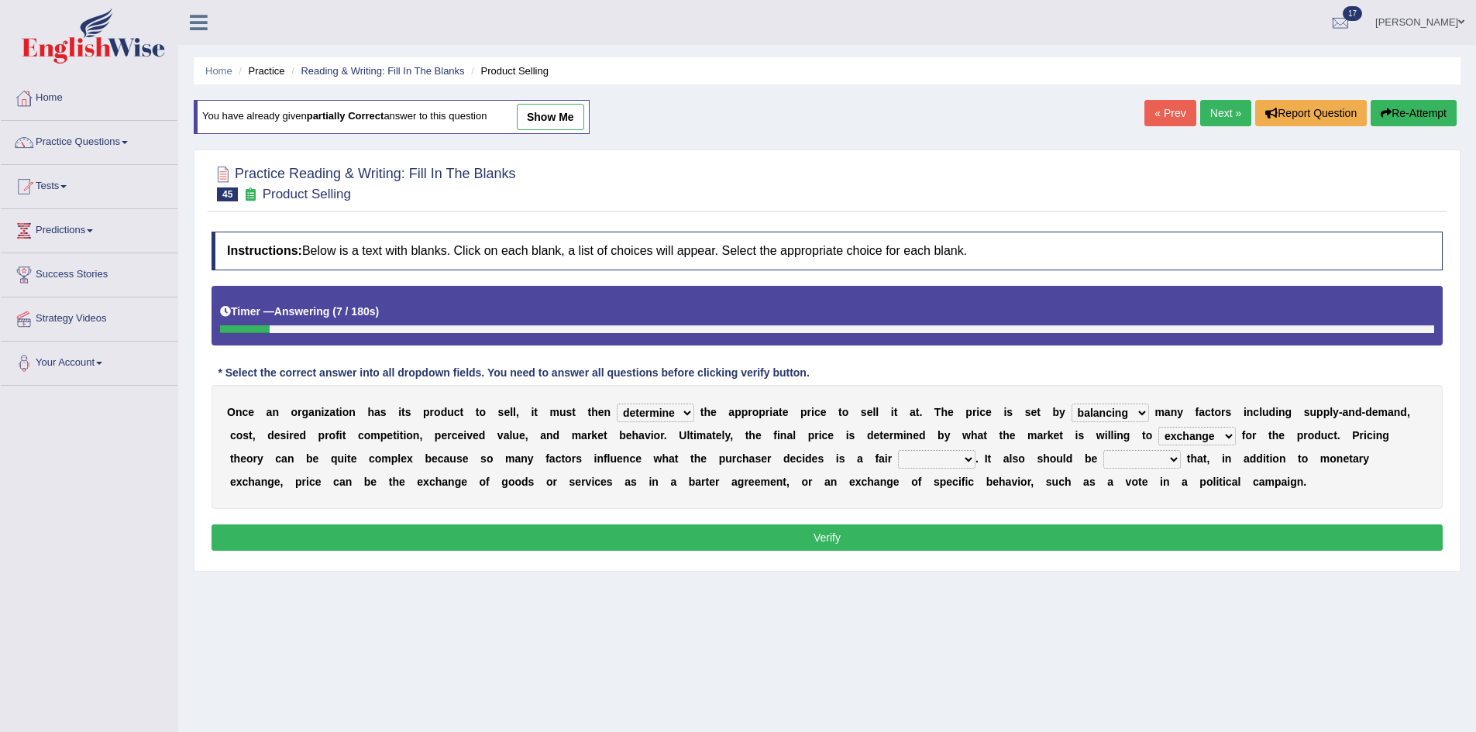
select select "value"
click at [898, 450] on select "addition shape content value" at bounding box center [936, 459] width 77 height 19
click at [1158, 454] on select "explained enlarged overrated noted" at bounding box center [1141, 459] width 77 height 19
select select "noted"
click at [1103, 450] on select "explained enlarged overrated noted" at bounding box center [1141, 459] width 77 height 19
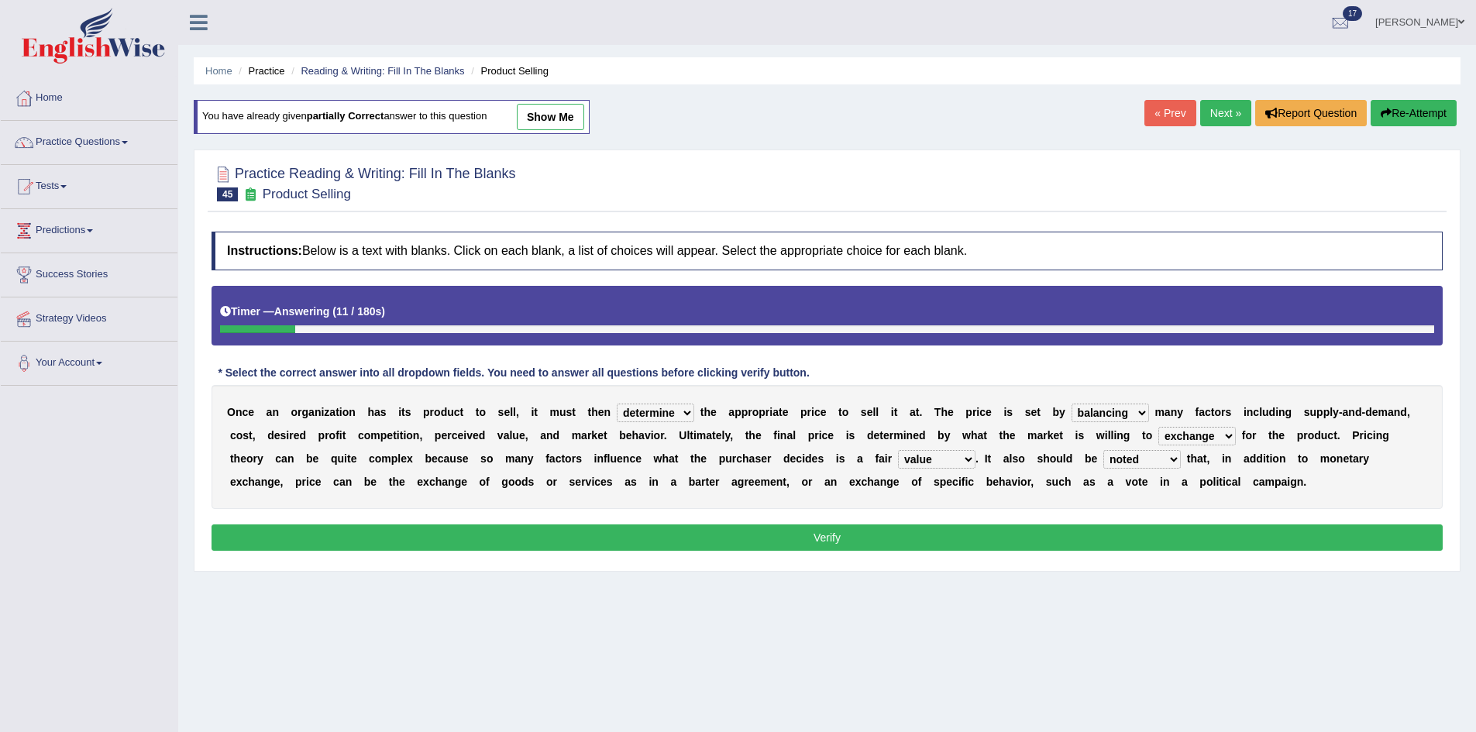
click at [1059, 532] on button "Verify" at bounding box center [827, 538] width 1231 height 26
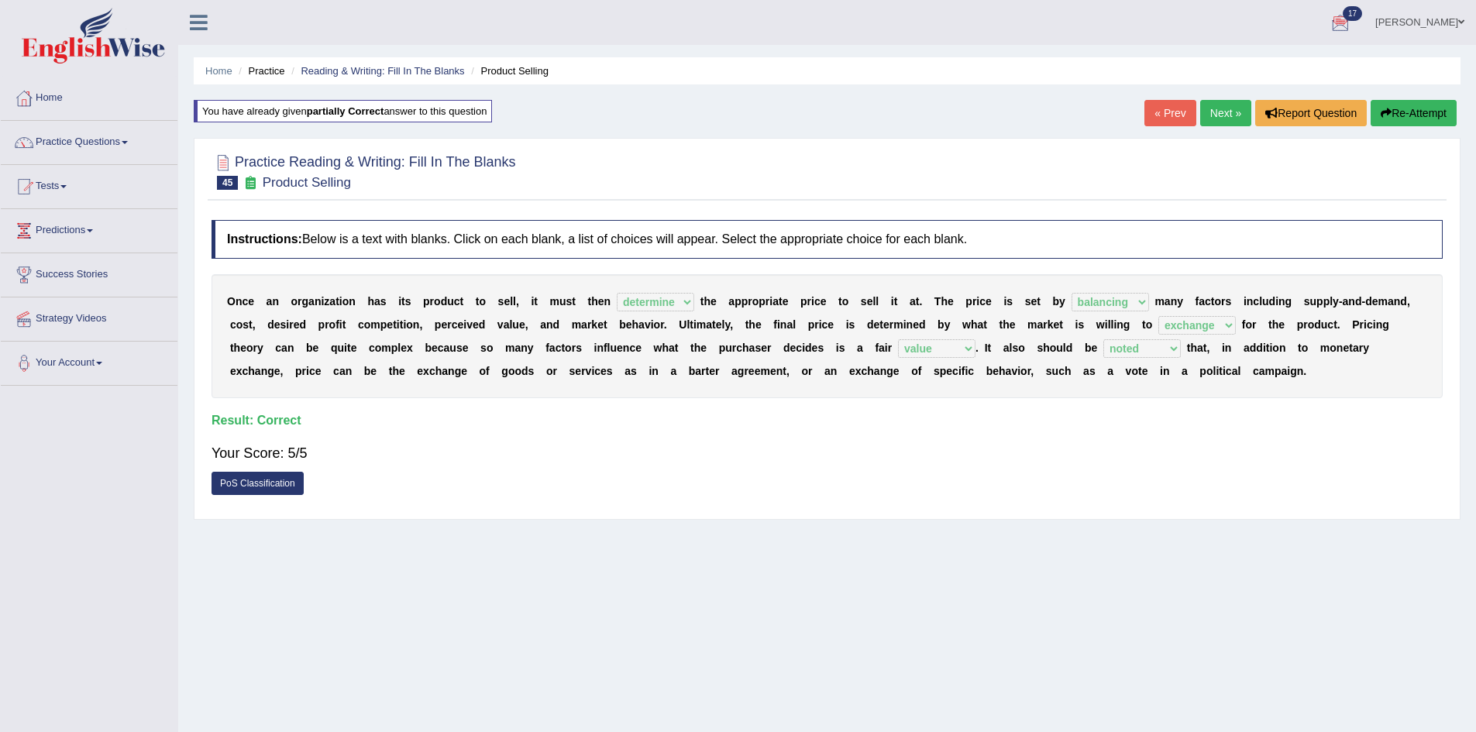
click at [1233, 116] on link "Next »" at bounding box center [1225, 113] width 51 height 26
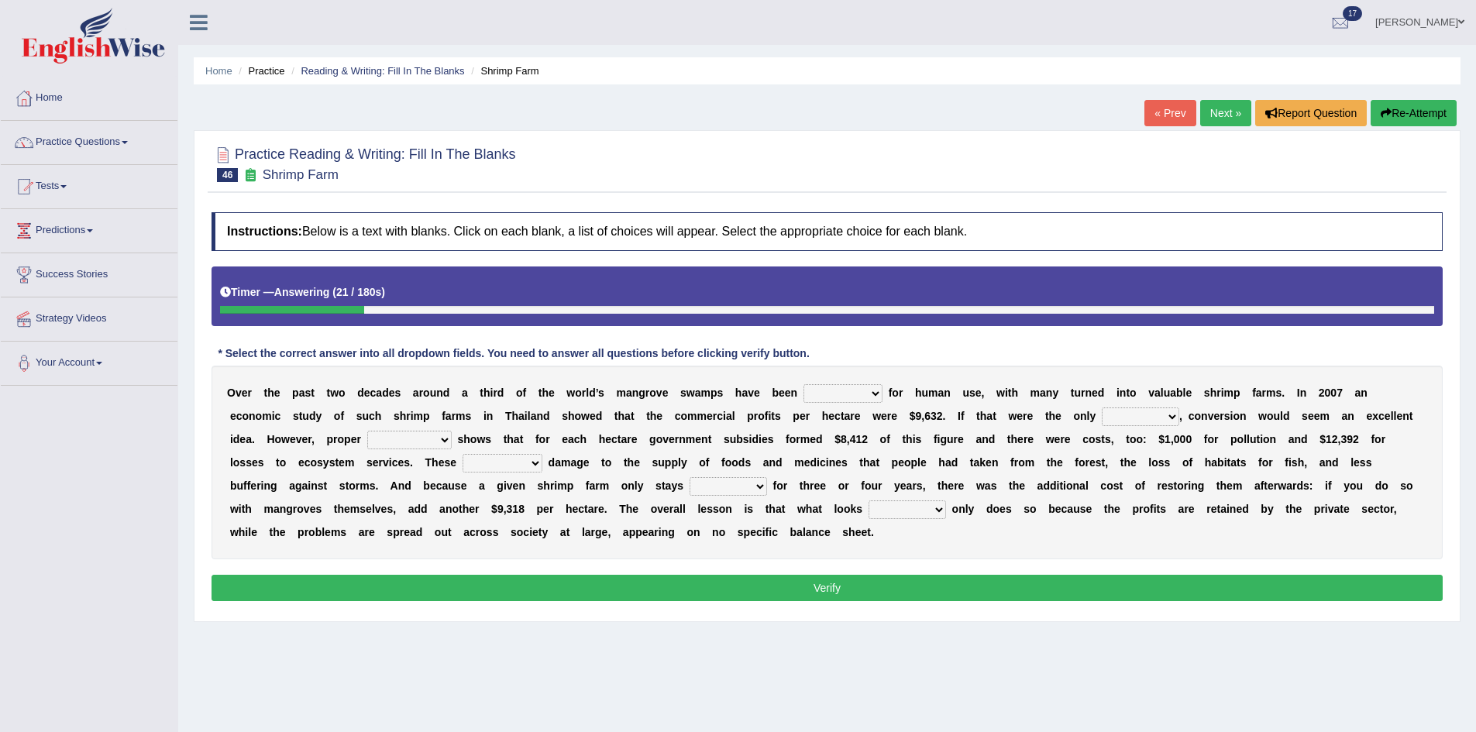
click at [868, 390] on select "rearranged exchanged conserved converted" at bounding box center [843, 393] width 79 height 19
click at [1129, 549] on div "O v e r t h e p a s t t w o d e c a d e s a r o u n d a t h i r d o f t h e w o…" at bounding box center [827, 463] width 1231 height 194
click at [836, 395] on select "rearranged exchanged conserved converted" at bounding box center [843, 393] width 79 height 19
click at [924, 546] on div "O v e r t h e p a s t t w o d e c a d e s a r o u n d a t h i r d o f t h e w o…" at bounding box center [827, 463] width 1231 height 194
click at [859, 400] on select "rearranged exchanged conserved converted" at bounding box center [843, 393] width 79 height 19
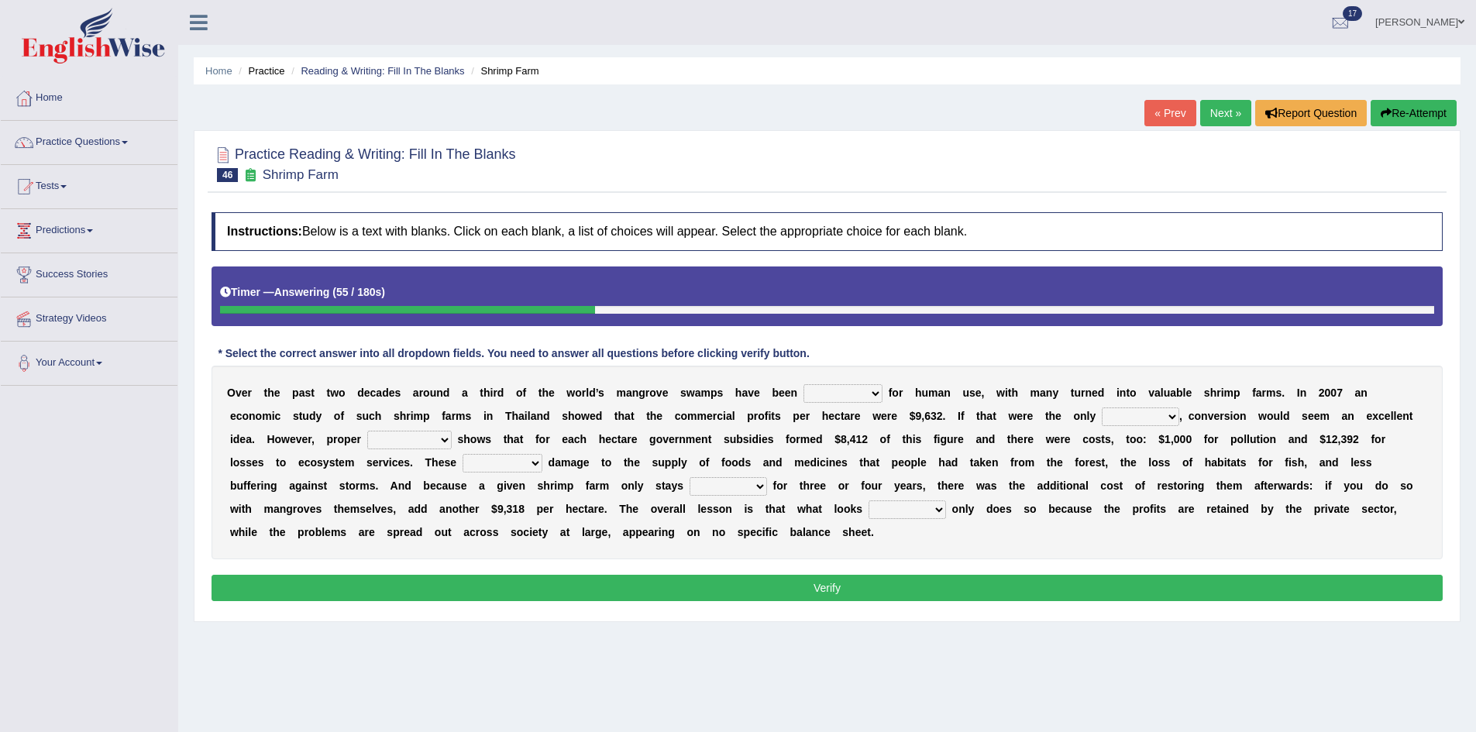
select select "converted"
click at [804, 384] on select "rearranged exchanged conserved converted" at bounding box center [843, 393] width 79 height 19
click at [1159, 413] on select "index eliment choice factor" at bounding box center [1140, 417] width 77 height 19
click at [866, 563] on div "Instructions: Below is a text with blanks. Click on each blank, a list of choic…" at bounding box center [827, 409] width 1239 height 409
click at [418, 444] on select "accounting percentage aggregation division" at bounding box center [409, 440] width 84 height 19
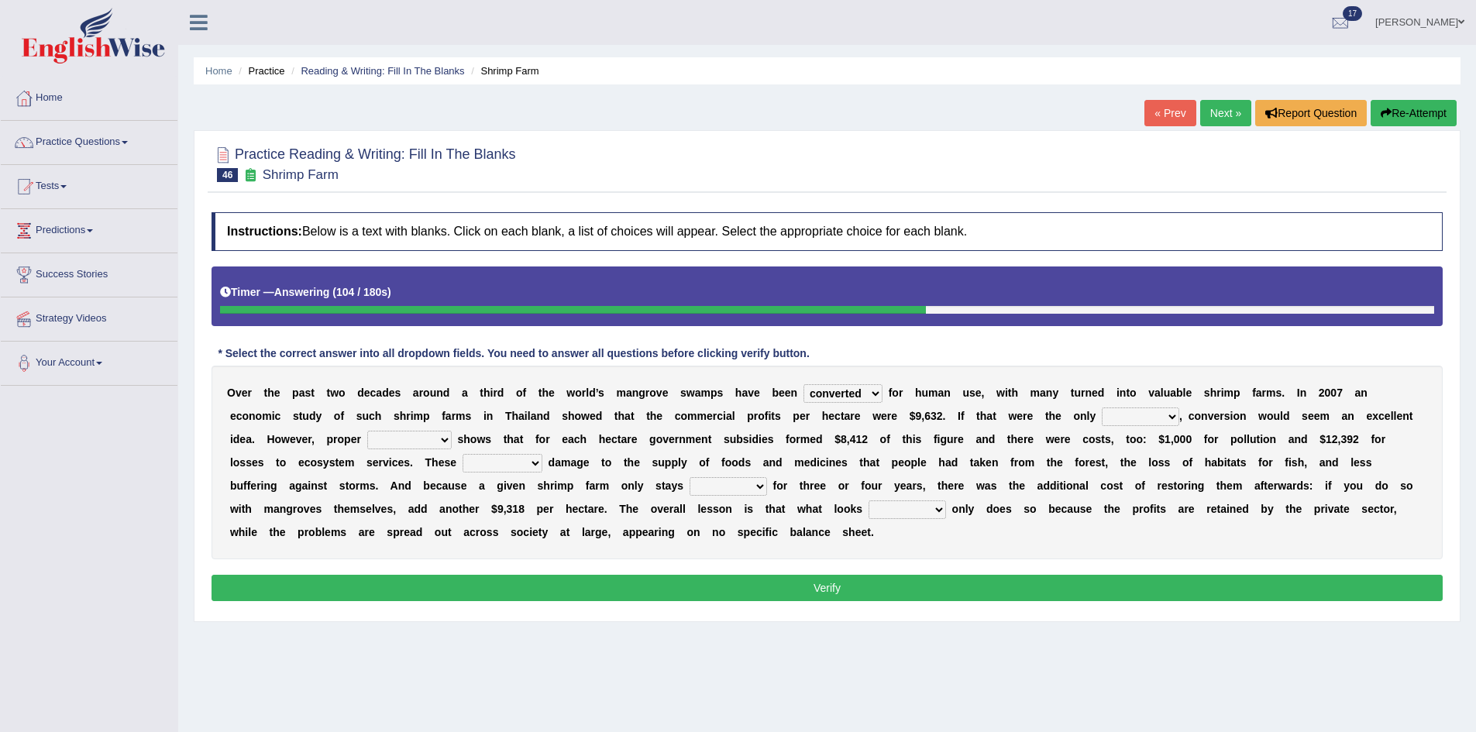
select select "accounting"
click at [367, 431] on select "accounting percentage aggregation division" at bounding box center [409, 440] width 84 height 19
click at [526, 469] on select "comprised uneven neglected augmented" at bounding box center [503, 463] width 80 height 19
select select "neglected"
click at [463, 454] on select "comprised uneven neglected augmented" at bounding box center [503, 463] width 80 height 19
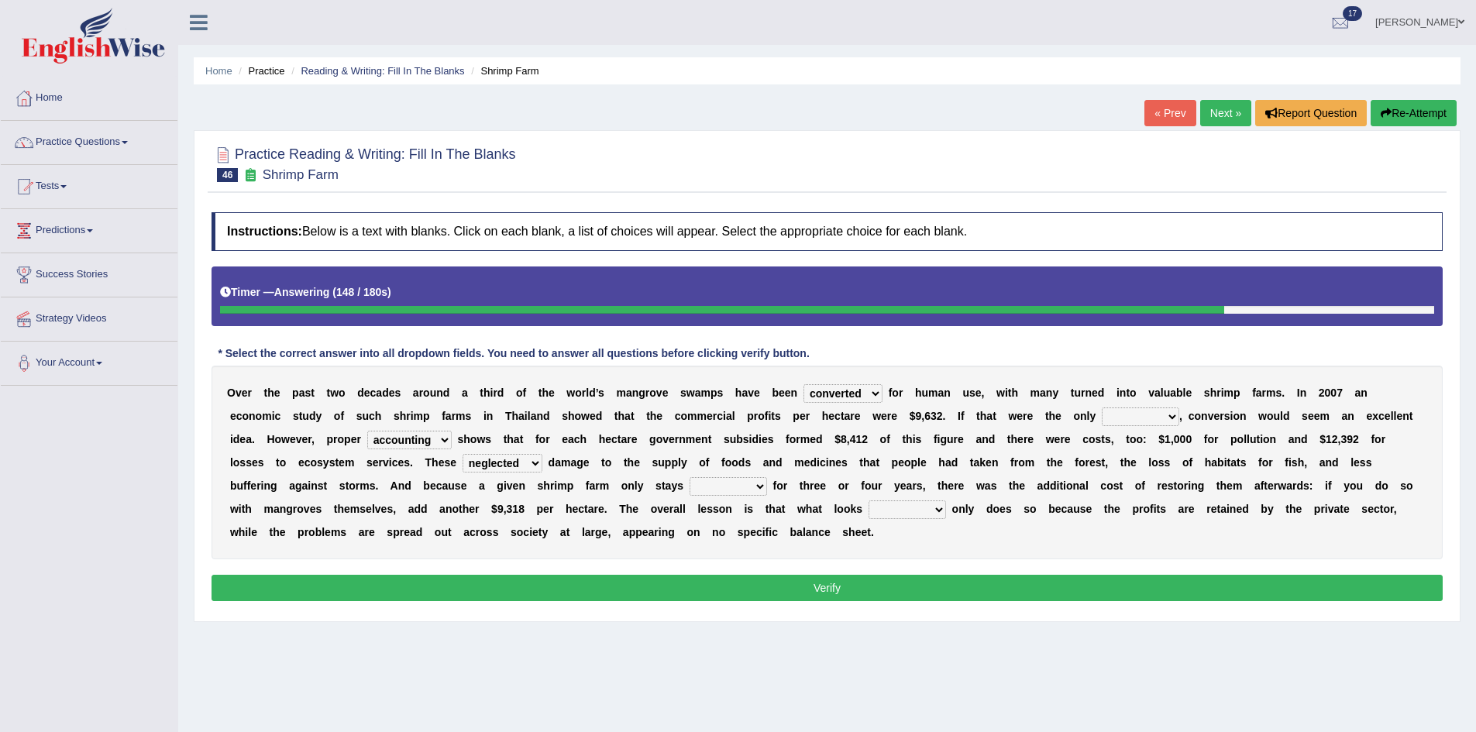
click at [752, 491] on select "interactive distinctive productive collective" at bounding box center [728, 486] width 77 height 19
select select "productive"
click at [690, 477] on select "interactive distinctive productive collective" at bounding box center [728, 486] width 77 height 19
click at [752, 486] on select "interactive distinctive productive collective" at bounding box center [728, 486] width 77 height 19
click at [840, 552] on div "O v e r t h e p a s t t w o d e c a d e s a r o u n d a t h i r d o f t h e w o…" at bounding box center [827, 463] width 1231 height 194
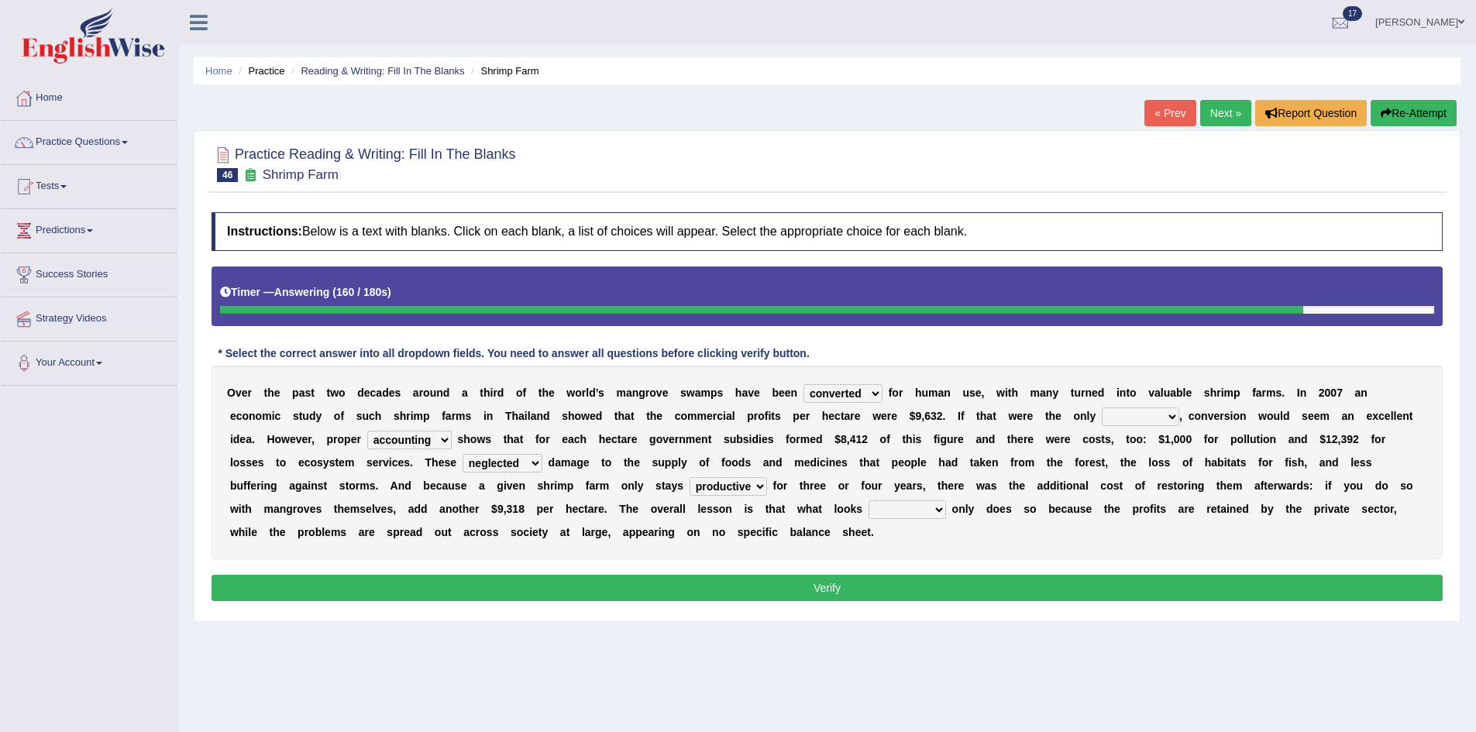
click at [918, 507] on select "beneficial immediate modest moderate" at bounding box center [907, 510] width 77 height 19
select select "beneficial"
click at [869, 501] on select "beneficial immediate modest moderate" at bounding box center [907, 510] width 77 height 19
click at [1124, 412] on select "index eliment choice factor" at bounding box center [1140, 417] width 77 height 19
